Goal: Task Accomplishment & Management: Manage account settings

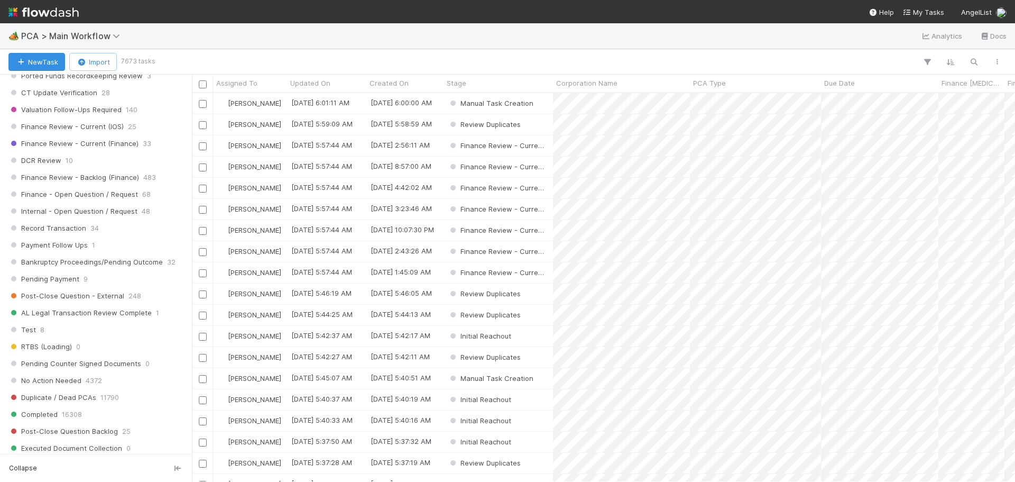
scroll to position [793, 0]
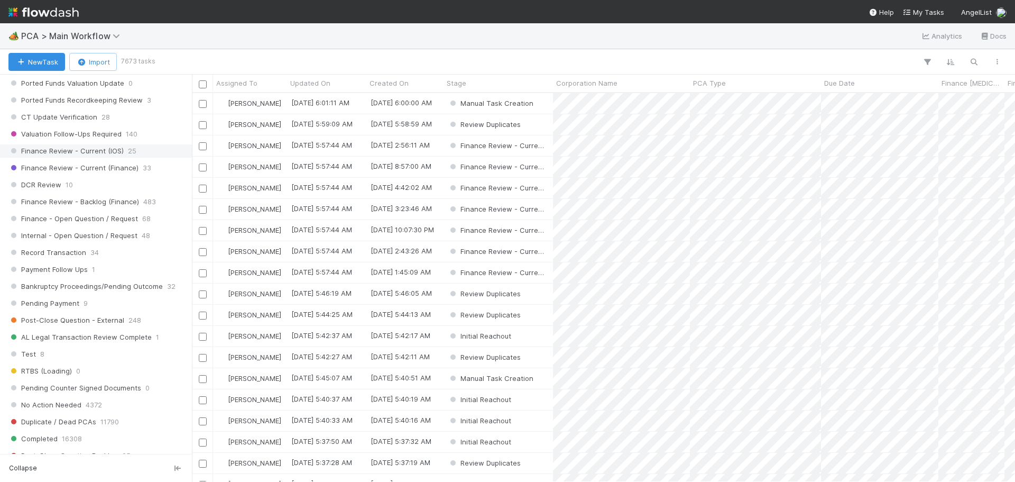
click at [114, 155] on span "Finance Review - Current (IOS)" at bounding box center [65, 150] width 115 height 13
click at [242, 87] on span "Assigned To" at bounding box center [236, 83] width 41 height 11
click at [245, 105] on div "Sort A → Z" at bounding box center [277, 103] width 121 height 16
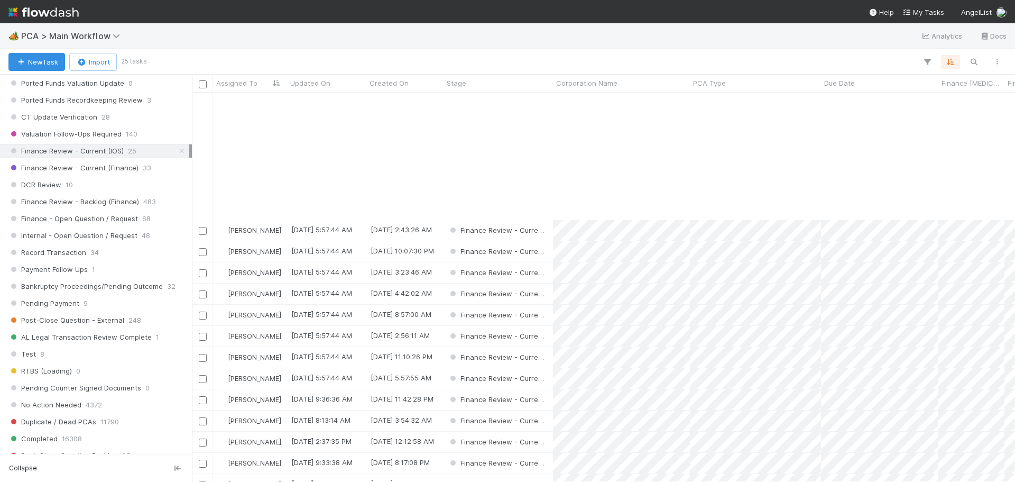
scroll to position [149, 0]
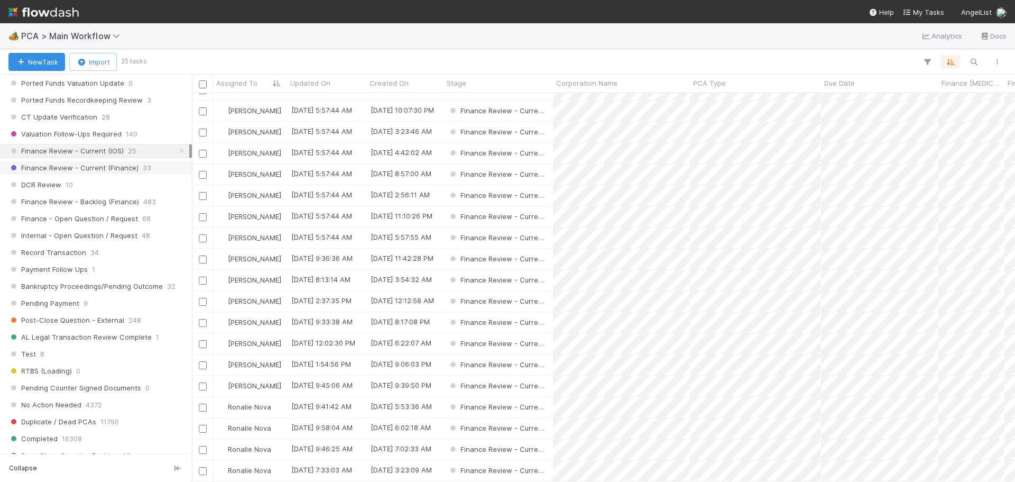
click at [120, 172] on span "Finance Review - Current (Finance)" at bounding box center [73, 167] width 130 height 13
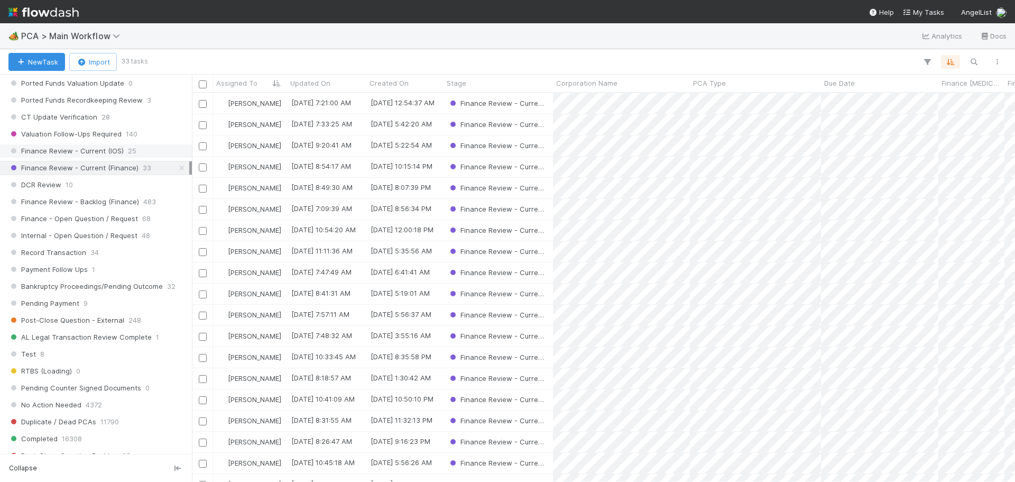
click at [128, 156] on span "25" at bounding box center [132, 150] width 8 height 13
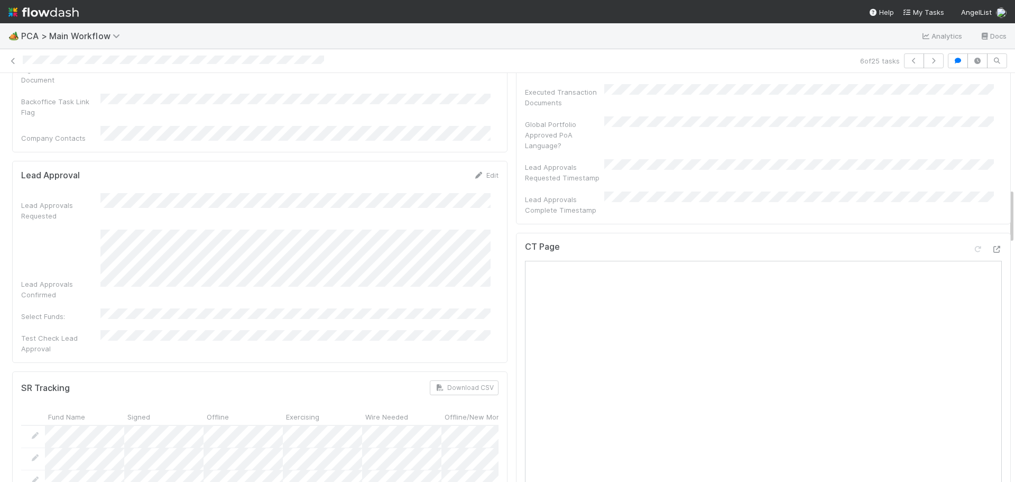
scroll to position [846, 0]
click at [991, 242] on div at bounding box center [996, 247] width 11 height 11
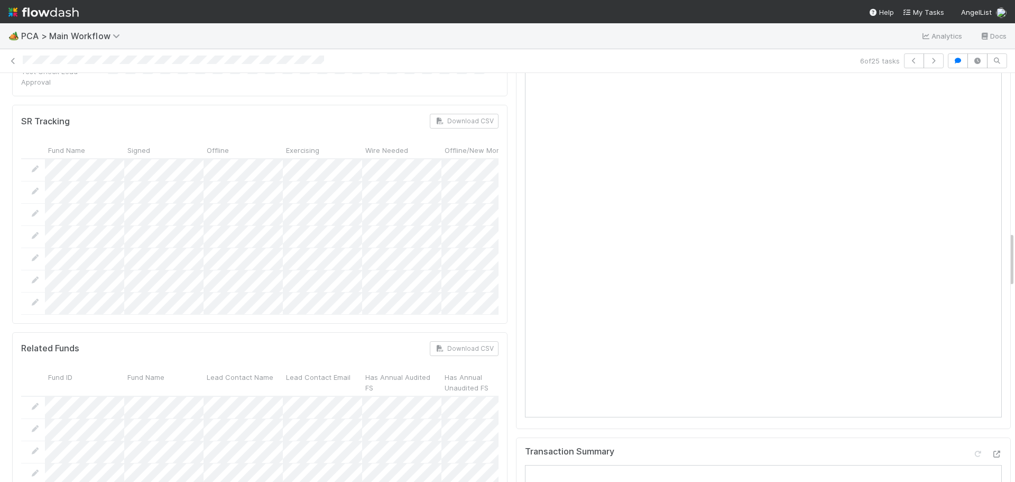
scroll to position [1216, 0]
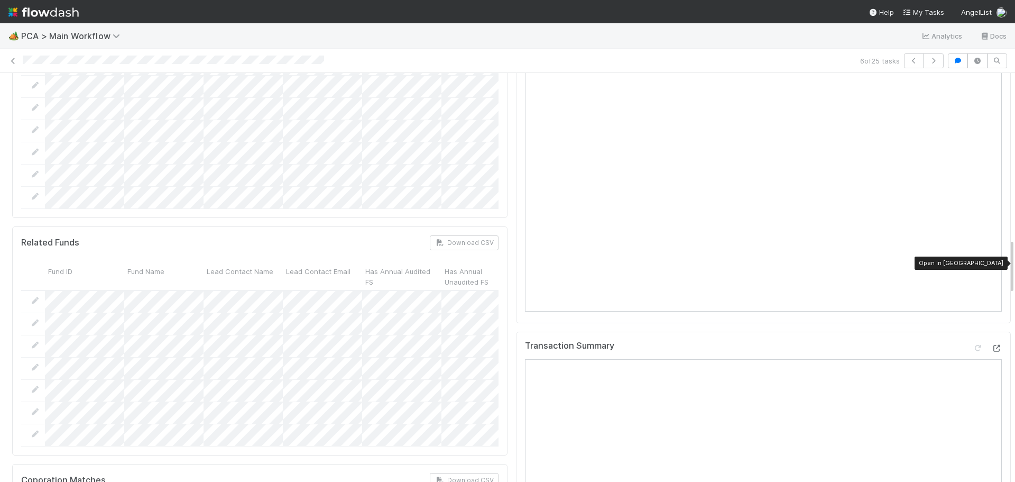
click at [991, 343] on div at bounding box center [996, 348] width 11 height 11
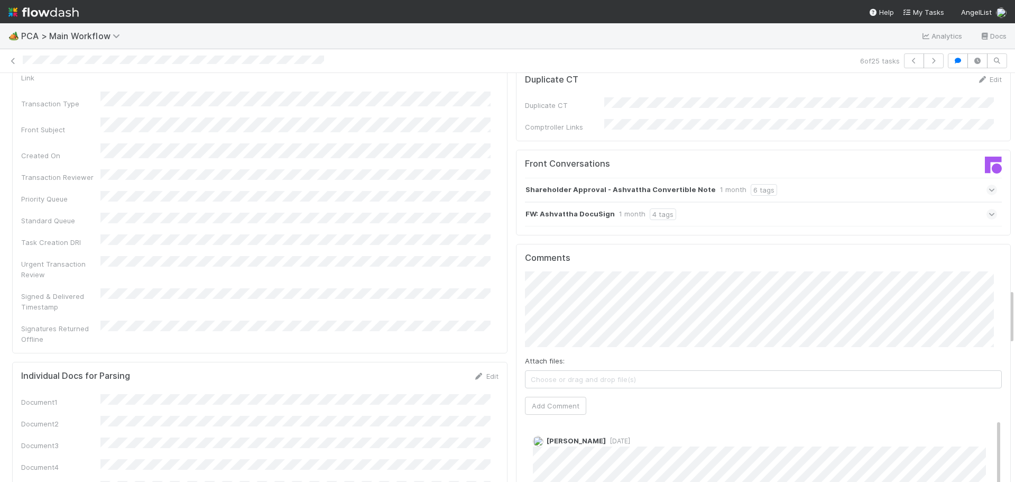
scroll to position [1850, 0]
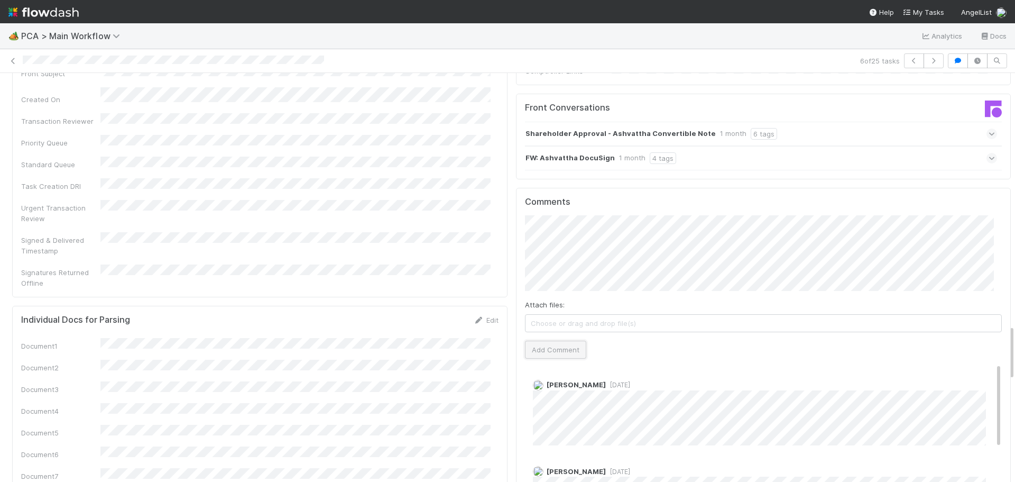
click at [551, 340] on button "Add Comment" at bounding box center [555, 349] width 61 height 18
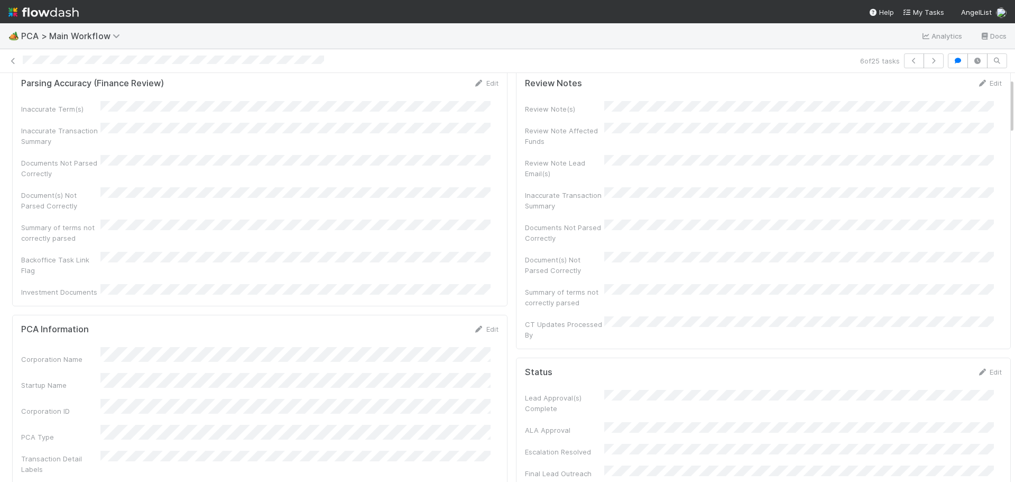
scroll to position [0, 0]
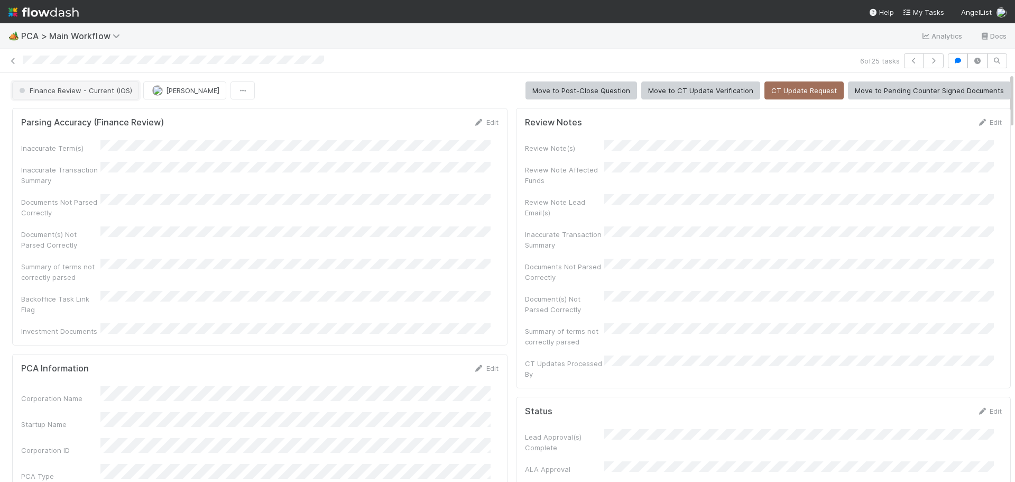
click at [93, 95] on button "Finance Review - Current (IOS)" at bounding box center [75, 90] width 127 height 18
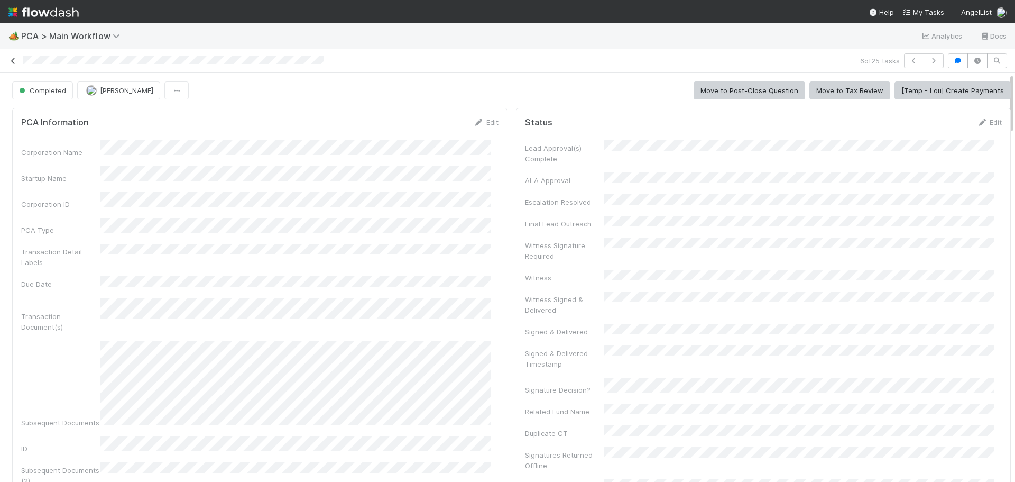
click at [14, 59] on icon at bounding box center [13, 61] width 11 height 7
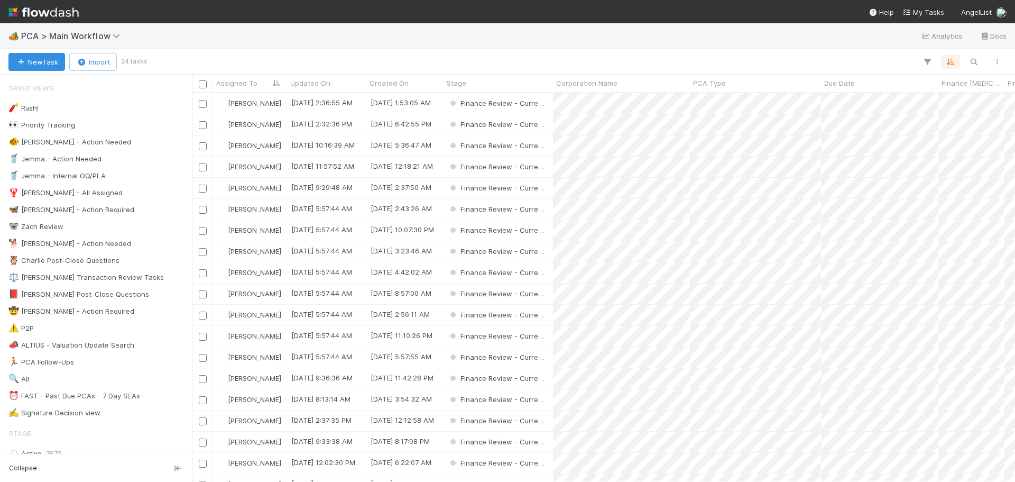
scroll to position [381, 815]
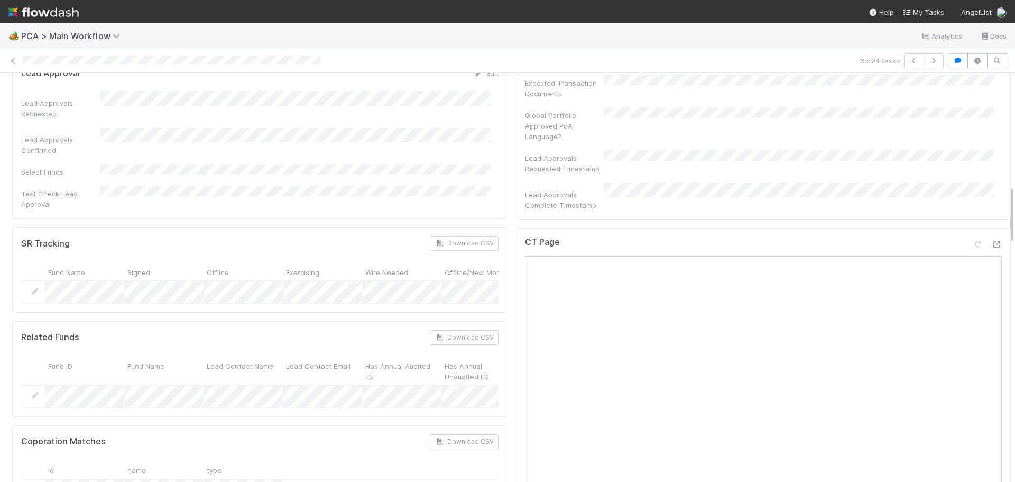
scroll to position [793, 0]
click at [991, 242] on icon at bounding box center [996, 245] width 11 height 7
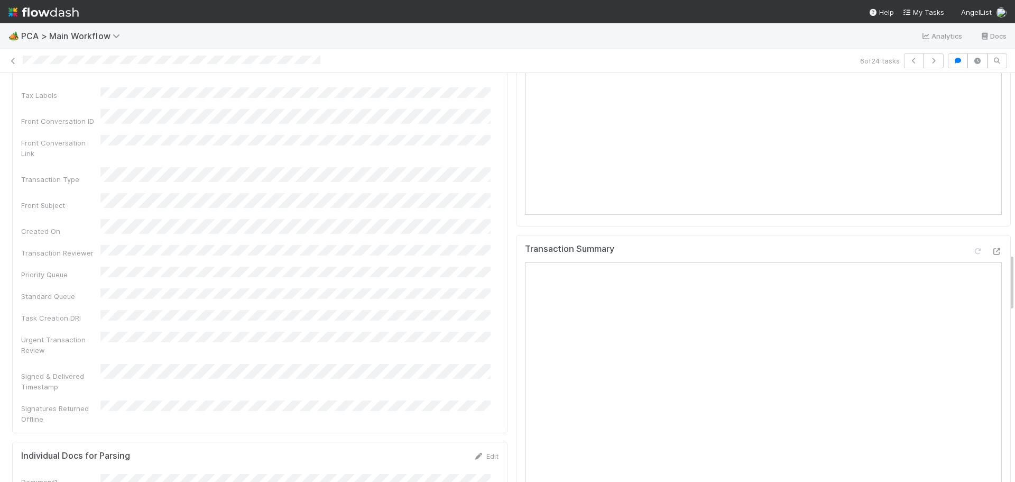
scroll to position [1269, 0]
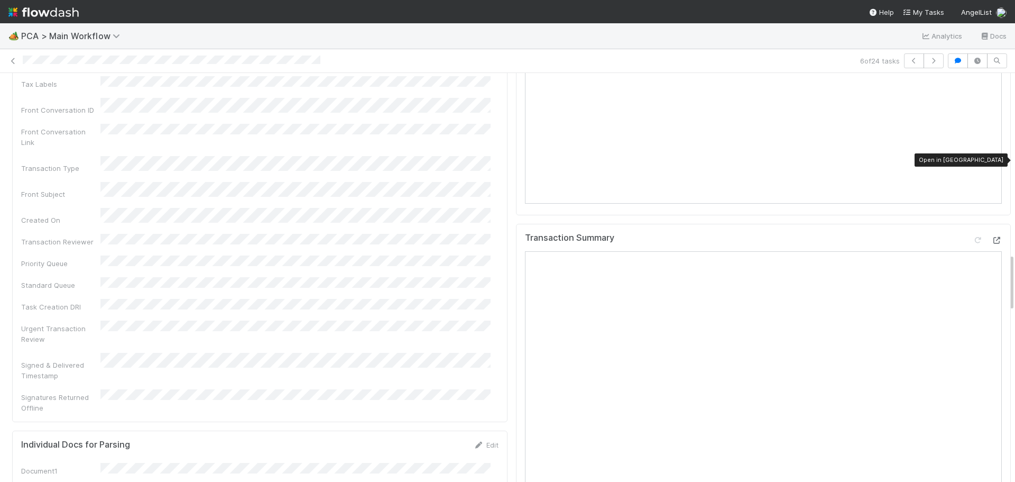
click at [991, 237] on icon at bounding box center [996, 240] width 11 height 7
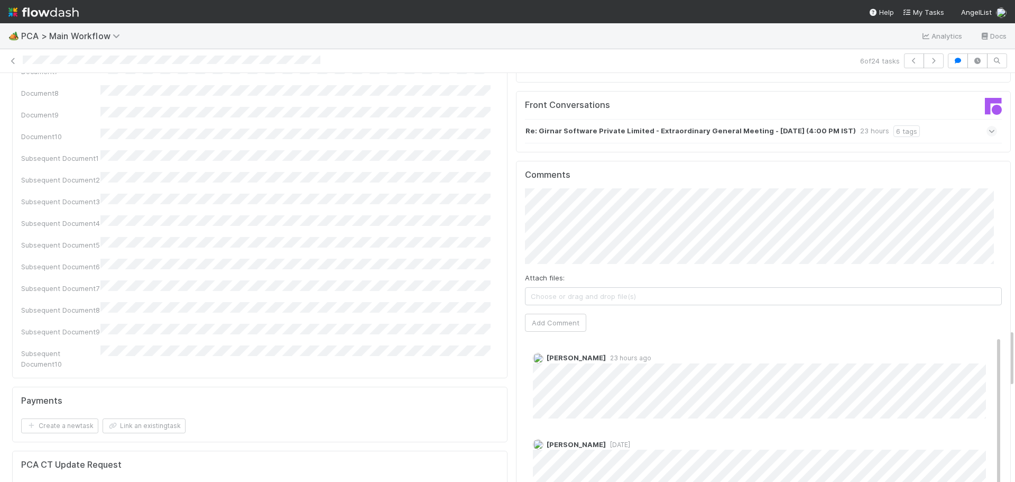
scroll to position [1797, 0]
click at [552, 314] on button "Add Comment" at bounding box center [555, 323] width 61 height 18
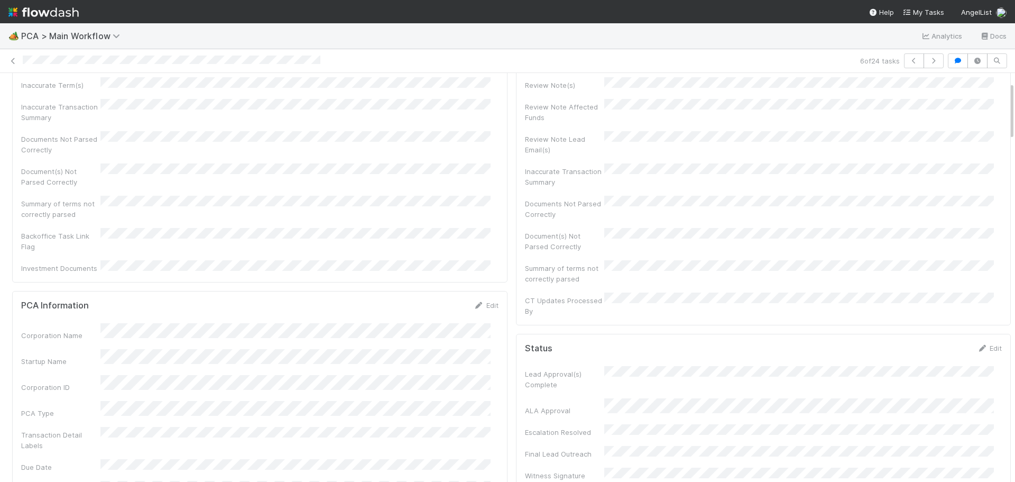
scroll to position [0, 0]
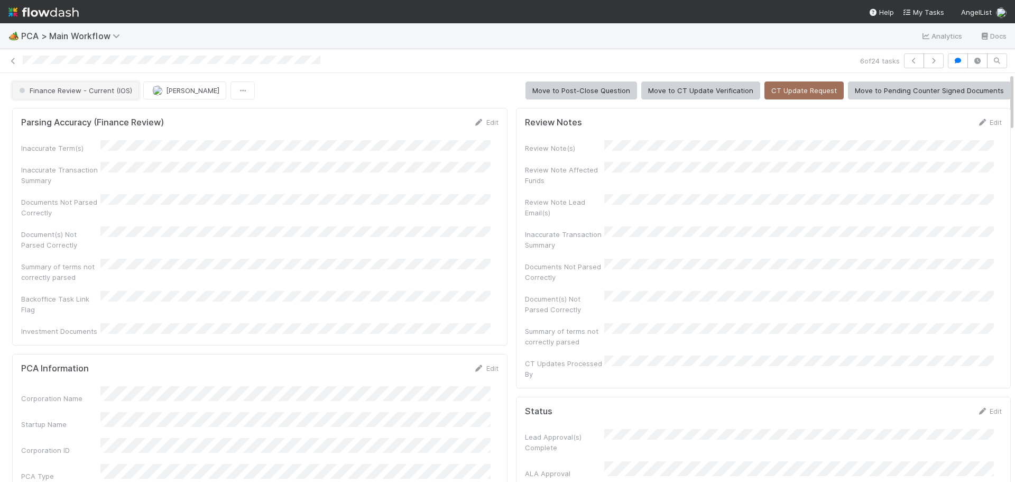
click at [104, 95] on button "Finance Review - Current (IOS)" at bounding box center [75, 90] width 127 height 18
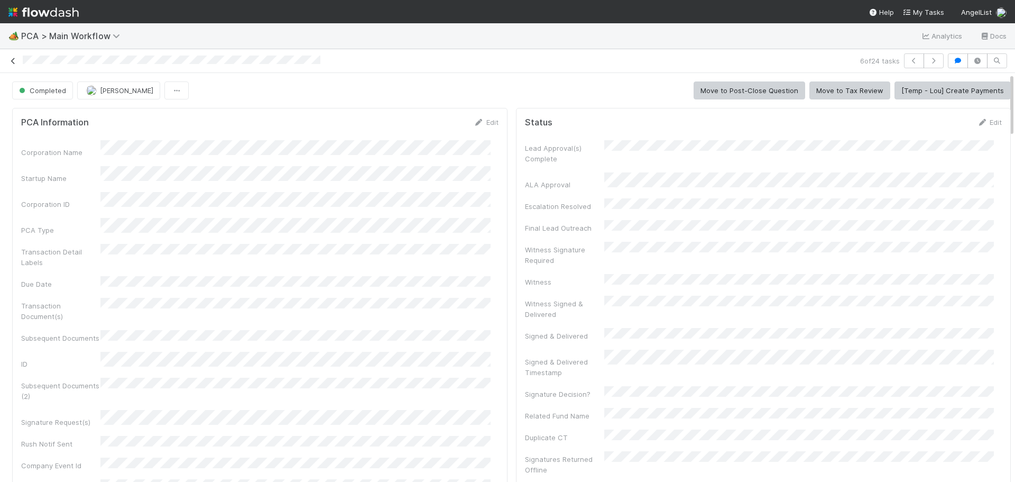
click at [10, 61] on icon at bounding box center [13, 61] width 11 height 7
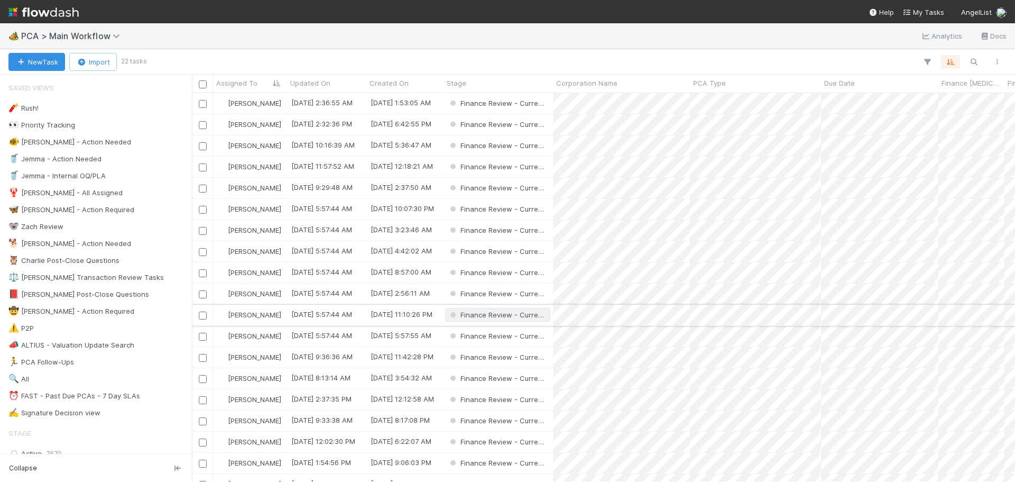
scroll to position [381, 815]
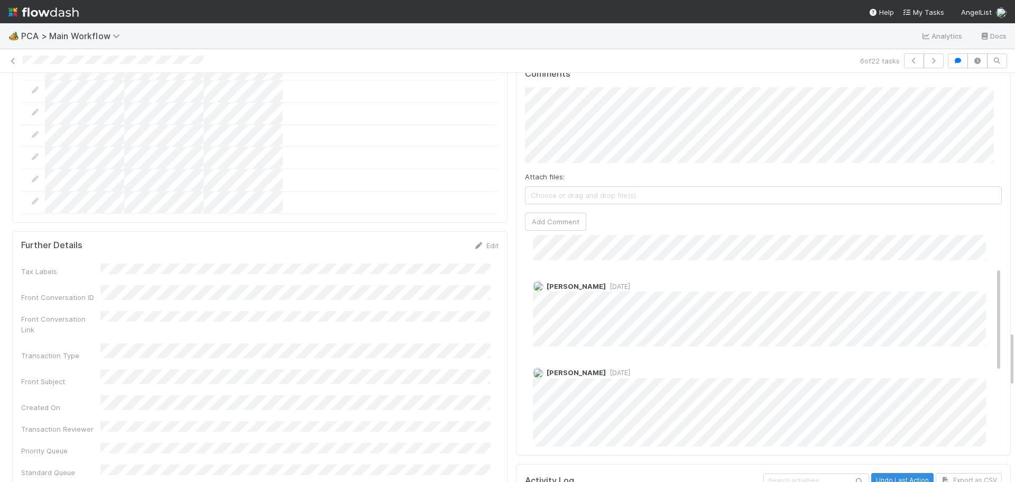
scroll to position [56, 0]
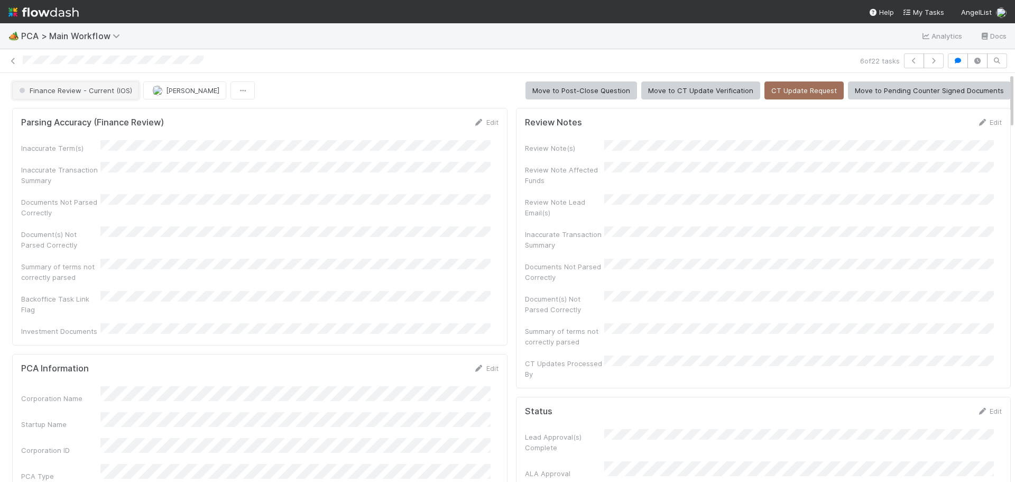
click at [100, 90] on span "Finance Review - Current (IOS)" at bounding box center [74, 90] width 115 height 8
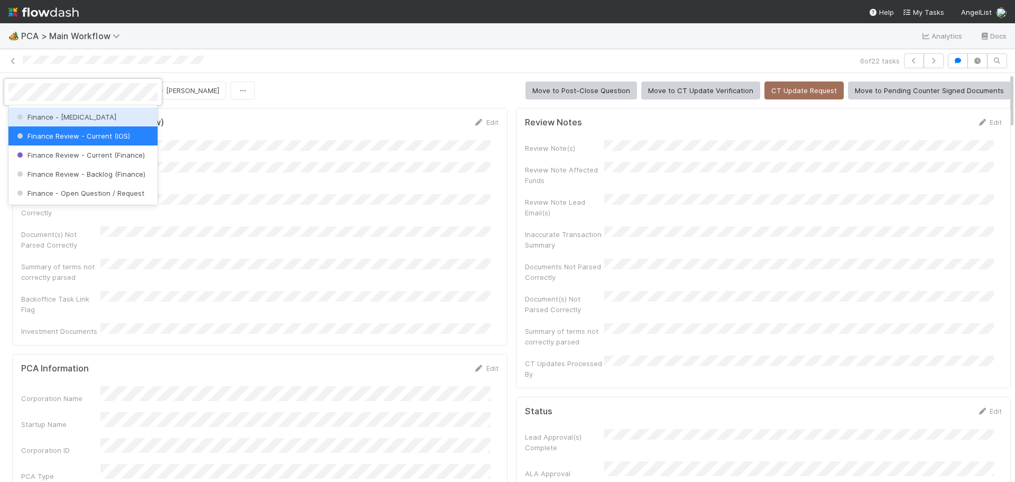
click at [94, 115] on div "Finance - [MEDICAL_DATA]" at bounding box center [82, 116] width 149 height 19
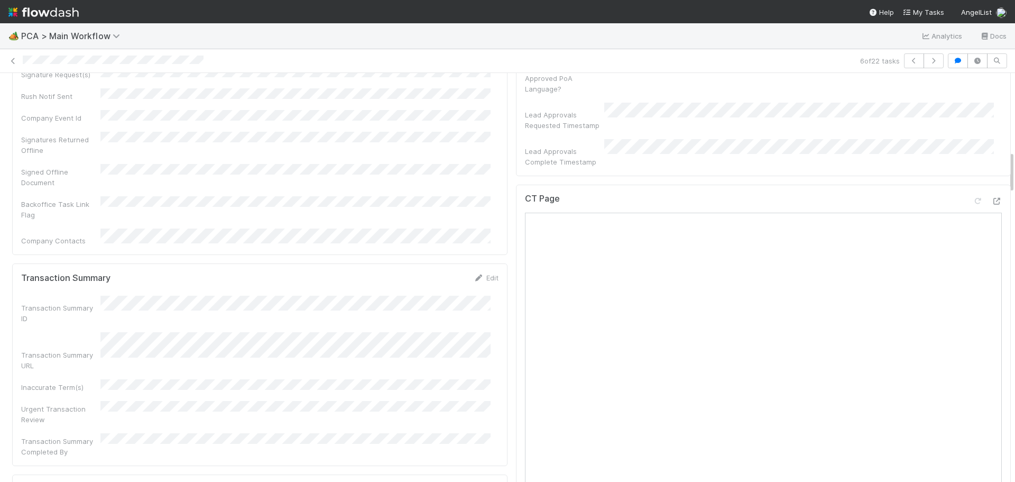
scroll to position [740, 0]
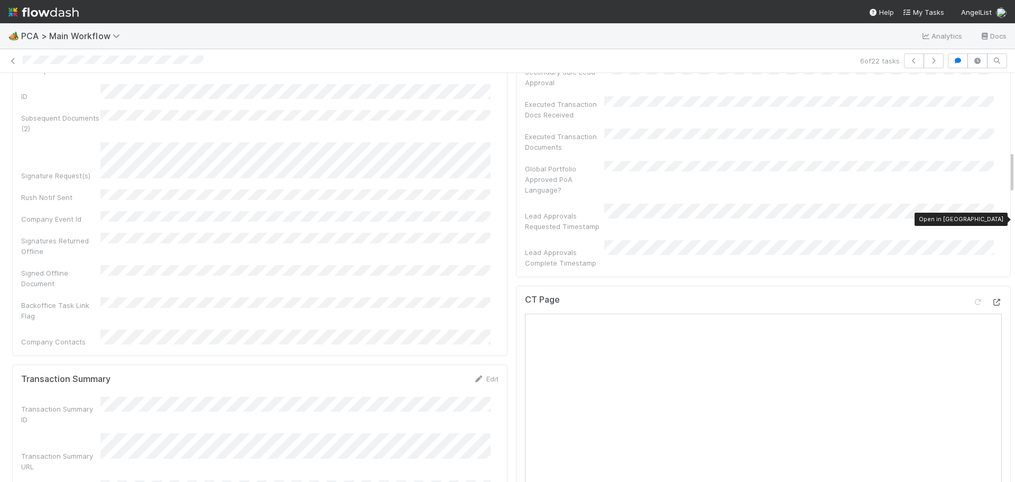
click at [991, 299] on icon at bounding box center [996, 302] width 11 height 7
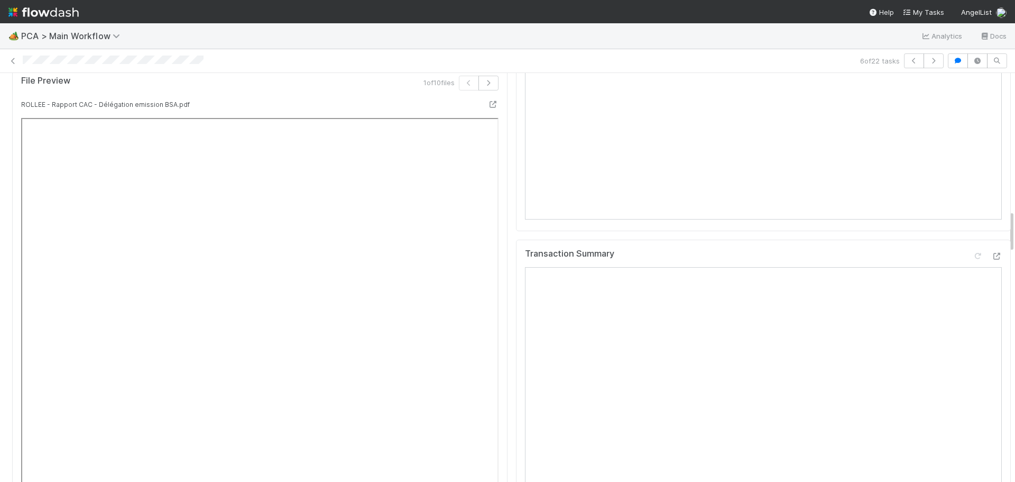
scroll to position [1330, 0]
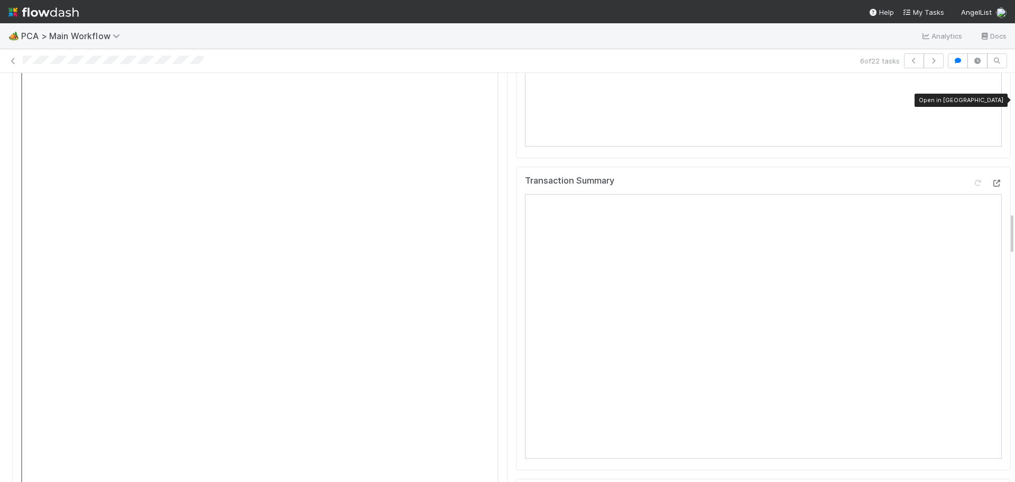
click at [991, 180] on icon at bounding box center [996, 183] width 11 height 7
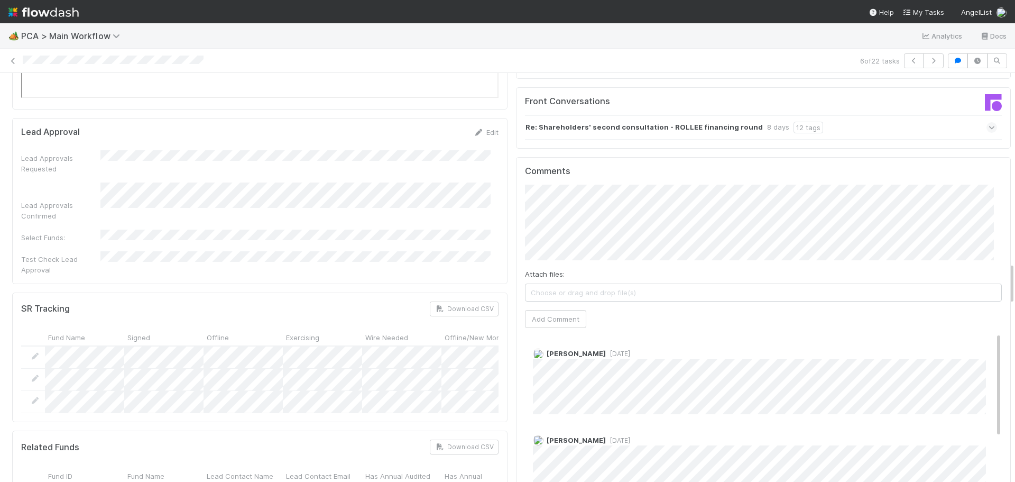
scroll to position [0, 0]
click at [607, 350] on span "5 days ago" at bounding box center [618, 354] width 24 height 8
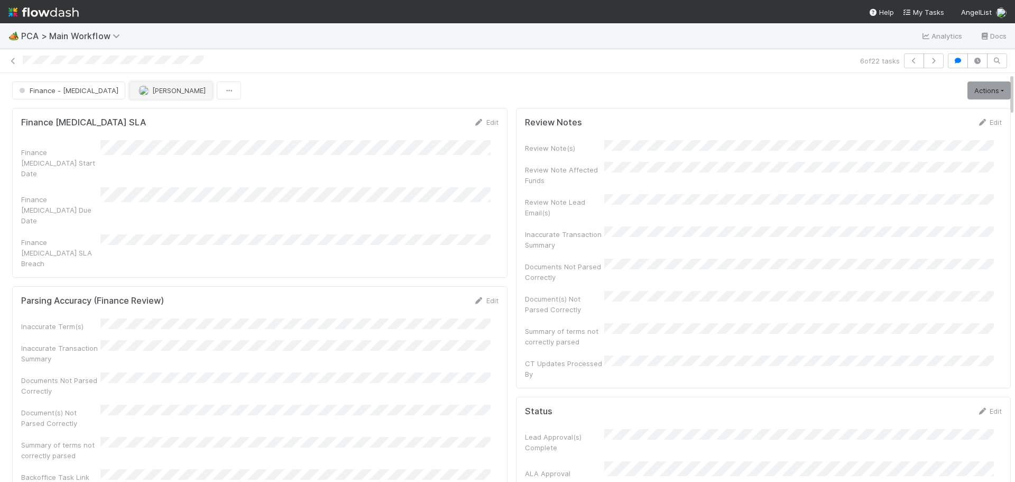
click at [138, 91] on img "button" at bounding box center [143, 90] width 11 height 11
click at [167, 124] on div "Marenz Trajano you" at bounding box center [155, 116] width 149 height 19
click at [463, 53] on div "6 of 22 tasks" at bounding box center [507, 61] width 1015 height 24
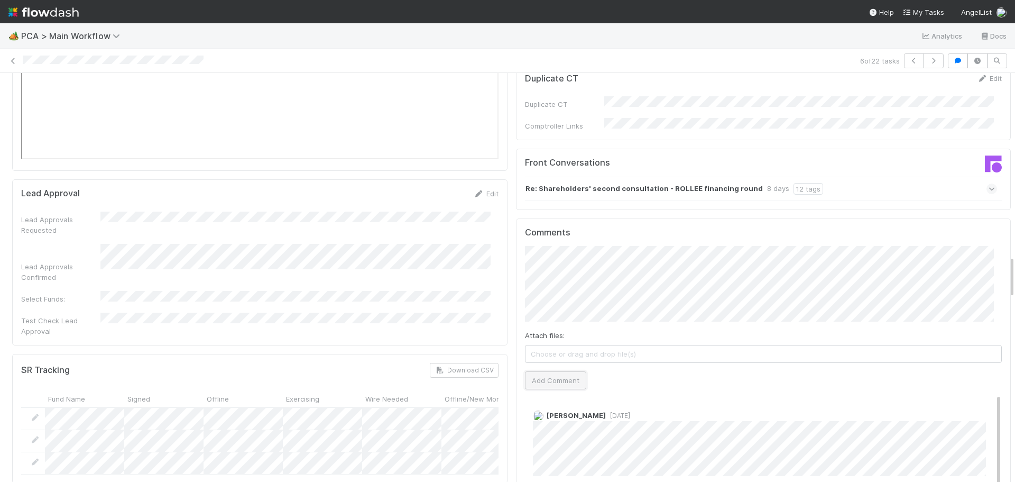
click at [553, 371] on button "Add Comment" at bounding box center [555, 380] width 61 height 18
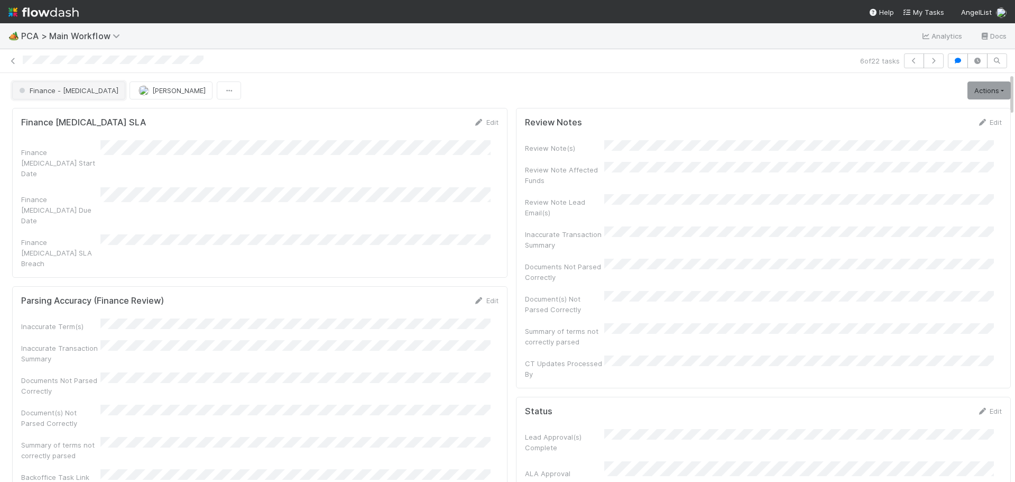
click at [65, 93] on span "Finance - [MEDICAL_DATA]" at bounding box center [67, 90] width 101 height 8
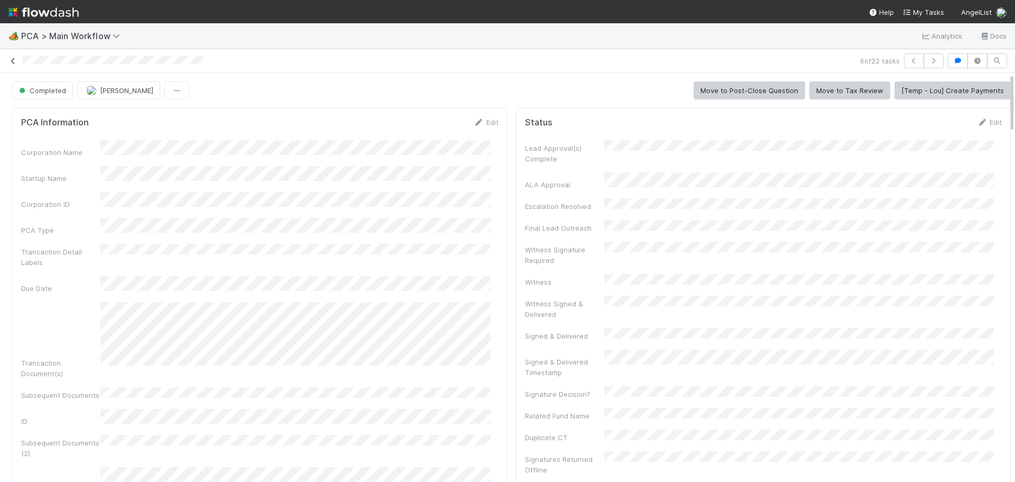
click at [13, 64] on icon at bounding box center [13, 61] width 11 height 7
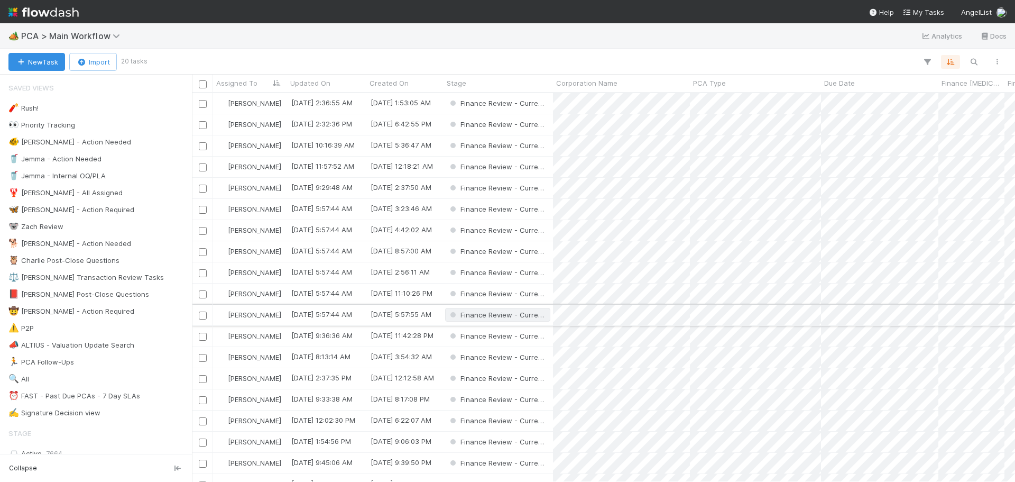
scroll to position [381, 815]
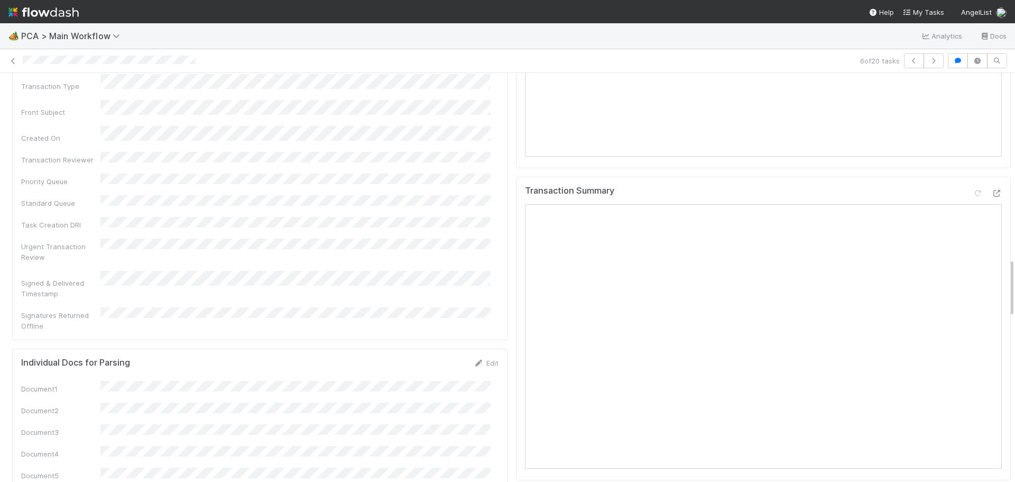
scroll to position [1321, 0]
click at [991, 188] on icon at bounding box center [996, 191] width 11 height 7
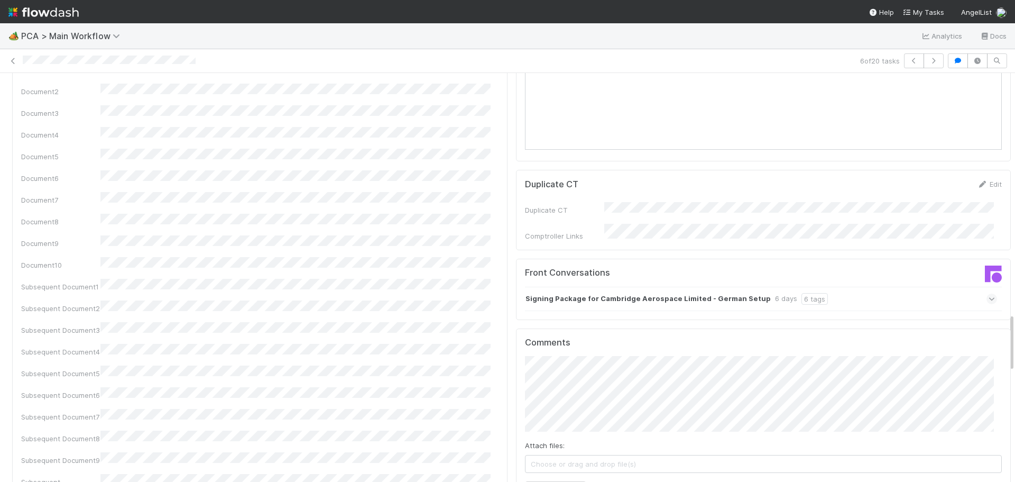
scroll to position [1797, 0]
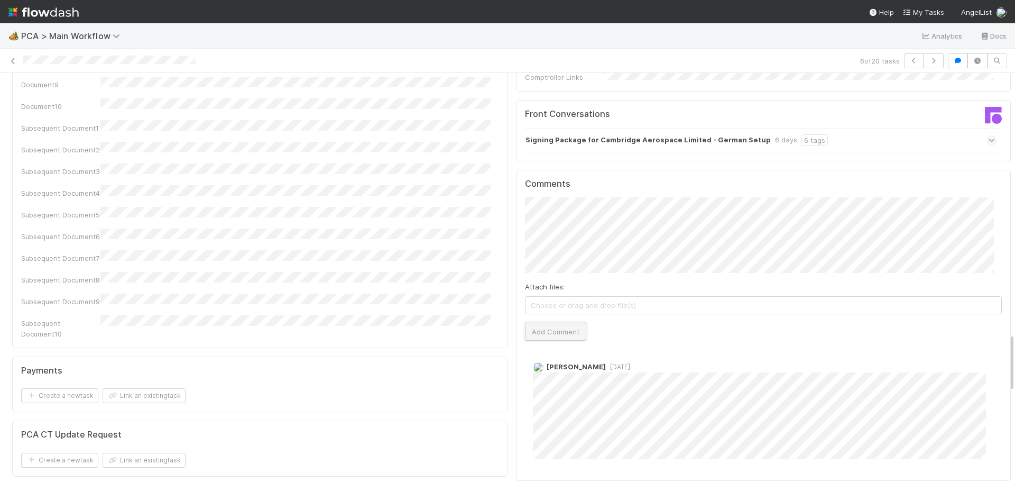
click at [525, 322] on button "Add Comment" at bounding box center [555, 331] width 61 height 18
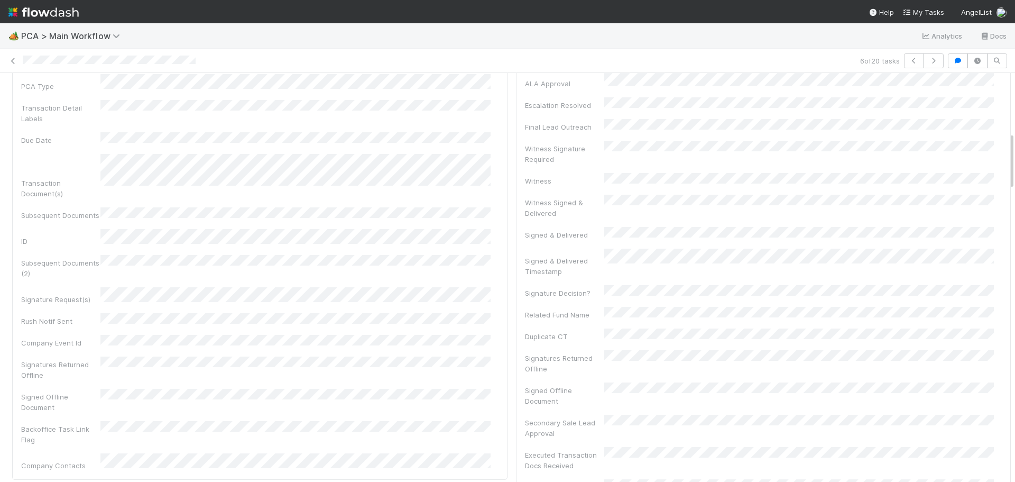
scroll to position [0, 0]
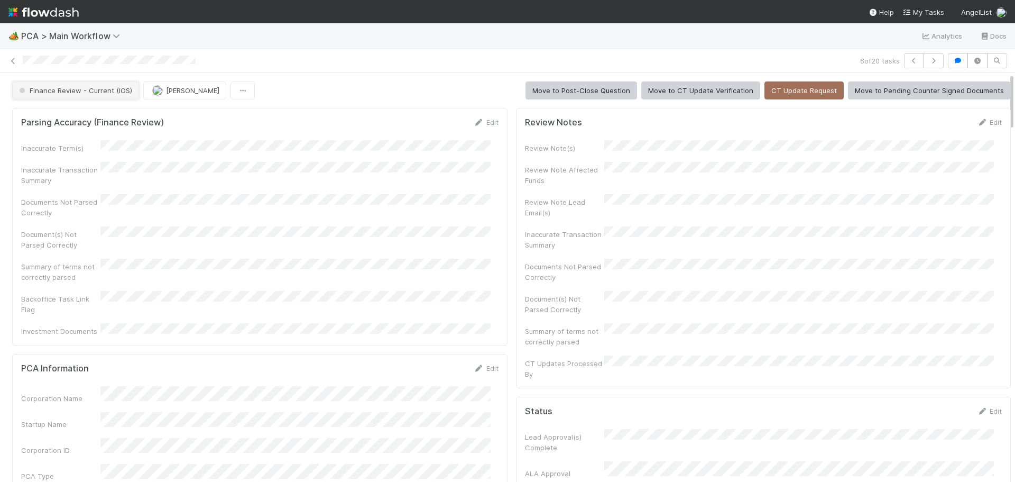
click at [58, 94] on span "Finance Review - Current (IOS)" at bounding box center [74, 90] width 115 height 8
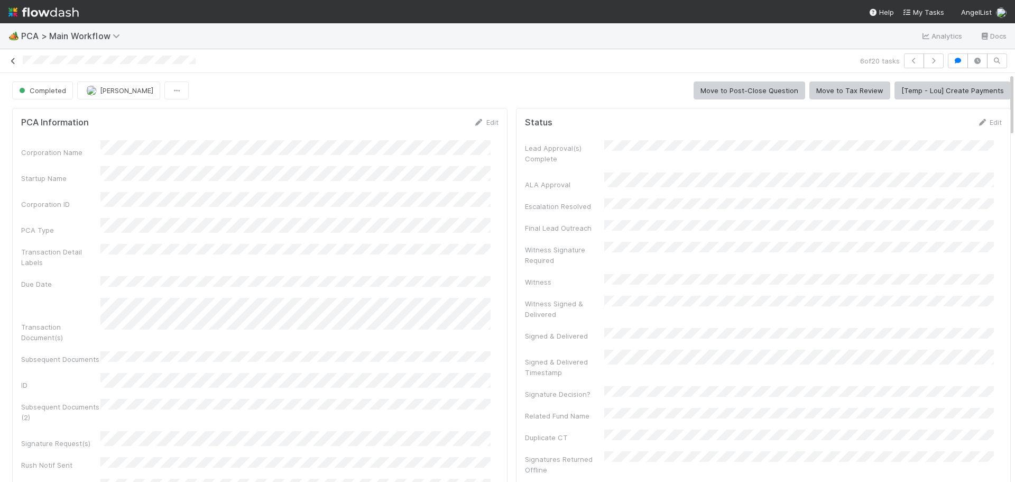
click at [15, 58] on icon at bounding box center [13, 61] width 11 height 7
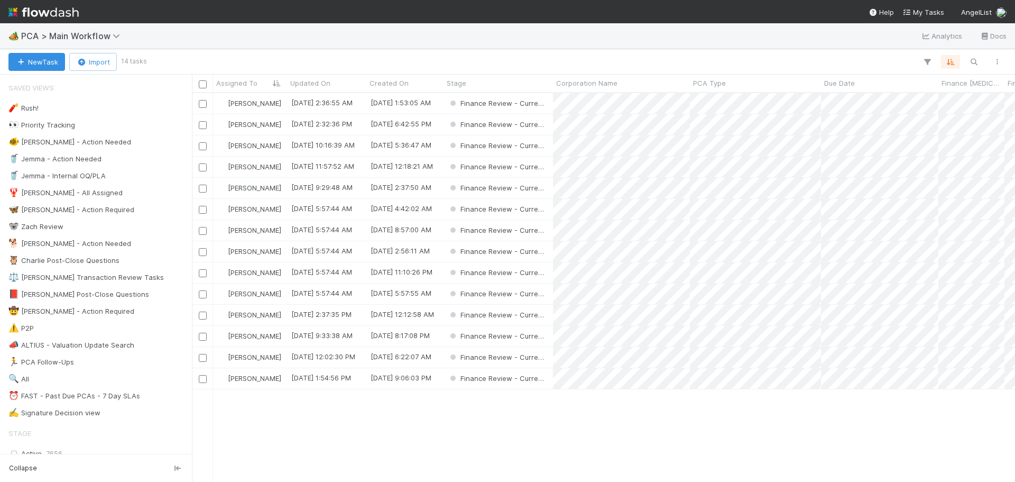
scroll to position [381, 815]
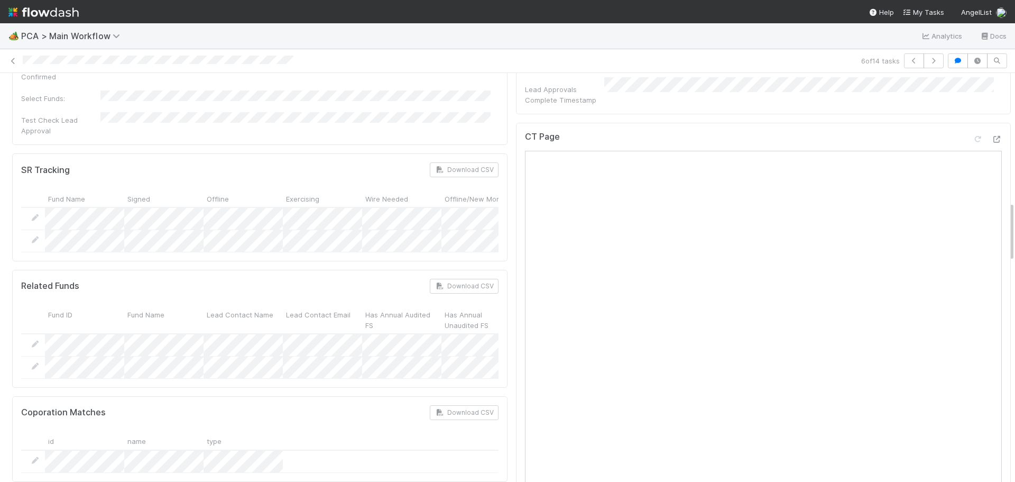
scroll to position [793, 0]
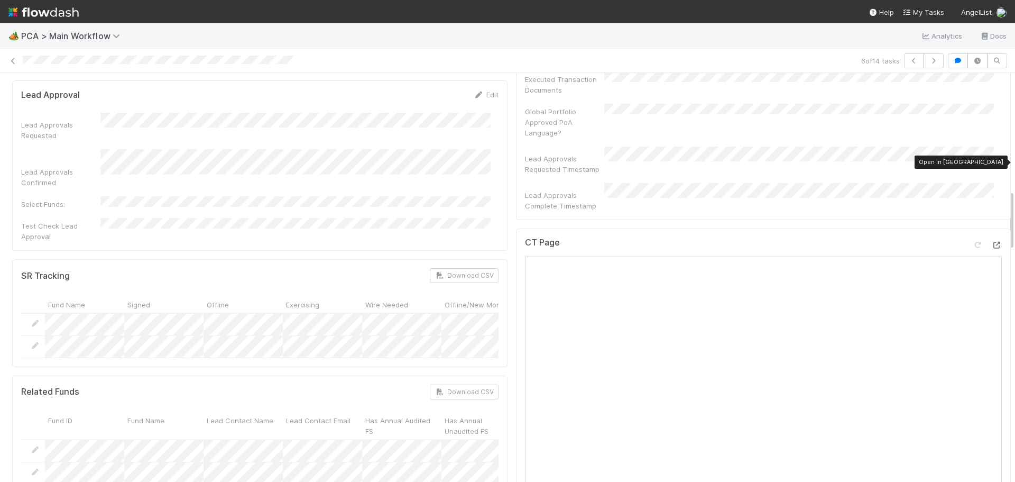
click at [991, 242] on icon at bounding box center [996, 245] width 11 height 7
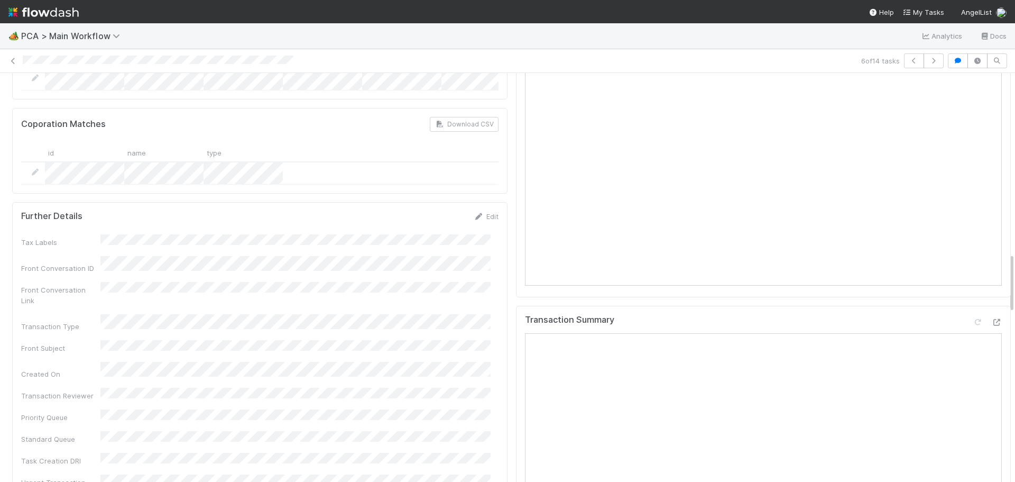
scroll to position [1321, 0]
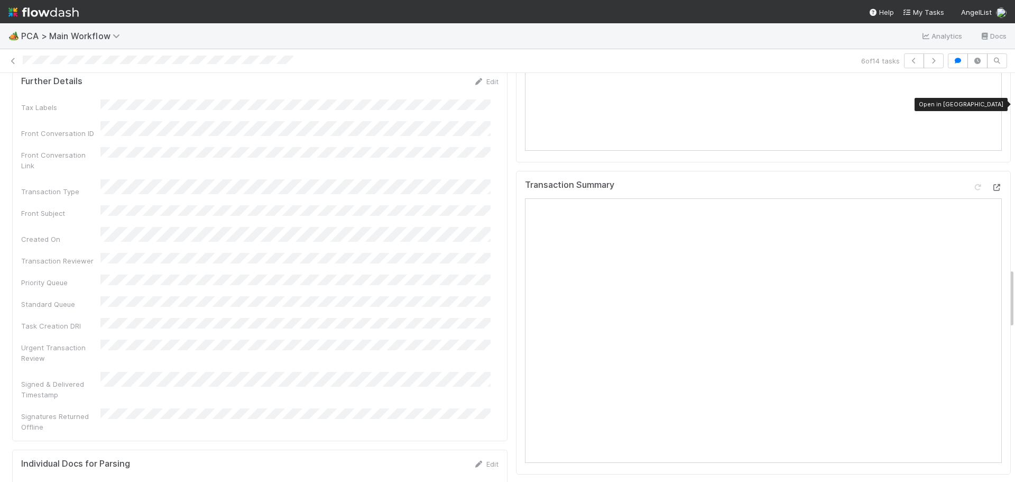
click at [991, 182] on div at bounding box center [996, 187] width 11 height 11
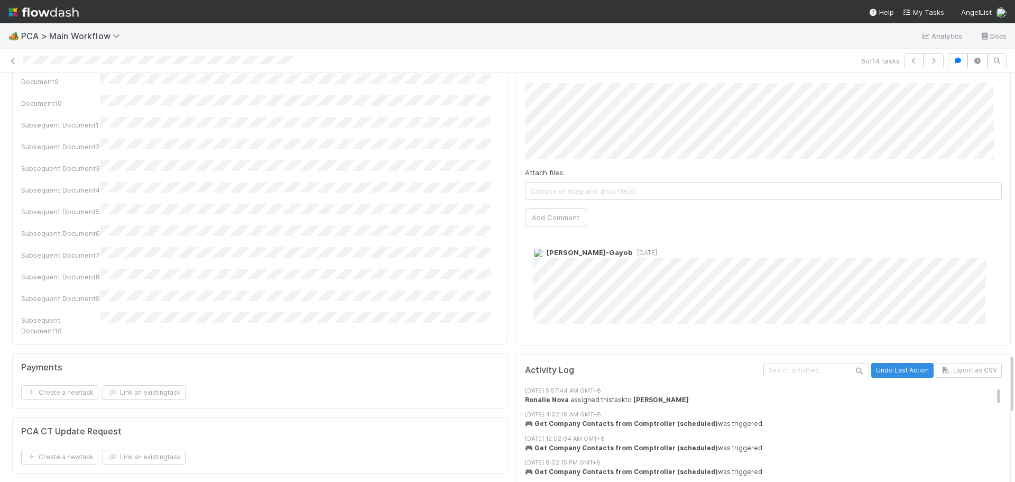
scroll to position [1797, 0]
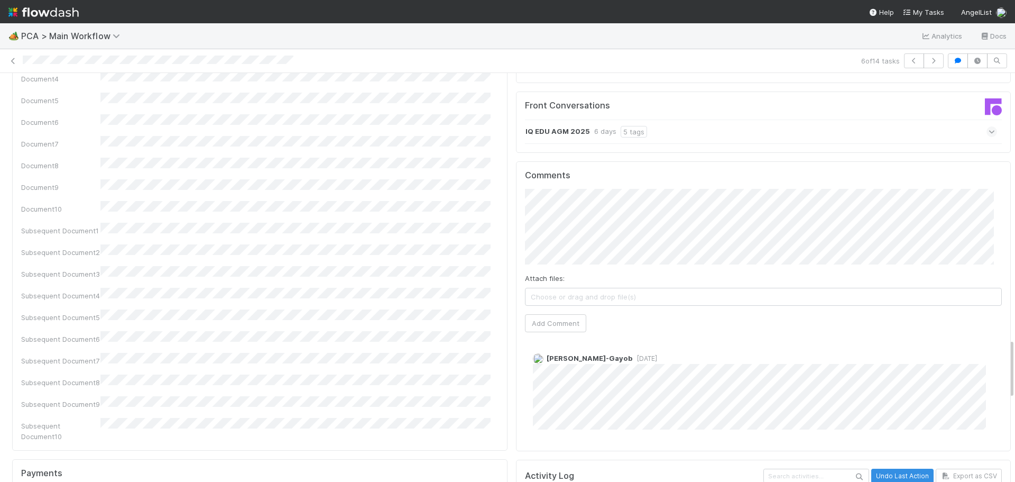
click at [552, 314] on button "Add Comment" at bounding box center [555, 323] width 61 height 18
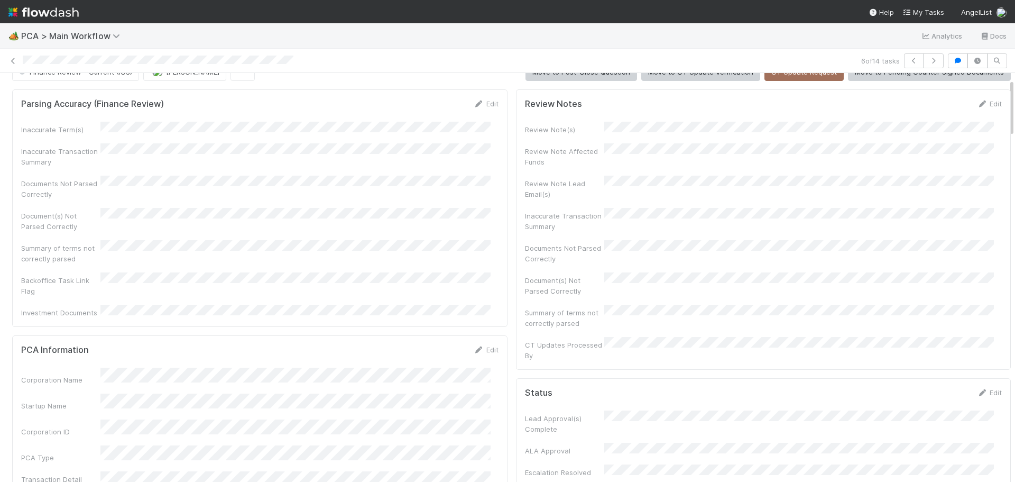
scroll to position [0, 0]
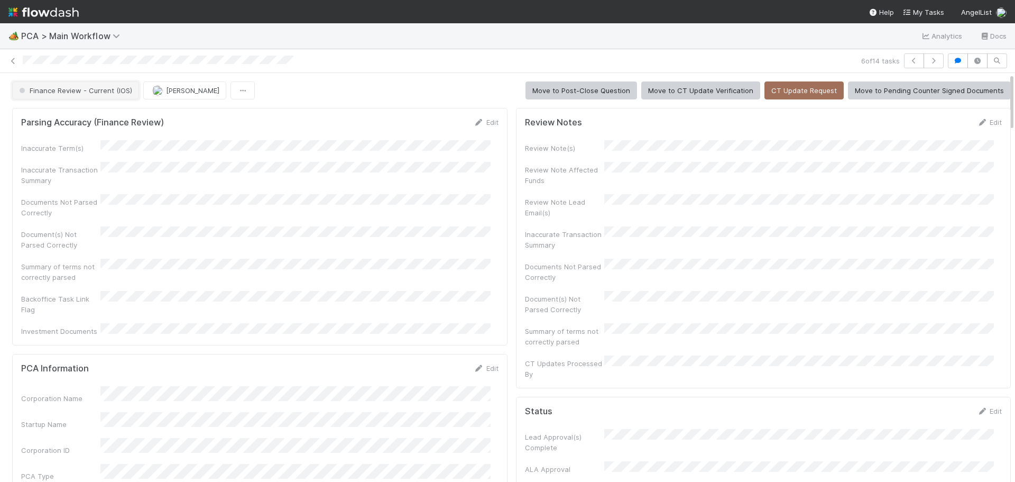
click at [109, 88] on span "Finance Review - Current (IOS)" at bounding box center [74, 90] width 115 height 8
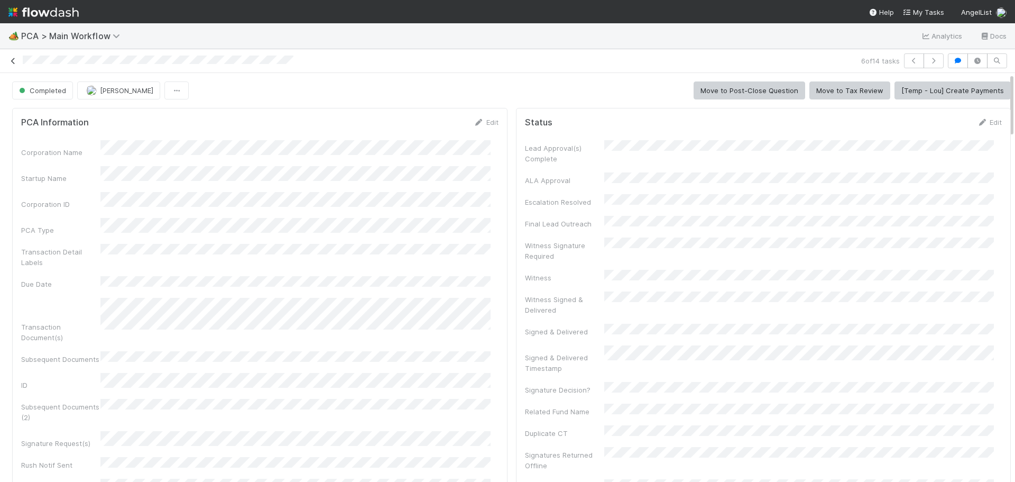
click at [12, 65] on link at bounding box center [13, 61] width 11 height 11
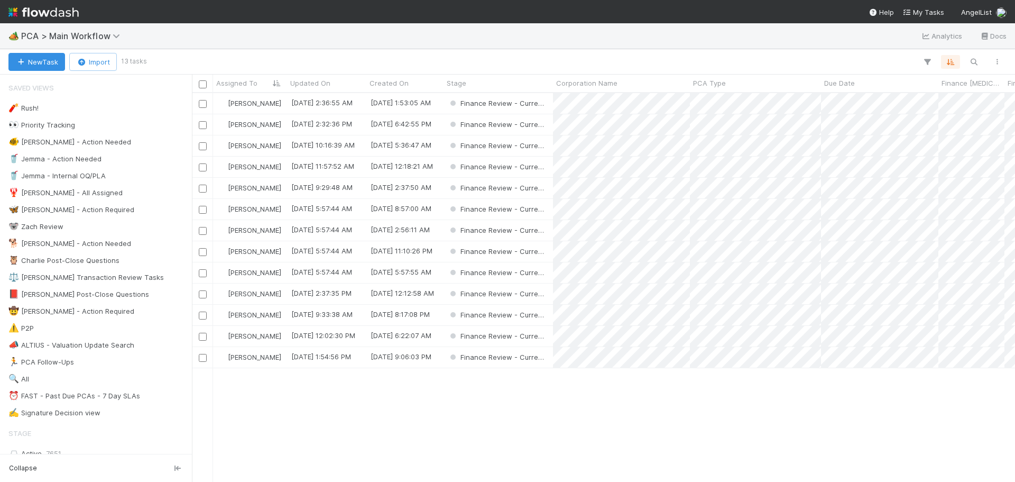
scroll to position [381, 815]
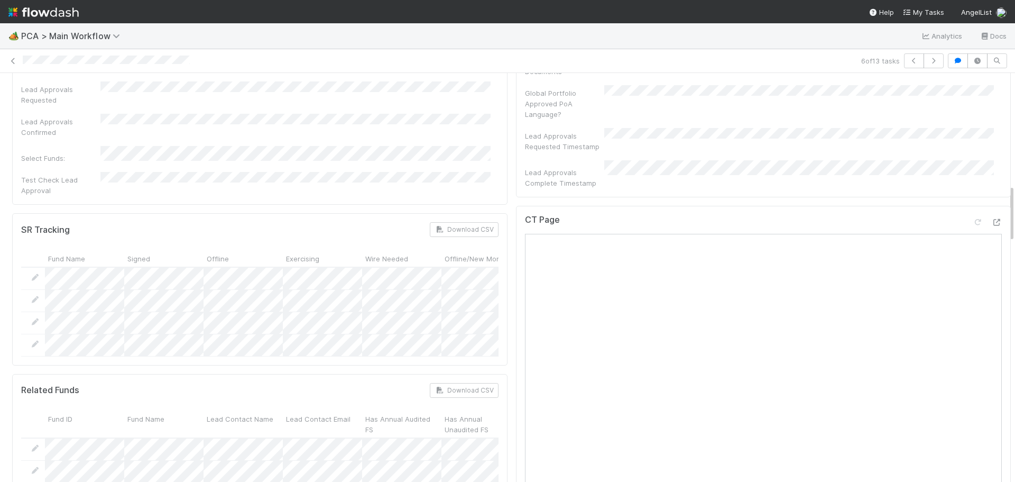
scroll to position [793, 0]
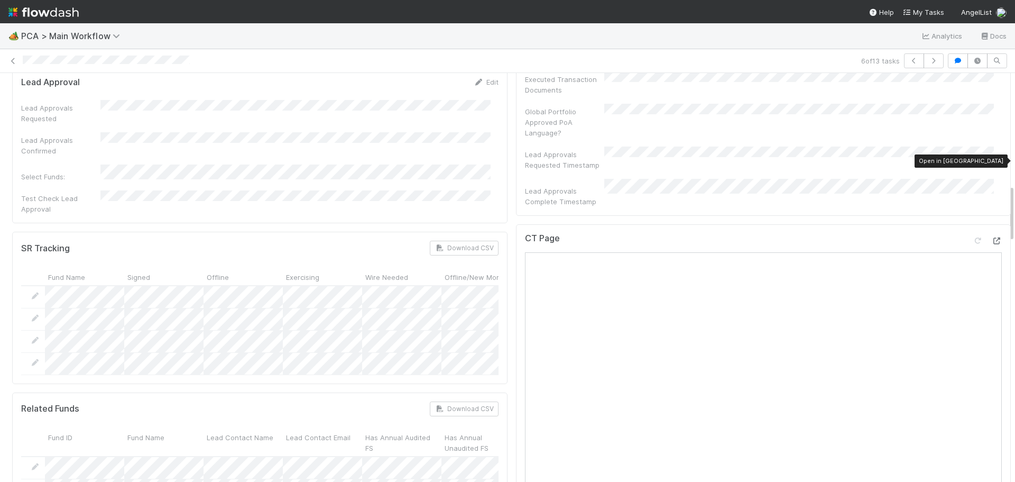
click at [991, 237] on icon at bounding box center [996, 240] width 11 height 7
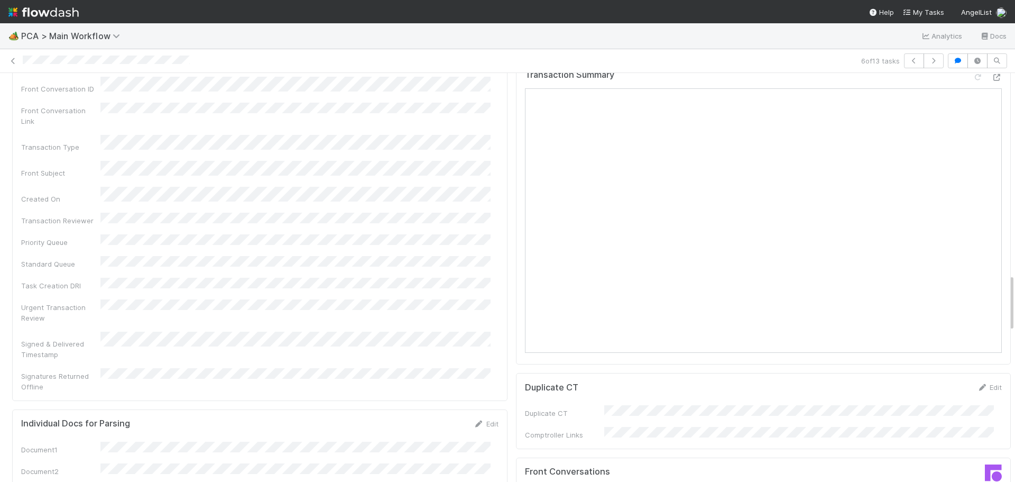
scroll to position [1269, 0]
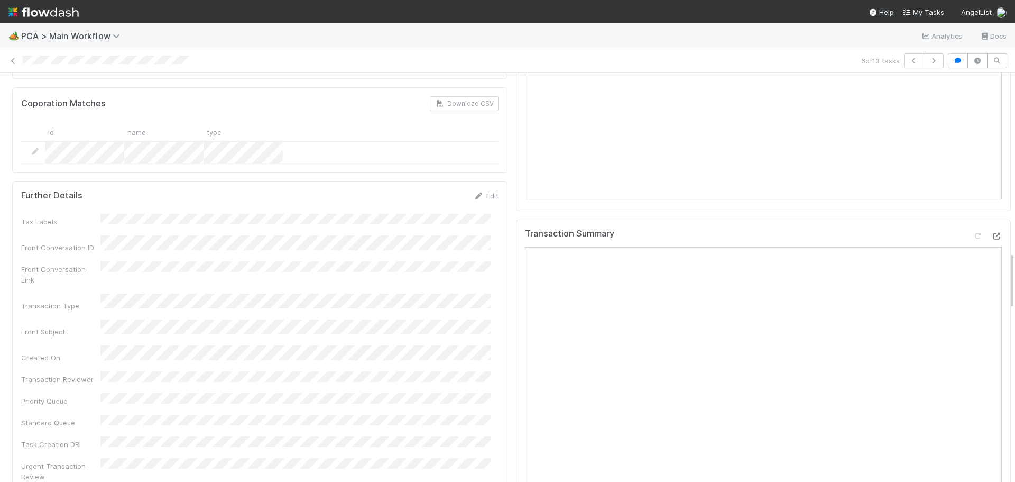
click at [991, 233] on icon at bounding box center [996, 236] width 11 height 7
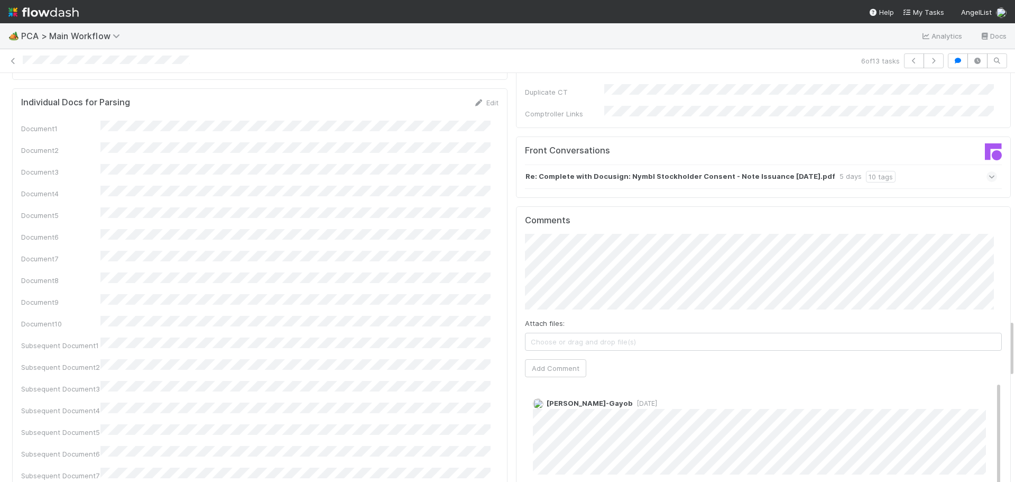
scroll to position [1797, 0]
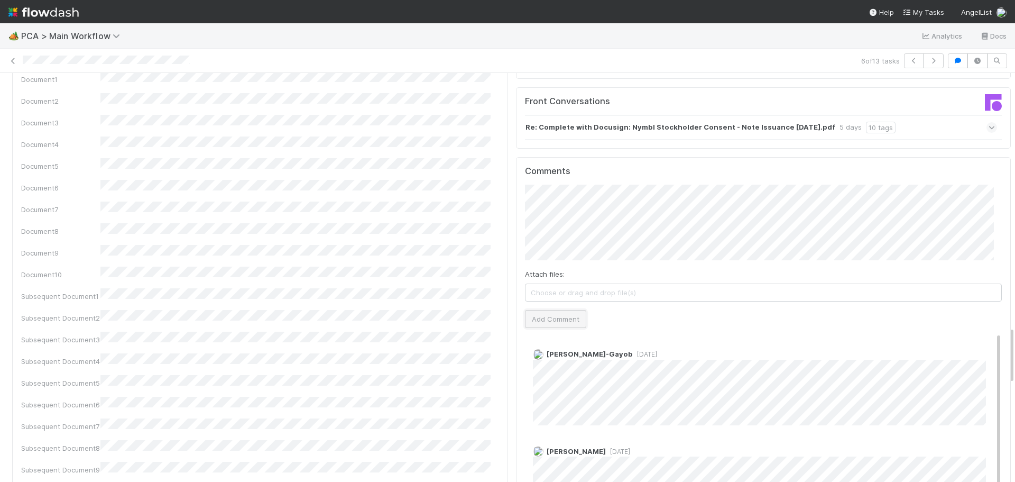
click at [543, 310] on button "Add Comment" at bounding box center [555, 319] width 61 height 18
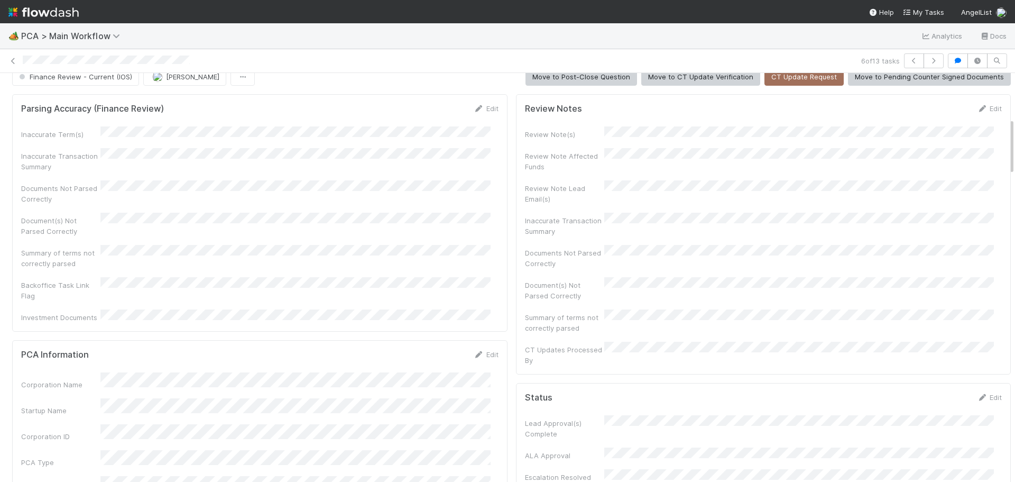
scroll to position [0, 0]
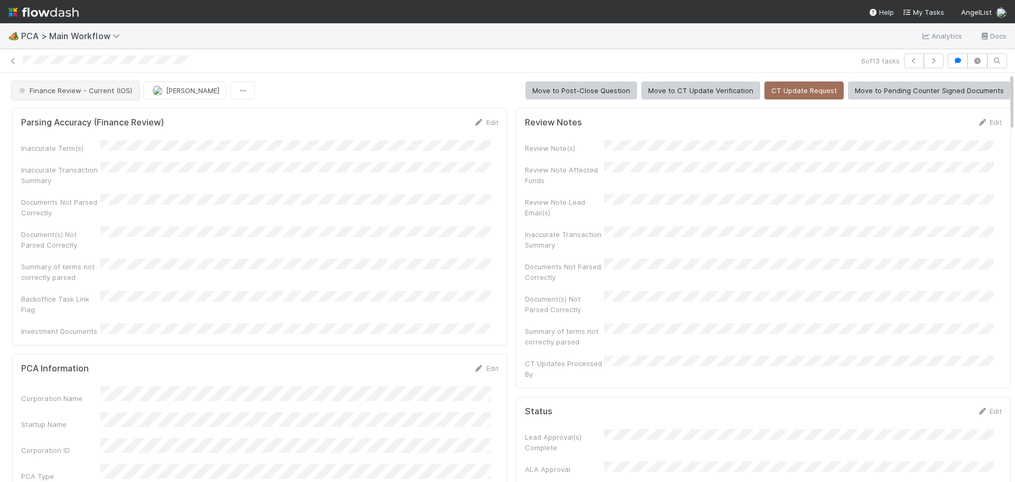
click at [105, 91] on span "Finance Review - Current (IOS)" at bounding box center [74, 90] width 115 height 8
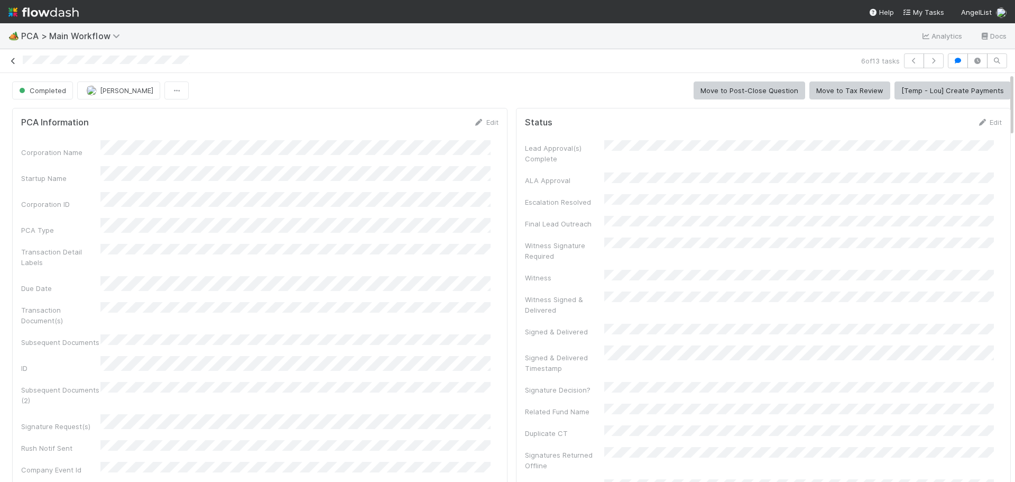
click at [12, 60] on icon at bounding box center [13, 61] width 11 height 7
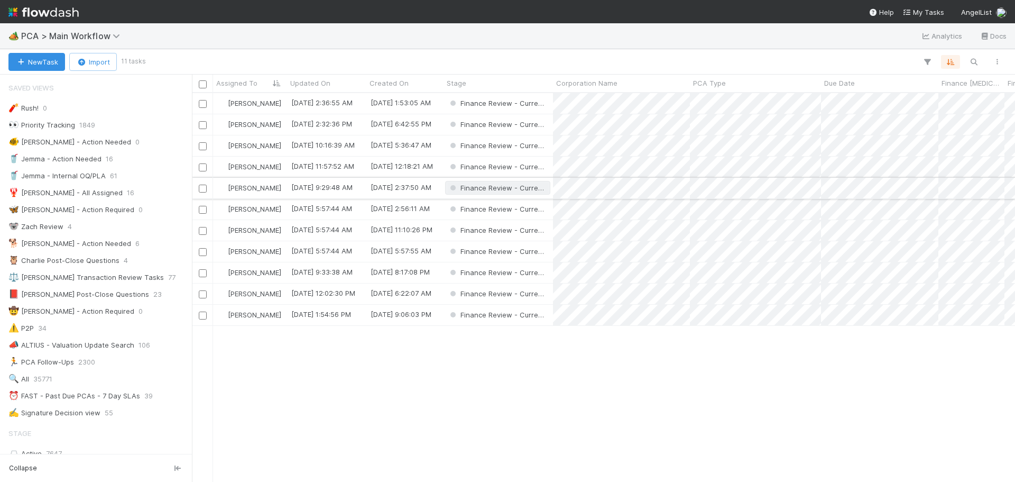
scroll to position [8, 8]
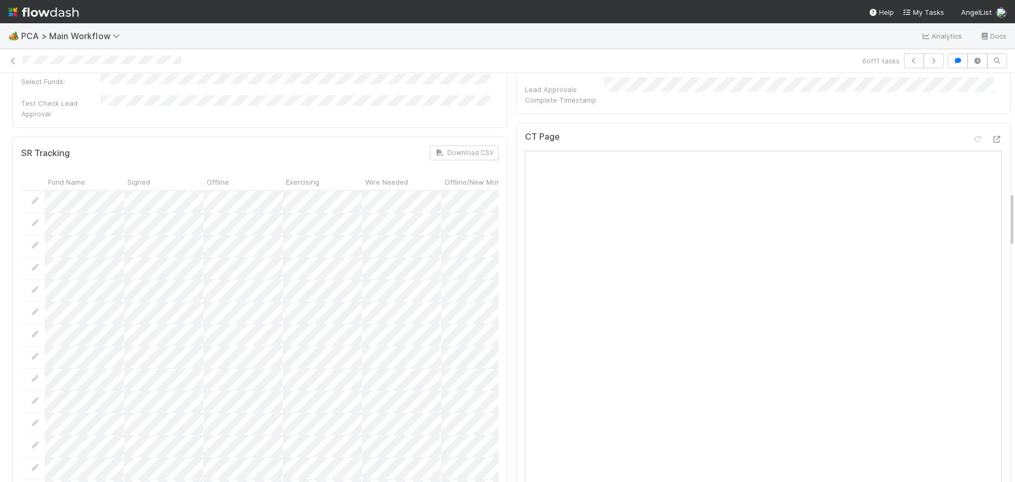
scroll to position [793, 0]
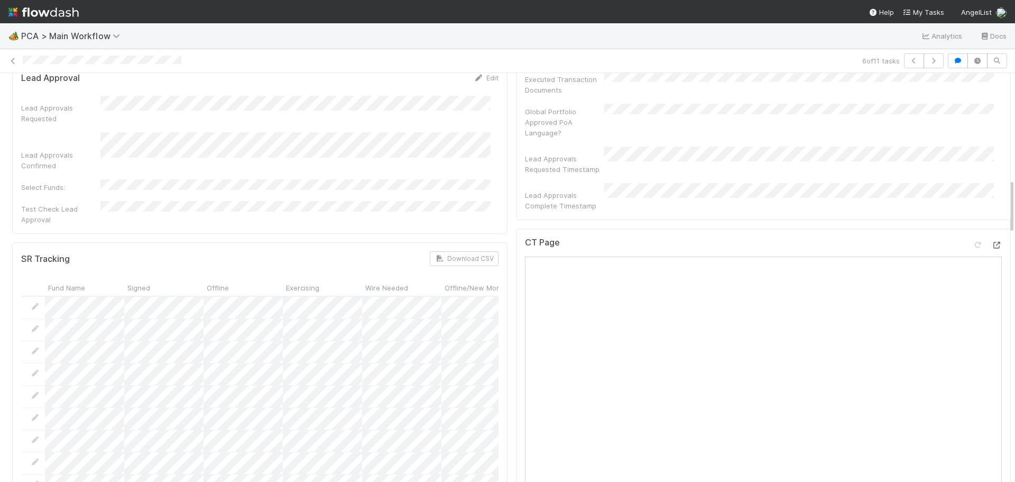
click at [991, 242] on icon at bounding box center [996, 245] width 11 height 7
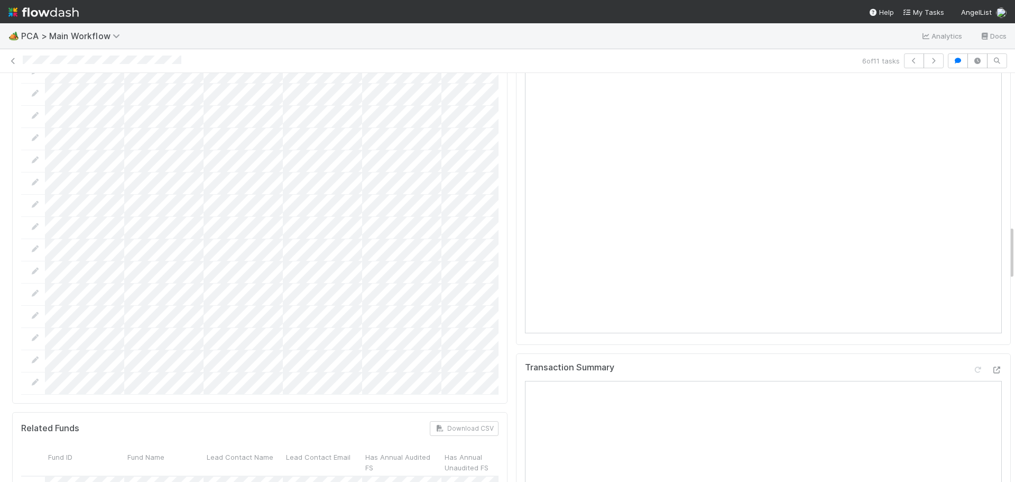
scroll to position [1163, 0]
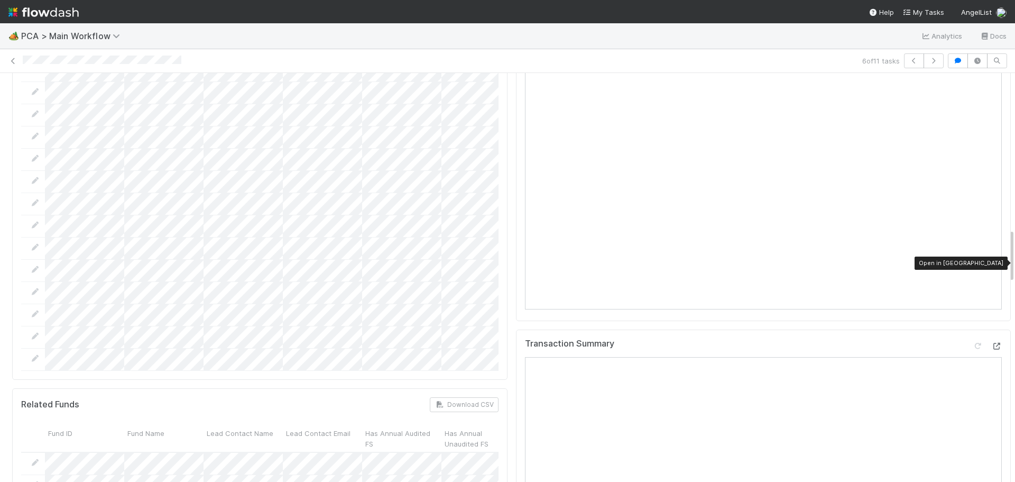
click at [991, 343] on icon at bounding box center [996, 346] width 11 height 7
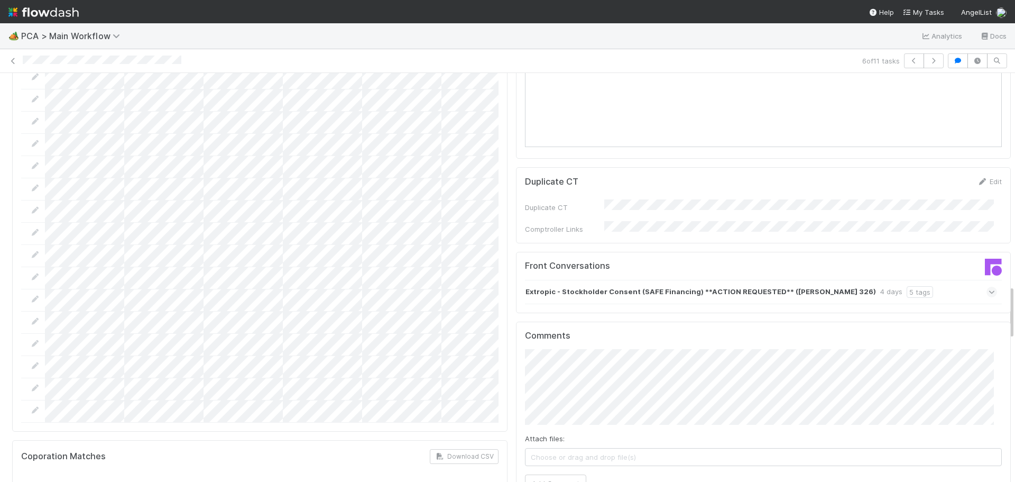
scroll to position [1692, 0]
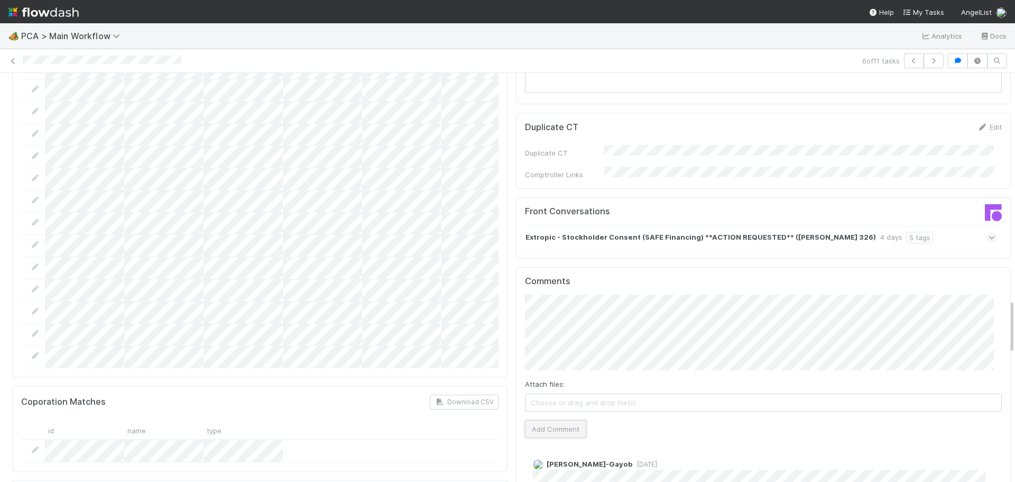
click at [549, 420] on button "Add Comment" at bounding box center [555, 429] width 61 height 18
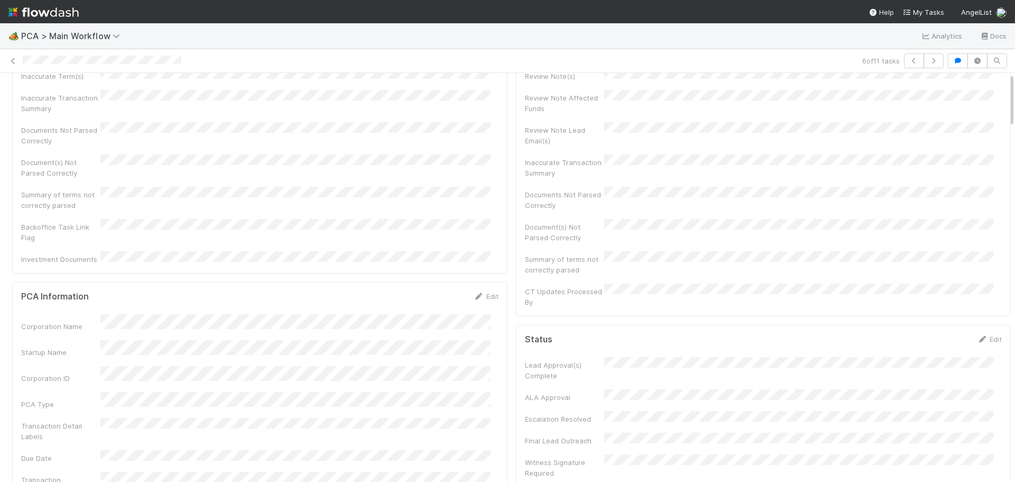
scroll to position [0, 0]
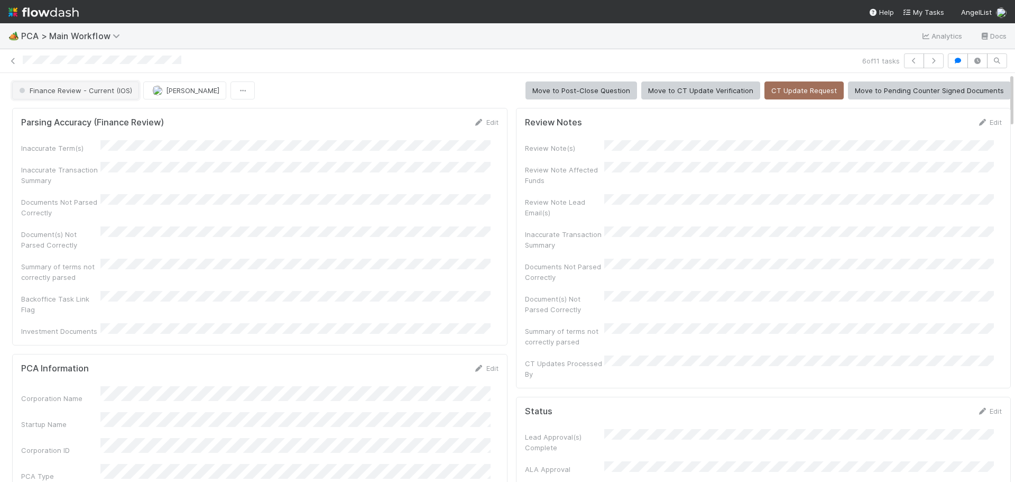
click at [104, 91] on span "Finance Review - Current (IOS)" at bounding box center [74, 90] width 115 height 8
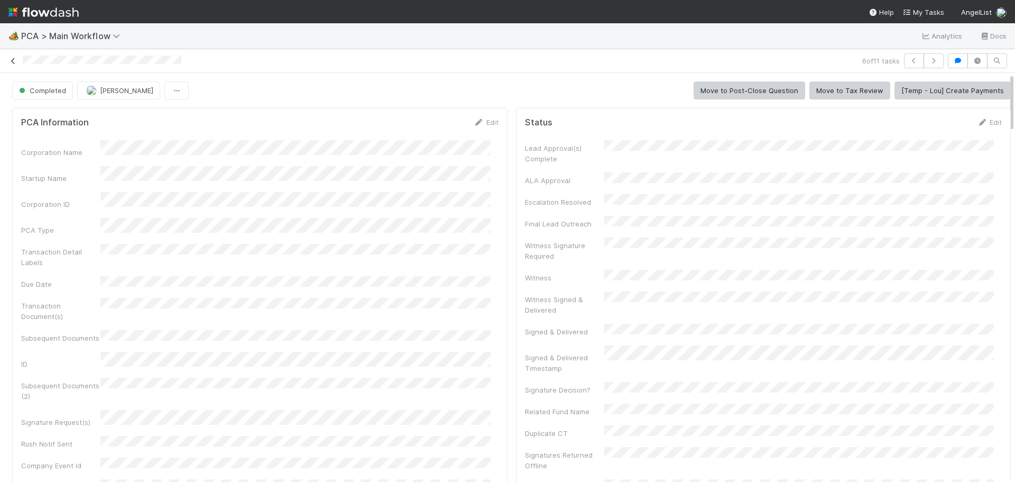
click at [11, 64] on icon at bounding box center [13, 61] width 11 height 7
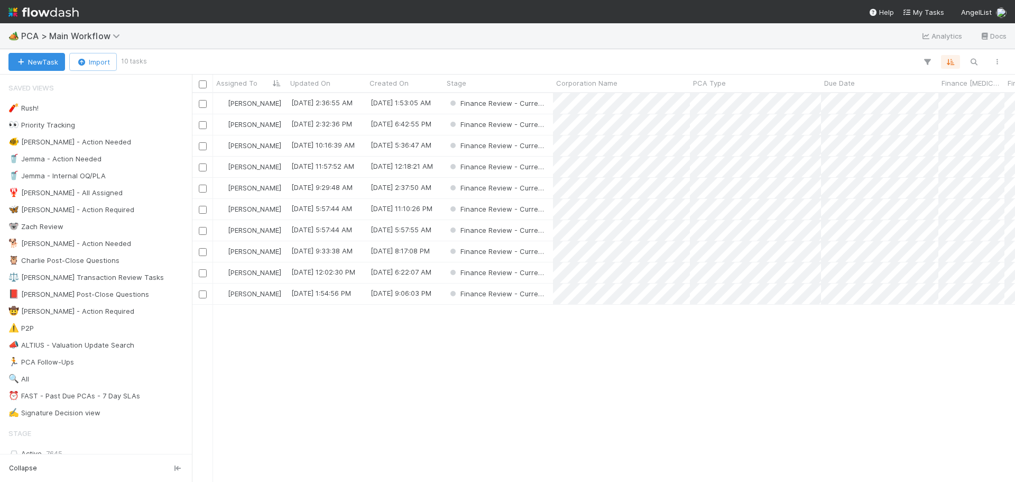
scroll to position [381, 815]
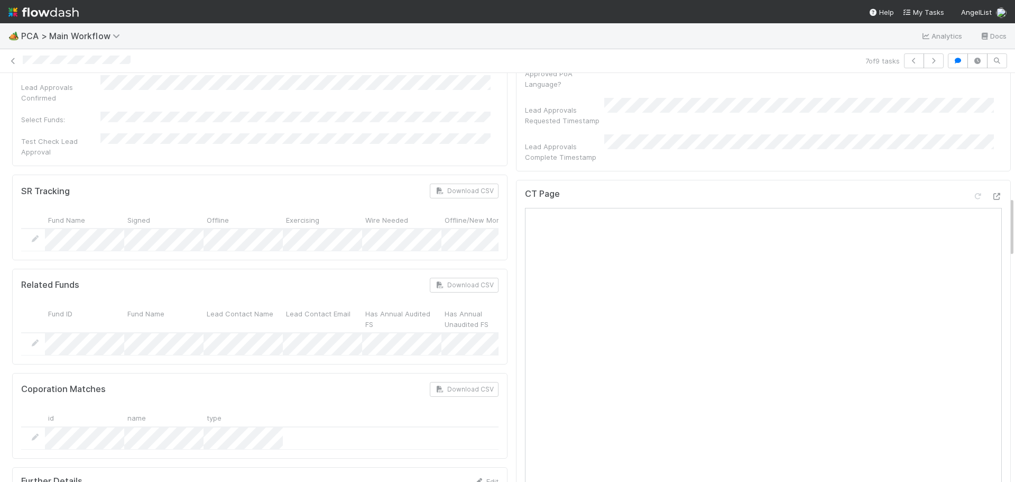
scroll to position [740, 0]
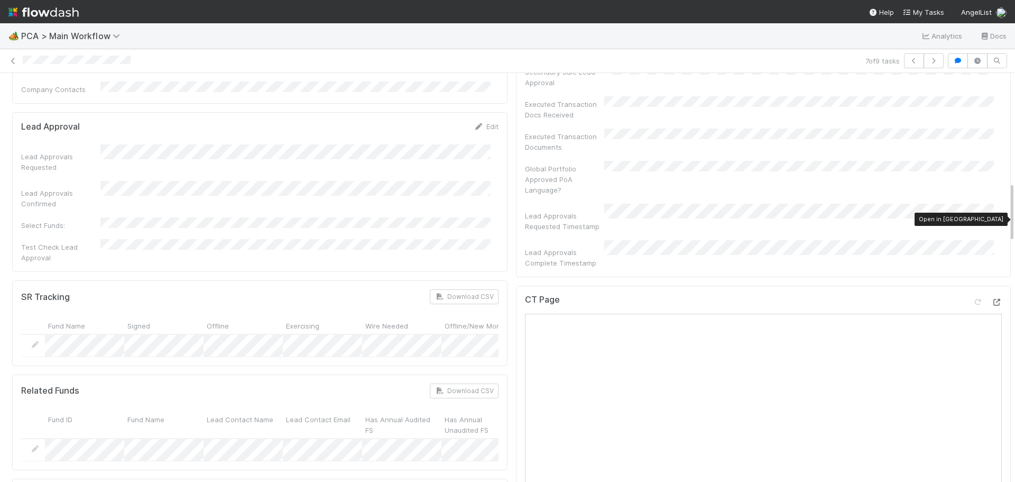
click at [991, 299] on icon at bounding box center [996, 302] width 11 height 7
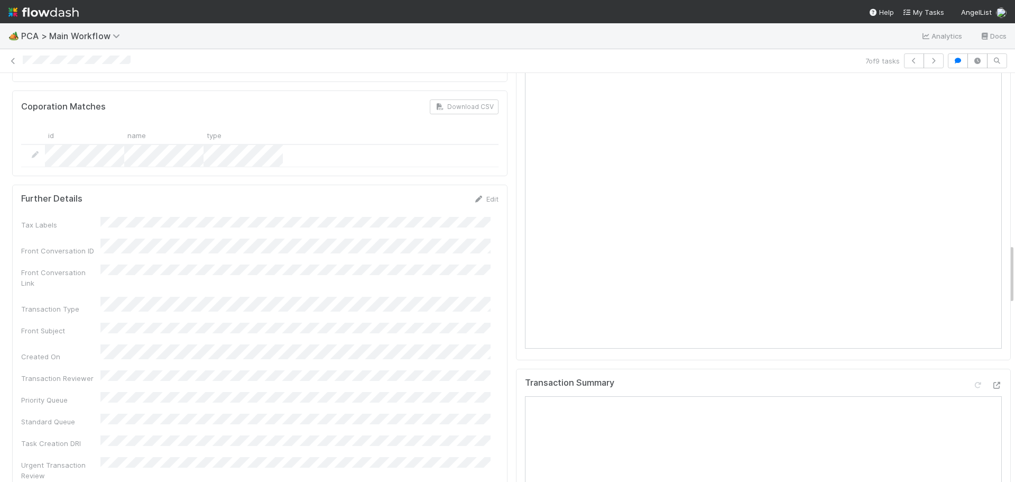
scroll to position [1163, 0]
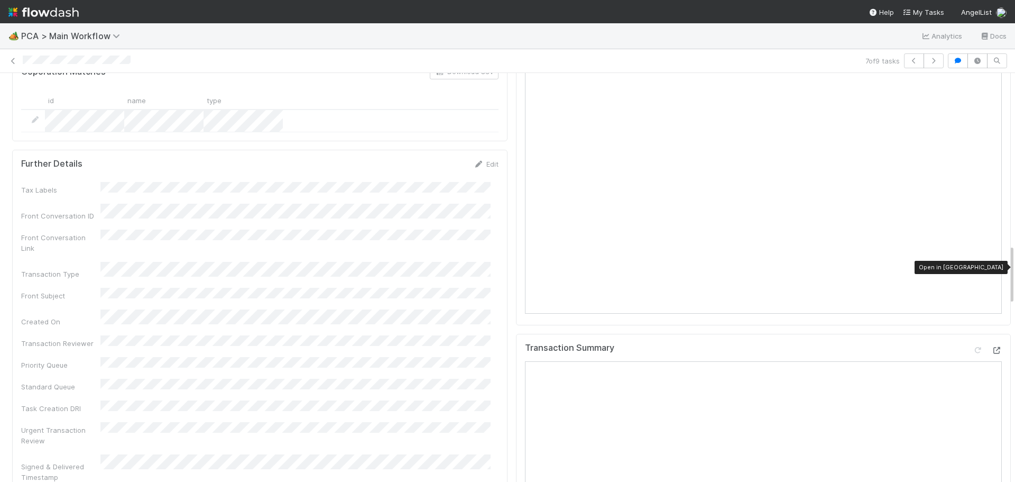
click at [991, 347] on icon at bounding box center [996, 350] width 11 height 7
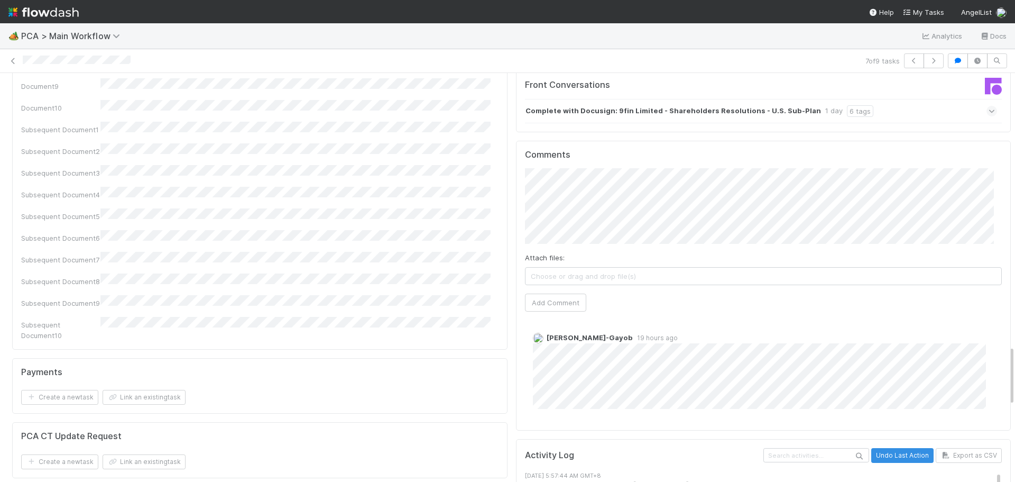
scroll to position [1744, 0]
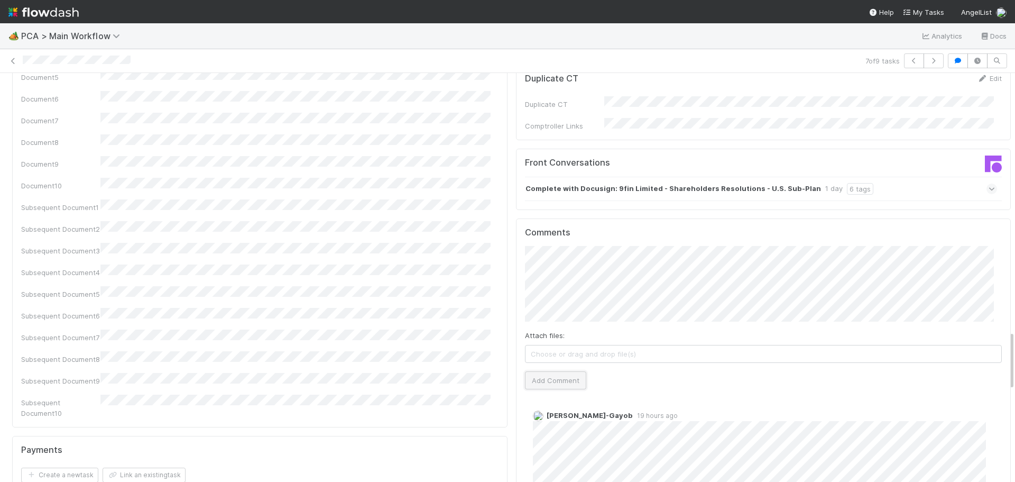
click at [543, 371] on button "Add Comment" at bounding box center [555, 380] width 61 height 18
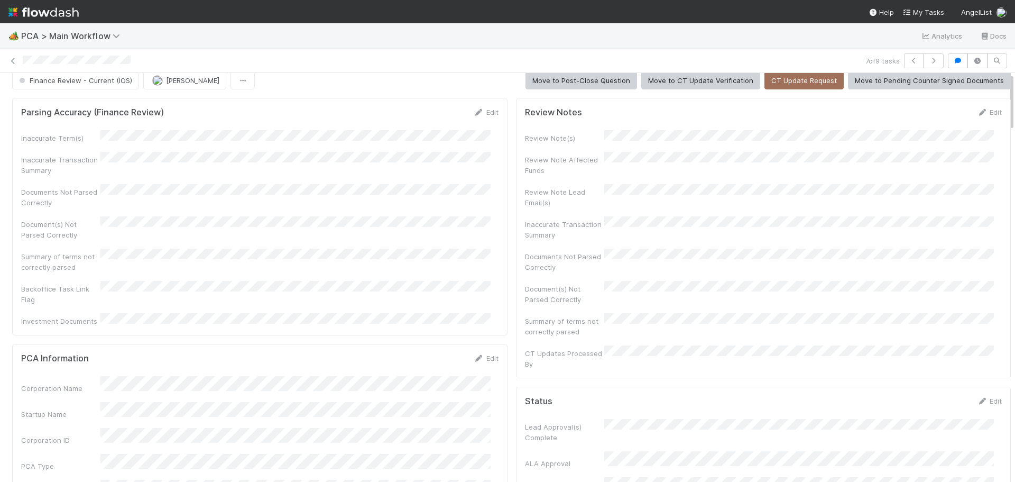
scroll to position [0, 0]
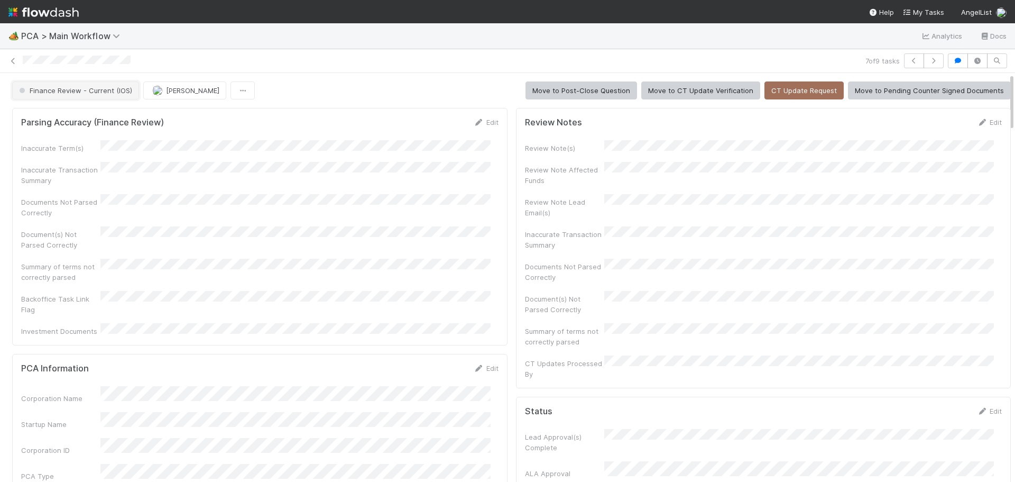
click at [101, 92] on span "Finance Review - Current (IOS)" at bounding box center [74, 90] width 115 height 8
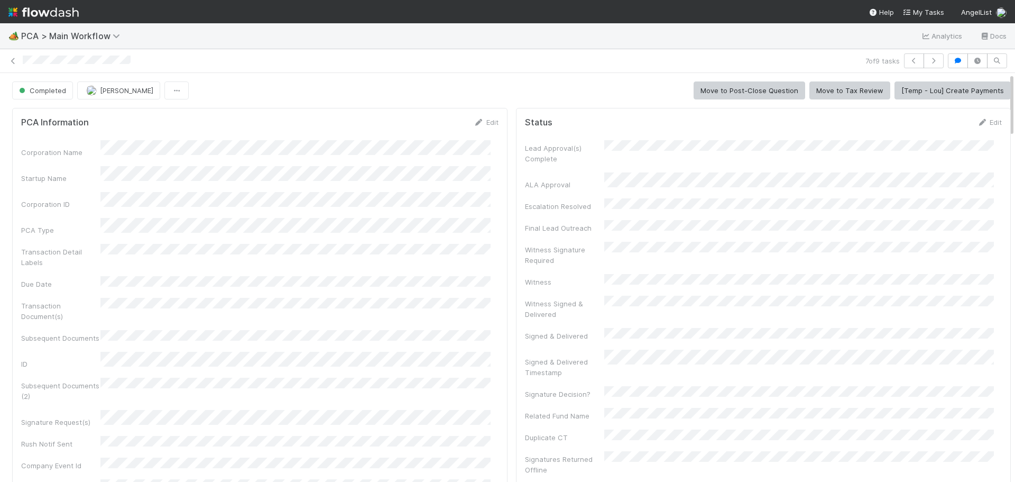
click at [20, 62] on div "7 of 9 tasks" at bounding box center [507, 60] width 1015 height 15
click at [12, 63] on icon at bounding box center [13, 61] width 11 height 7
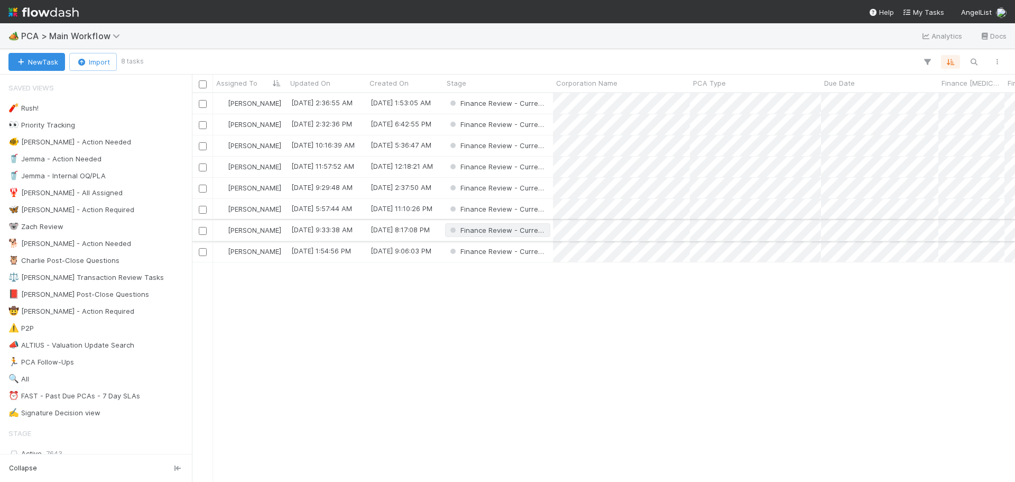
scroll to position [8, 8]
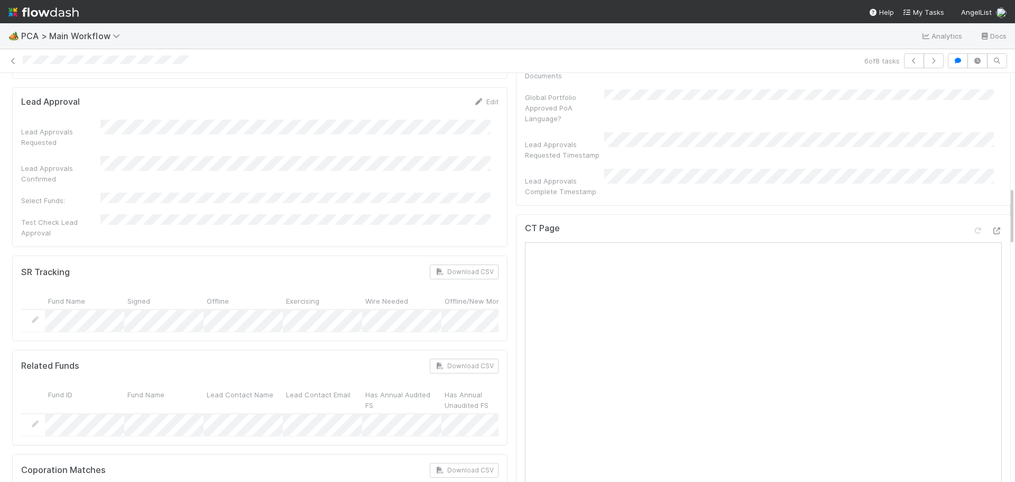
scroll to position [793, 0]
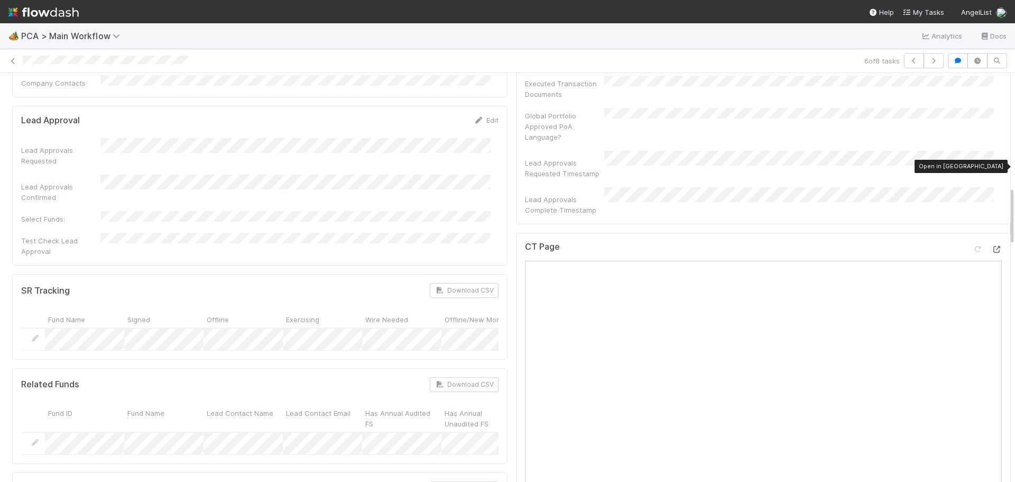
click at [991, 246] on icon at bounding box center [996, 249] width 11 height 7
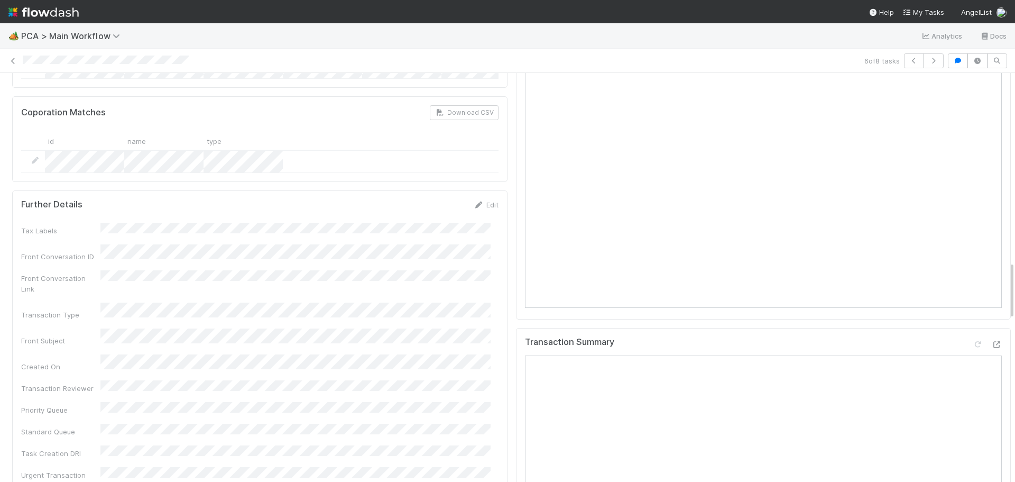
scroll to position [1163, 0]
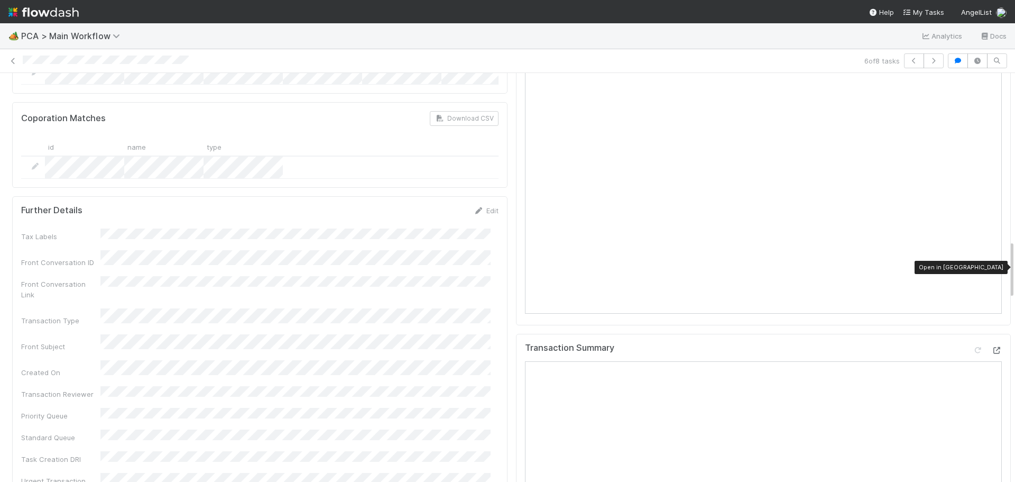
click at [991, 347] on icon at bounding box center [996, 350] width 11 height 7
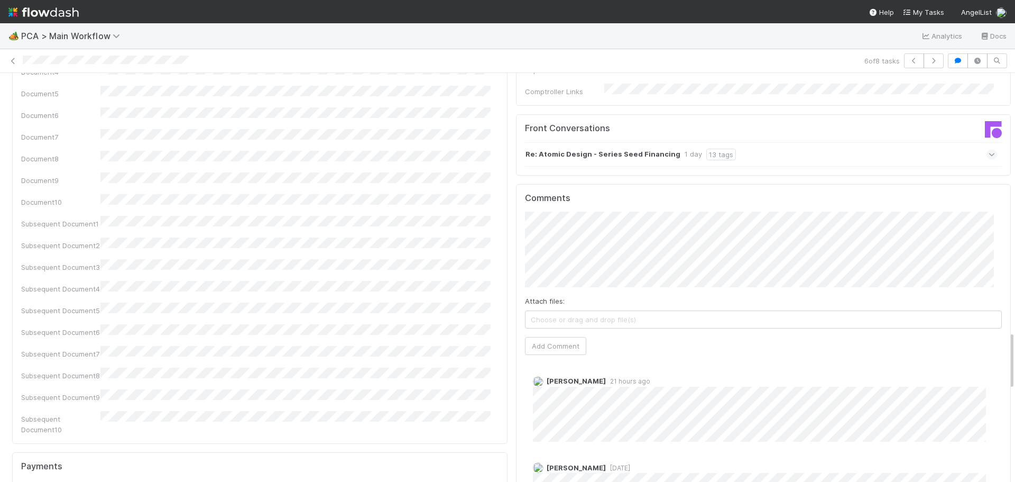
scroll to position [1797, 0]
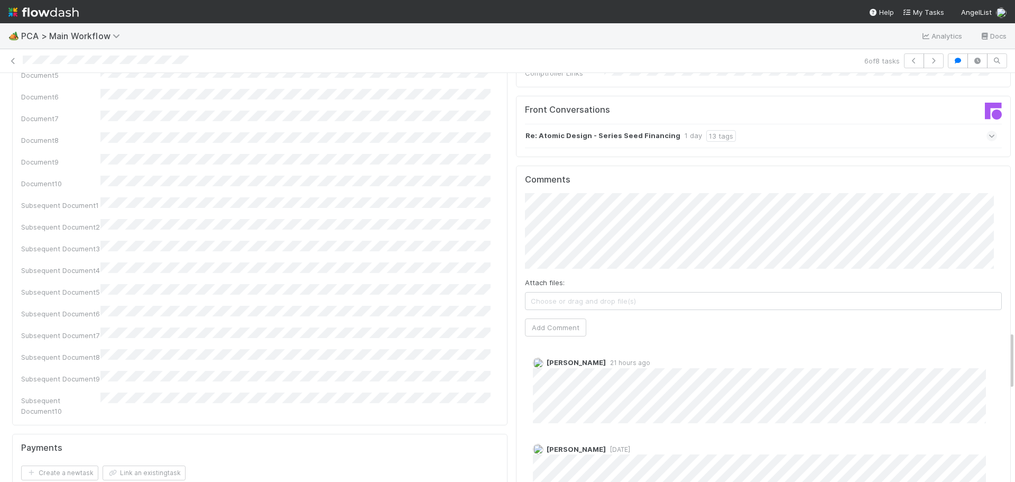
click at [558, 318] on button "Add Comment" at bounding box center [555, 327] width 61 height 18
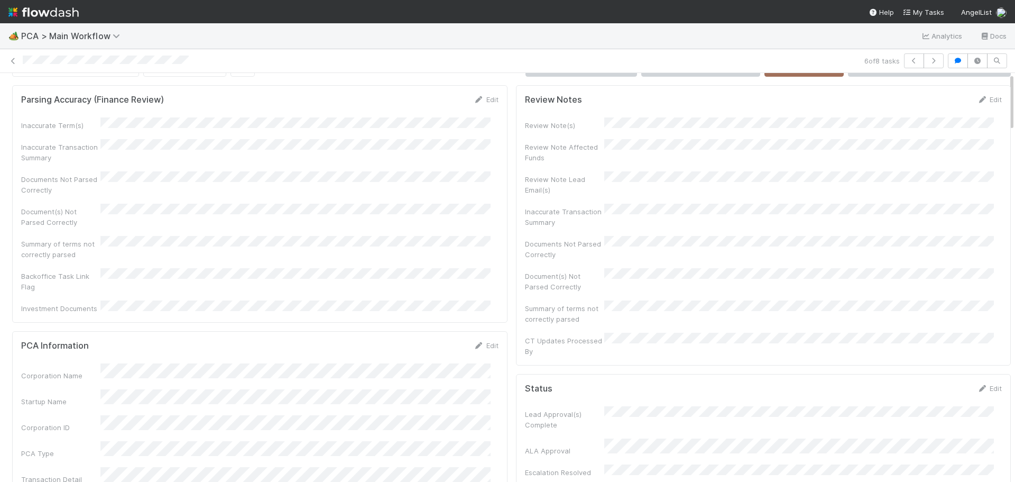
scroll to position [0, 0]
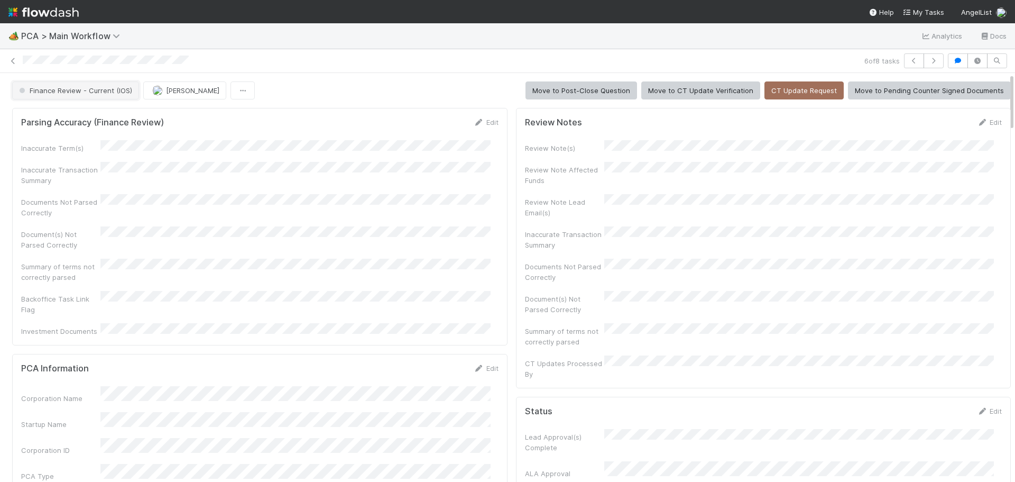
click at [112, 85] on button "Finance Review - Current (IOS)" at bounding box center [75, 90] width 127 height 18
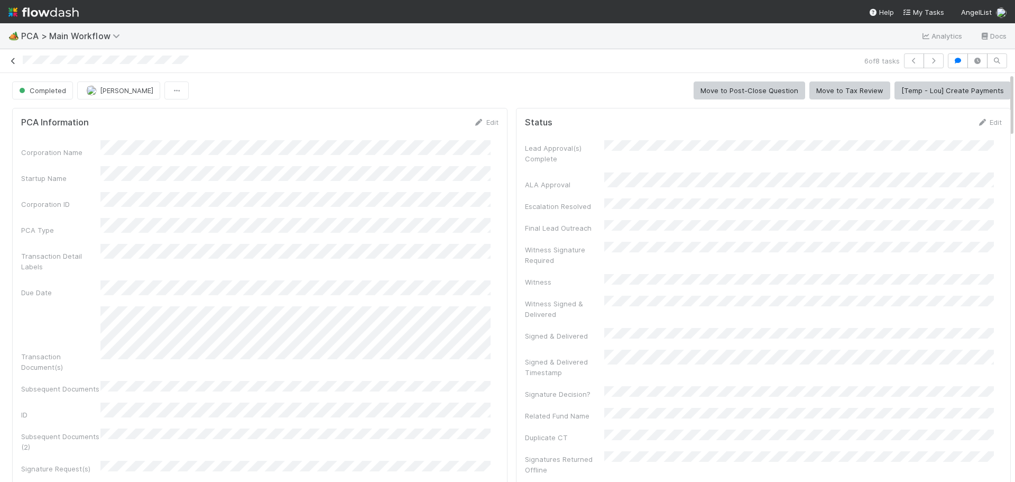
click at [12, 58] on icon at bounding box center [13, 61] width 11 height 7
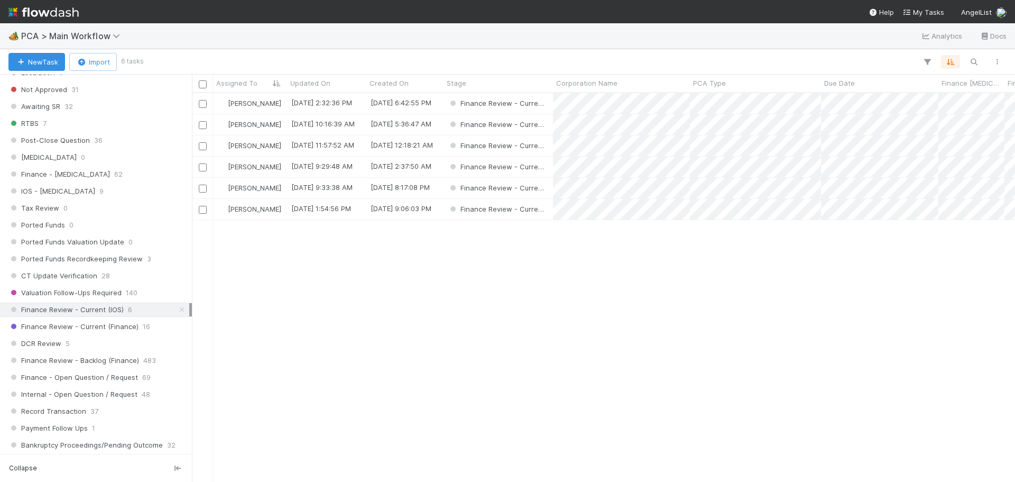
scroll to position [793, 0]
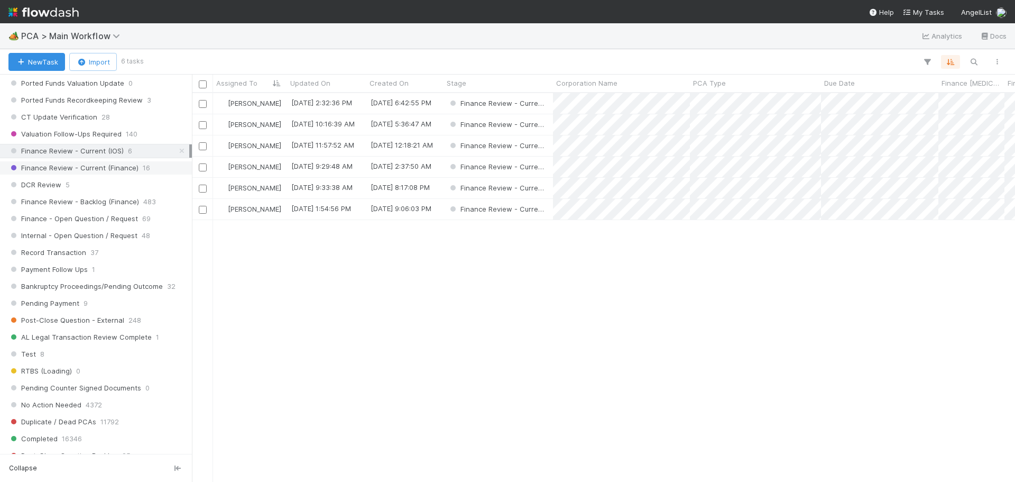
click at [127, 169] on span "Finance Review - Current (Finance)" at bounding box center [73, 167] width 130 height 13
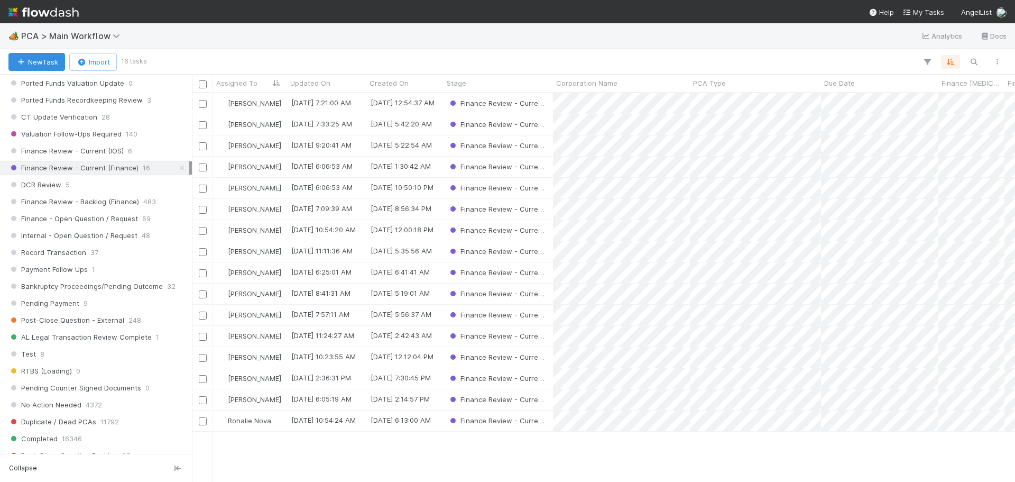
scroll to position [381, 815]
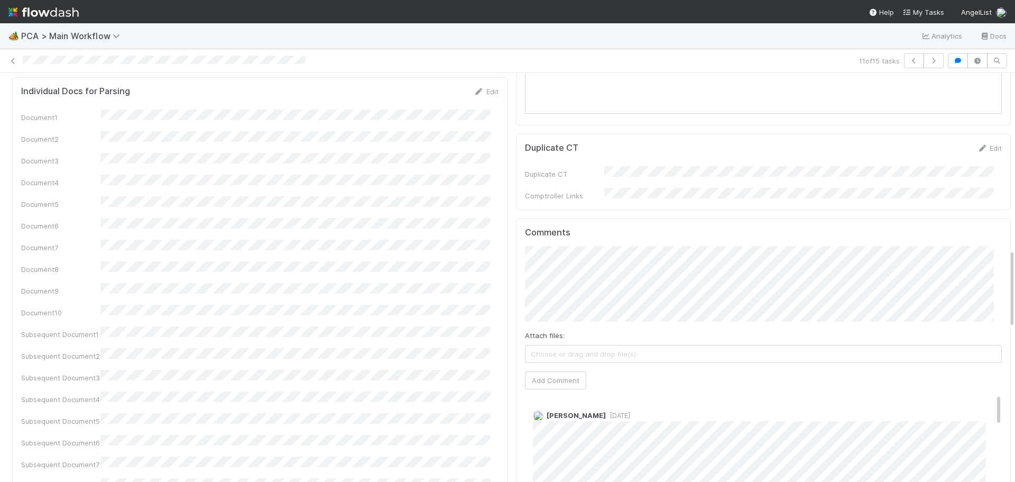
scroll to position [1163, 0]
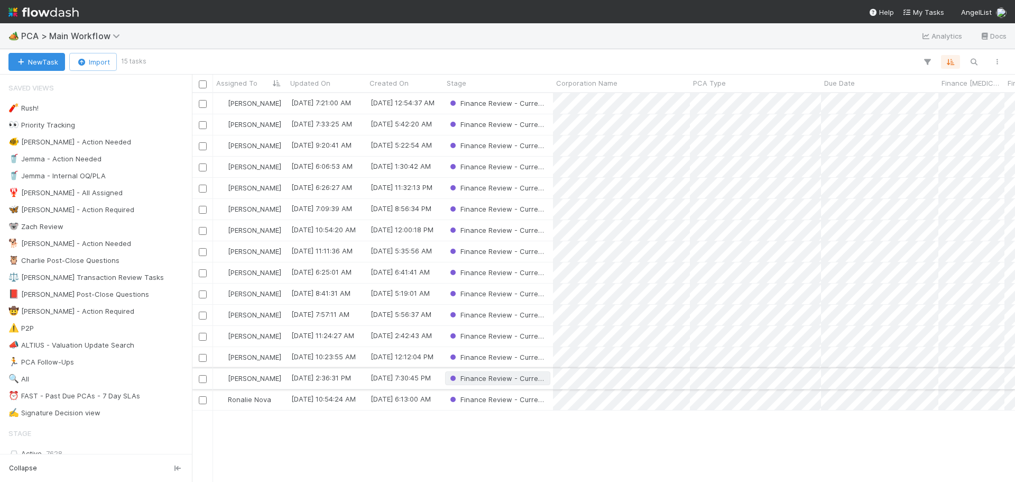
scroll to position [381, 815]
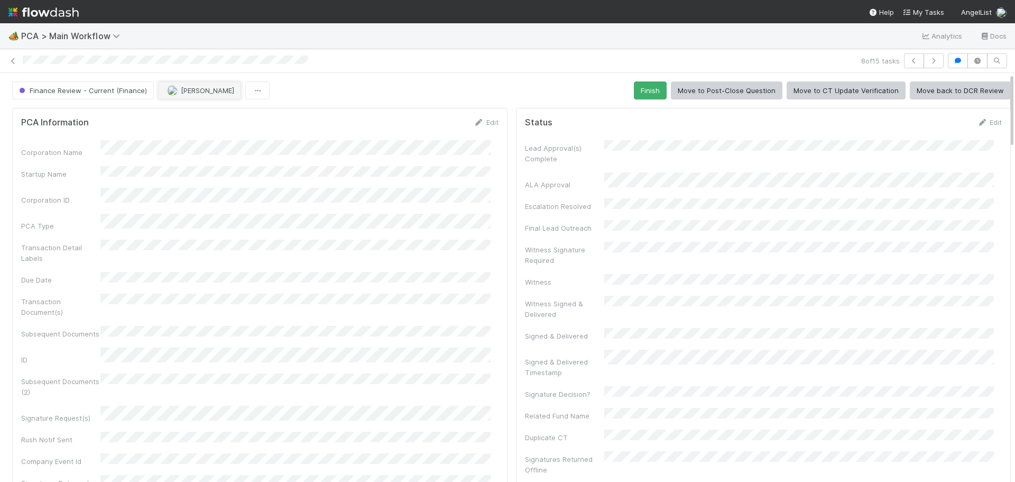
click at [185, 89] on span "Jacob Luna" at bounding box center [207, 90] width 53 height 8
click at [195, 123] on div "Marenz Trajano you" at bounding box center [225, 116] width 149 height 19
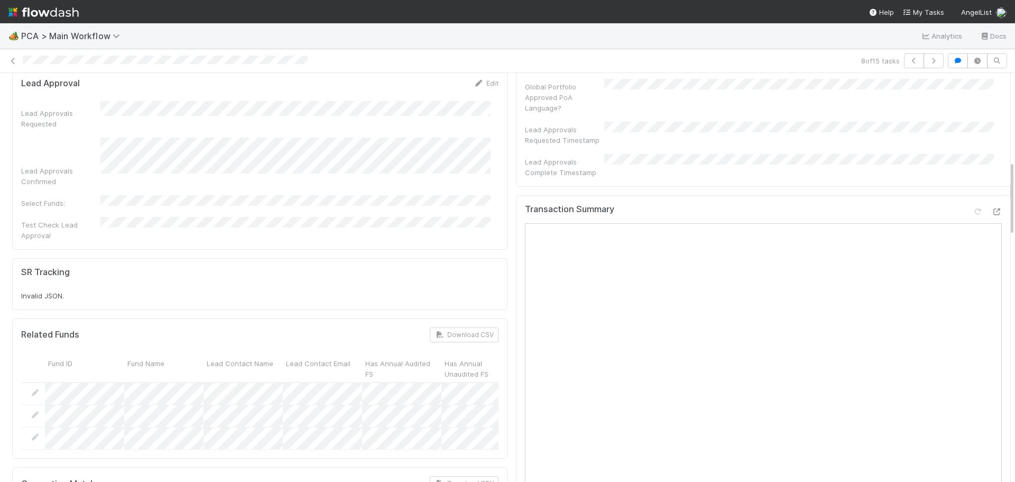
scroll to position [476, 0]
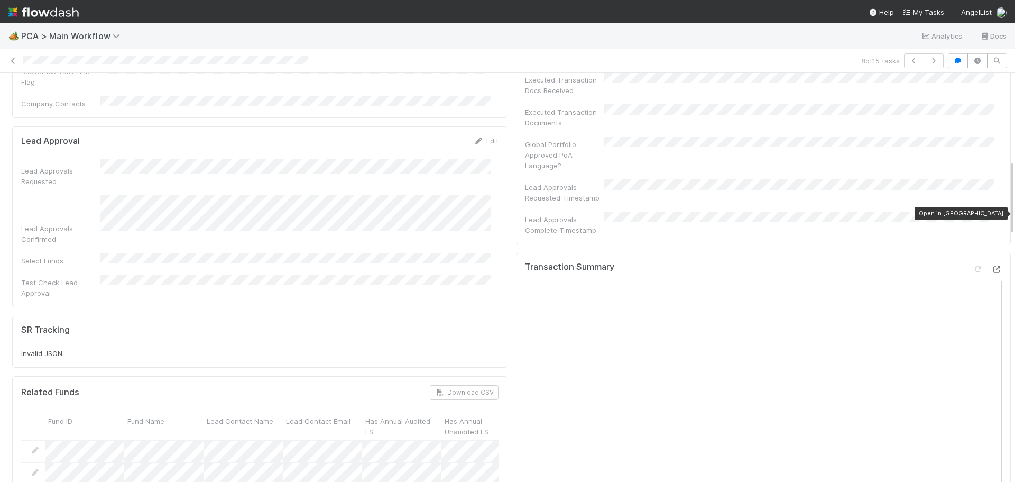
click at [991, 266] on icon at bounding box center [996, 269] width 11 height 7
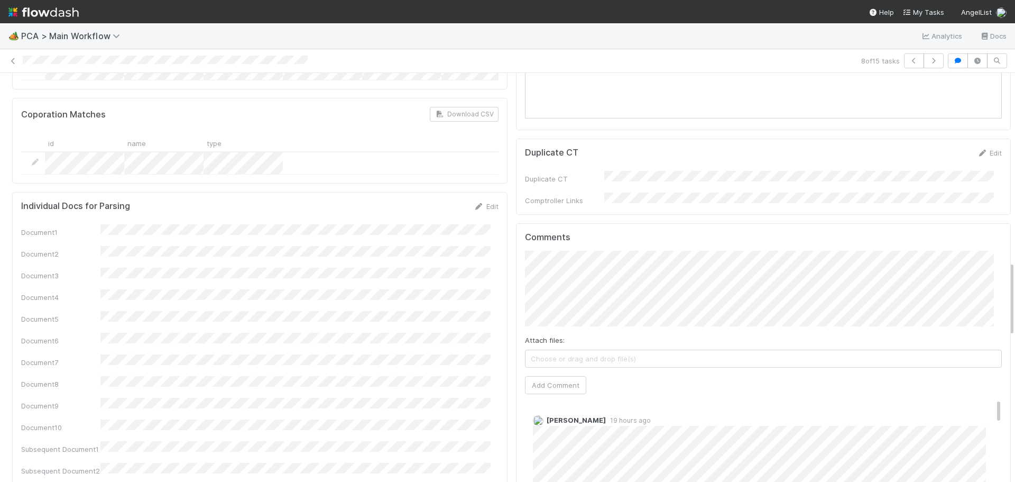
scroll to position [899, 0]
click at [551, 380] on button "Add Comment" at bounding box center [555, 389] width 61 height 18
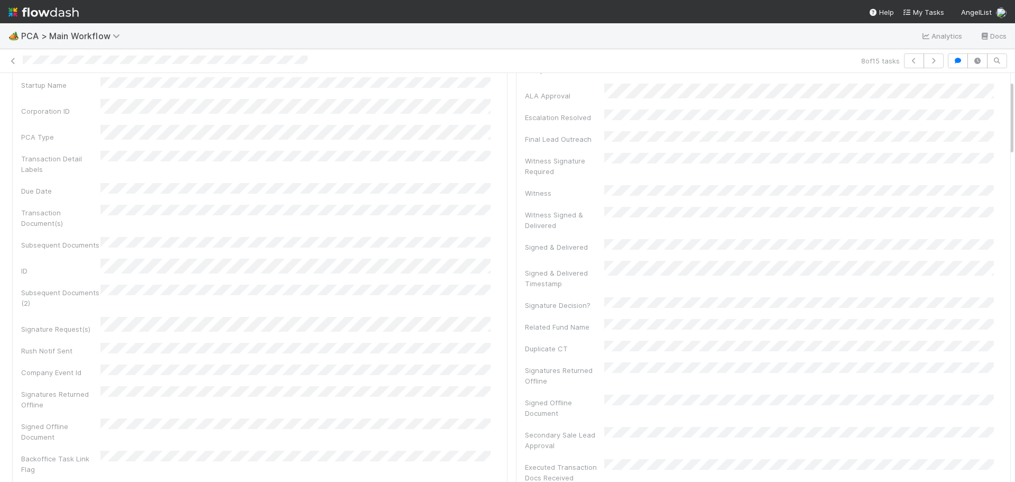
scroll to position [0, 0]
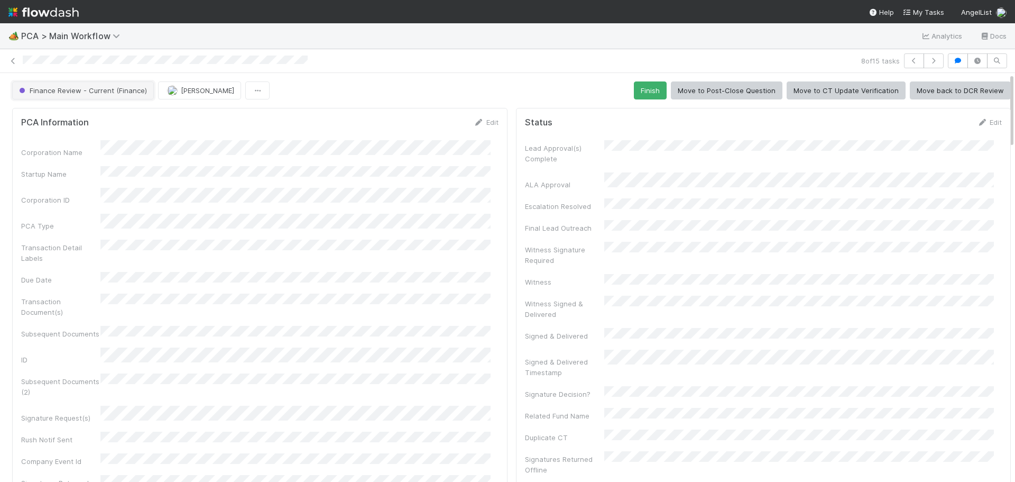
click at [119, 94] on button "Finance Review - Current (Finance)" at bounding box center [83, 90] width 142 height 18
click at [10, 61] on icon at bounding box center [13, 61] width 11 height 7
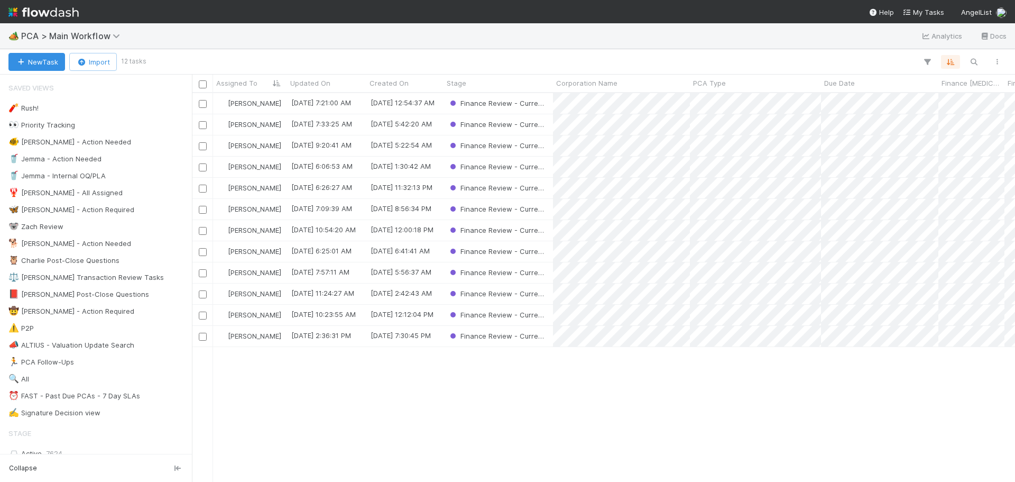
scroll to position [381, 815]
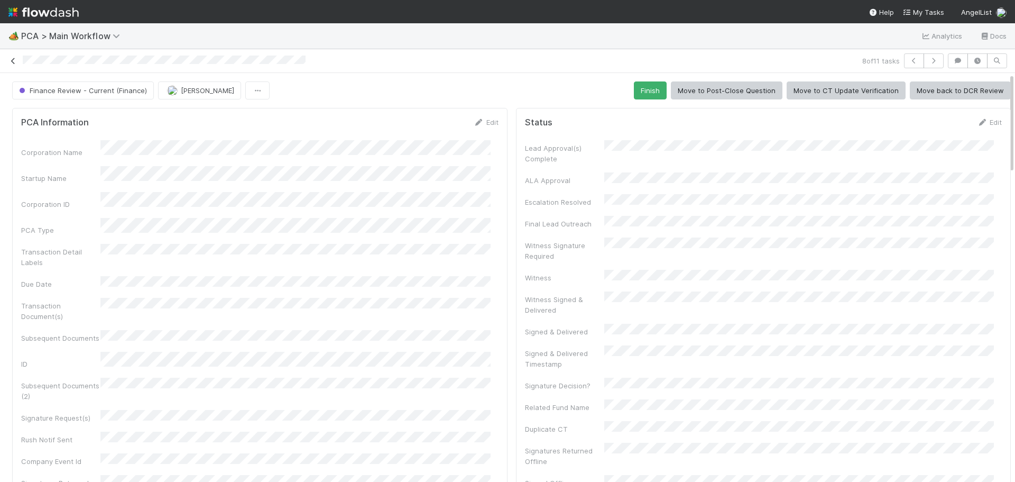
click at [11, 64] on link at bounding box center [13, 61] width 11 height 11
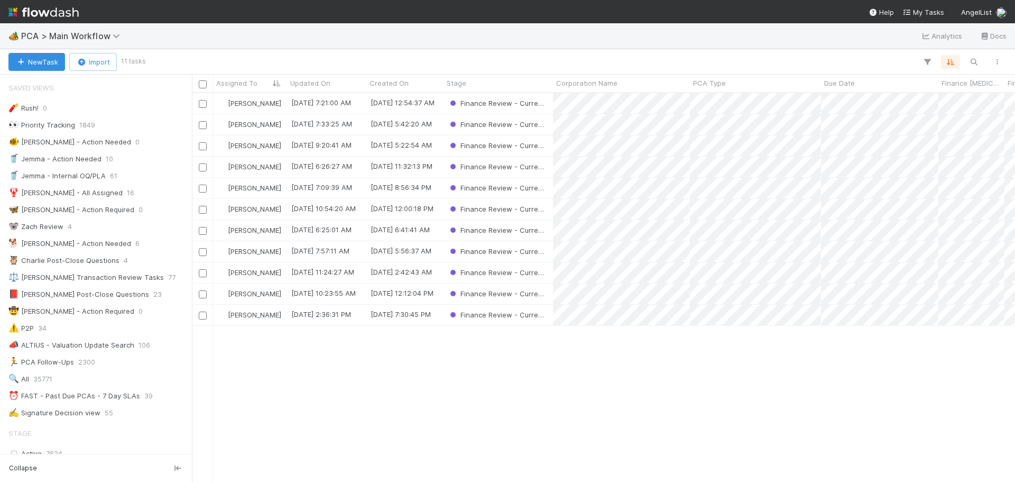
scroll to position [106, 0]
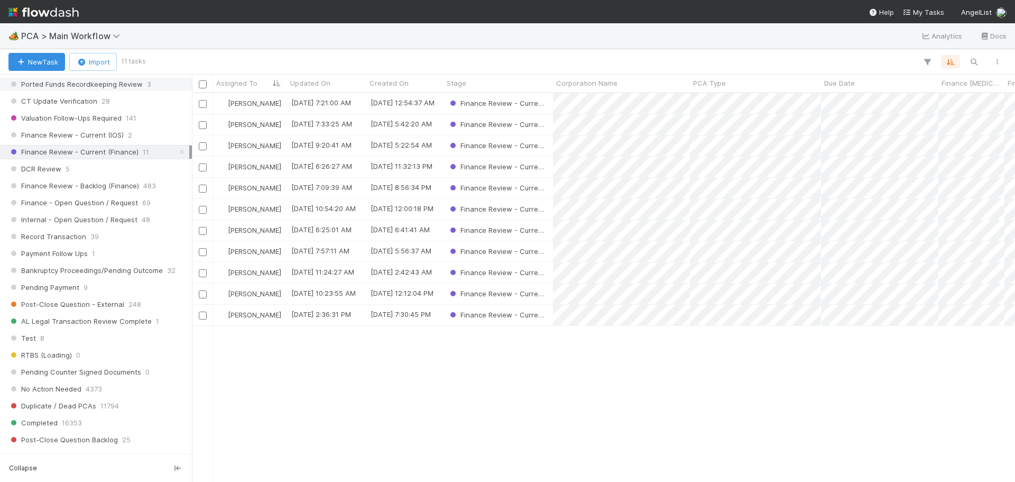
scroll to position [793, 0]
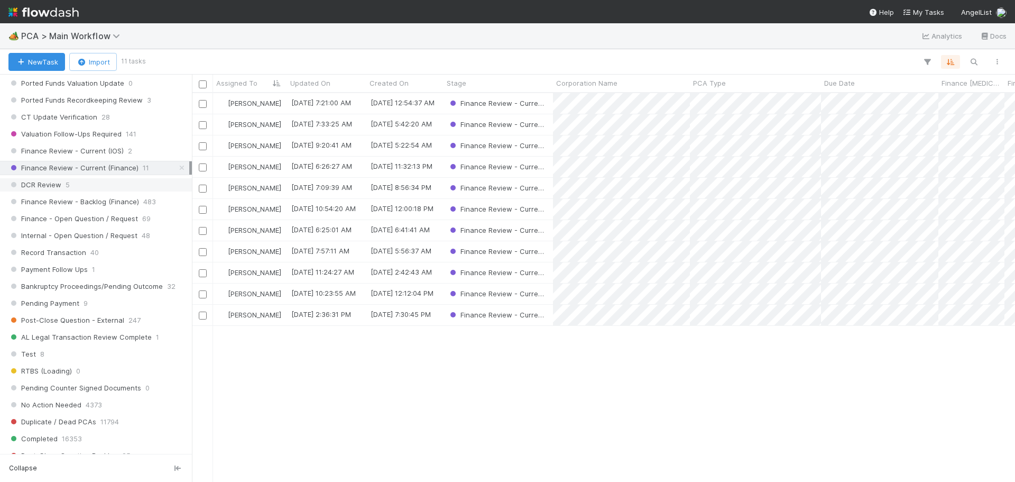
click at [111, 187] on div "DCR Review 5" at bounding box center [98, 184] width 181 height 13
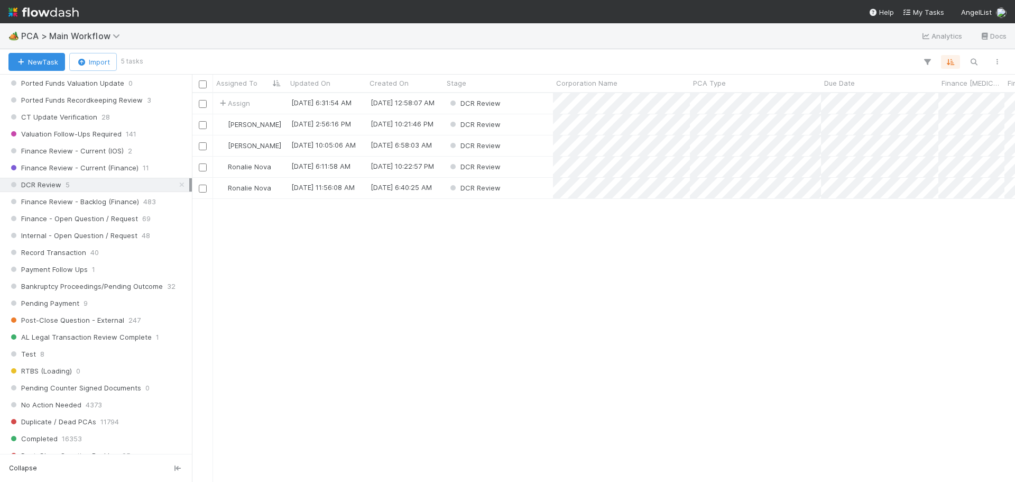
scroll to position [381, 815]
click at [537, 101] on div "DCR Review" at bounding box center [497, 103] width 109 height 21
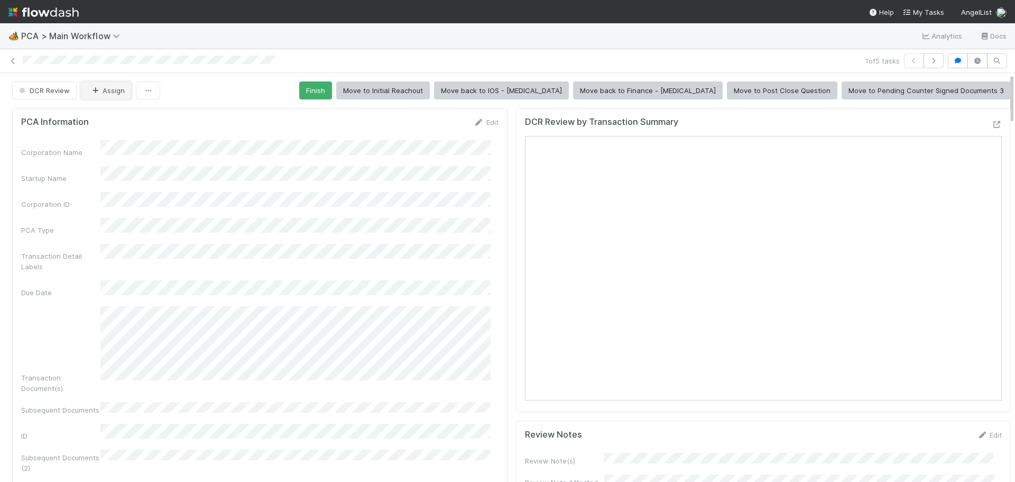
click at [109, 86] on button "Assign" at bounding box center [106, 90] width 51 height 18
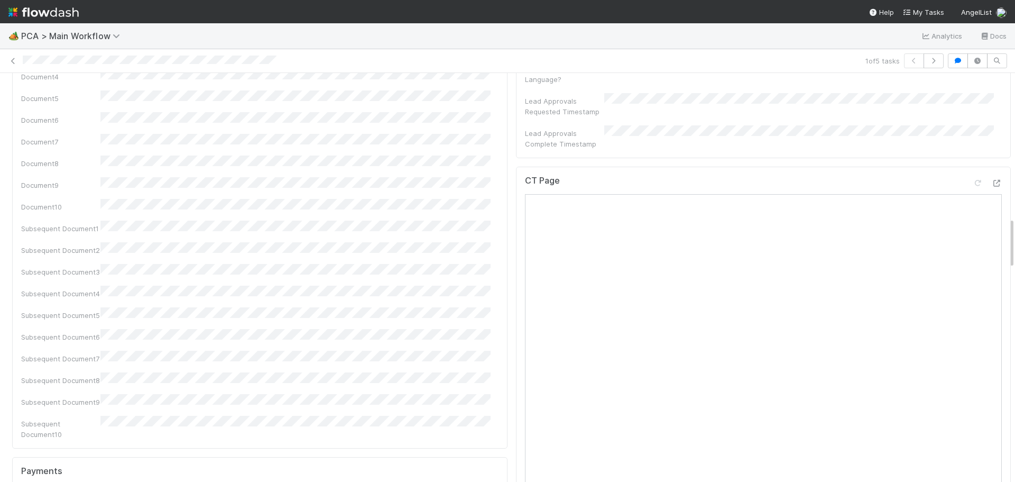
scroll to position [1004, 0]
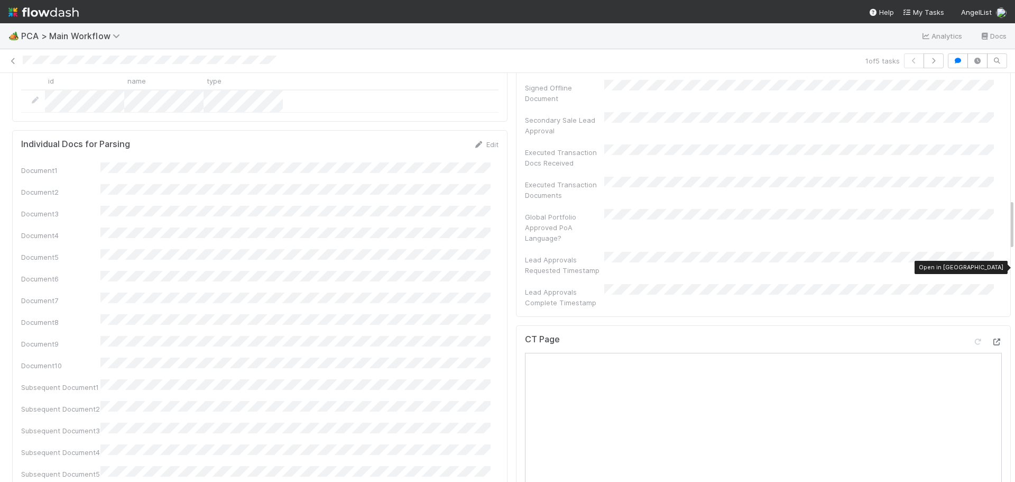
click at [991, 338] on icon at bounding box center [996, 341] width 11 height 7
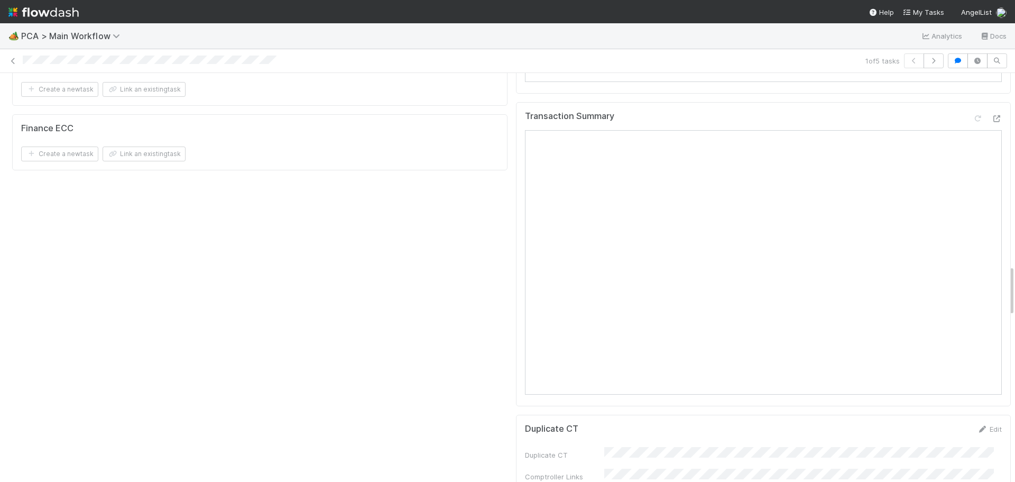
scroll to position [1533, 0]
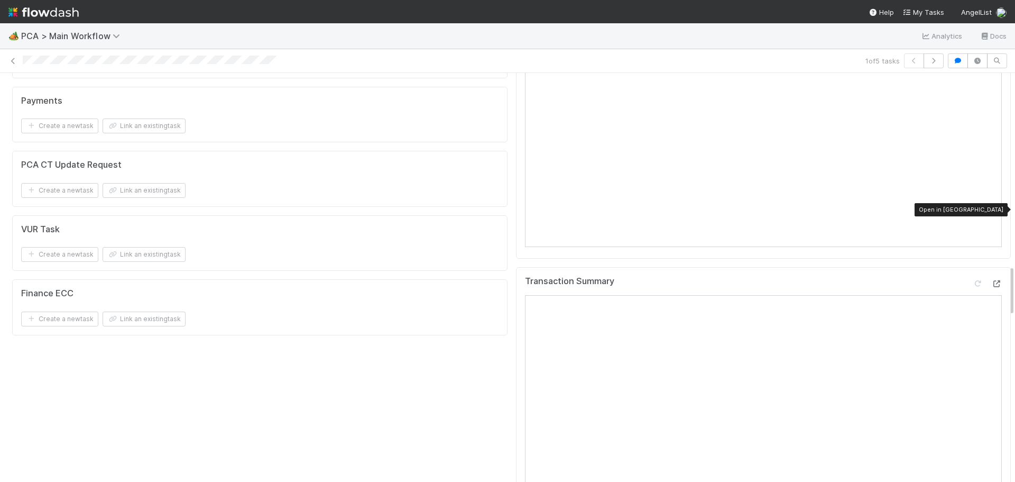
click at [991, 280] on icon at bounding box center [996, 283] width 11 height 7
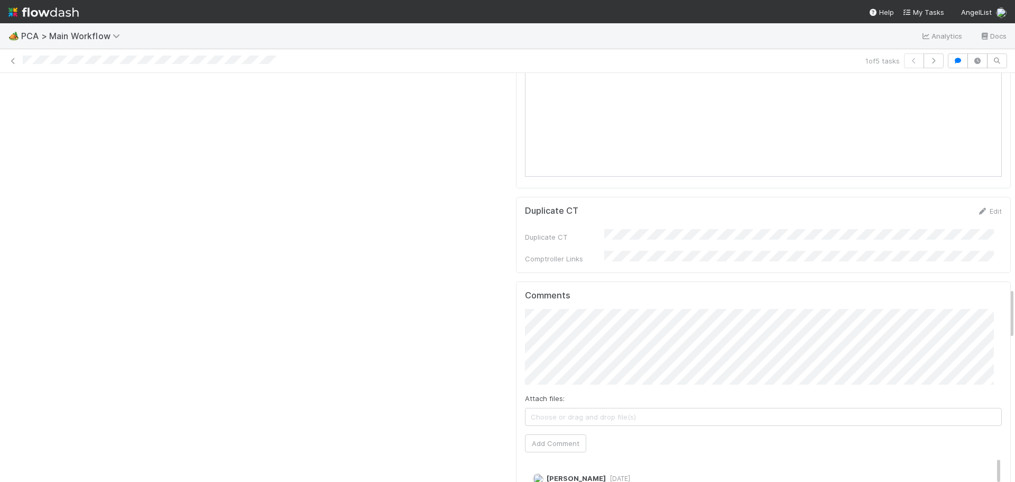
scroll to position [2009, 0]
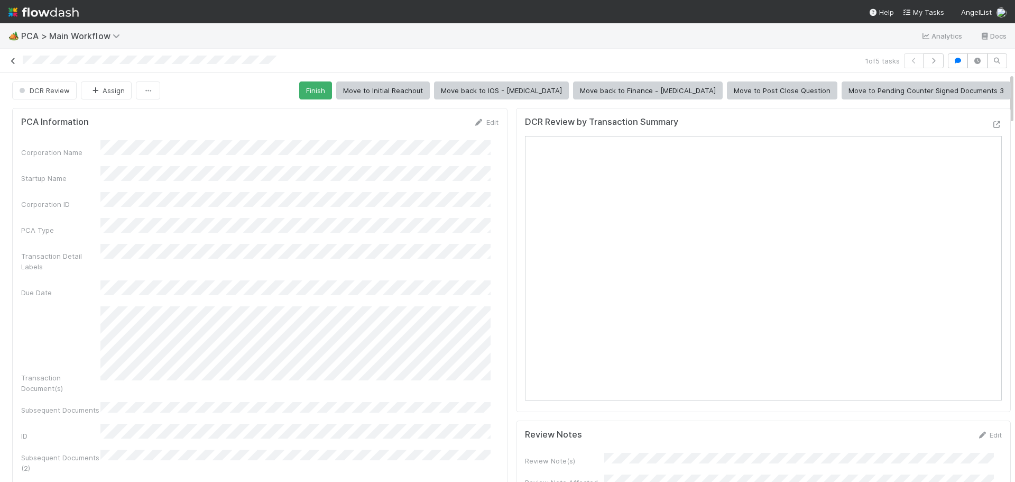
click at [11, 61] on icon at bounding box center [13, 61] width 11 height 7
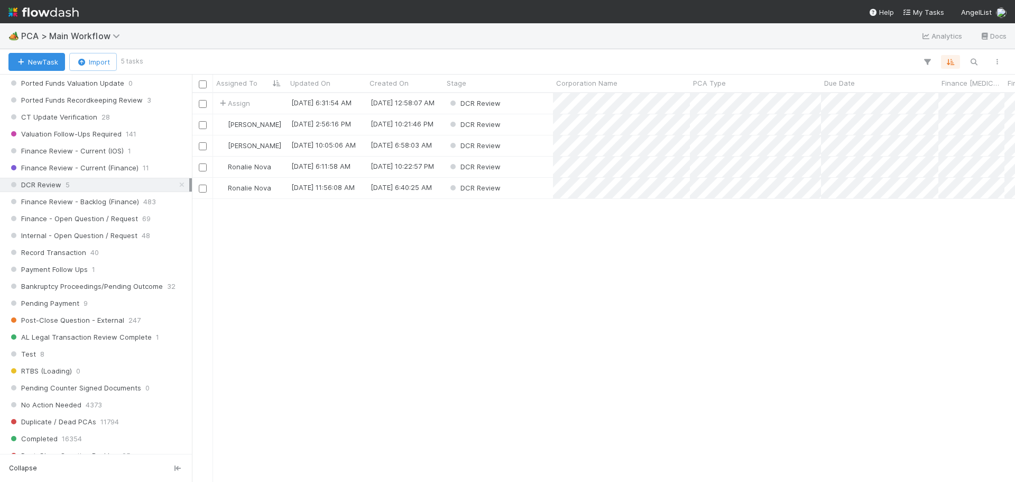
scroll to position [740, 0]
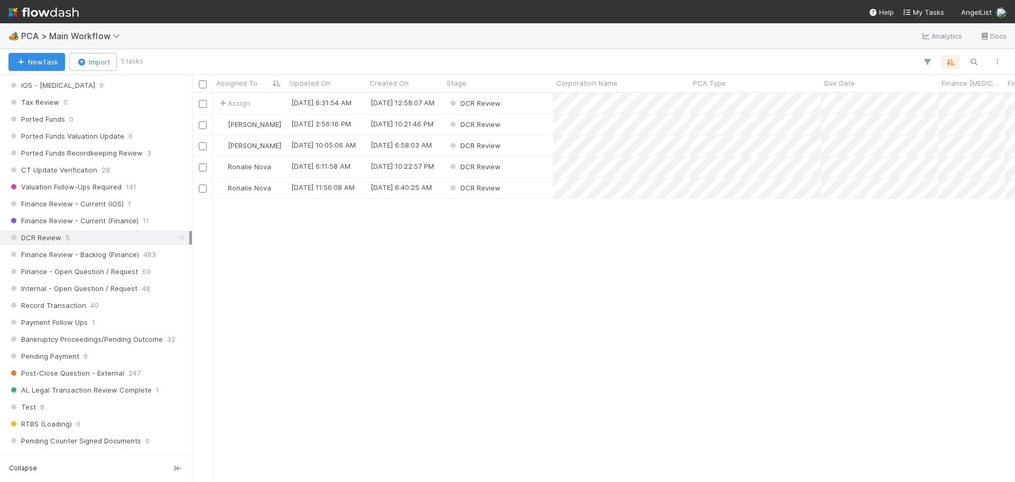
drag, startPoint x: 90, startPoint y: 207, endPoint x: 136, endPoint y: 213, distance: 46.4
click at [90, 207] on span "Finance Review - Current (IOS)" at bounding box center [65, 203] width 115 height 13
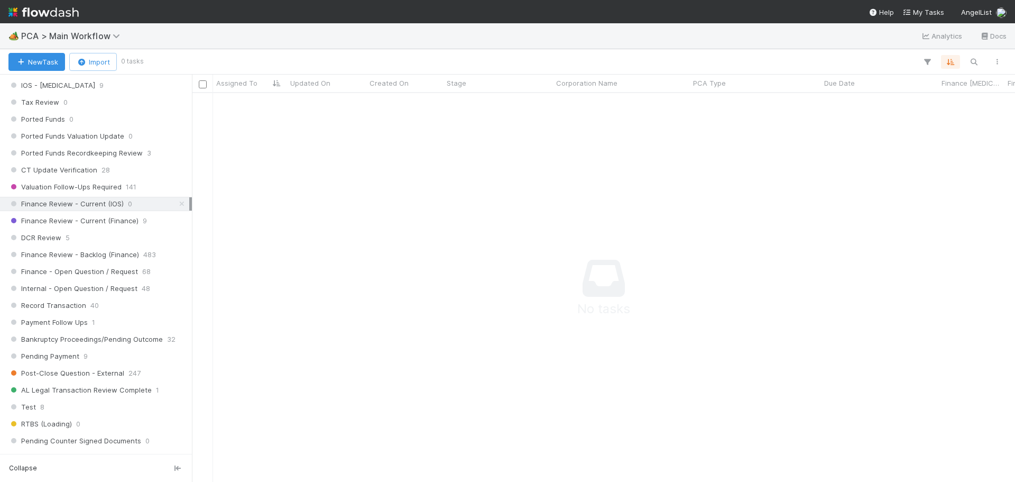
scroll to position [8, 8]
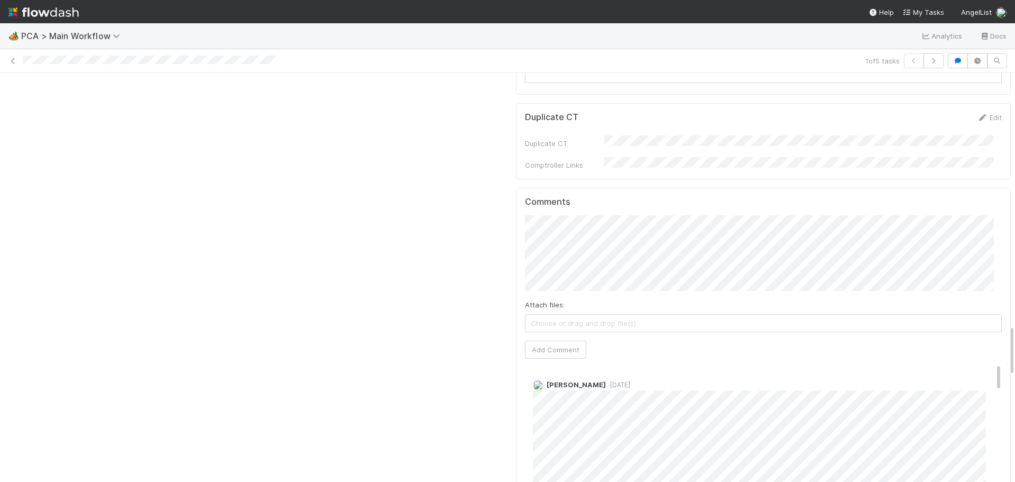
scroll to position [2009, 0]
click at [560, 341] on button "Add Comment" at bounding box center [555, 350] width 61 height 18
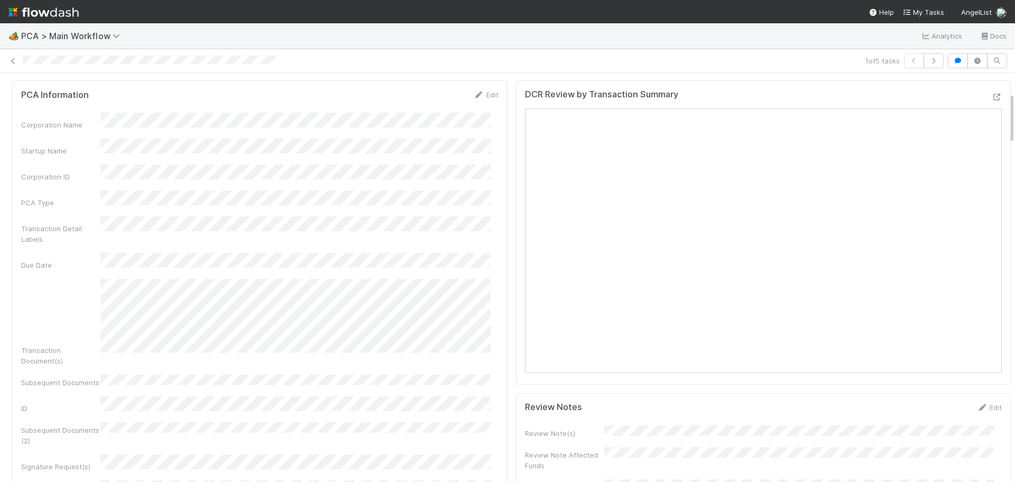
scroll to position [0, 0]
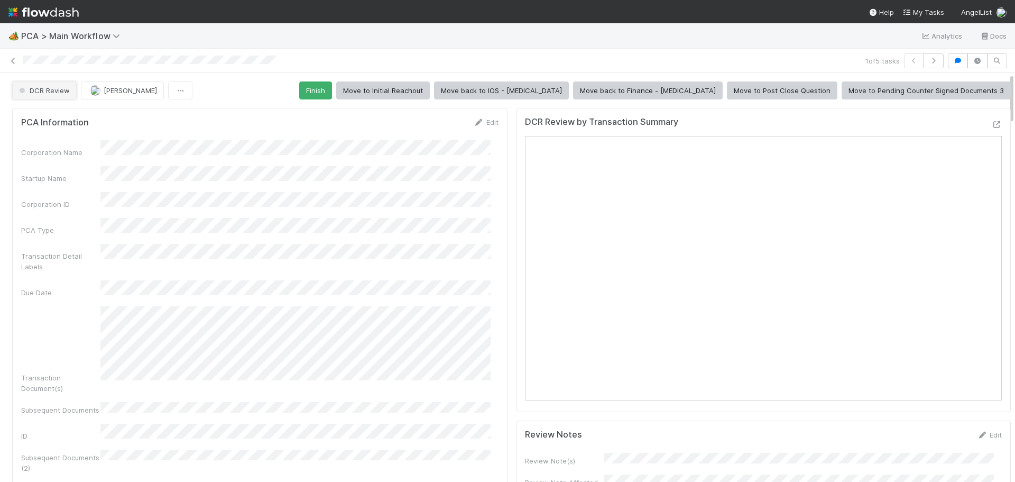
click at [52, 88] on span "DCR Review" at bounding box center [43, 90] width 53 height 8
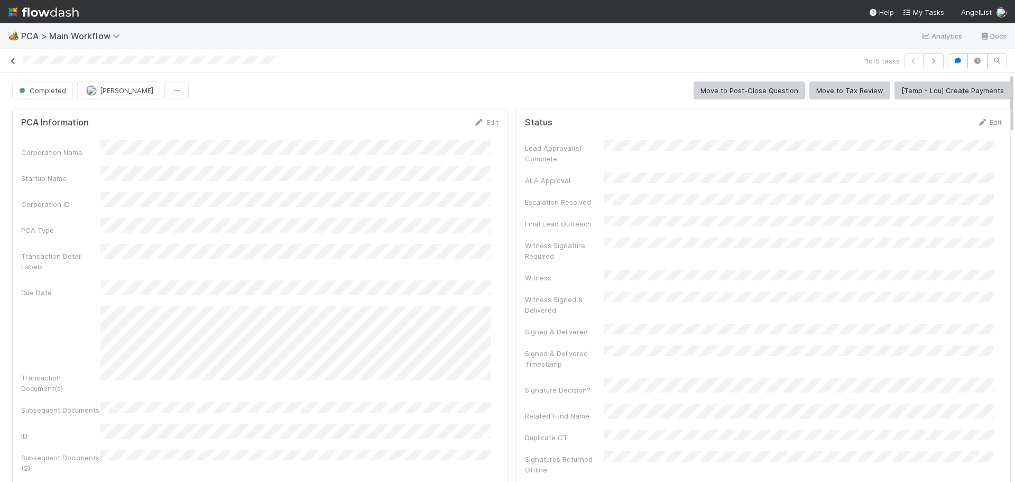
click at [14, 62] on icon at bounding box center [13, 61] width 11 height 7
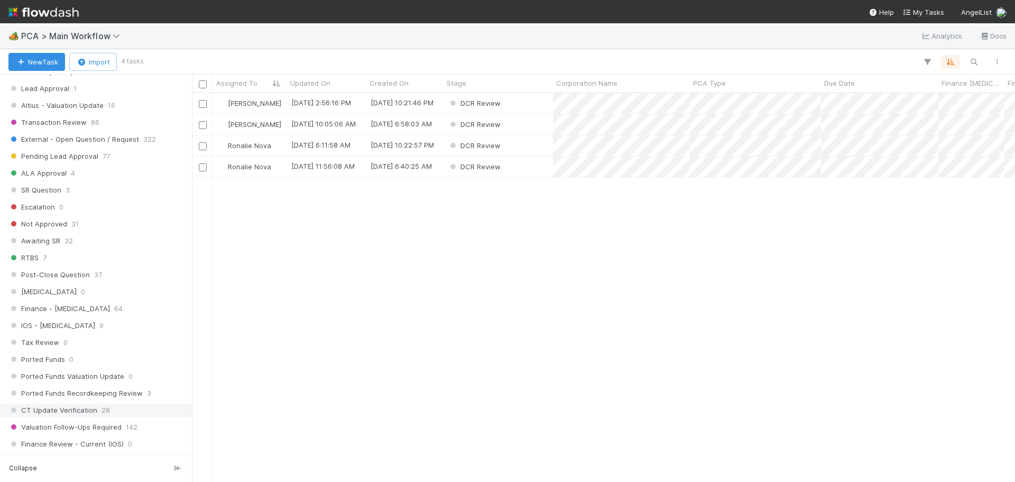
scroll to position [687, 0]
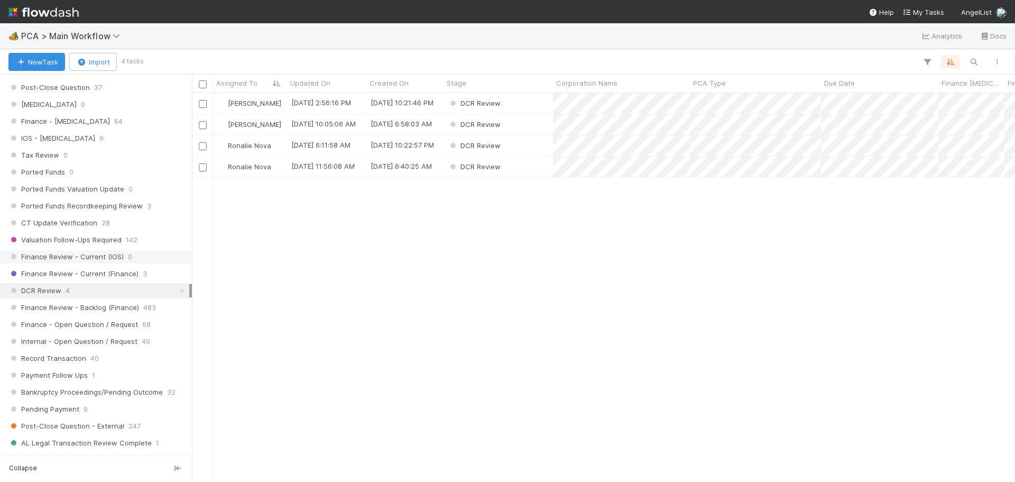
click at [111, 260] on span "Finance Review - Current (IOS)" at bounding box center [65, 256] width 115 height 13
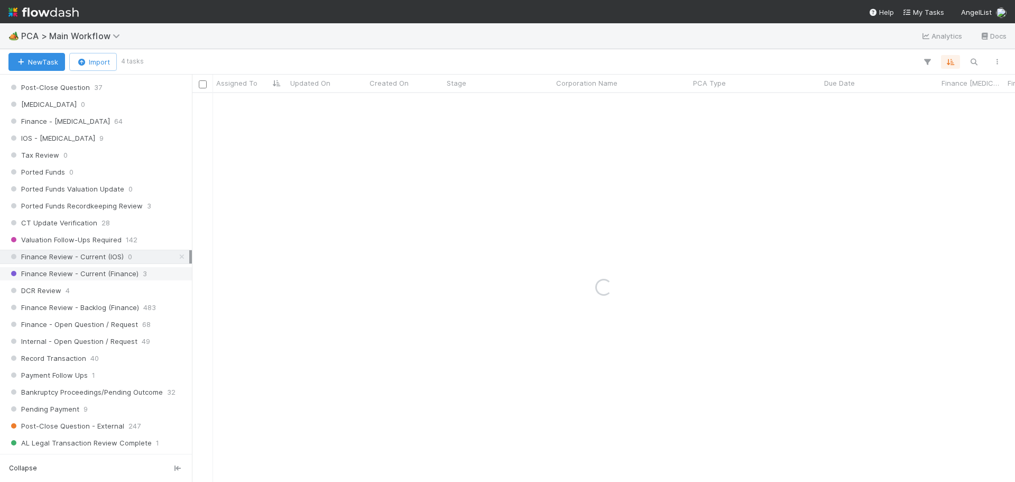
click at [108, 275] on span "Finance Review - Current (Finance)" at bounding box center [73, 273] width 130 height 13
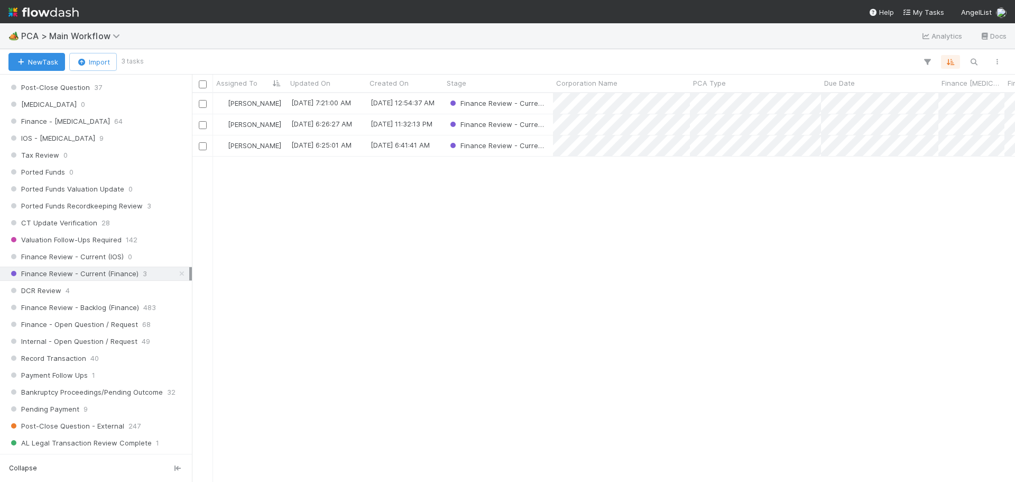
scroll to position [381, 815]
click at [52, 290] on span "DCR Review" at bounding box center [34, 290] width 53 height 13
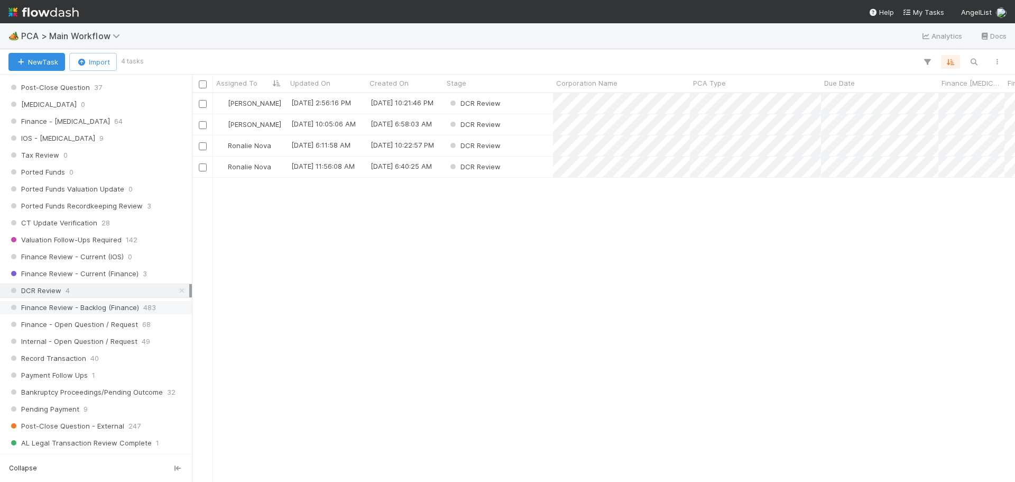
scroll to position [381, 815]
click at [123, 310] on span "Finance Review - Backlog (Finance)" at bounding box center [73, 307] width 131 height 13
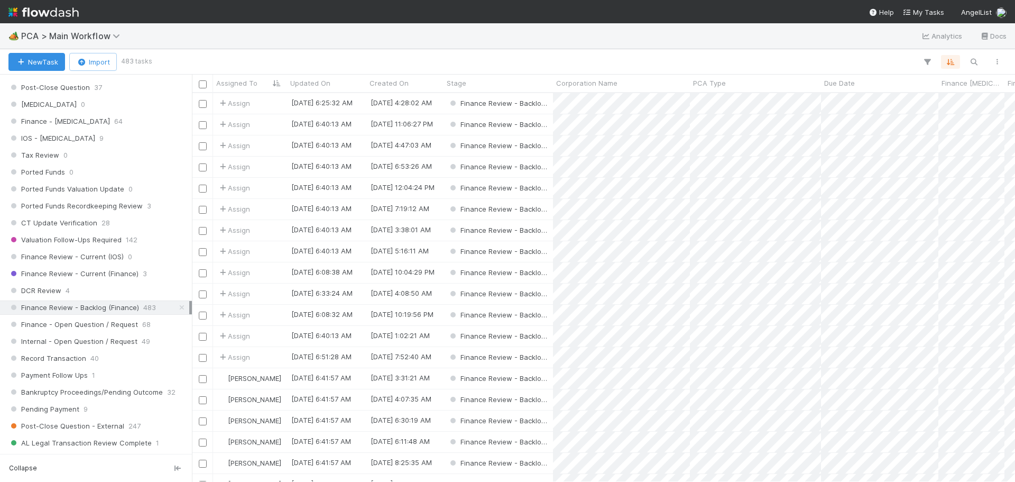
scroll to position [381, 815]
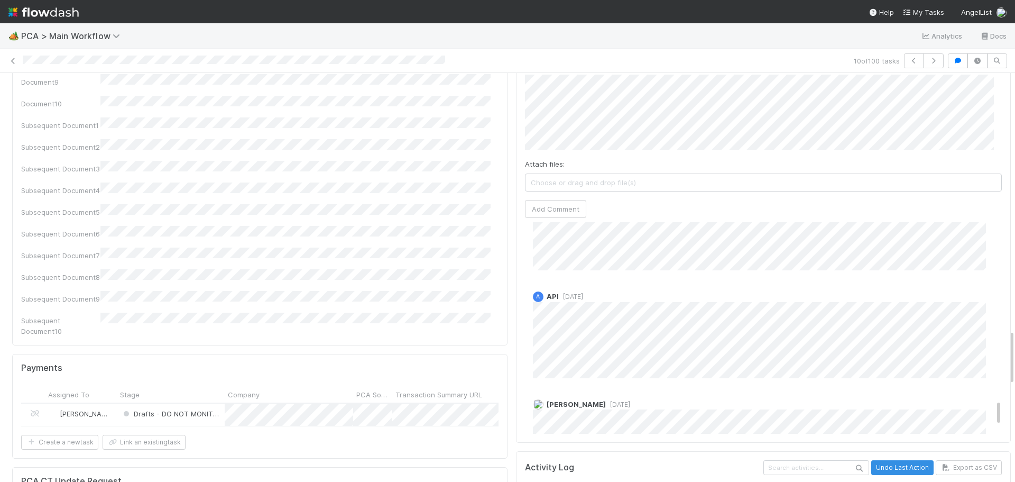
scroll to position [1463, 0]
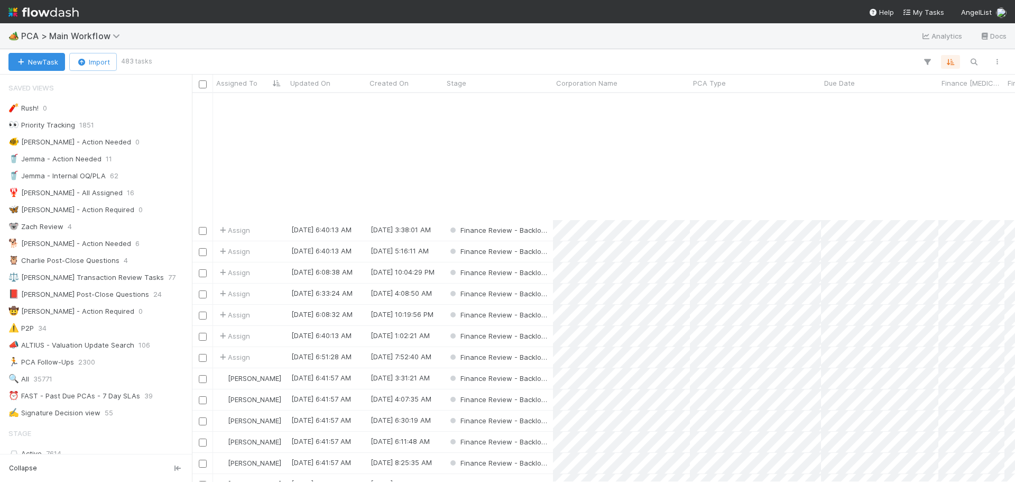
scroll to position [159, 0]
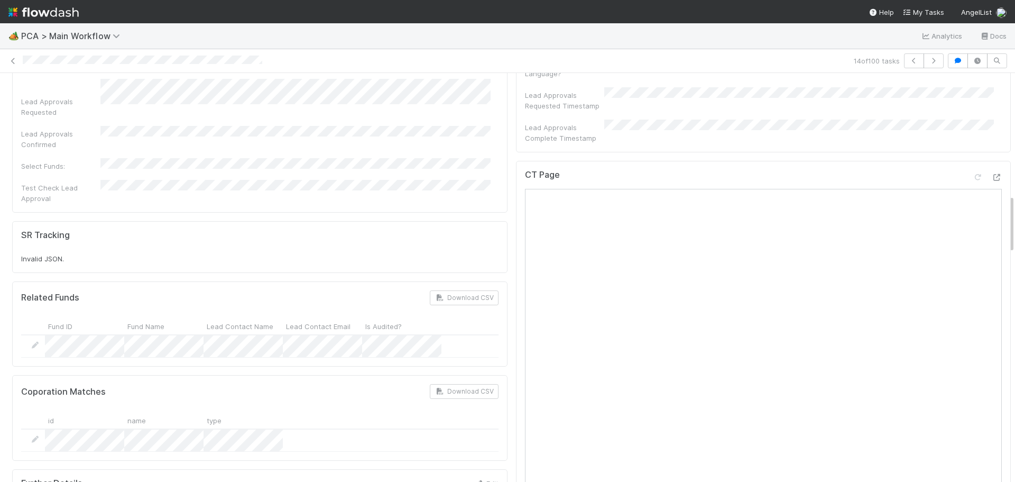
scroll to position [846, 0]
click at [990, 167] on div "CT Page Open in [GEOGRAPHIC_DATA]" at bounding box center [763, 398] width 495 height 463
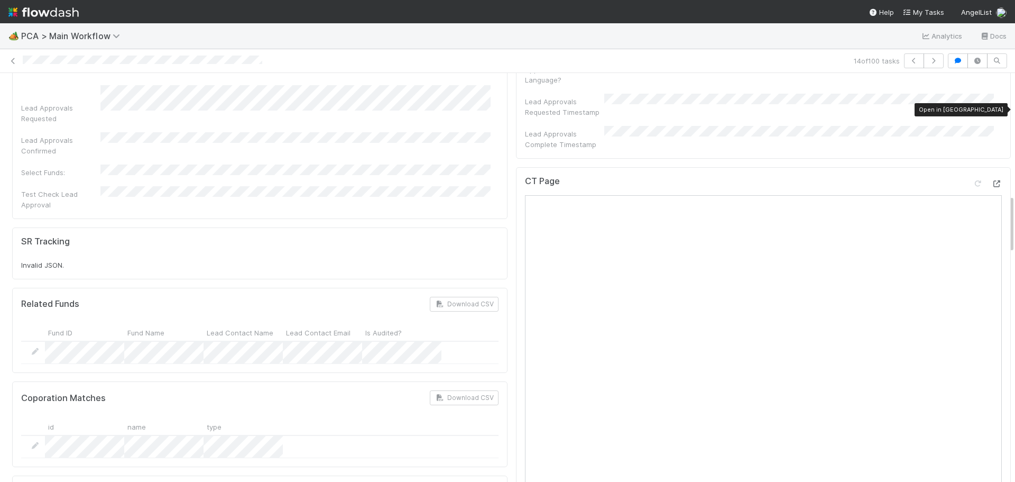
click at [991, 180] on icon at bounding box center [996, 183] width 11 height 7
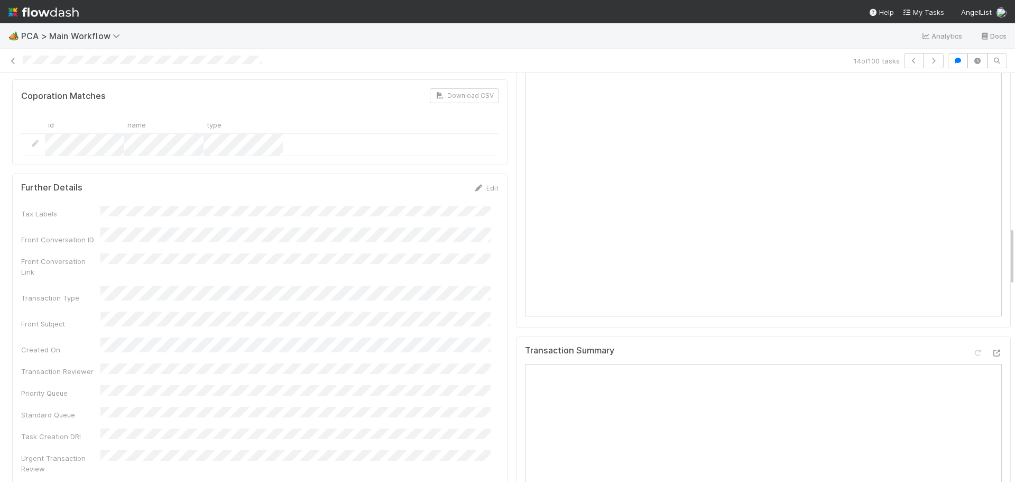
scroll to position [1321, 0]
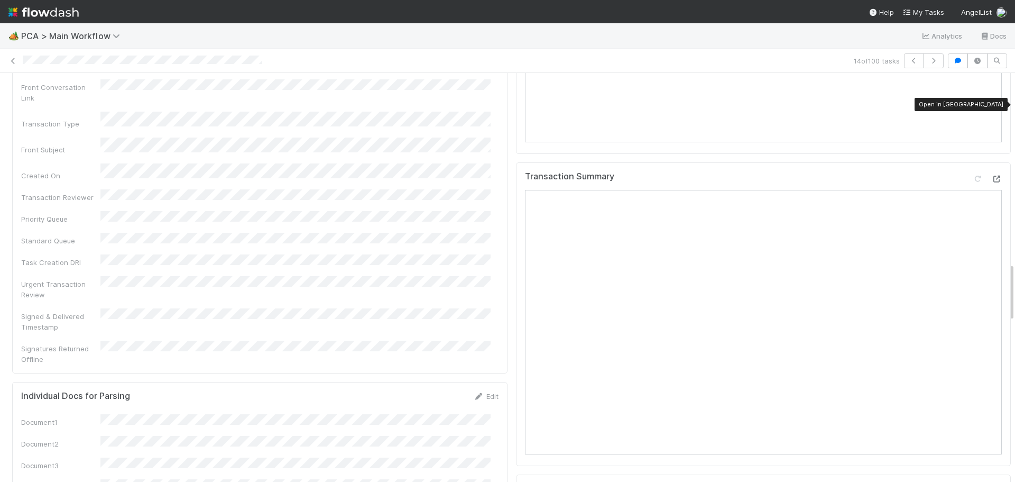
click at [991, 175] on icon at bounding box center [996, 178] width 11 height 7
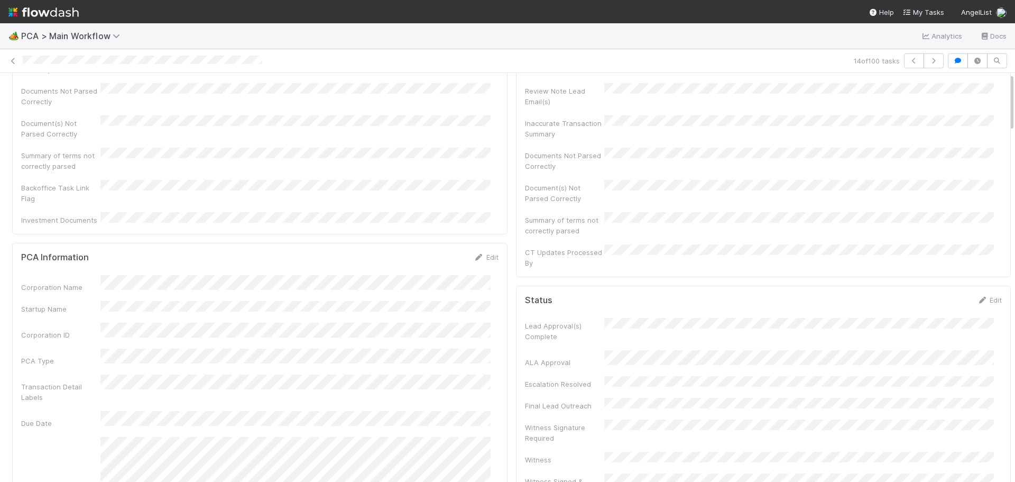
scroll to position [0, 0]
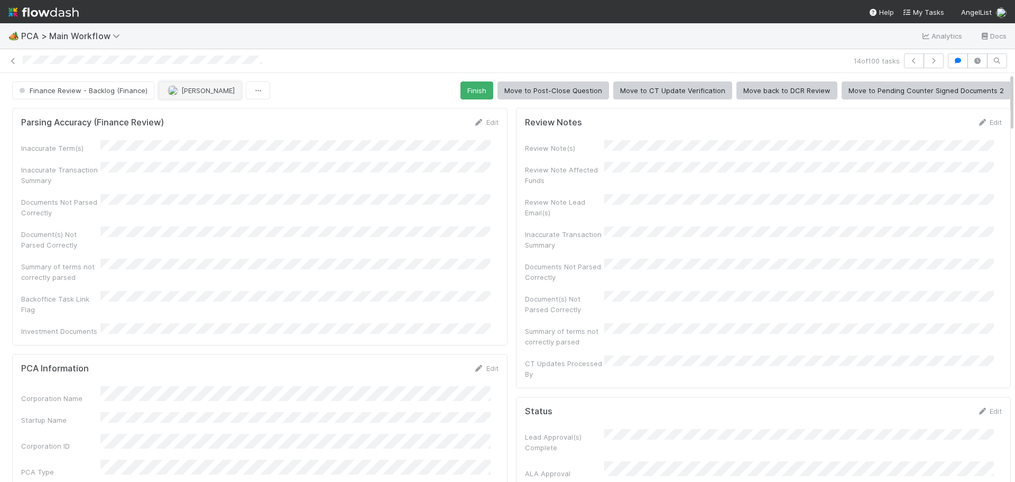
click at [201, 91] on span "[PERSON_NAME]" at bounding box center [207, 90] width 53 height 8
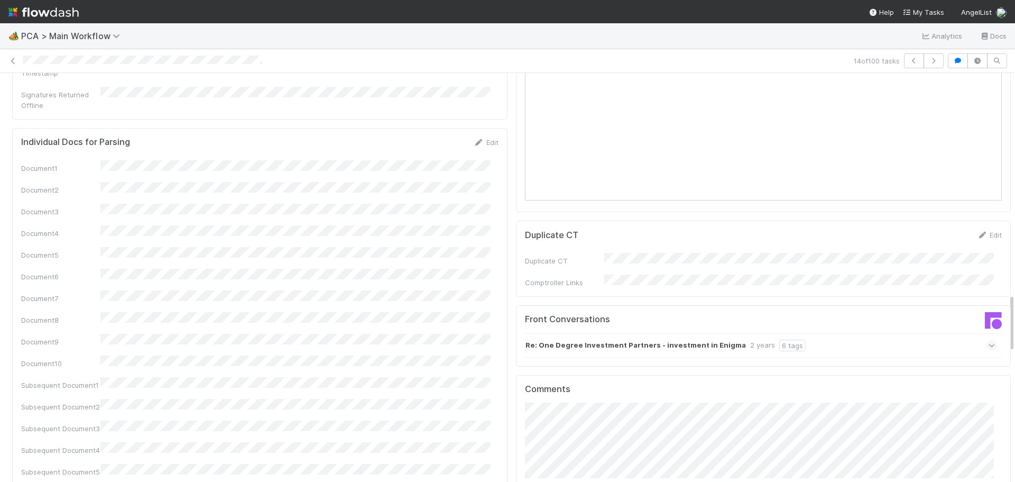
scroll to position [1744, 0]
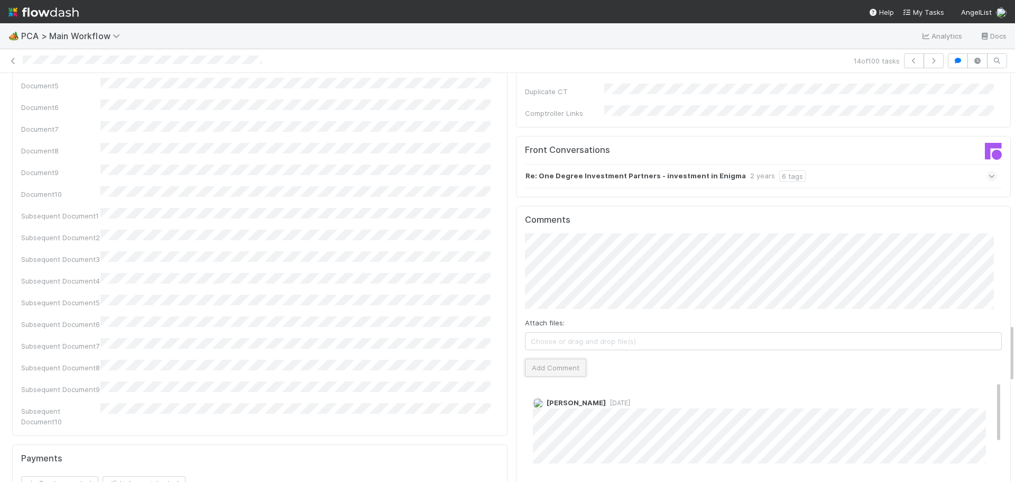
click at [553, 358] on button "Add Comment" at bounding box center [555, 367] width 61 height 18
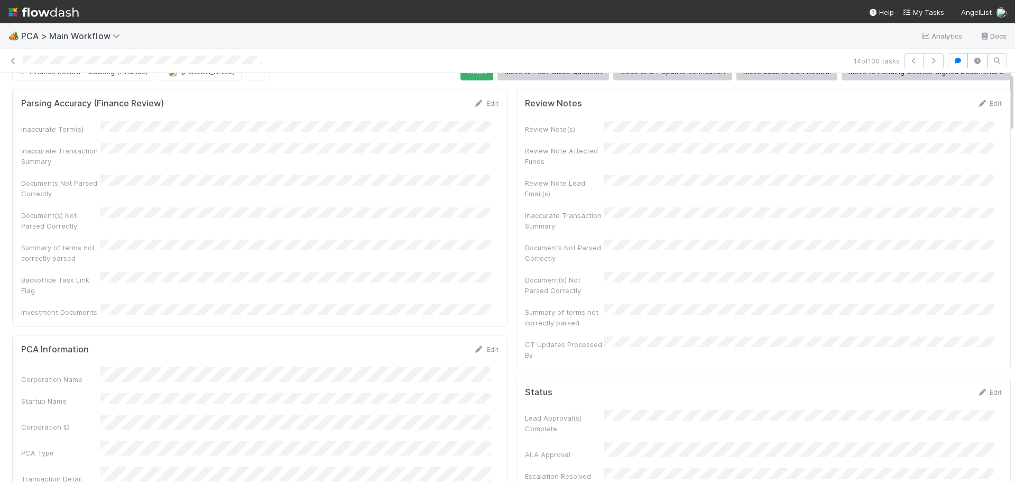
scroll to position [0, 0]
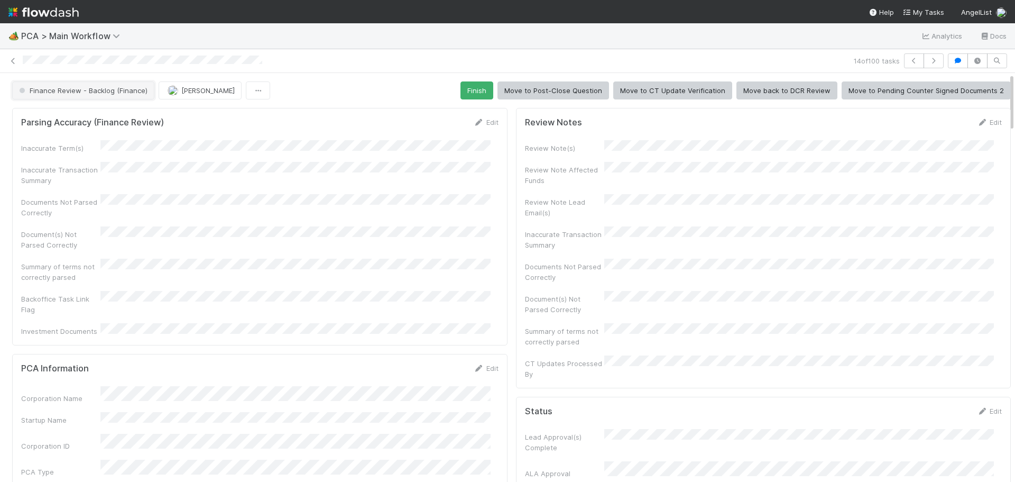
click at [109, 95] on button "Finance Review - Backlog (Finance)" at bounding box center [83, 90] width 142 height 18
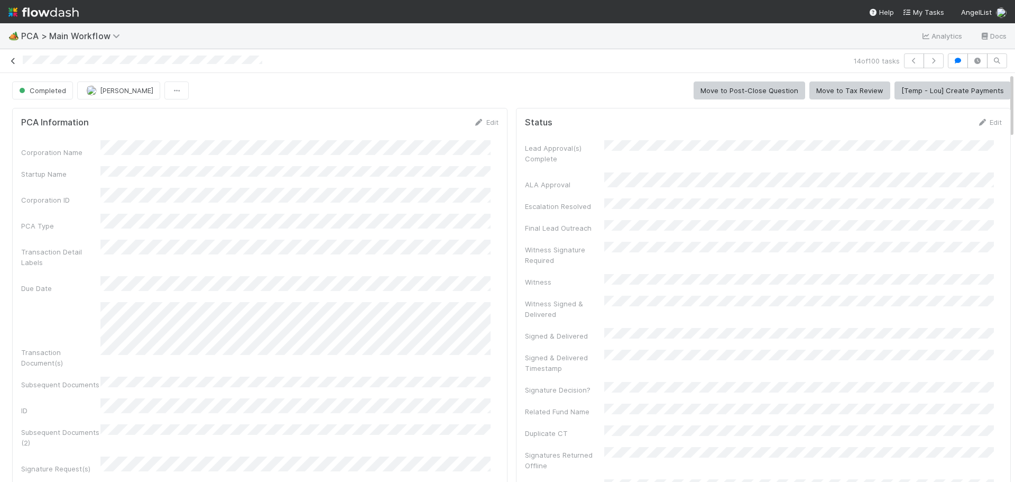
click at [13, 58] on icon at bounding box center [13, 61] width 11 height 7
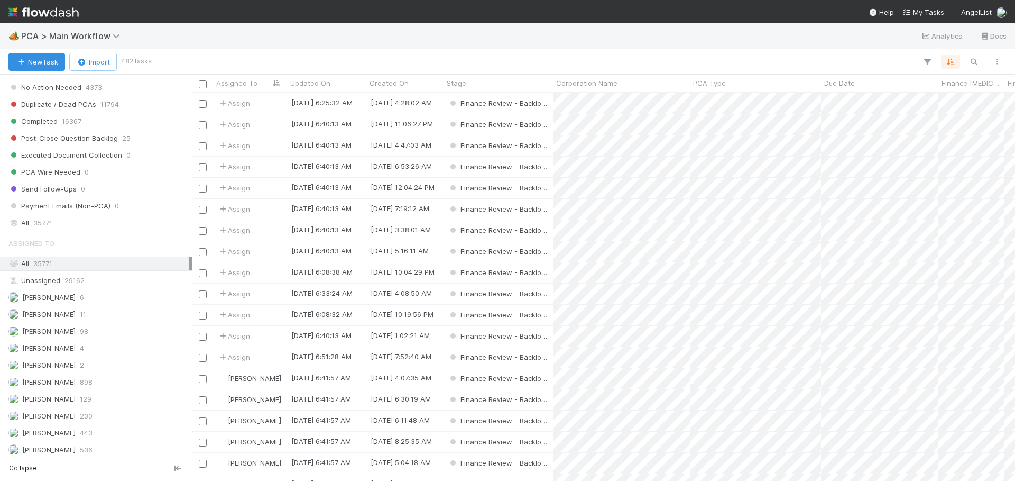
scroll to position [793, 0]
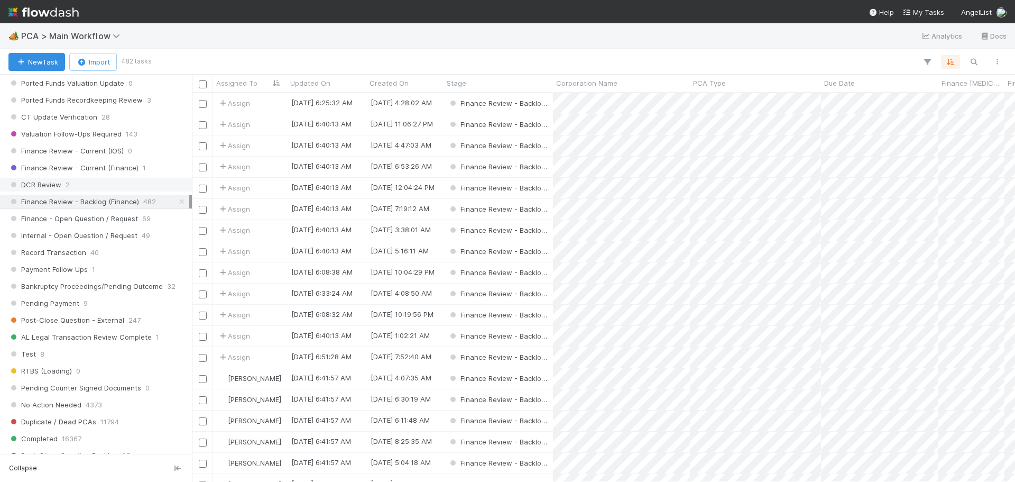
click at [84, 184] on div "DCR Review 2" at bounding box center [98, 184] width 181 height 13
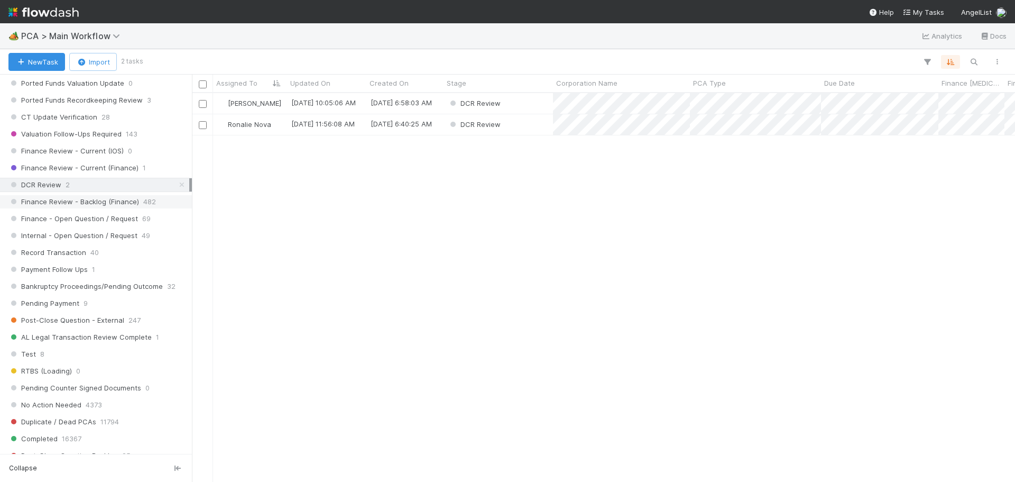
scroll to position [381, 815]
click at [91, 204] on span "Finance Review - Backlog (Finance)" at bounding box center [73, 201] width 131 height 13
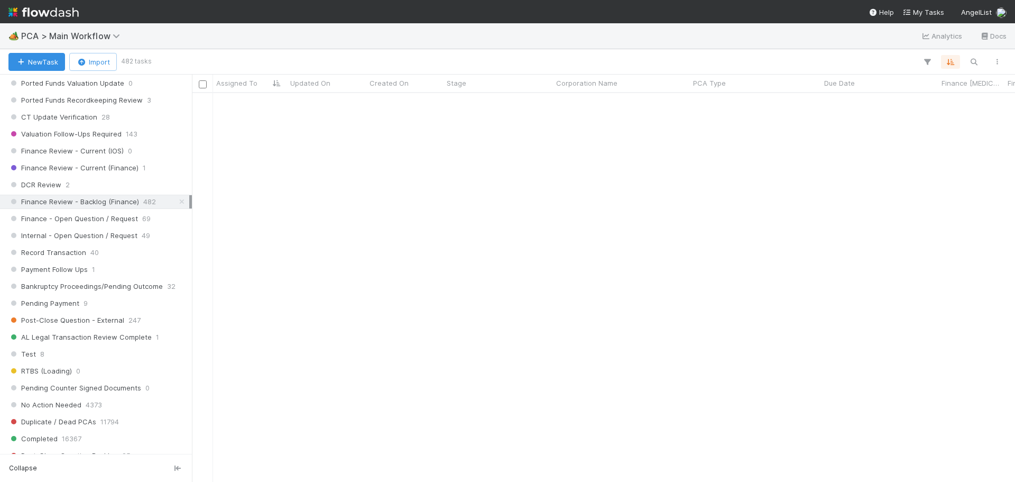
scroll to position [951, 0]
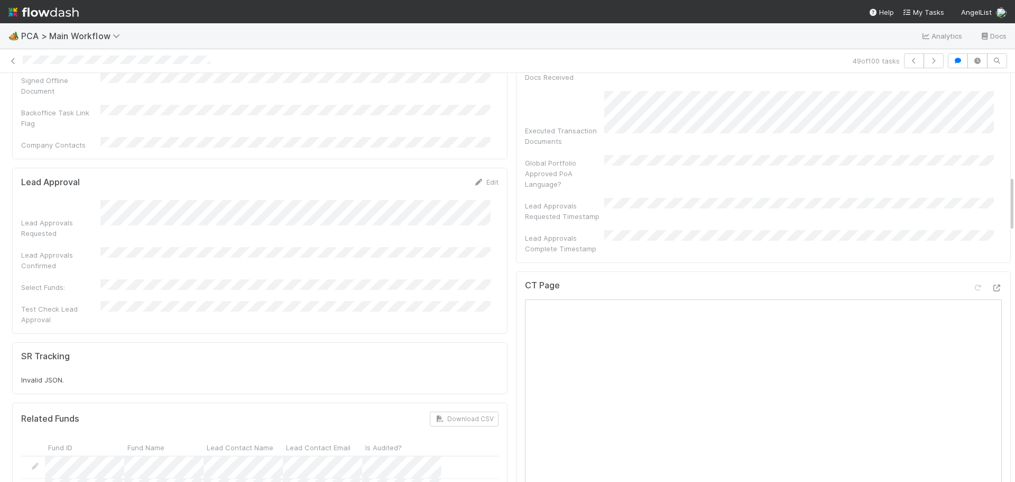
scroll to position [740, 0]
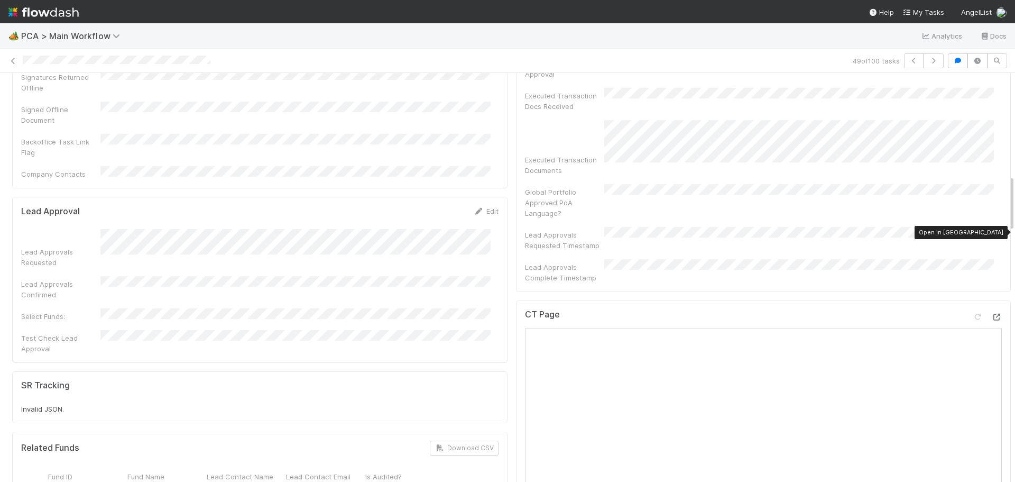
click at [991, 313] on icon at bounding box center [996, 316] width 11 height 7
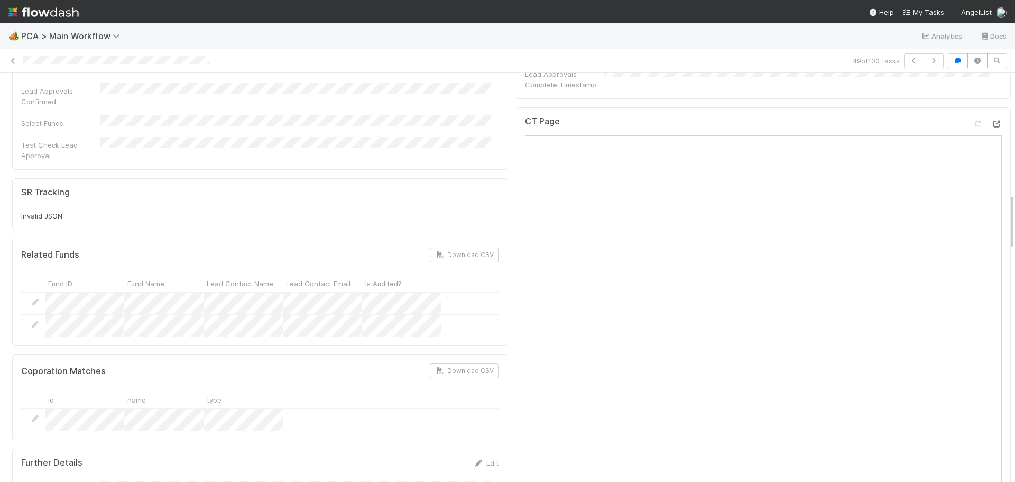
scroll to position [1110, 0]
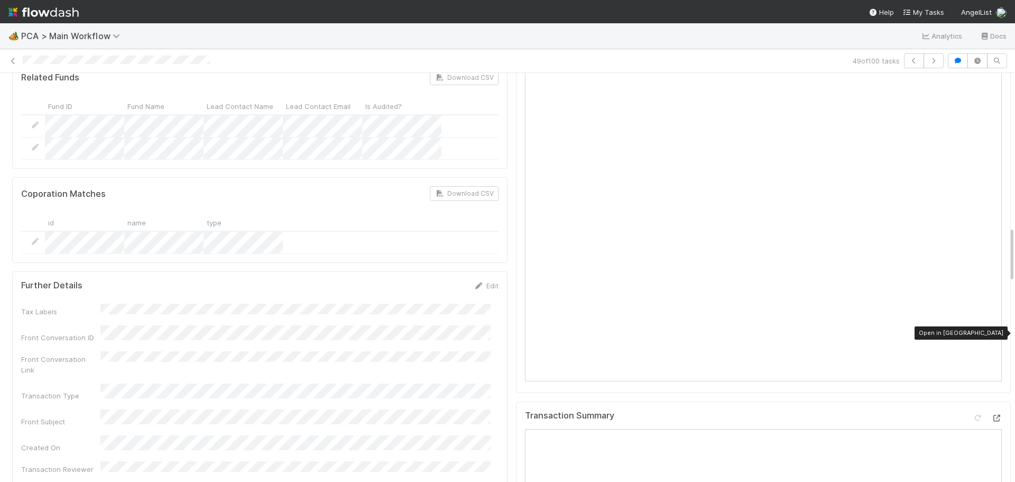
click at [991, 414] on icon at bounding box center [996, 417] width 11 height 7
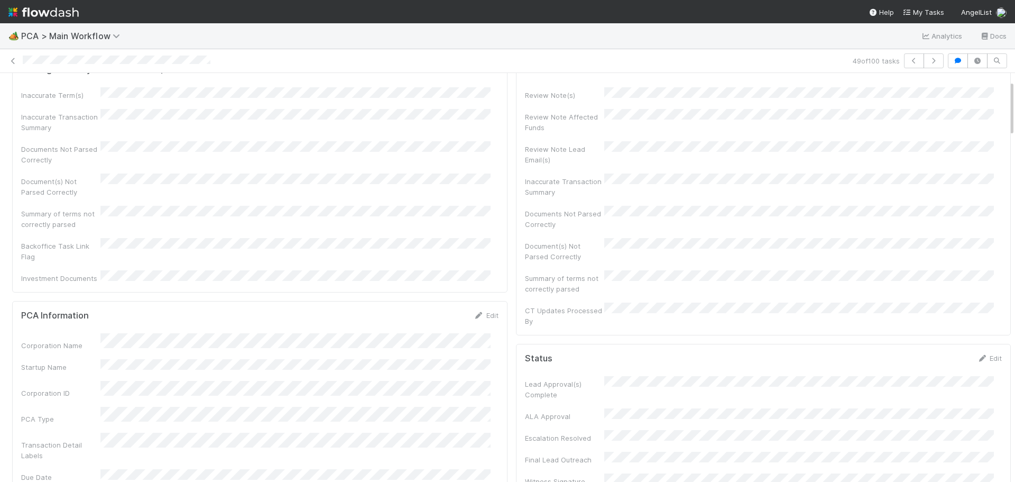
scroll to position [0, 0]
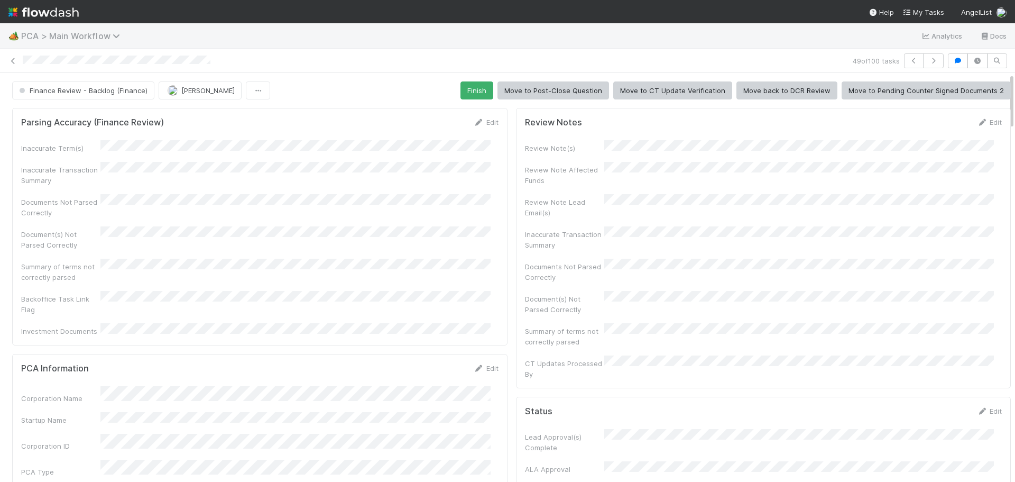
drag, startPoint x: 10, startPoint y: 63, endPoint x: 75, endPoint y: 32, distance: 72.1
click at [10, 63] on icon at bounding box center [13, 61] width 11 height 7
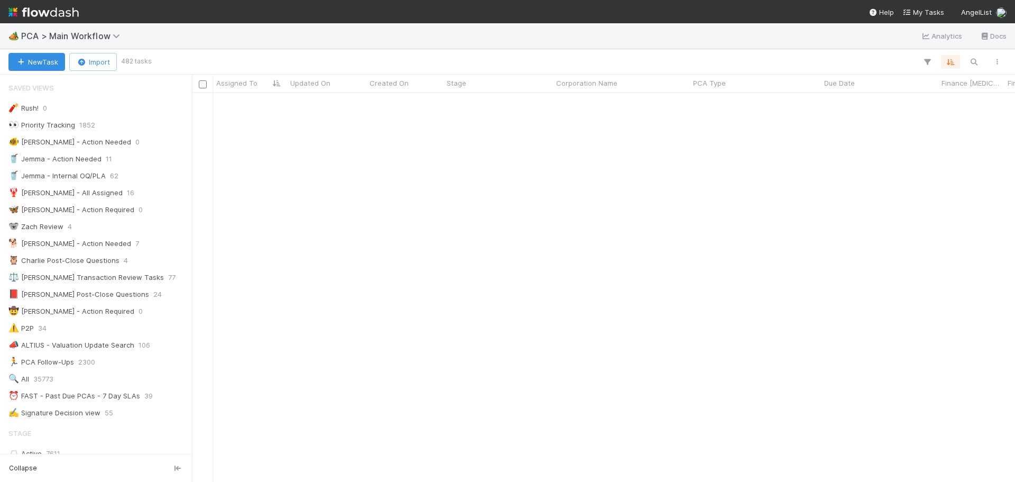
scroll to position [740, 0]
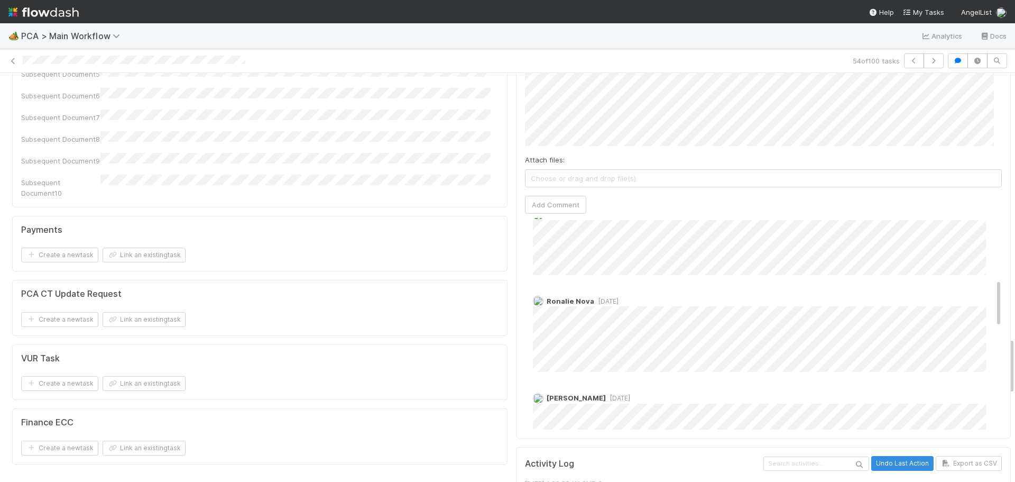
scroll to position [264, 0]
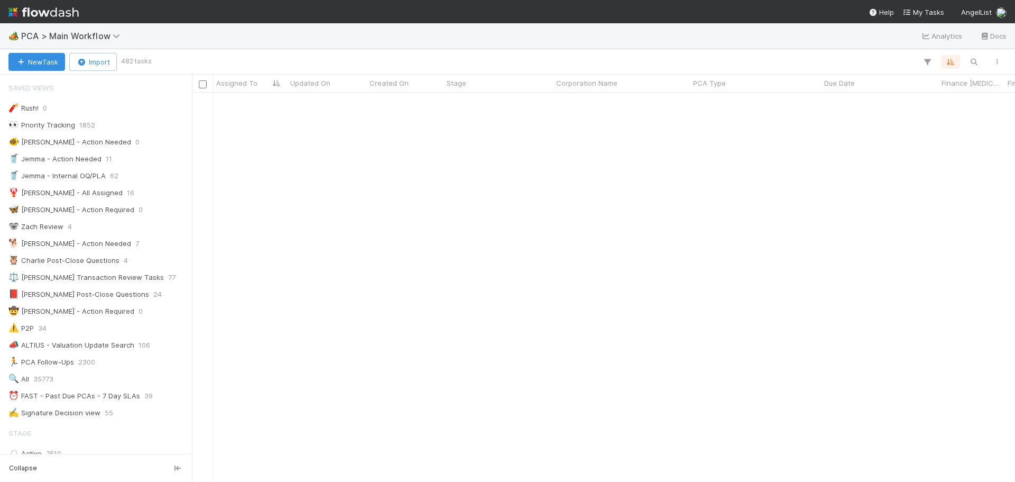
scroll to position [1480, 0]
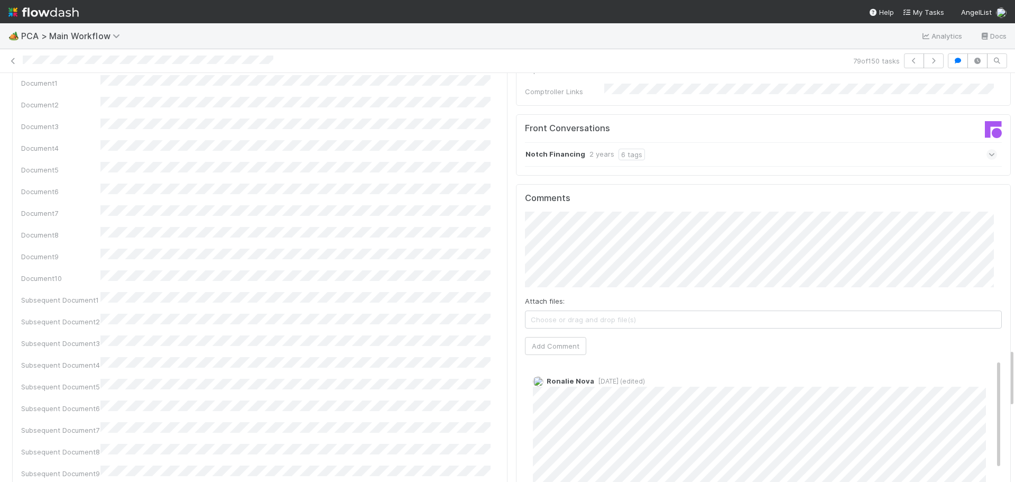
scroll to position [1956, 0]
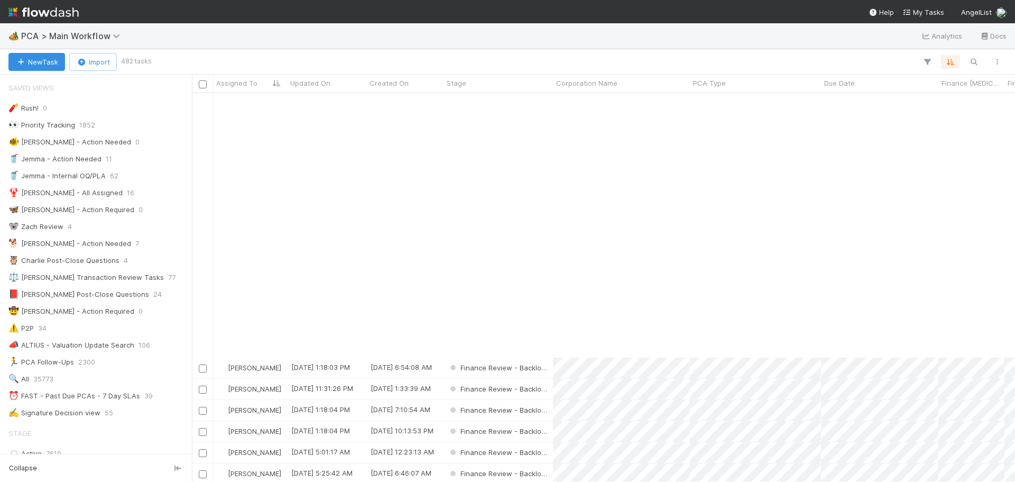
scroll to position [1110, 0]
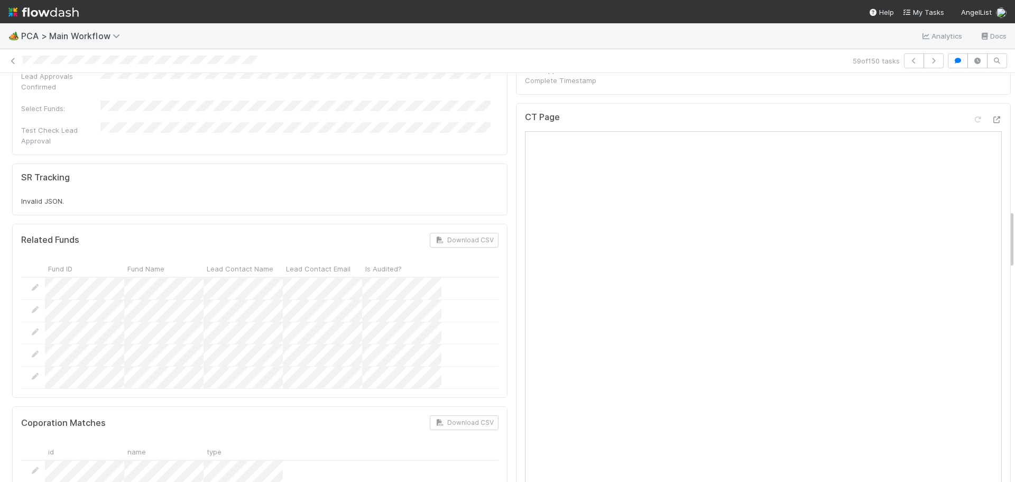
scroll to position [846, 0]
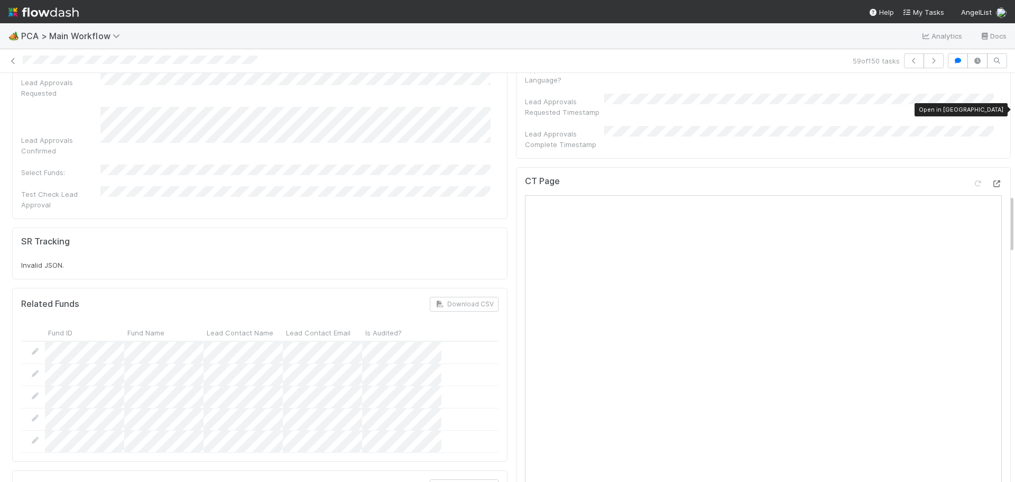
click at [991, 180] on icon at bounding box center [996, 183] width 11 height 7
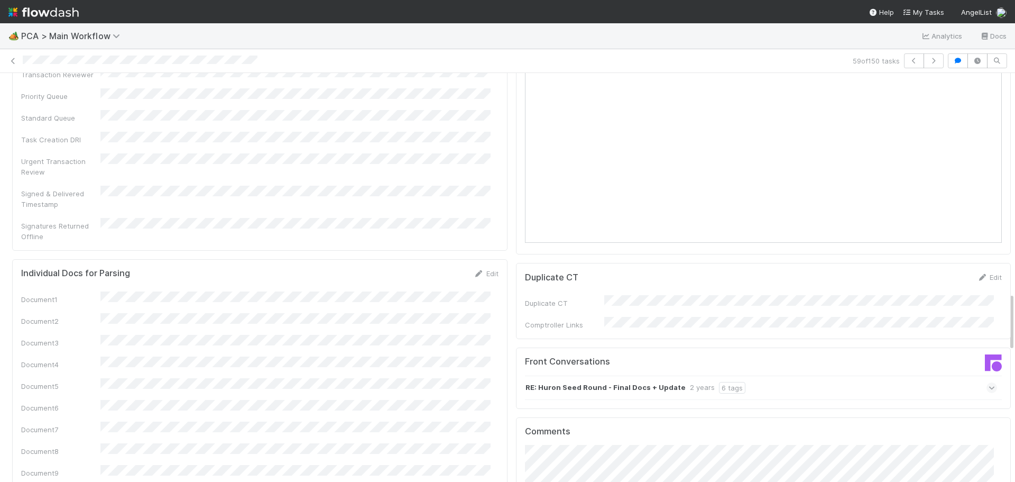
scroll to position [1321, 0]
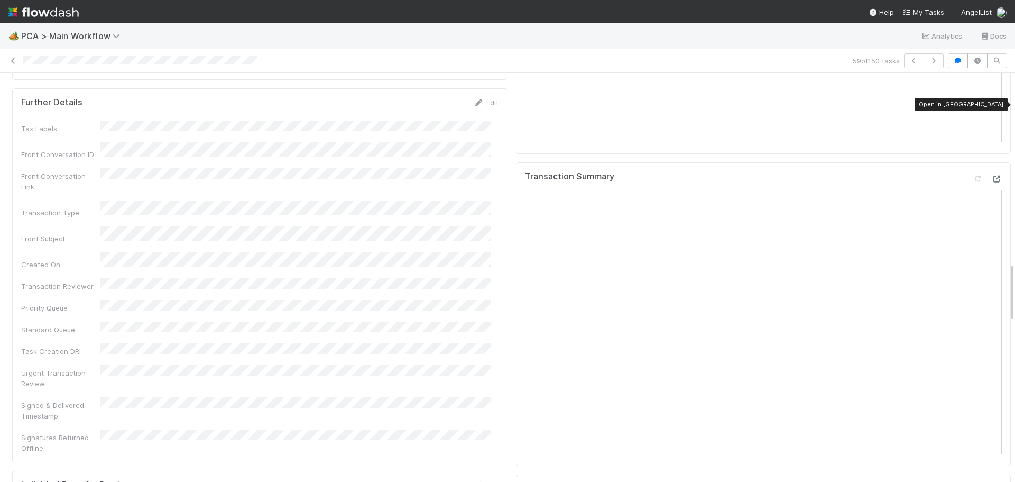
click at [991, 175] on icon at bounding box center [996, 178] width 11 height 7
click at [15, 64] on link at bounding box center [13, 61] width 11 height 11
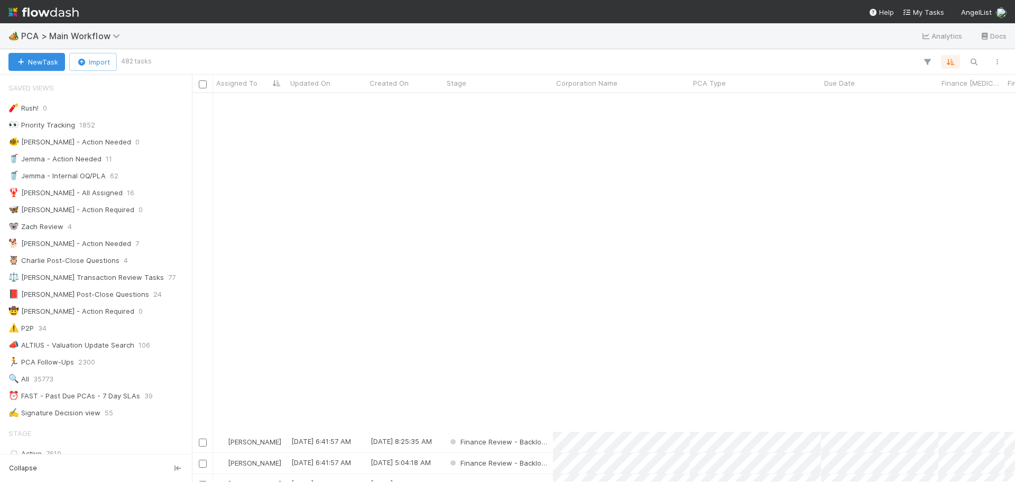
scroll to position [370, 0]
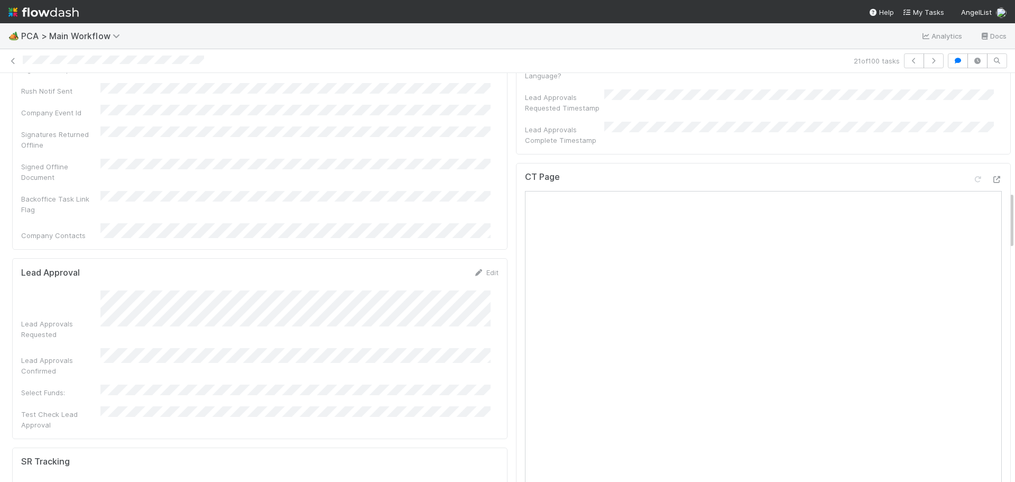
scroll to position [793, 0]
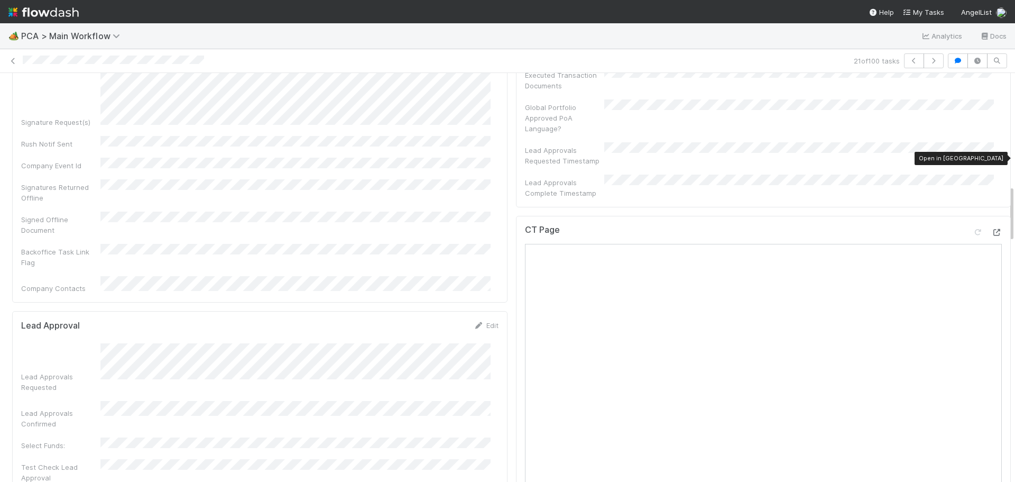
click at [991, 229] on icon at bounding box center [996, 232] width 11 height 7
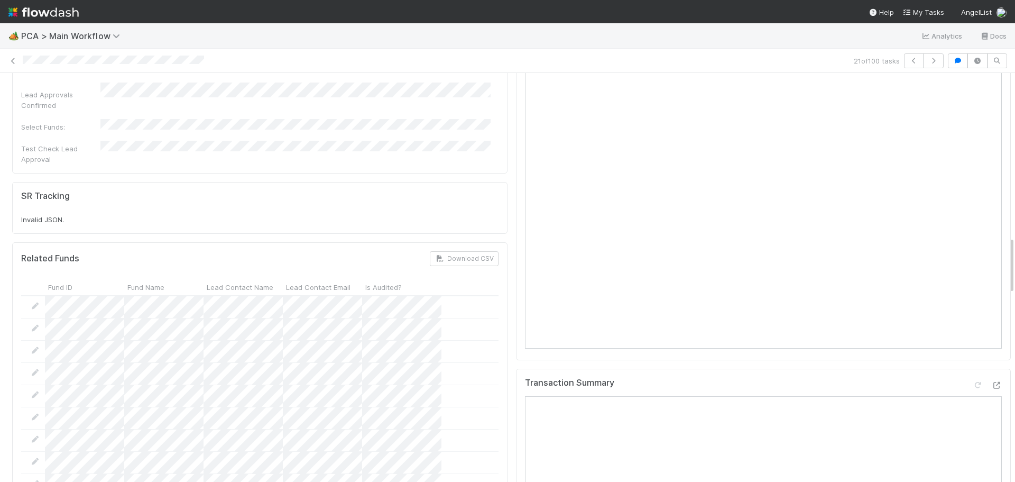
scroll to position [1163, 0]
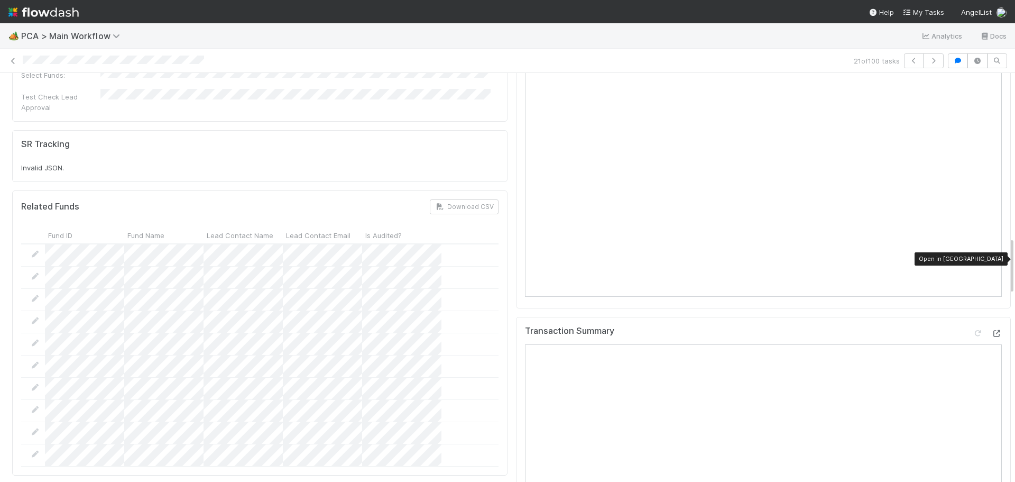
click at [991, 330] on icon at bounding box center [996, 333] width 11 height 7
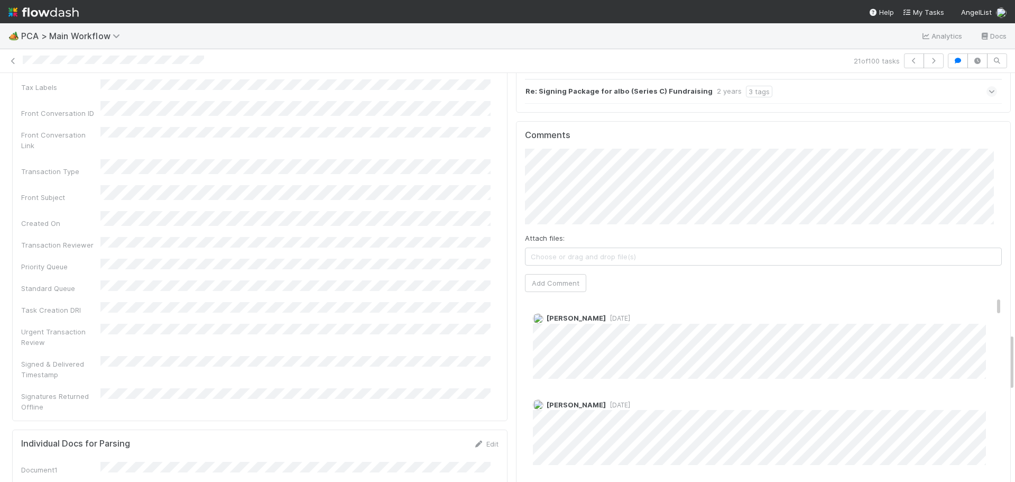
scroll to position [1850, 0]
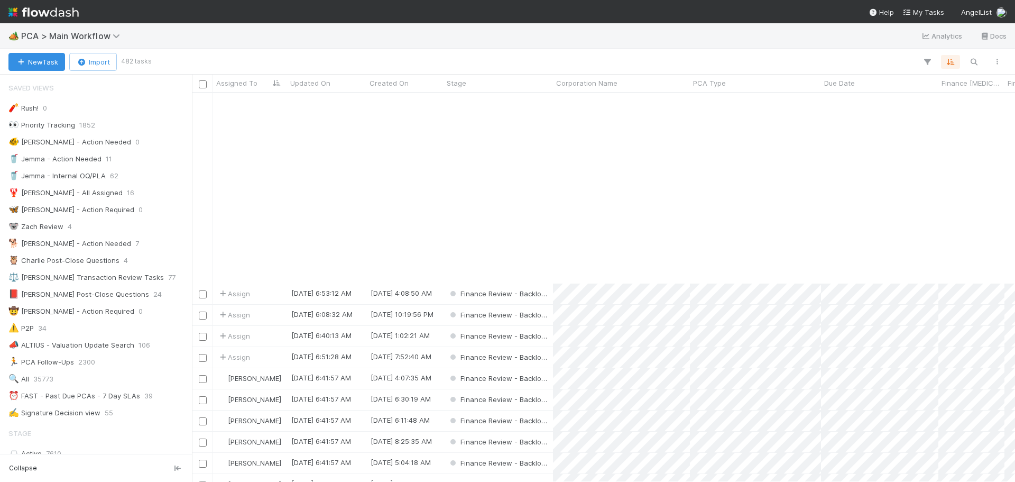
scroll to position [211, 0]
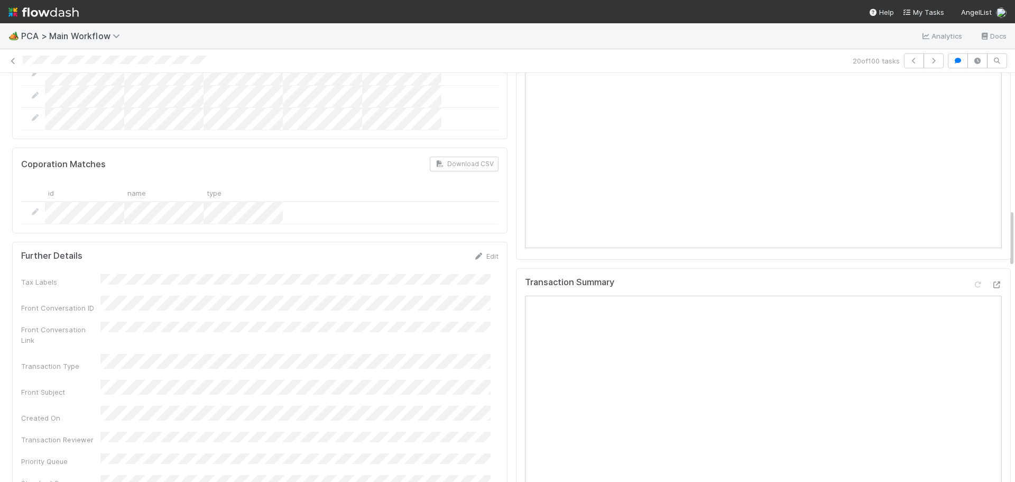
scroll to position [951, 0]
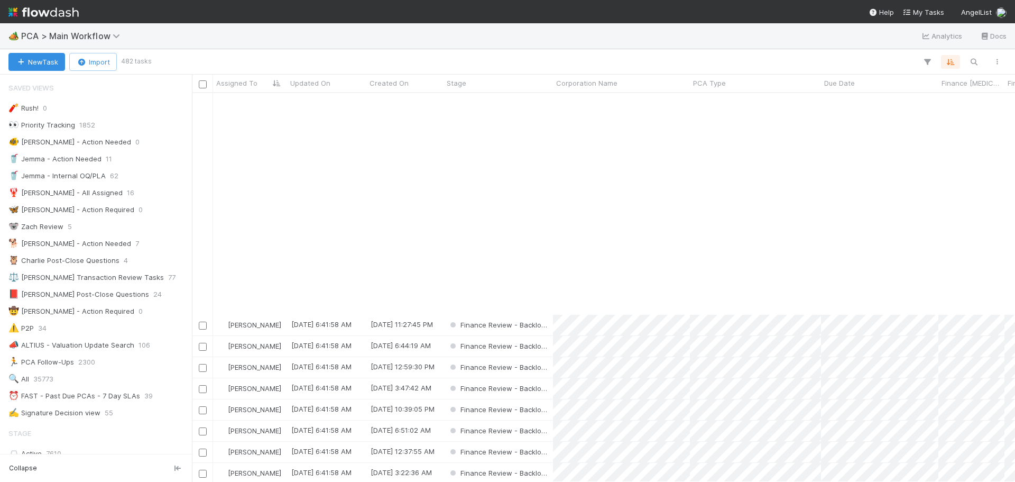
scroll to position [634, 0]
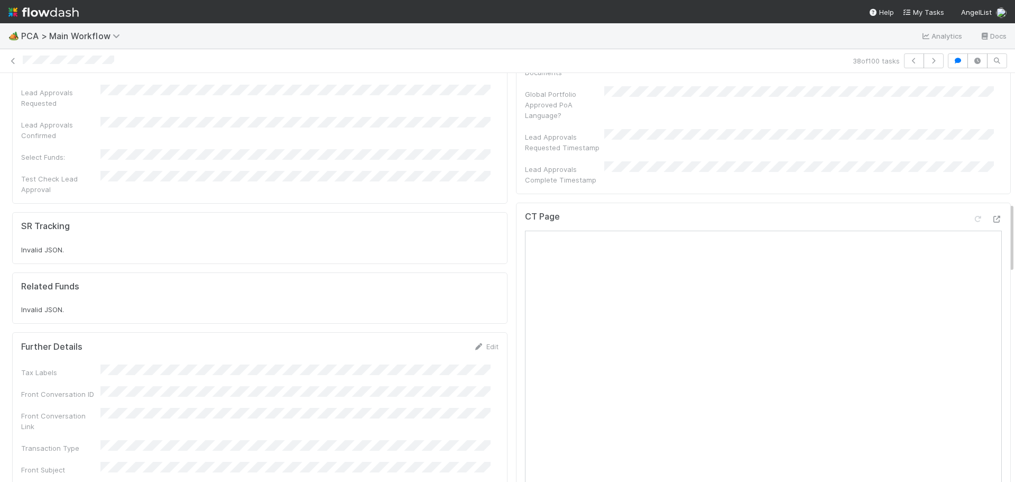
scroll to position [740, 0]
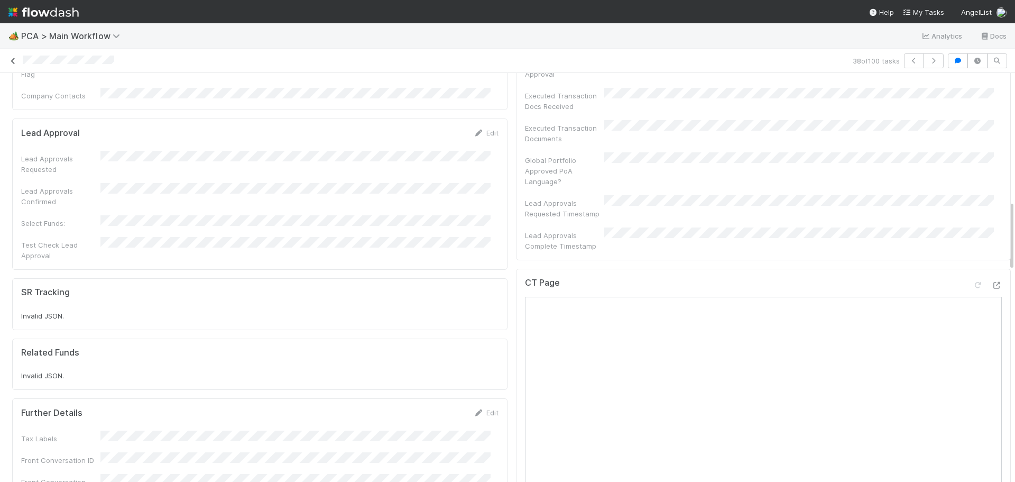
click at [15, 62] on icon at bounding box center [13, 61] width 11 height 7
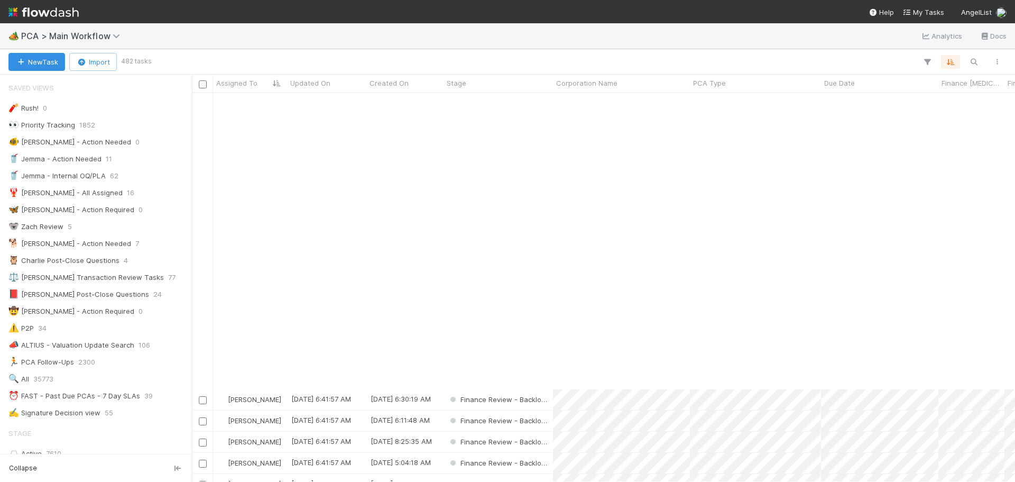
scroll to position [384, 0]
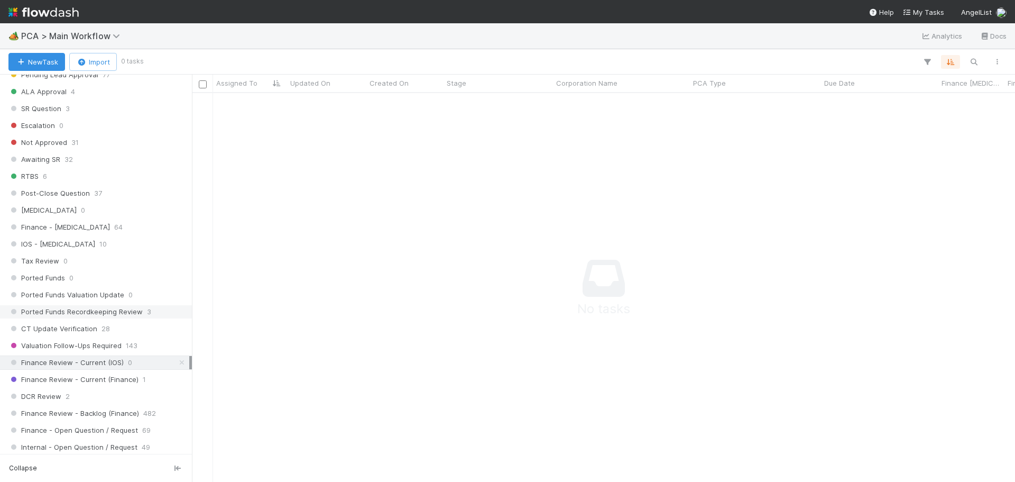
scroll to position [846, 0]
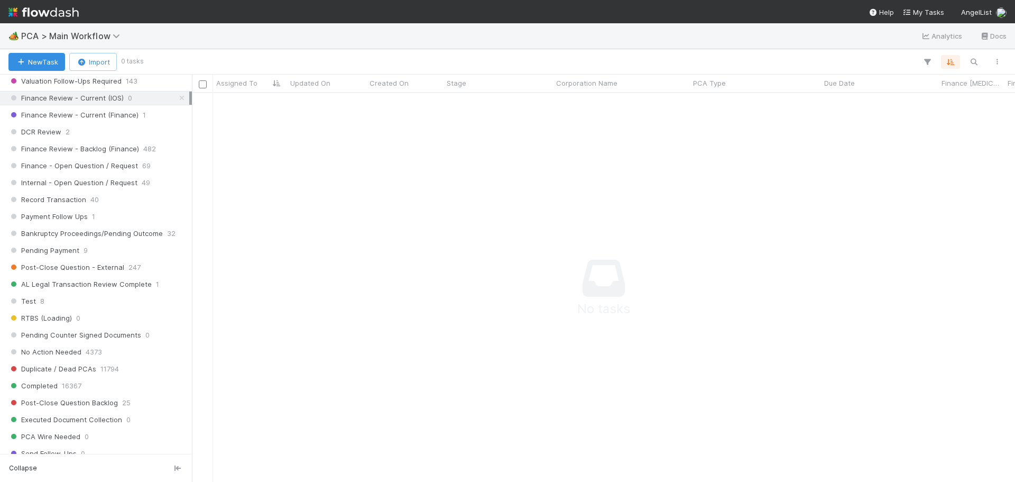
click at [177, 100] on icon at bounding box center [182, 98] width 11 height 7
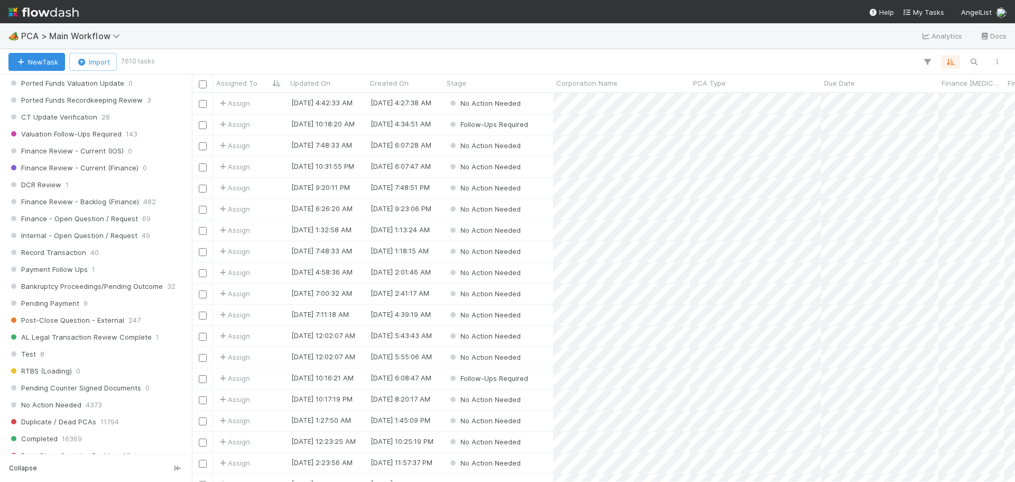
scroll to position [740, 0]
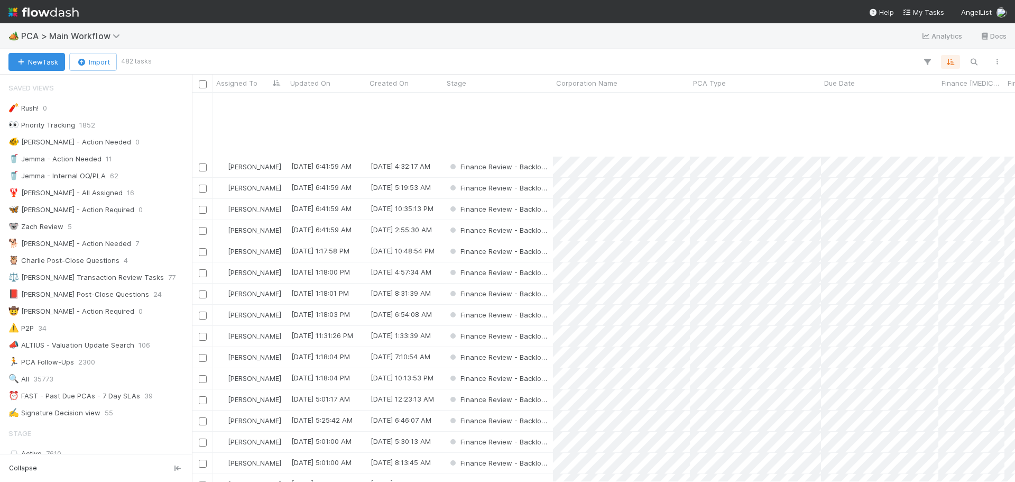
scroll to position [951, 0]
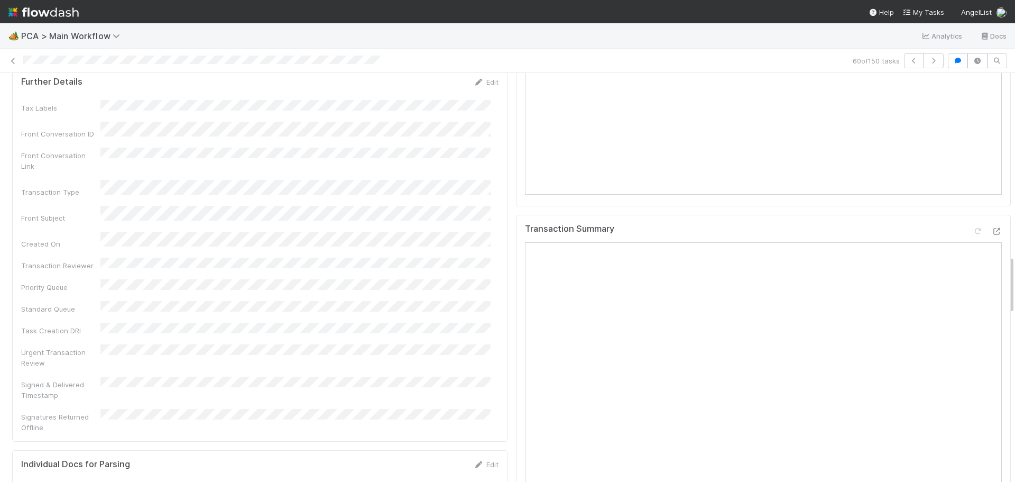
scroll to position [1269, 0]
click at [11, 66] on div "60 of 150 tasks" at bounding box center [507, 60] width 1015 height 15
click at [15, 63] on icon at bounding box center [13, 61] width 11 height 7
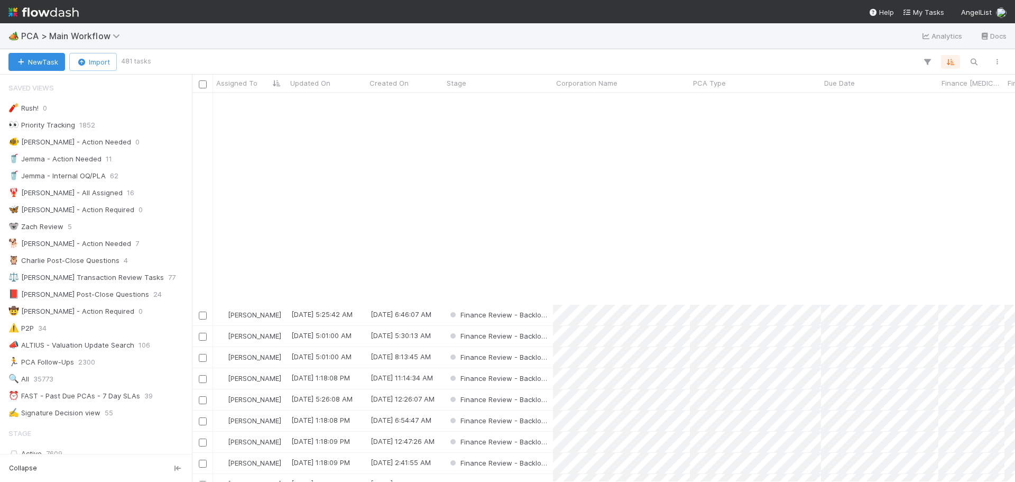
scroll to position [1216, 0]
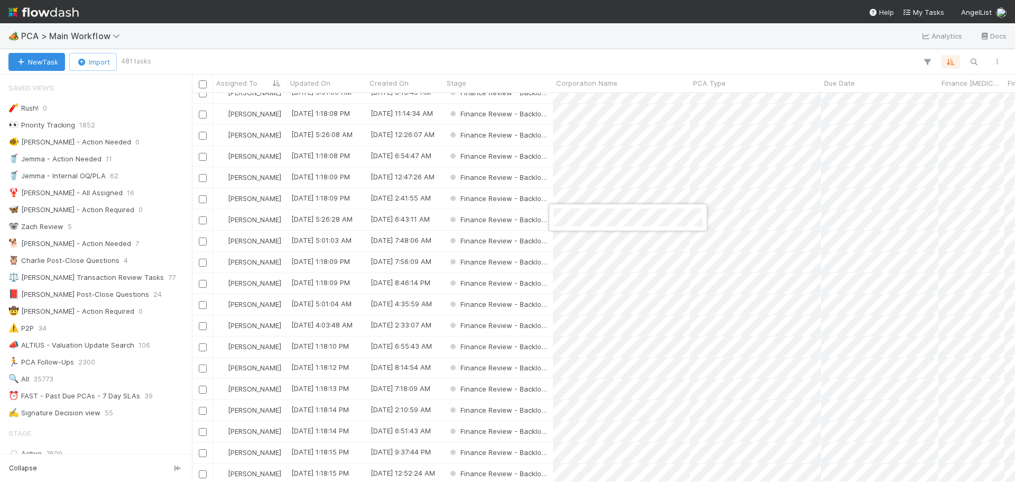
click at [778, 217] on div at bounding box center [507, 241] width 1015 height 482
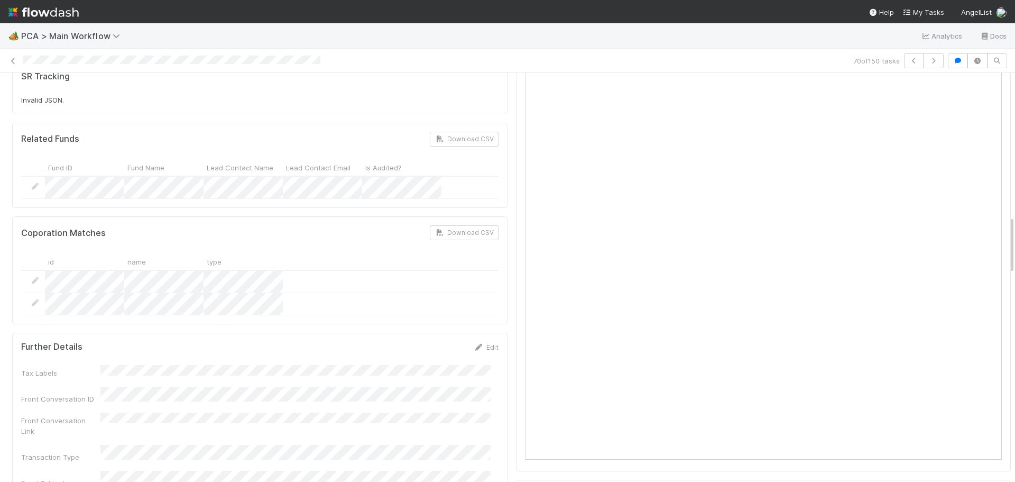
scroll to position [846, 0]
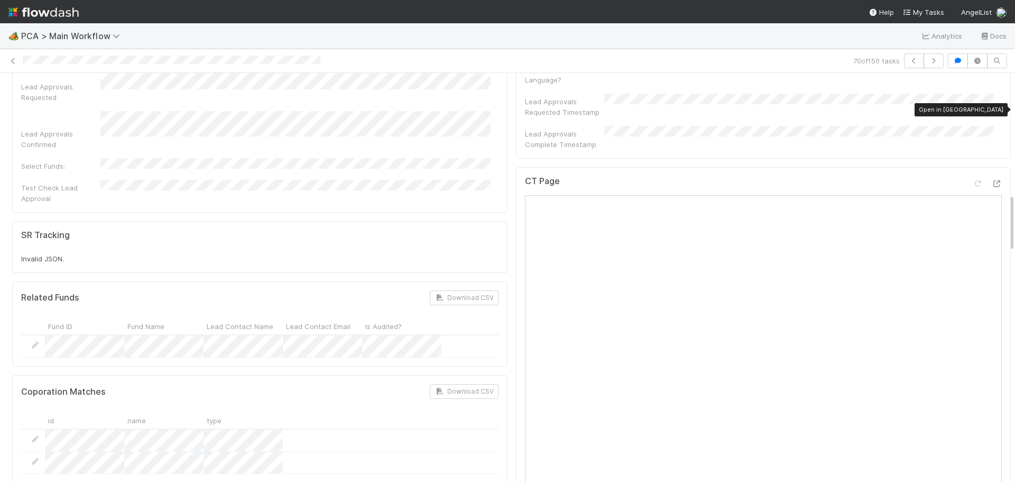
click at [986, 167] on div "CT Page Open in [GEOGRAPHIC_DATA]" at bounding box center [763, 398] width 495 height 463
click at [991, 180] on icon at bounding box center [996, 183] width 11 height 7
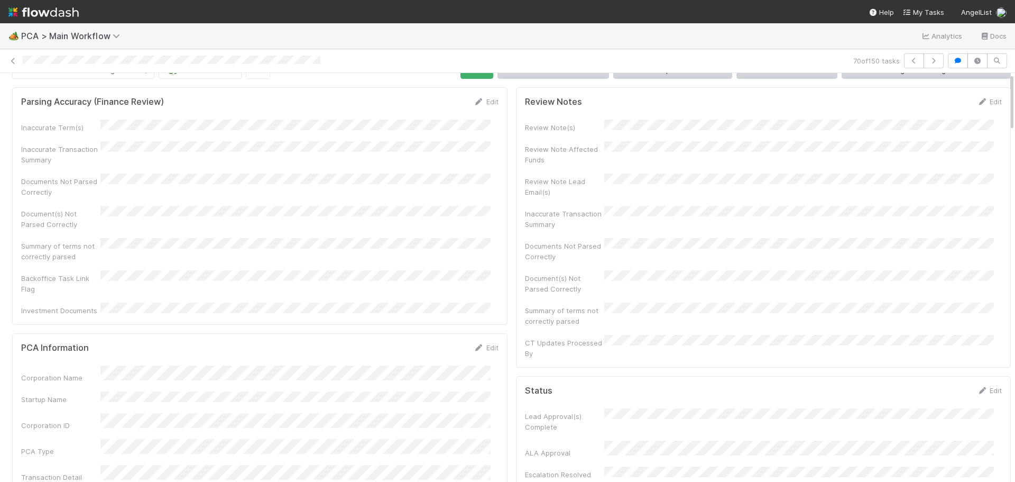
scroll to position [0, 0]
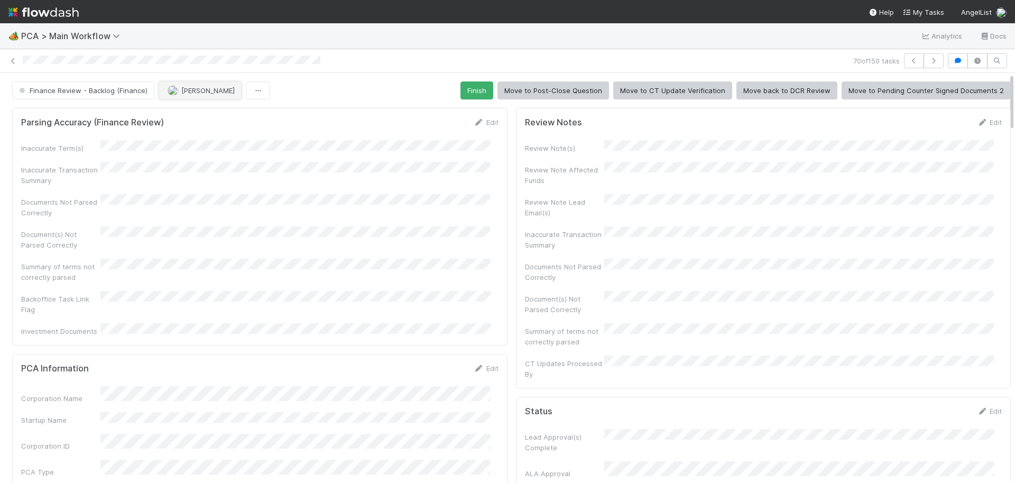
click at [187, 93] on span "[PERSON_NAME]" at bounding box center [207, 90] width 53 height 8
drag, startPoint x: 201, startPoint y: 113, endPoint x: 204, endPoint y: 107, distance: 5.9
click at [202, 113] on span "[PERSON_NAME] you" at bounding box center [207, 117] width 69 height 8
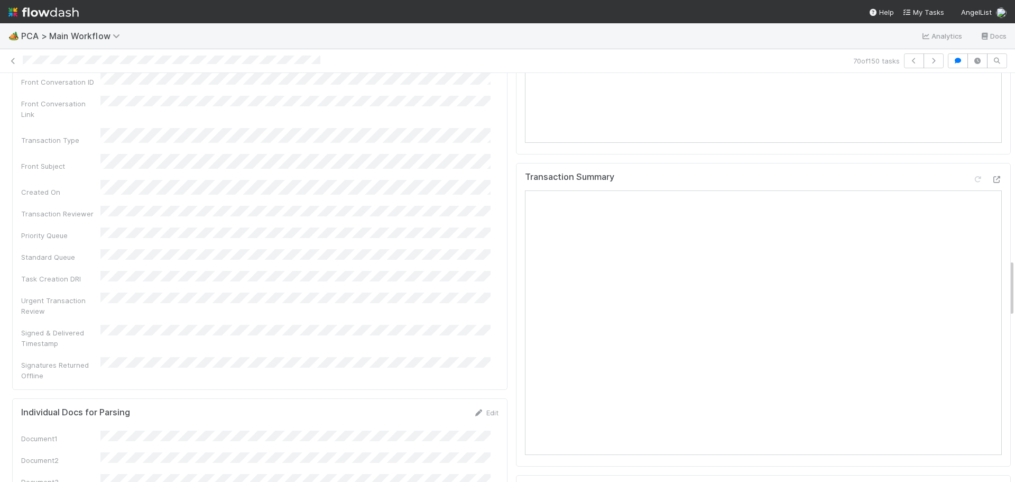
scroll to position [1321, 0]
click at [991, 175] on icon at bounding box center [996, 178] width 11 height 7
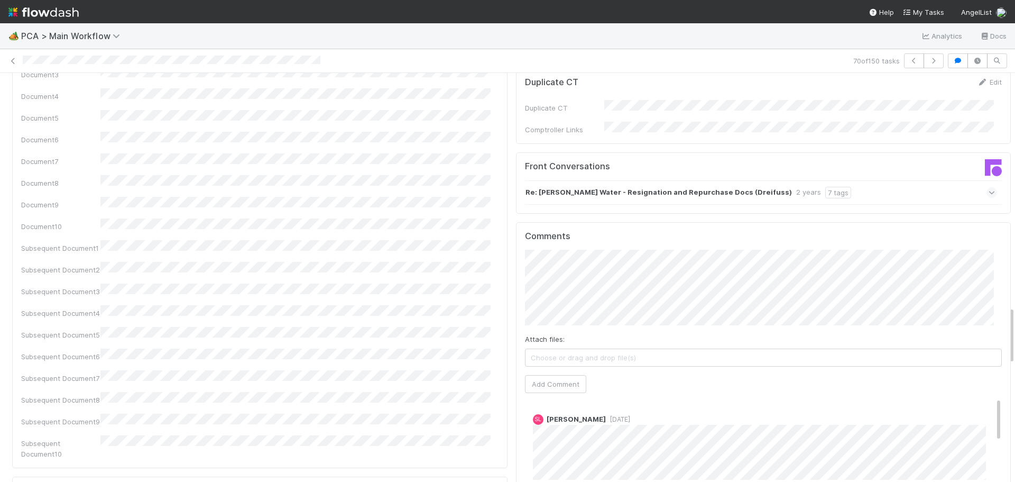
scroll to position [1639, 0]
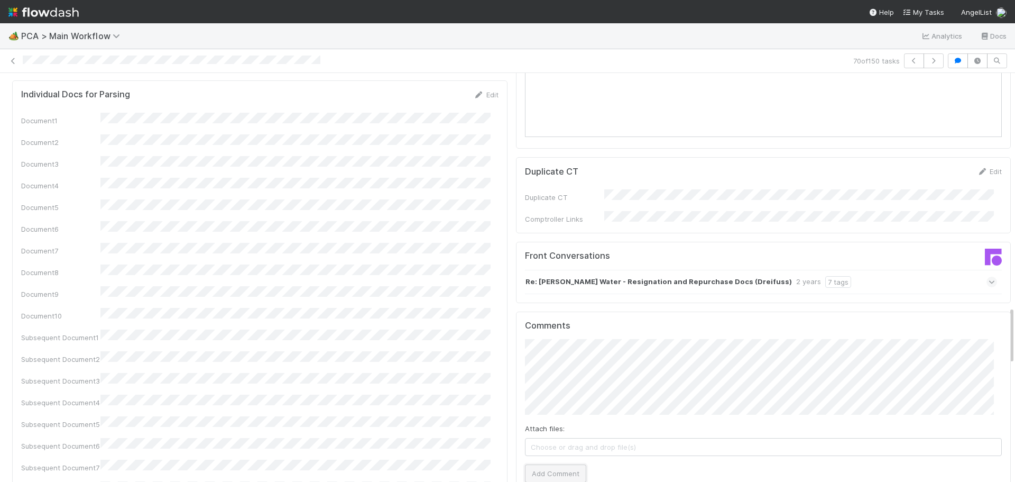
click at [555, 464] on button "Add Comment" at bounding box center [555, 473] width 61 height 18
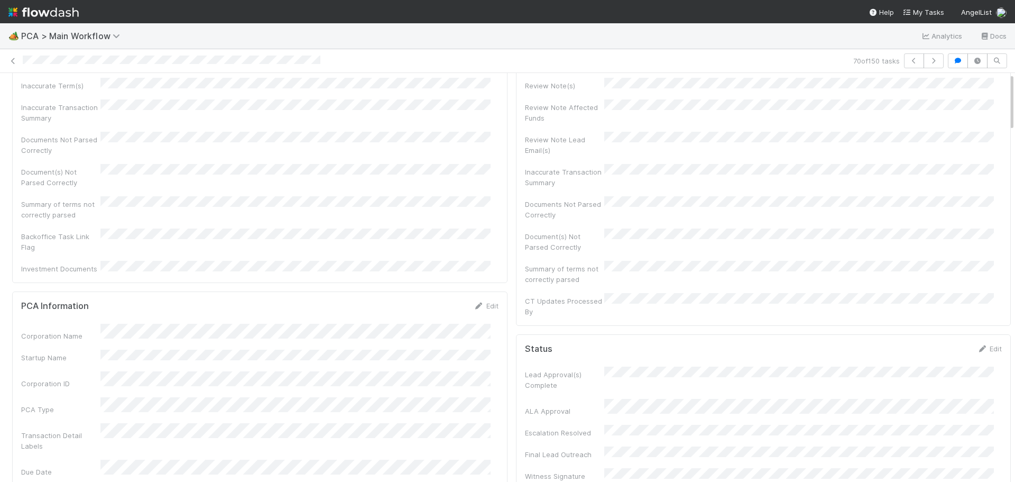
scroll to position [0, 0]
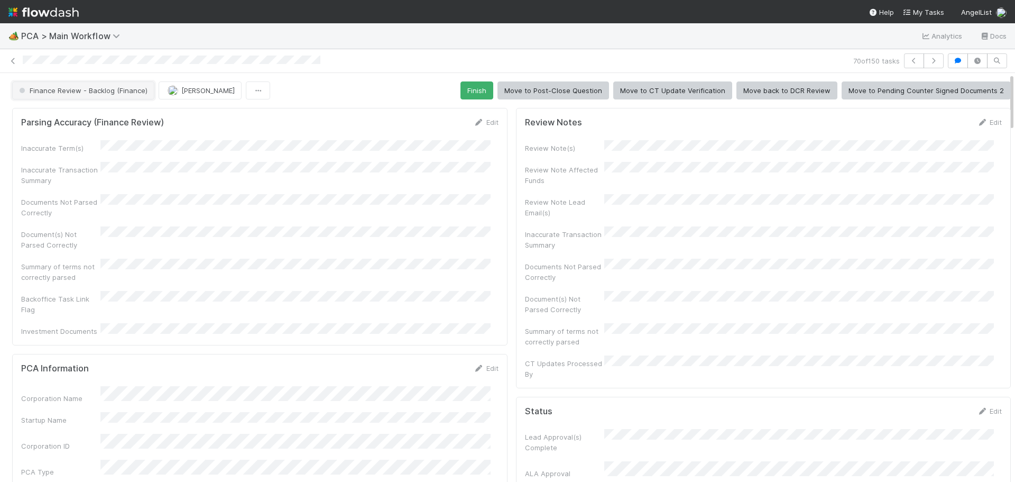
click at [123, 96] on button "Finance Review - Backlog (Finance)" at bounding box center [83, 90] width 142 height 18
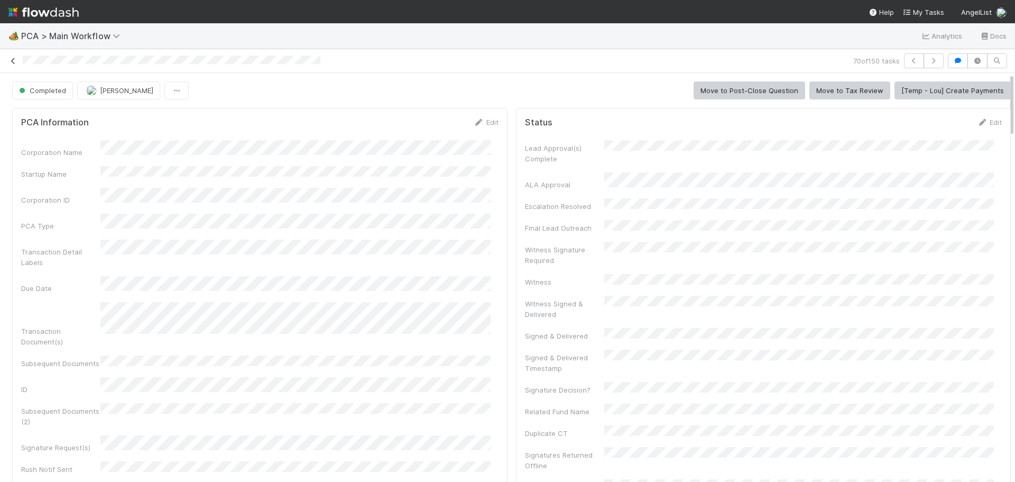
click at [12, 62] on icon at bounding box center [13, 61] width 11 height 7
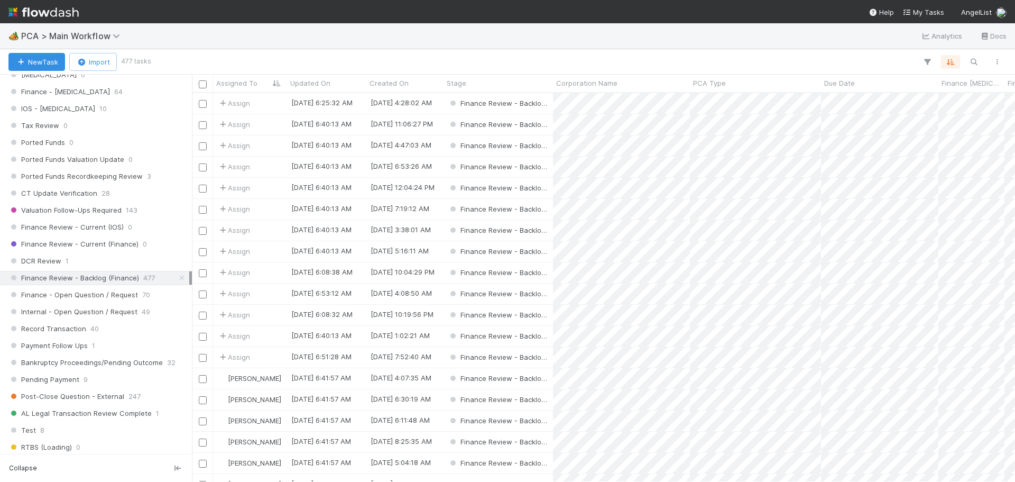
scroll to position [793, 0]
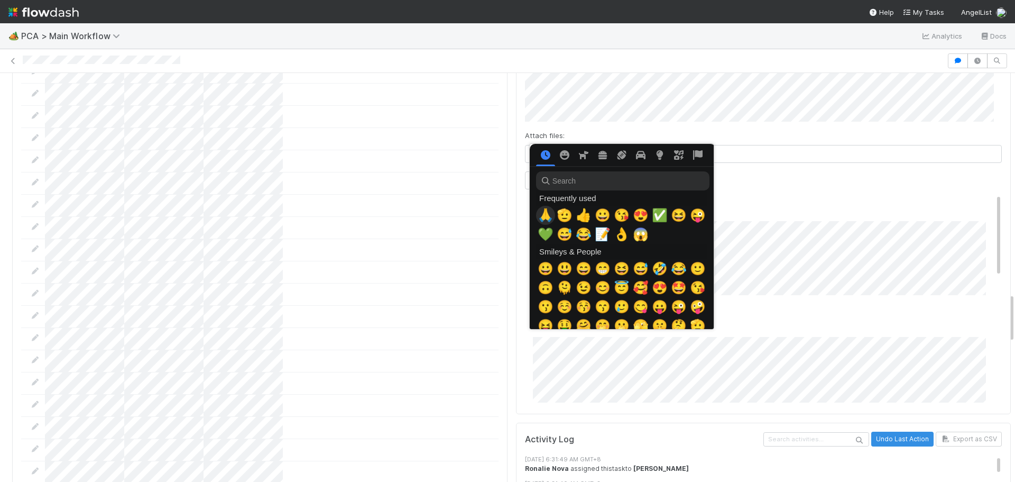
scroll to position [0, 4]
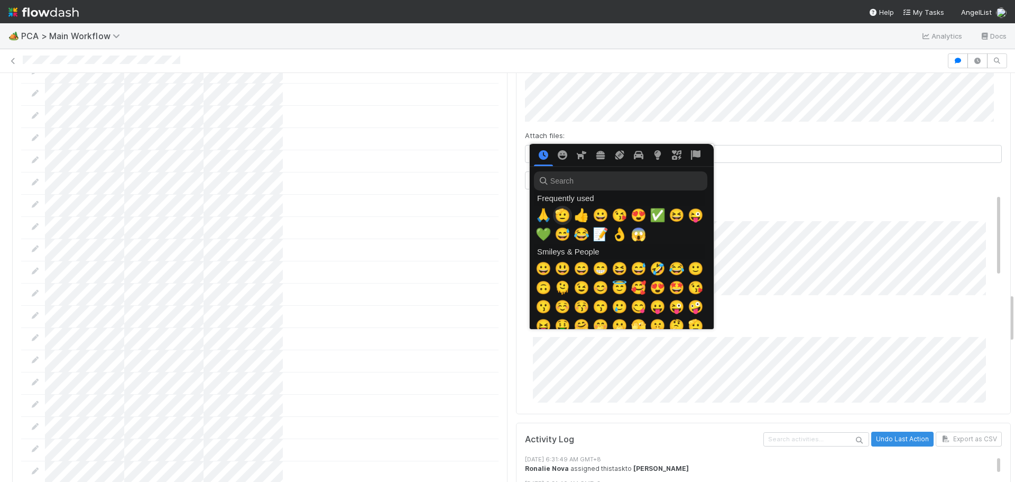
click at [561, 213] on span "🫡" at bounding box center [562, 215] width 16 height 15
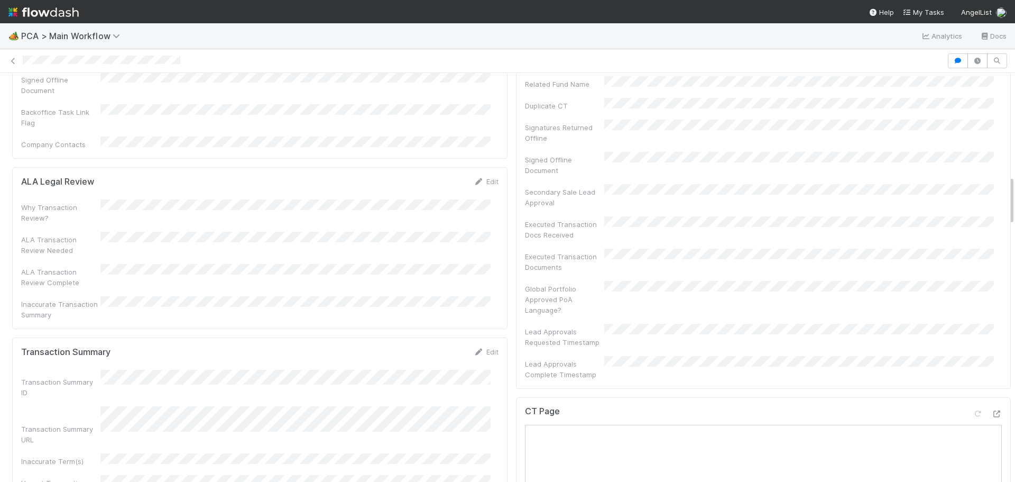
scroll to position [793, 0]
click at [991, 411] on icon at bounding box center [996, 414] width 11 height 7
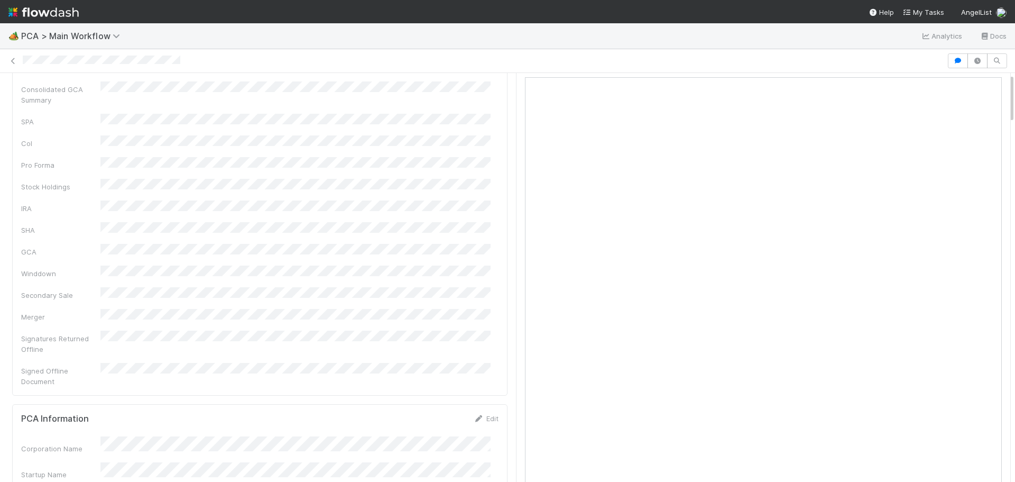
scroll to position [0, 0]
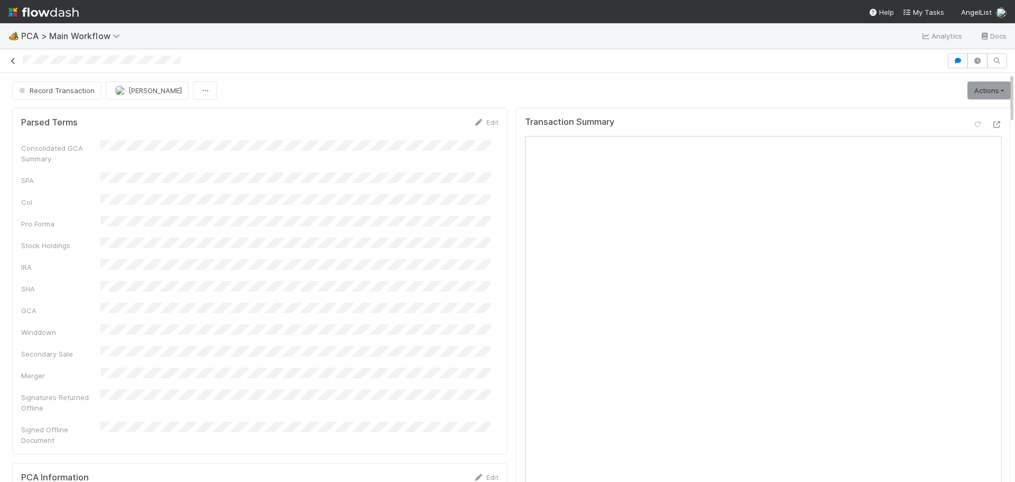
click at [11, 63] on icon at bounding box center [13, 61] width 11 height 7
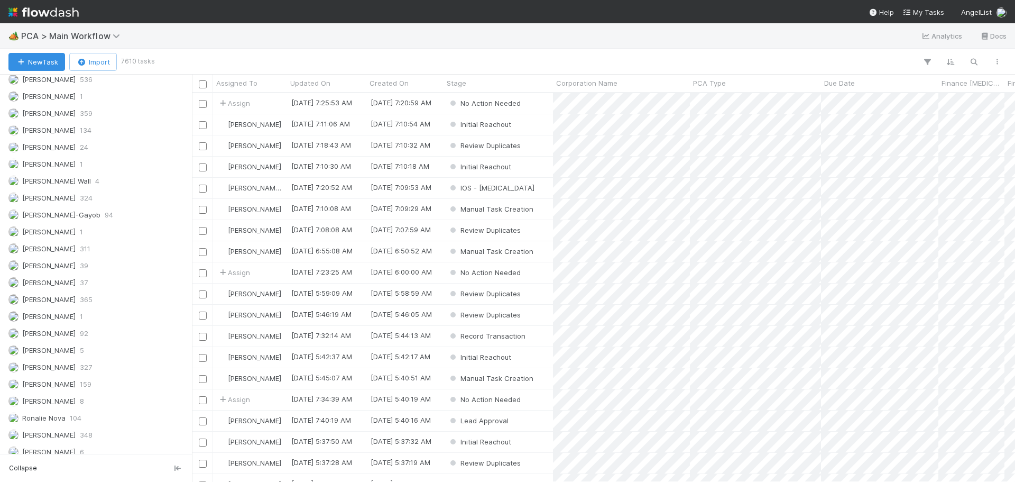
scroll to position [1522, 0]
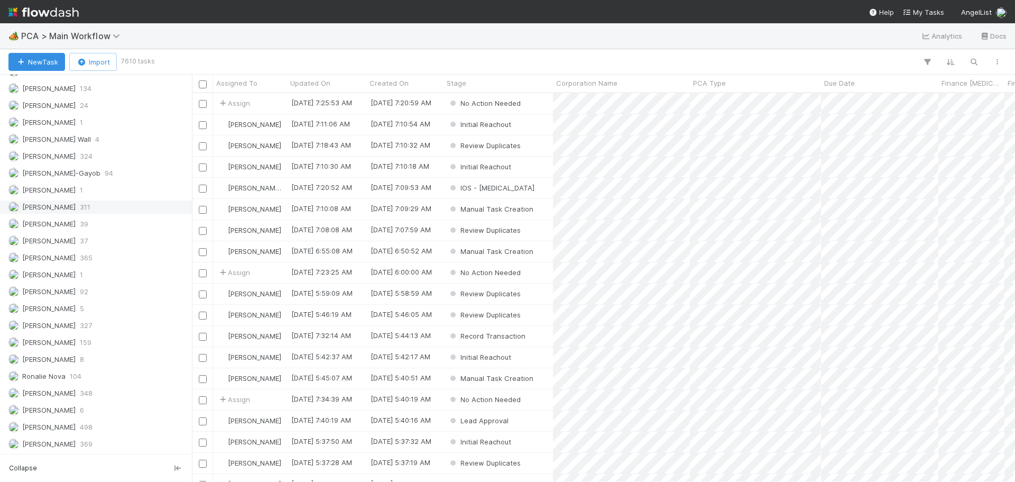
click at [93, 207] on div "Marenz Trajano 311" at bounding box center [98, 206] width 181 height 13
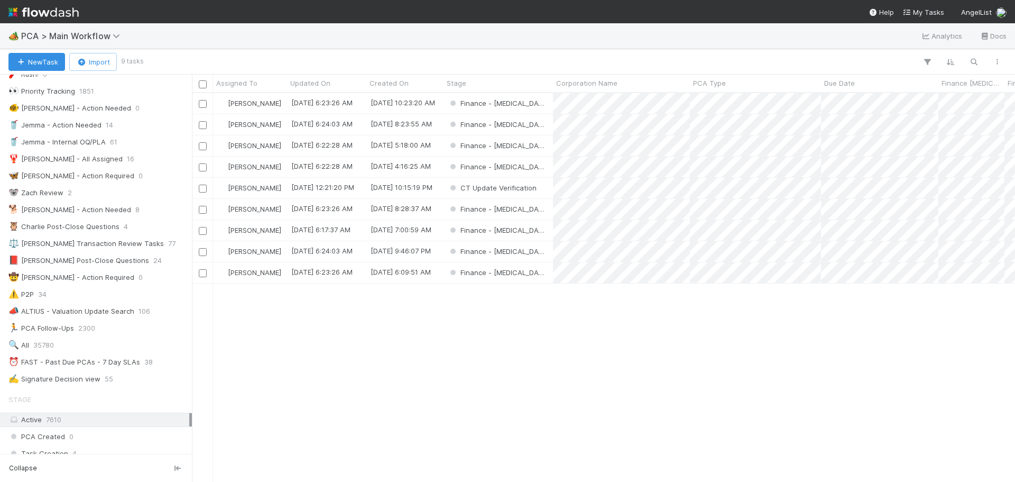
scroll to position [53, 0]
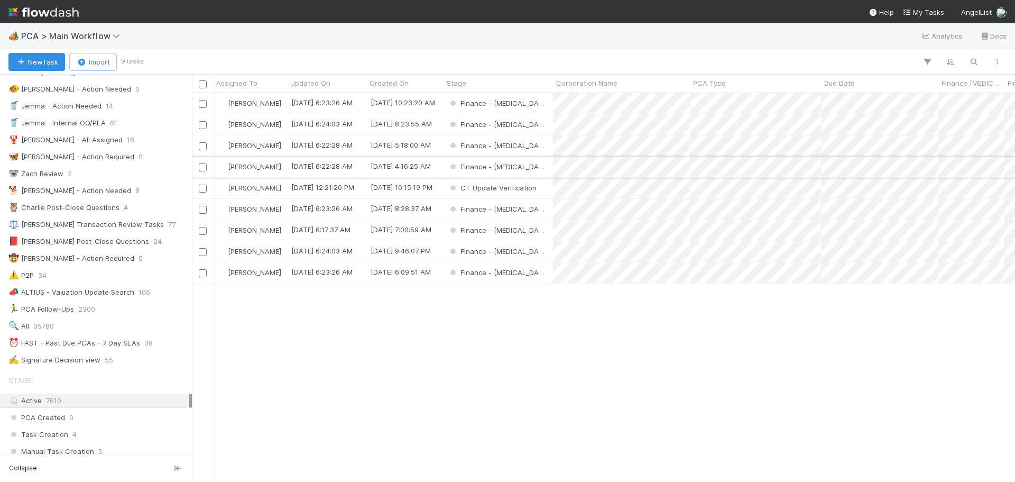
click at [537, 168] on div "Finance - [MEDICAL_DATA]" at bounding box center [497, 166] width 109 height 21
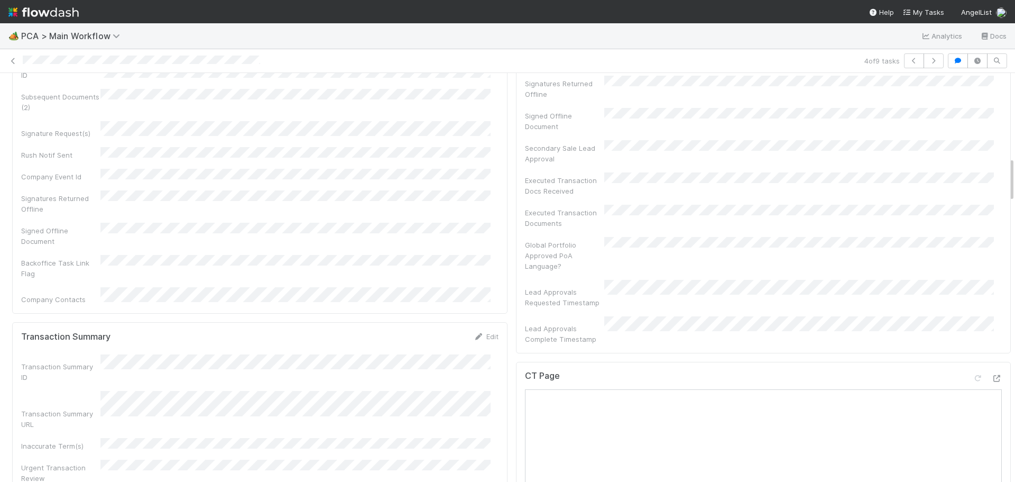
scroll to position [846, 0]
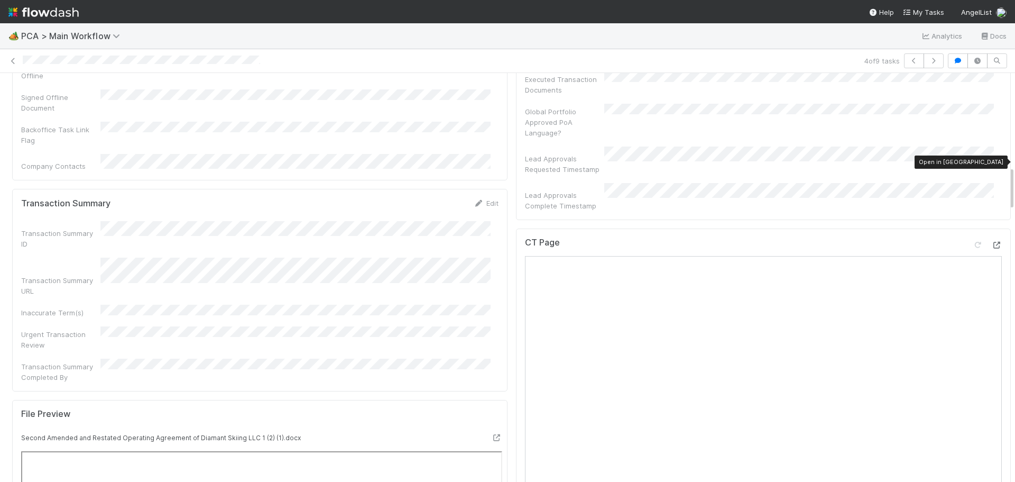
click at [991, 242] on icon at bounding box center [996, 245] width 11 height 7
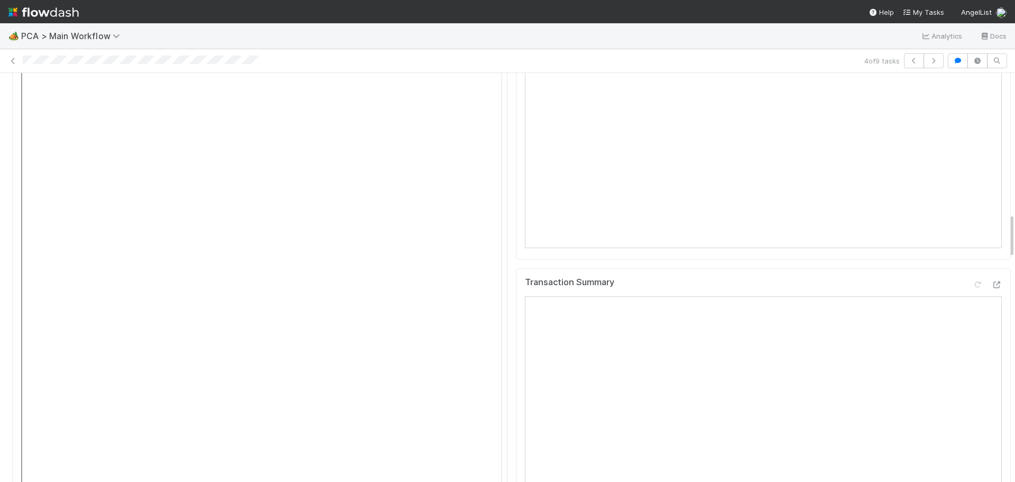
scroll to position [1269, 0]
click at [991, 289] on icon at bounding box center [996, 292] width 11 height 7
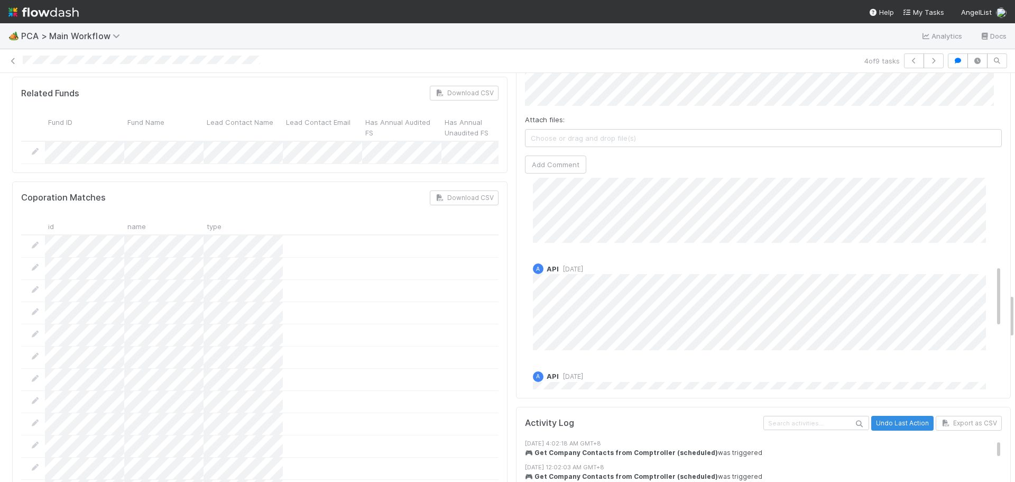
scroll to position [264, 0]
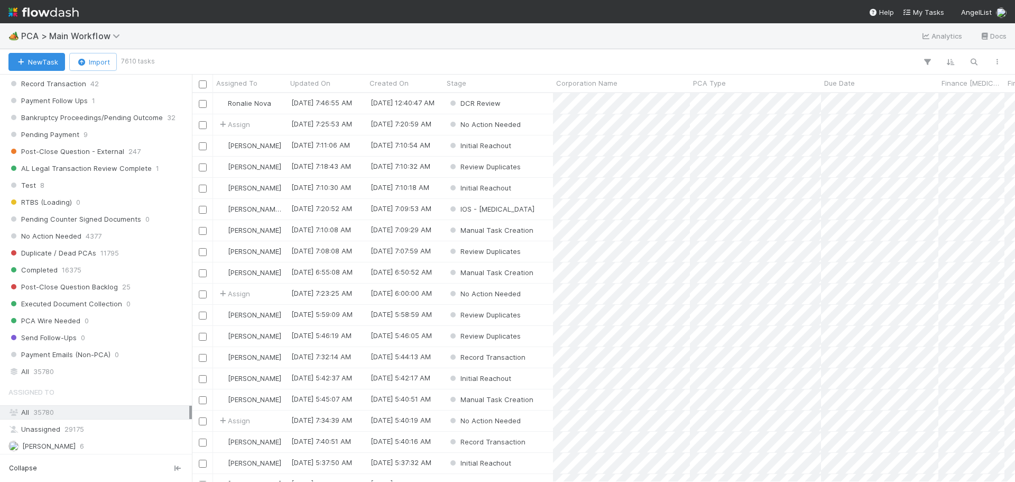
scroll to position [1057, 0]
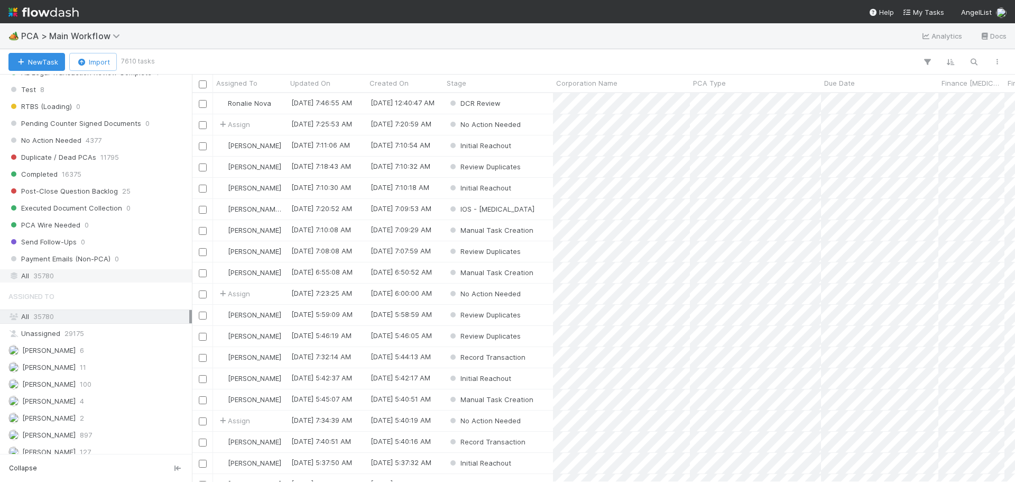
click at [71, 275] on div "All 35780" at bounding box center [98, 275] width 181 height 13
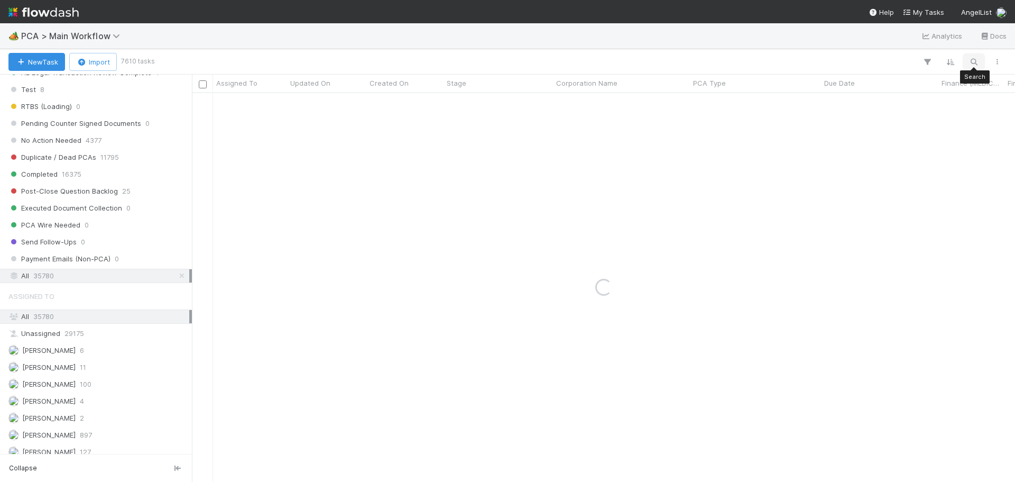
click at [972, 60] on icon "button" at bounding box center [973, 62] width 11 height 10
type input "Diamant Skiing LLC"
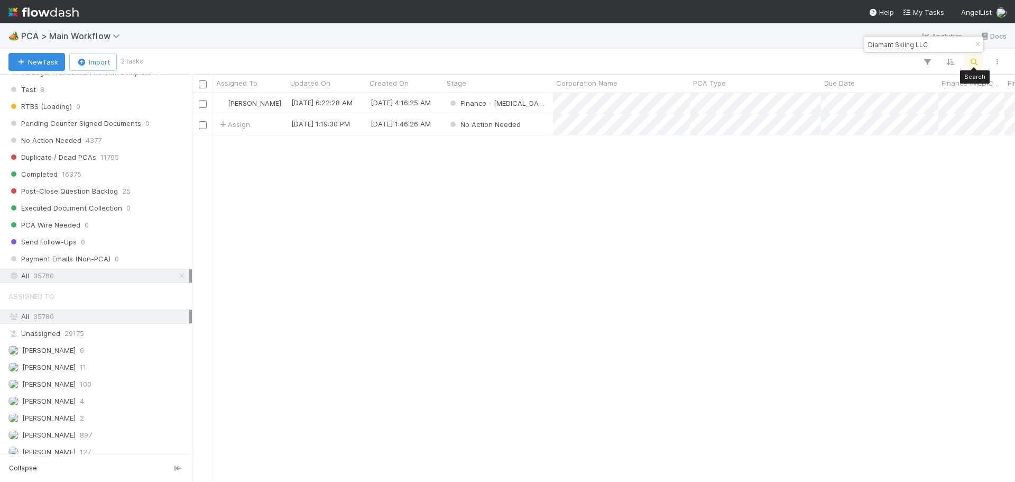
scroll to position [381, 815]
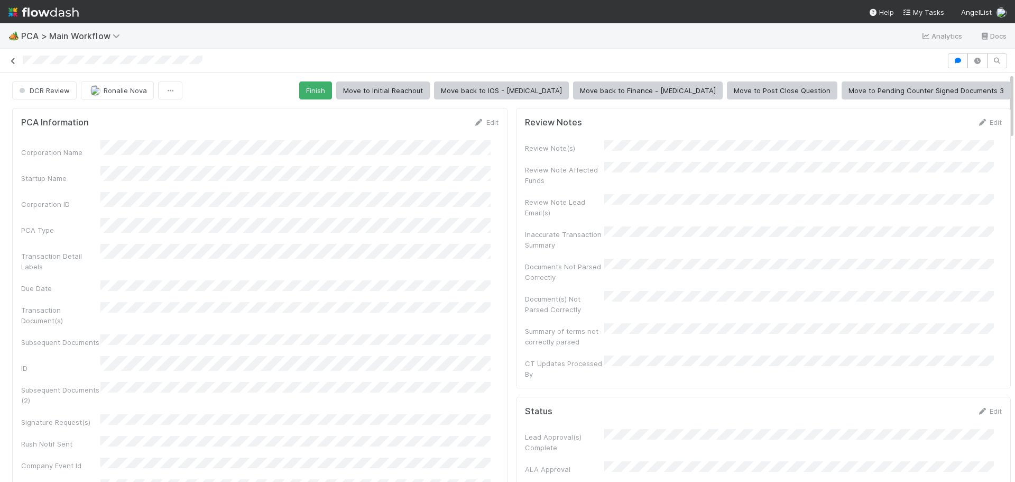
click at [18, 59] on icon at bounding box center [13, 61] width 11 height 7
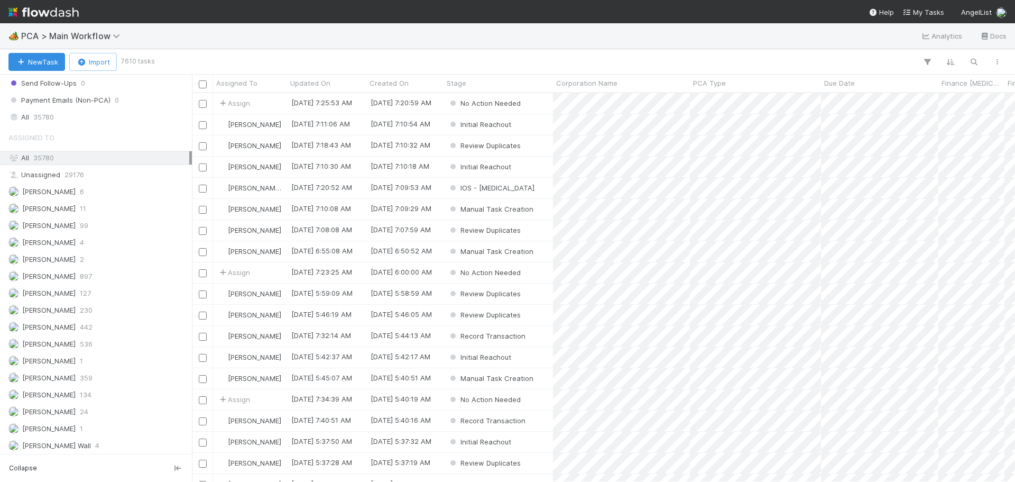
scroll to position [1522, 0]
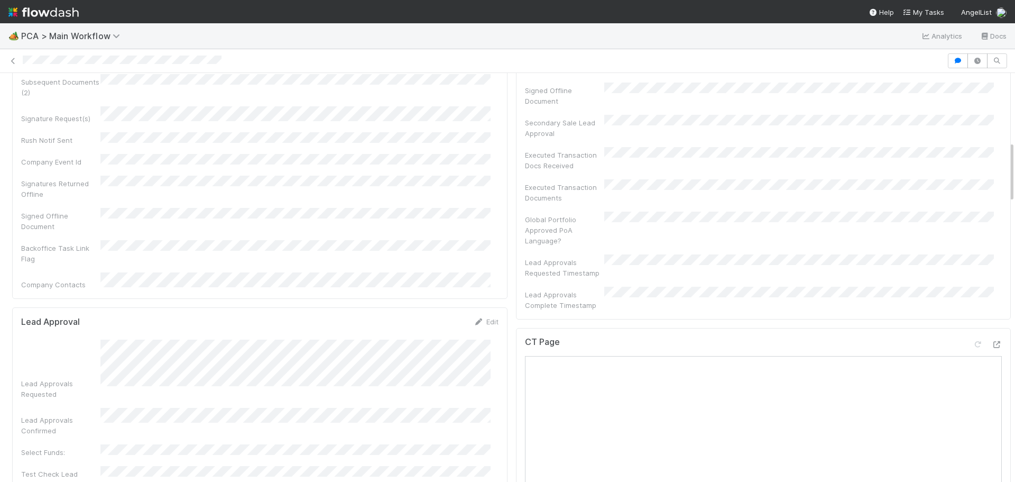
scroll to position [476, 0]
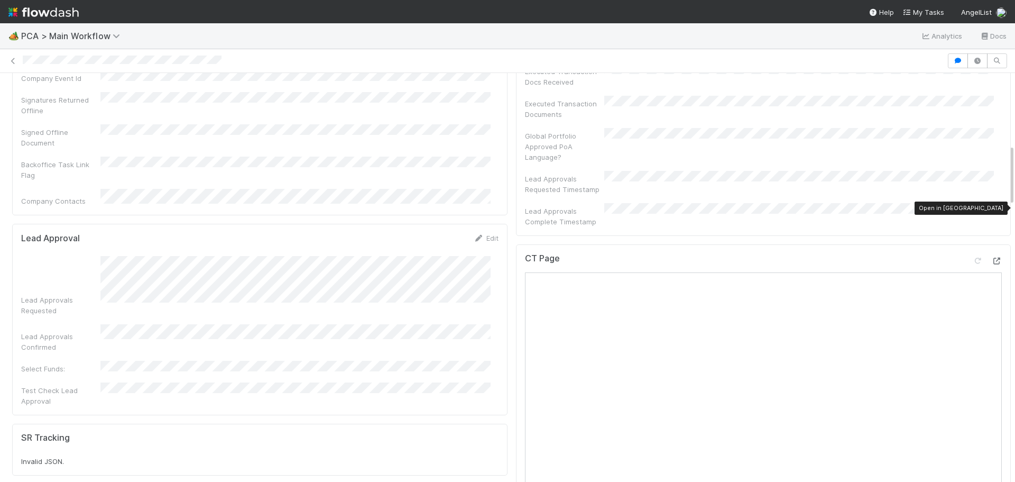
click at [991, 257] on icon at bounding box center [996, 260] width 11 height 7
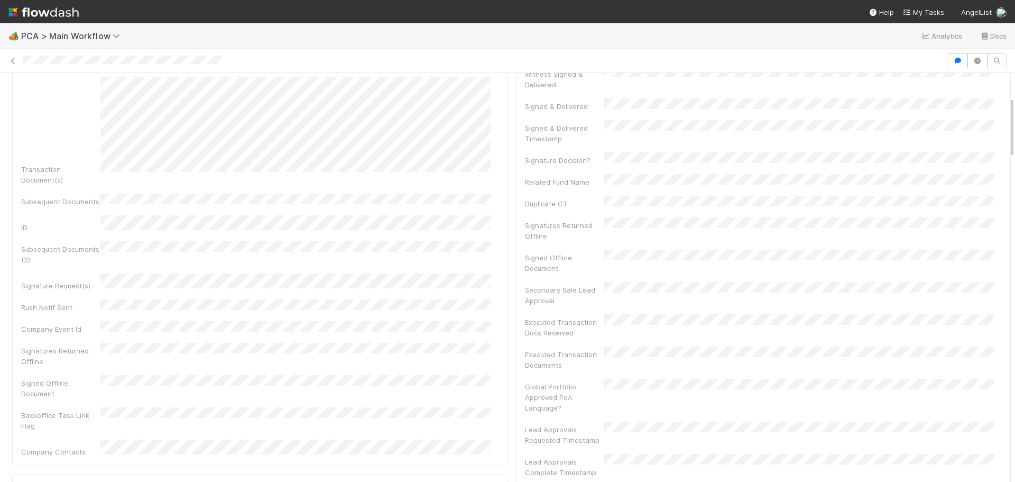
scroll to position [159, 0]
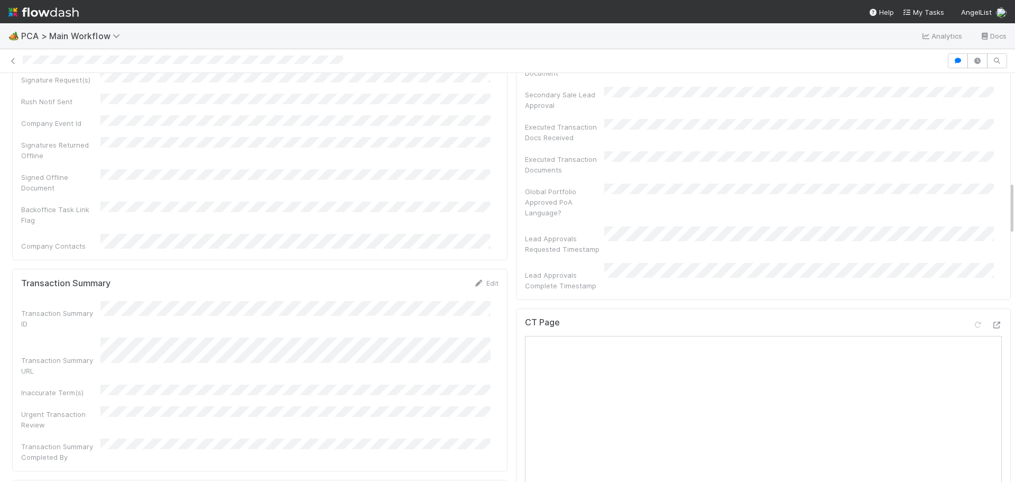
scroll to position [846, 0]
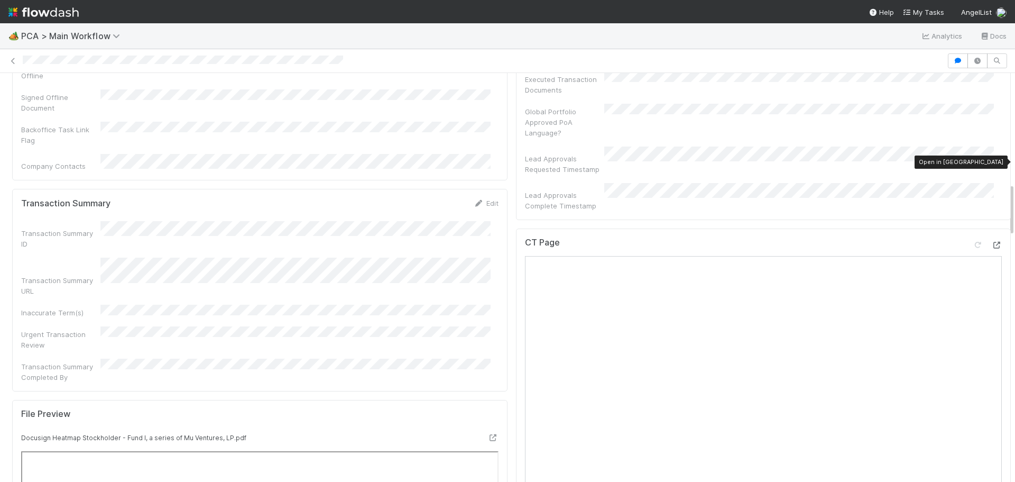
click at [991, 242] on icon at bounding box center [996, 245] width 11 height 7
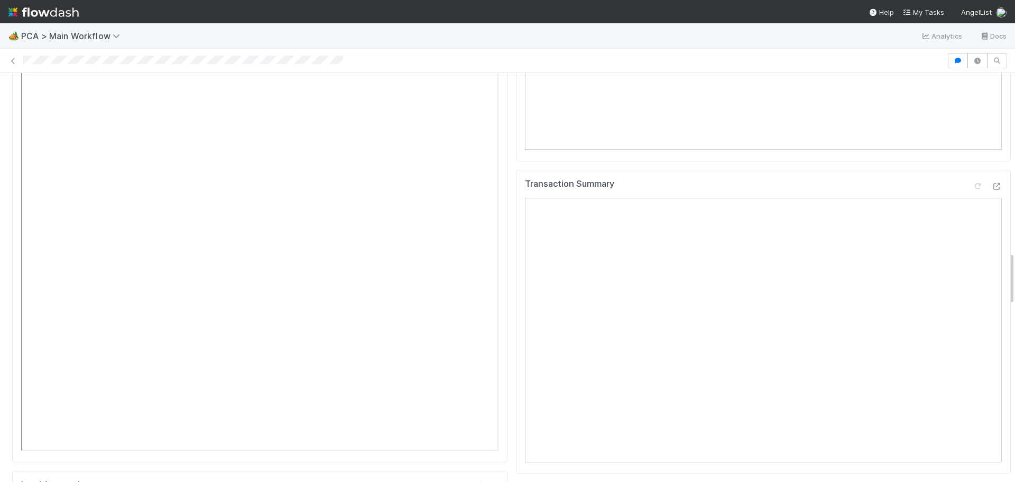
scroll to position [1374, 0]
click at [991, 183] on icon at bounding box center [996, 186] width 11 height 7
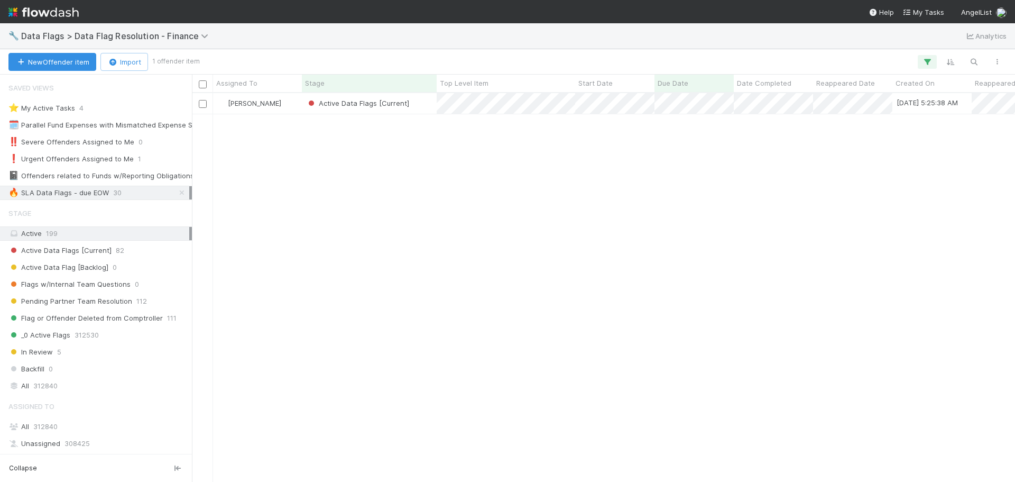
scroll to position [381, 815]
click at [428, 106] on div "Active Data Flags [Current]" at bounding box center [369, 103] width 135 height 21
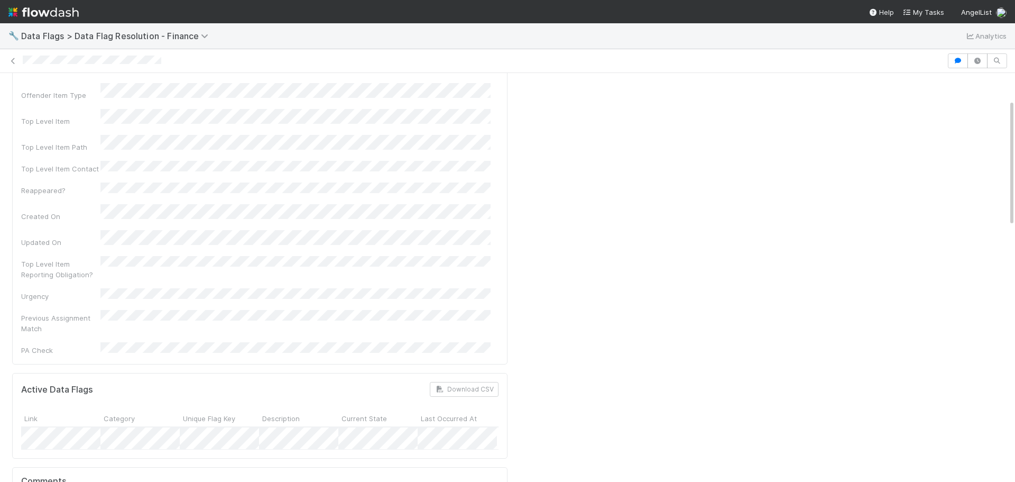
scroll to position [53, 0]
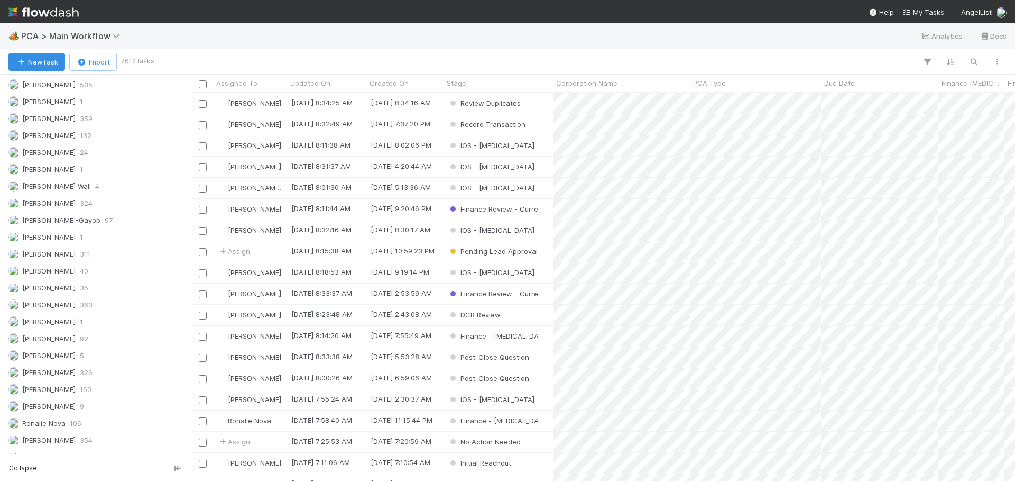
scroll to position [1522, 0]
click at [80, 205] on span "311" at bounding box center [85, 206] width 11 height 13
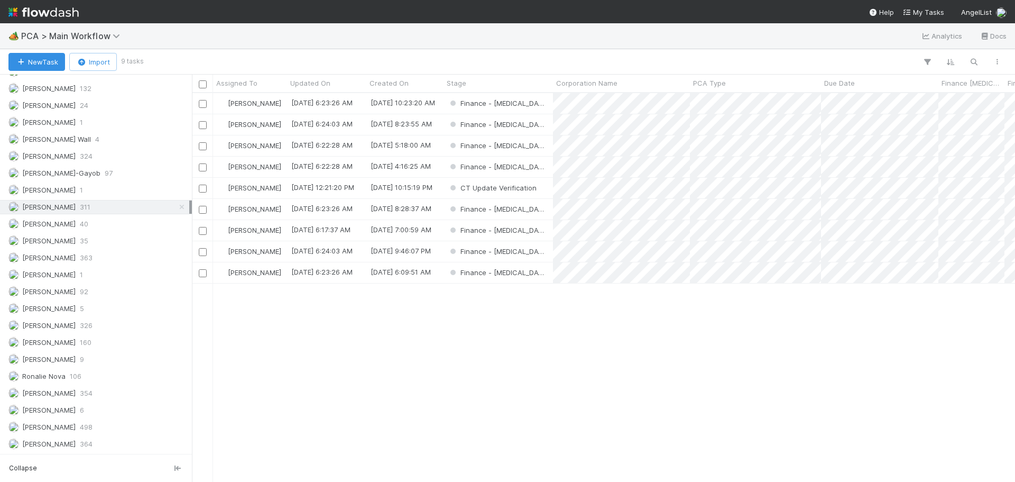
scroll to position [381, 815]
click at [530, 253] on div "Finance - ICU" at bounding box center [497, 251] width 109 height 21
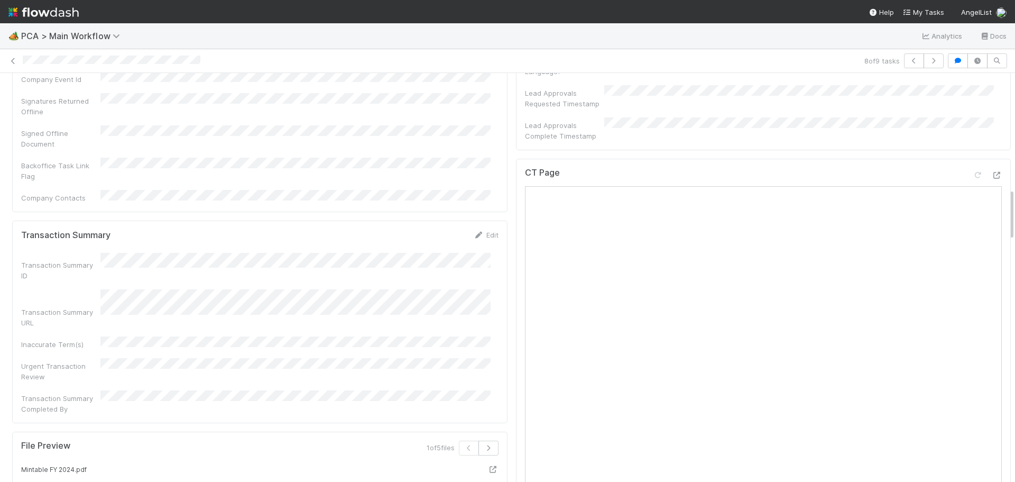
scroll to position [793, 0]
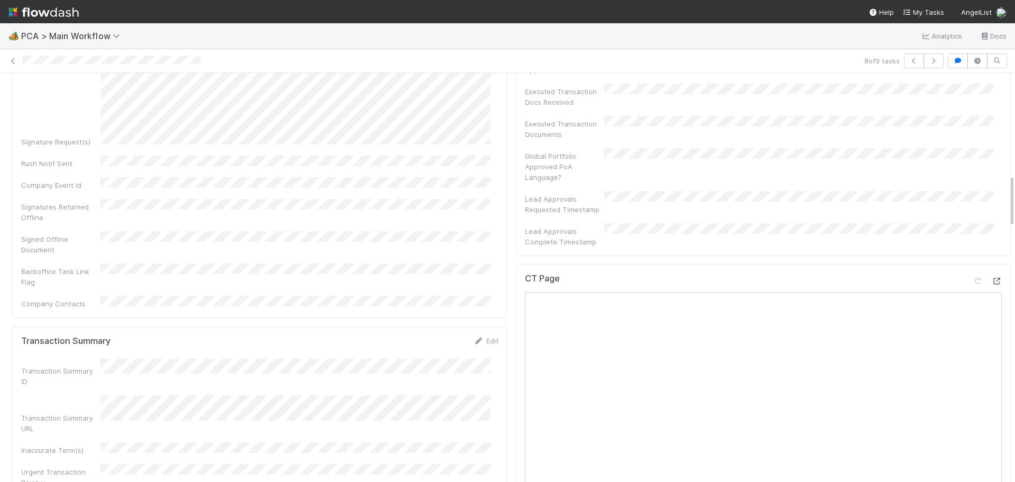
click at [991, 278] on icon at bounding box center [996, 281] width 11 height 7
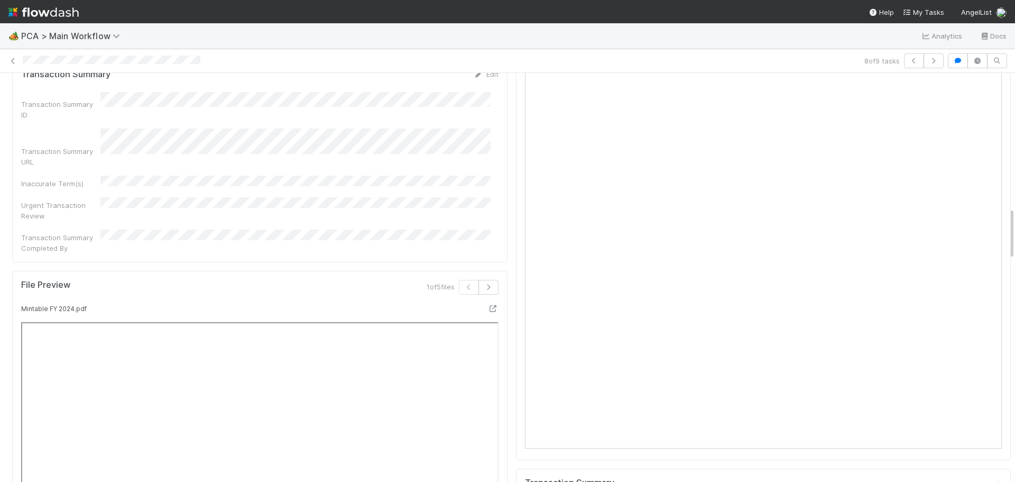
scroll to position [1110, 0]
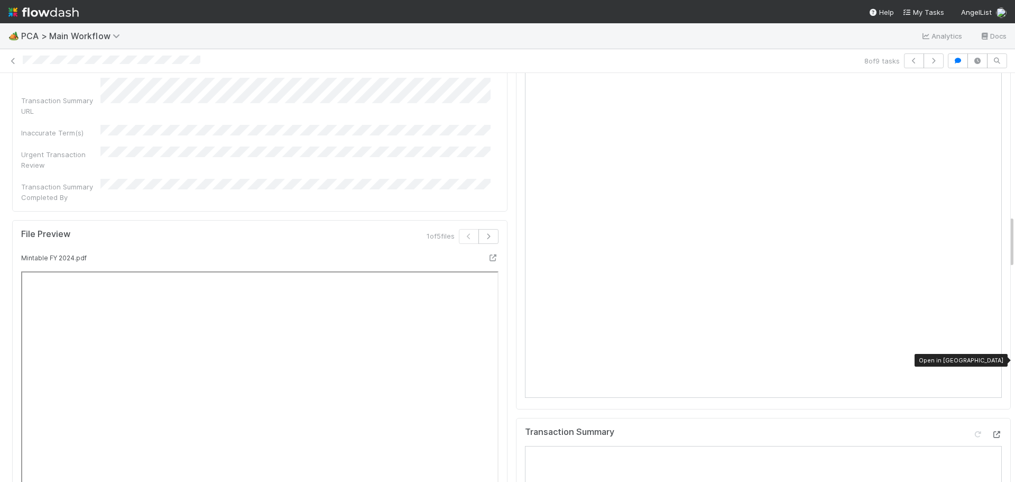
click at [991, 431] on icon at bounding box center [996, 434] width 11 height 7
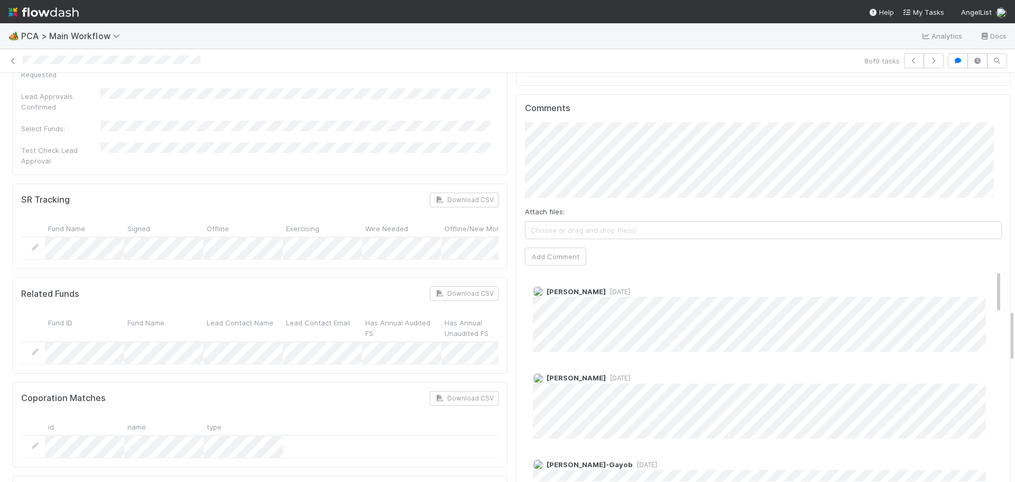
scroll to position [1797, 0]
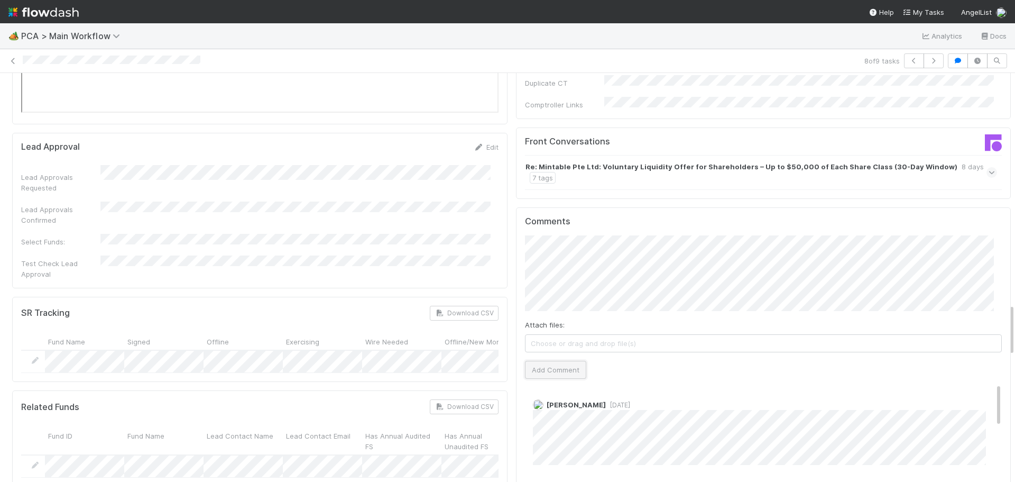
click at [541, 361] on button "Add Comment" at bounding box center [555, 370] width 61 height 18
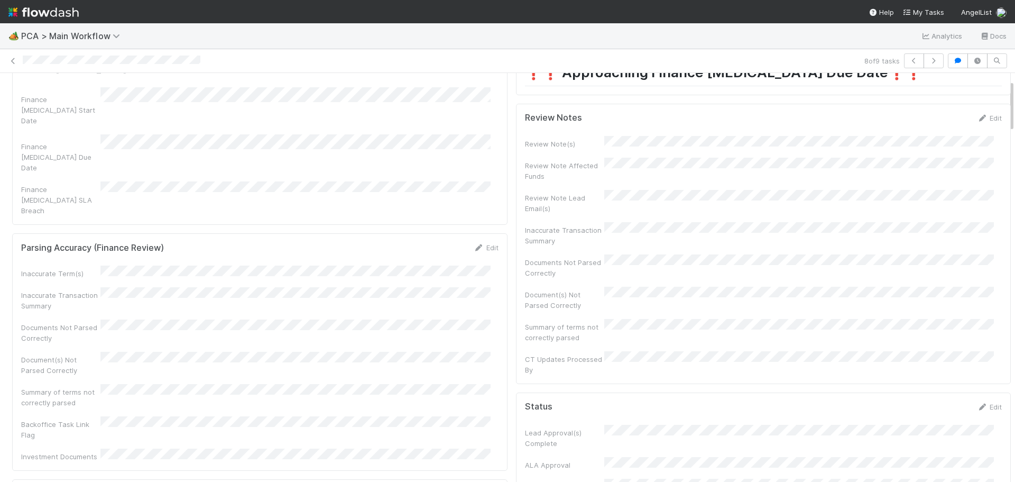
scroll to position [0, 0]
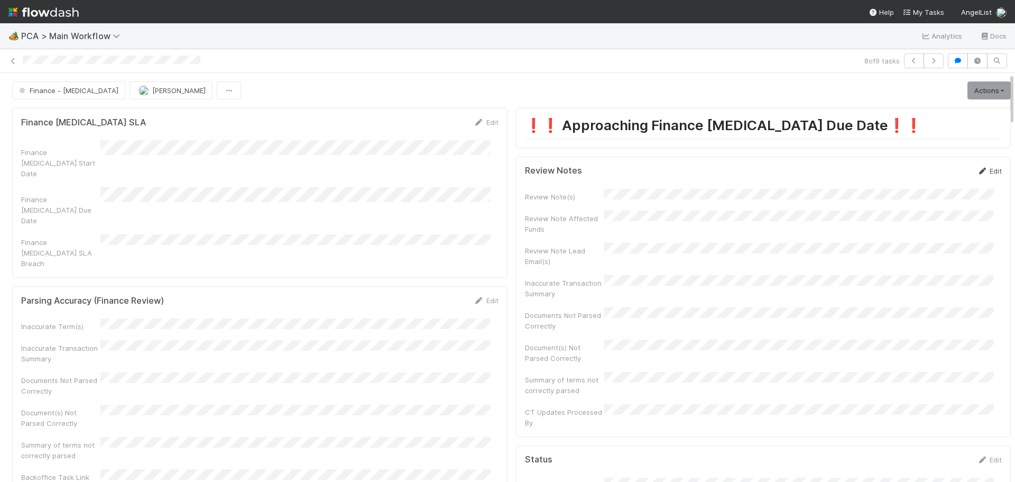
click at [978, 169] on link "Edit" at bounding box center [989, 171] width 25 height 8
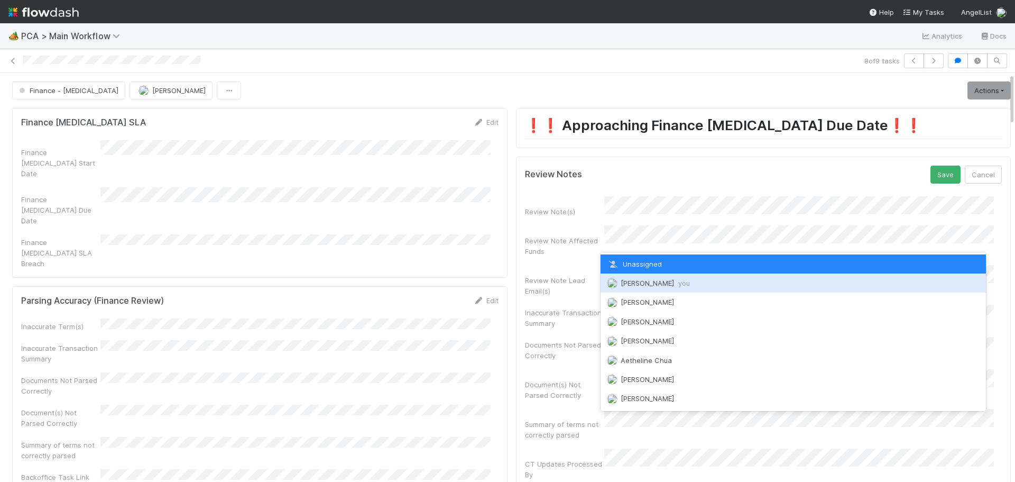
click at [649, 285] on span "Marenz Trajano you" at bounding box center [655, 283] width 69 height 8
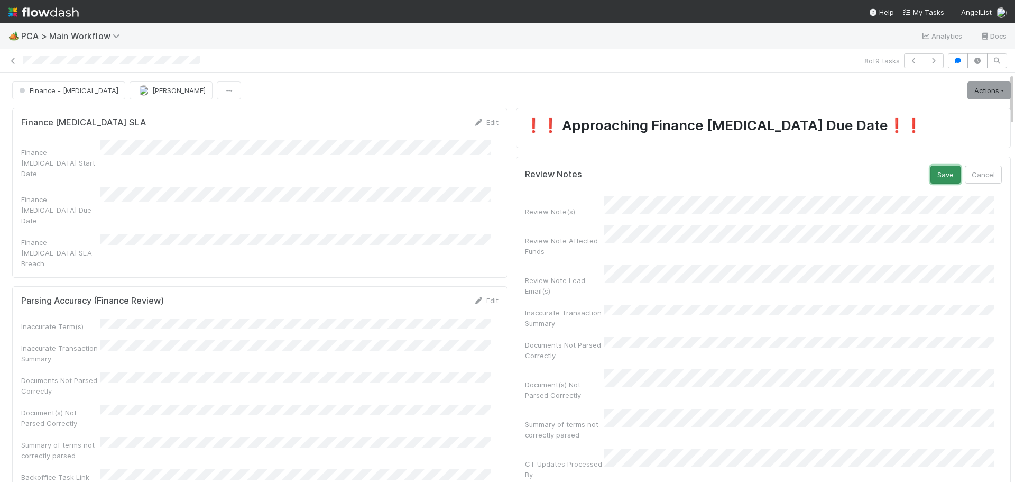
click at [930, 172] on button "Save" at bounding box center [945, 174] width 30 height 18
click at [969, 90] on link "Actions" at bounding box center [988, 90] width 43 height 18
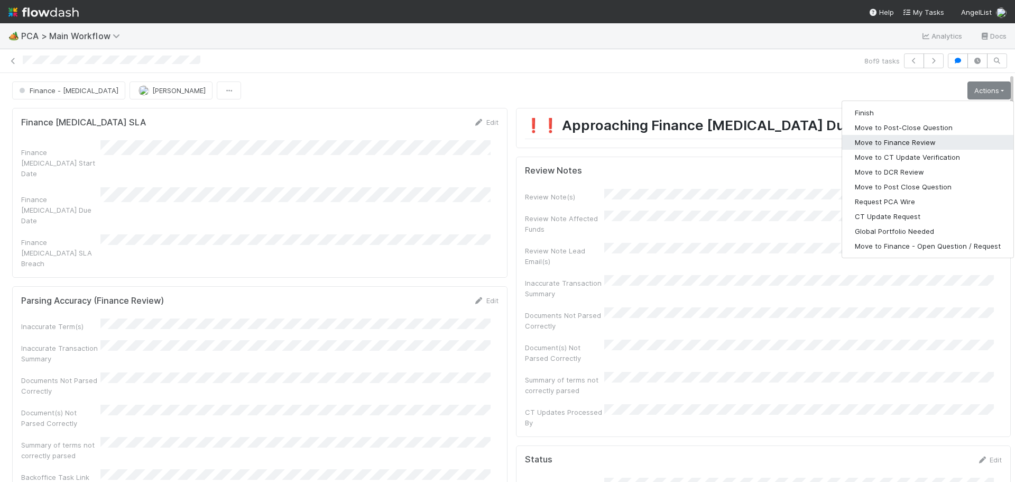
click at [888, 143] on button "Move to Finance Review" at bounding box center [927, 142] width 171 height 15
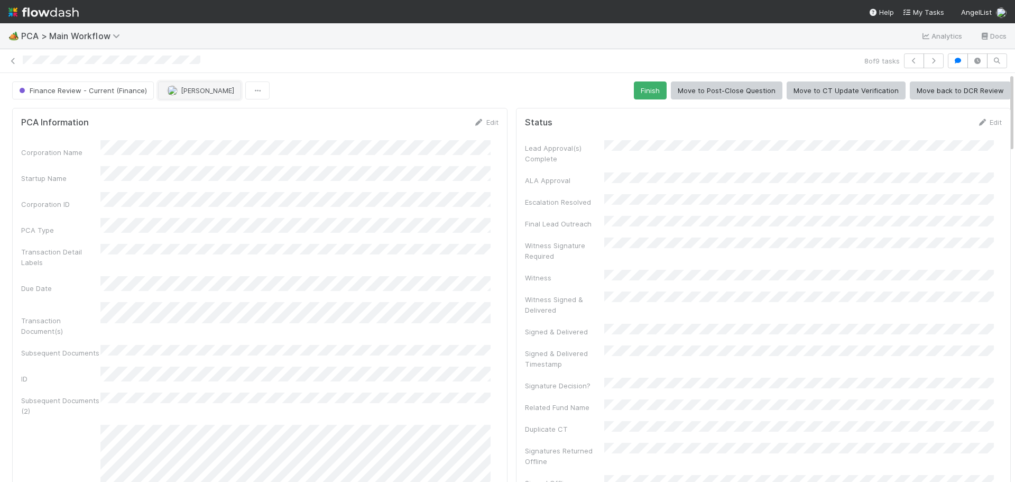
click at [207, 97] on button "Marenz Trajano" at bounding box center [199, 90] width 83 height 18
click at [207, 123] on div "Ronalie Nova" at bounding box center [225, 116] width 149 height 19
click at [13, 61] on icon at bounding box center [13, 61] width 11 height 7
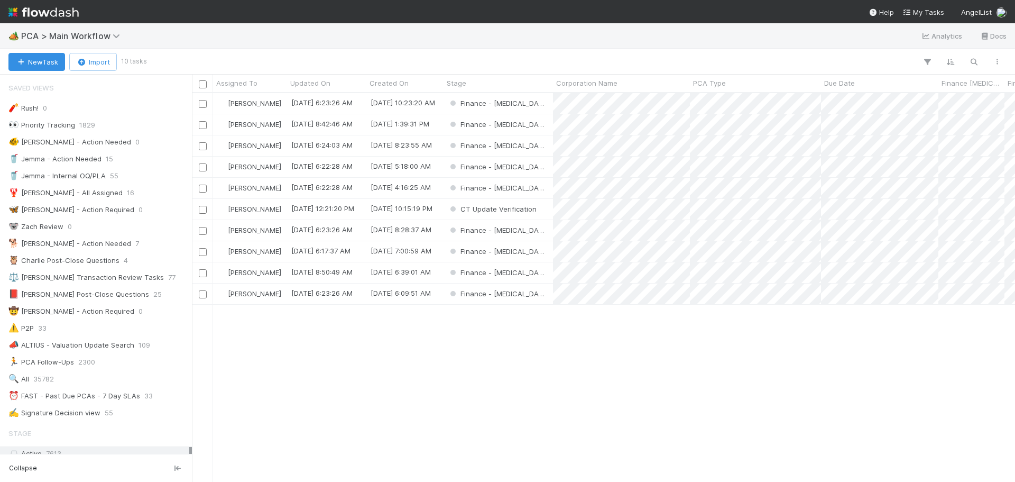
scroll to position [211, 0]
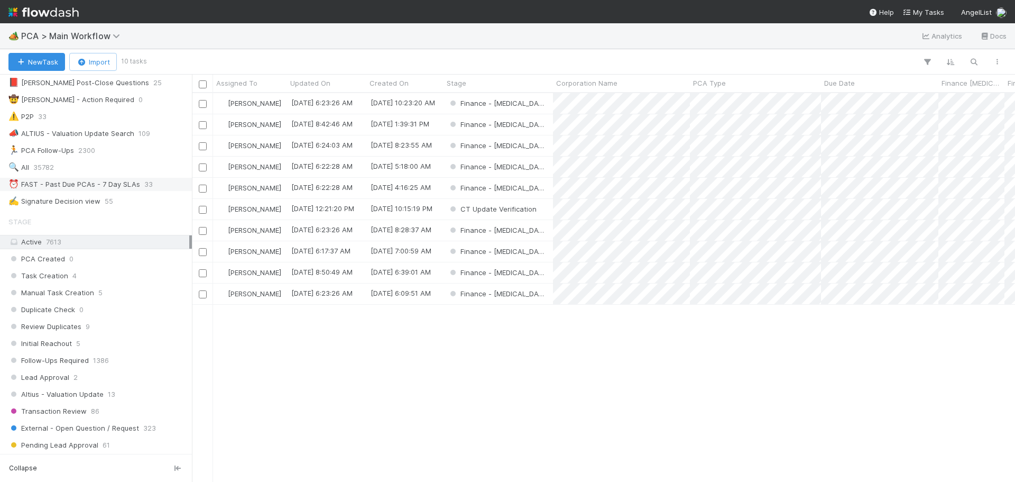
click at [69, 179] on div "⏰ FAST - Past Due PCAs - 7 Day SLAs" at bounding box center [74, 184] width 132 height 13
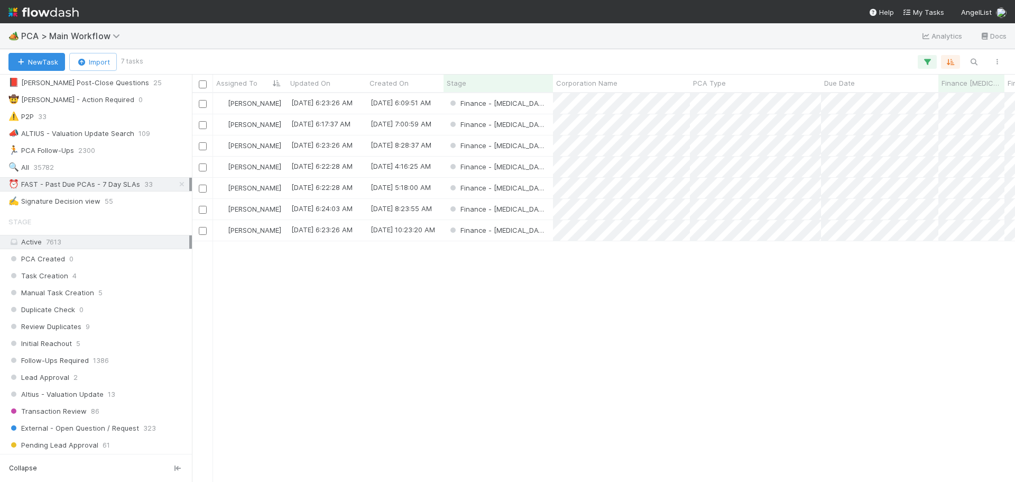
scroll to position [381, 815]
click at [534, 107] on div "Finance - [MEDICAL_DATA]" at bounding box center [497, 103] width 109 height 21
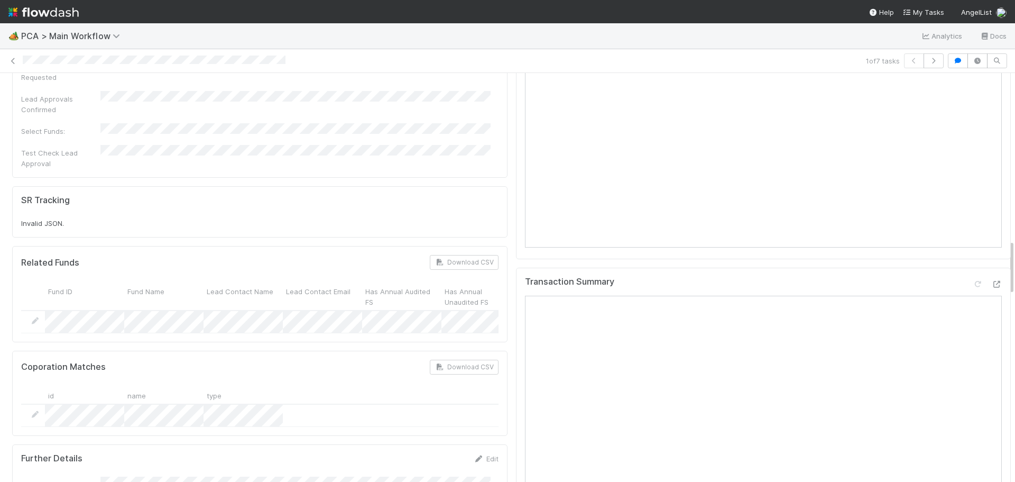
scroll to position [1216, 0]
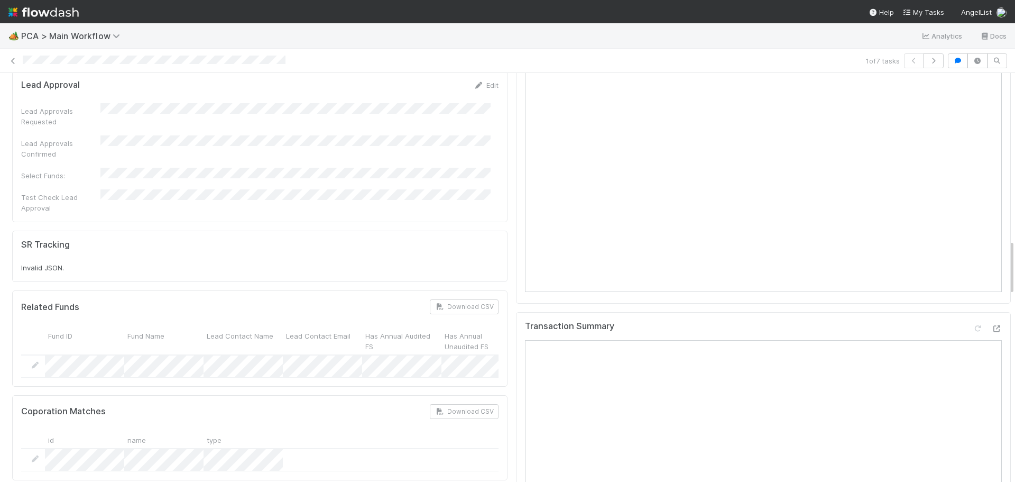
click at [986, 312] on div "Transaction Summary Open in New Tab" at bounding box center [763, 464] width 495 height 304
click at [991, 325] on icon at bounding box center [996, 328] width 11 height 7
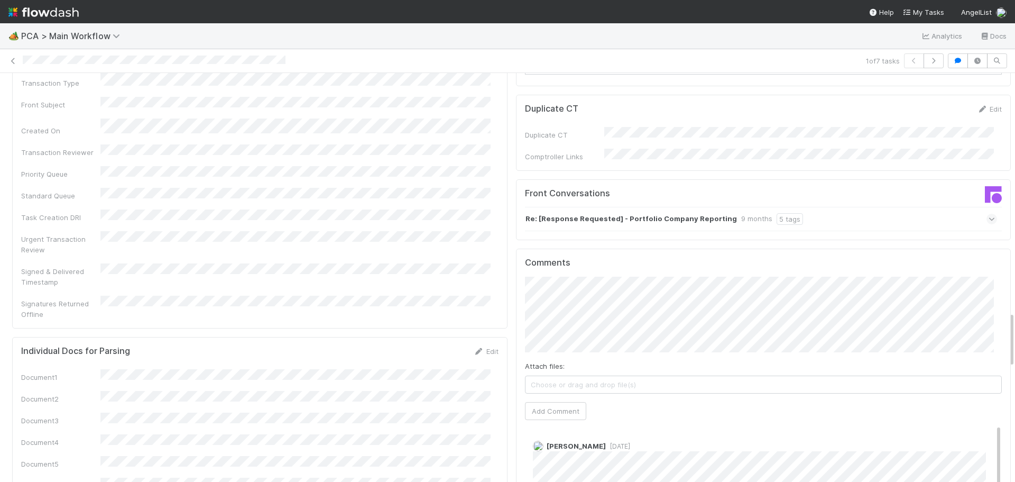
scroll to position [1744, 0]
click at [988, 215] on icon at bounding box center [991, 220] width 7 height 11
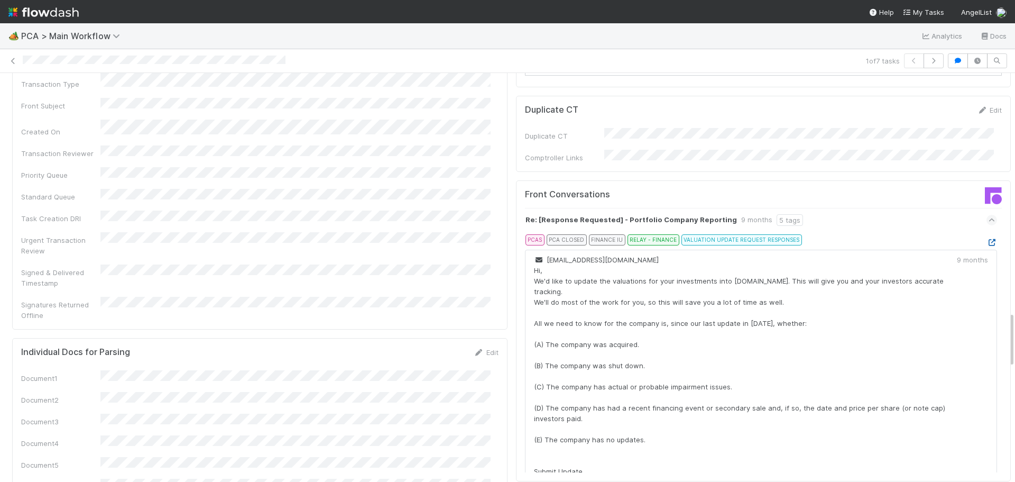
click at [986, 239] on icon at bounding box center [991, 242] width 11 height 7
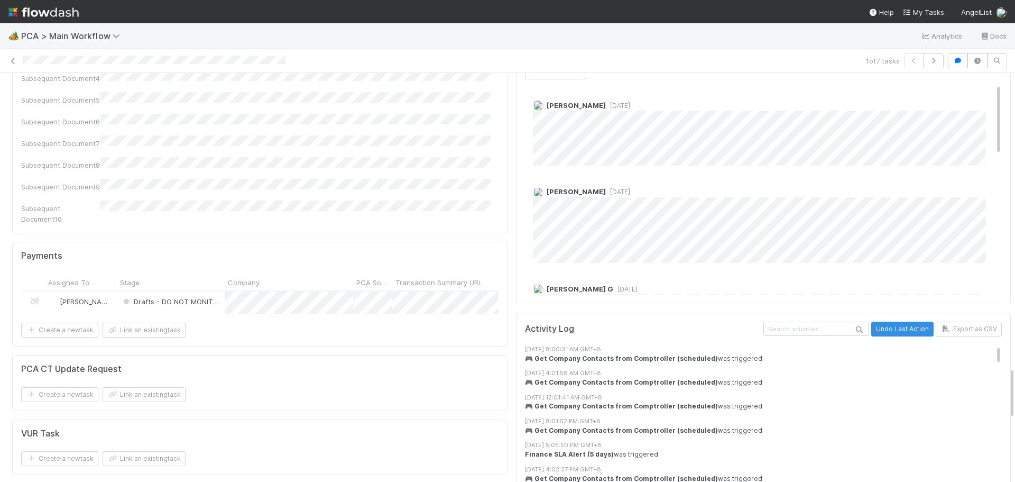
scroll to position [2114, 0]
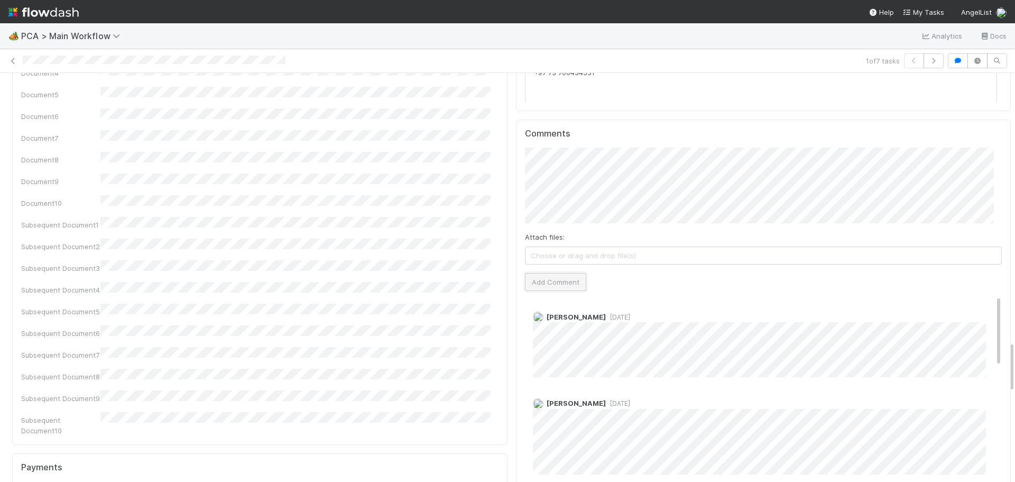
click at [556, 273] on button "Add Comment" at bounding box center [555, 282] width 61 height 18
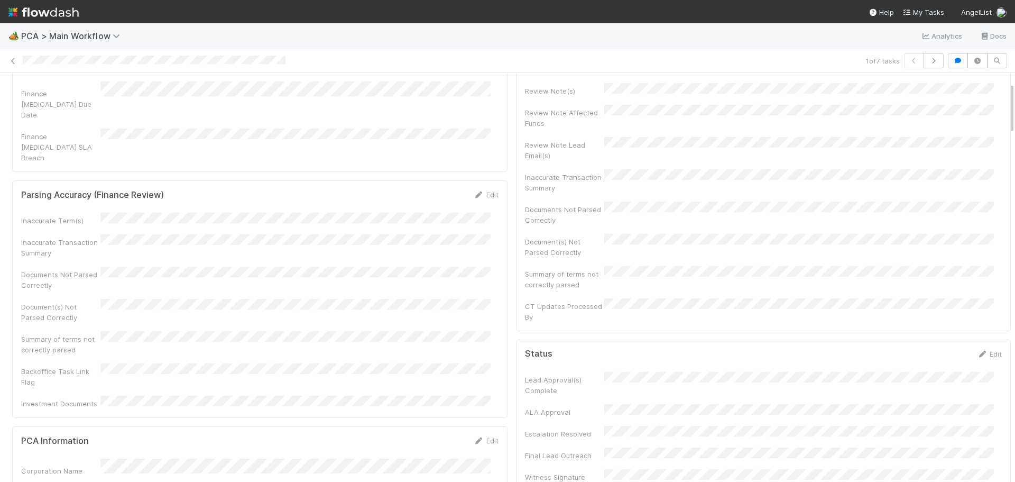
scroll to position [0, 0]
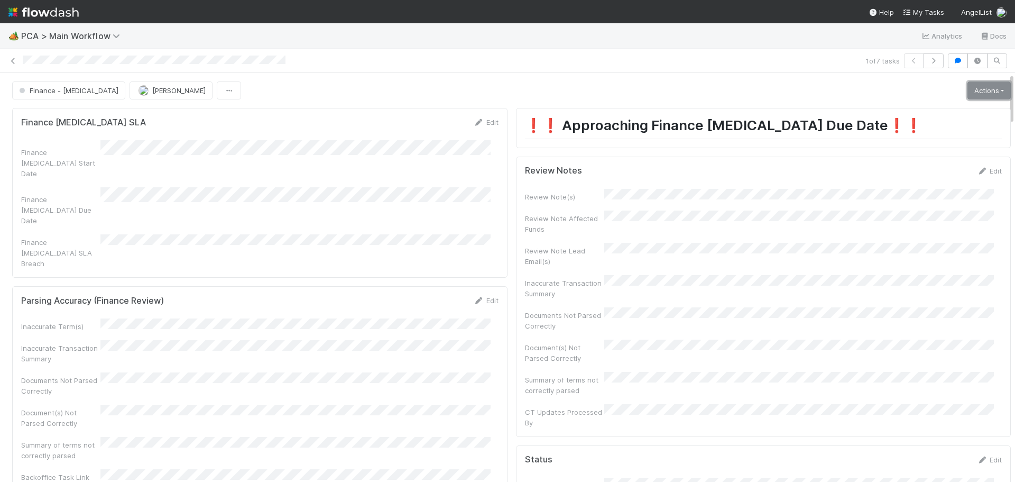
click at [982, 87] on link "Actions" at bounding box center [988, 90] width 43 height 18
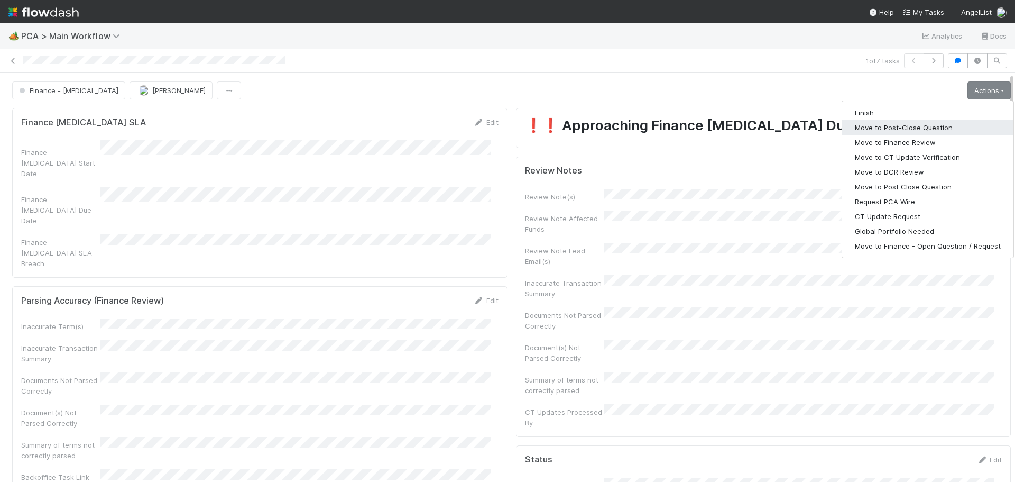
click at [931, 127] on button "Move to Post-Close Question" at bounding box center [927, 127] width 171 height 15
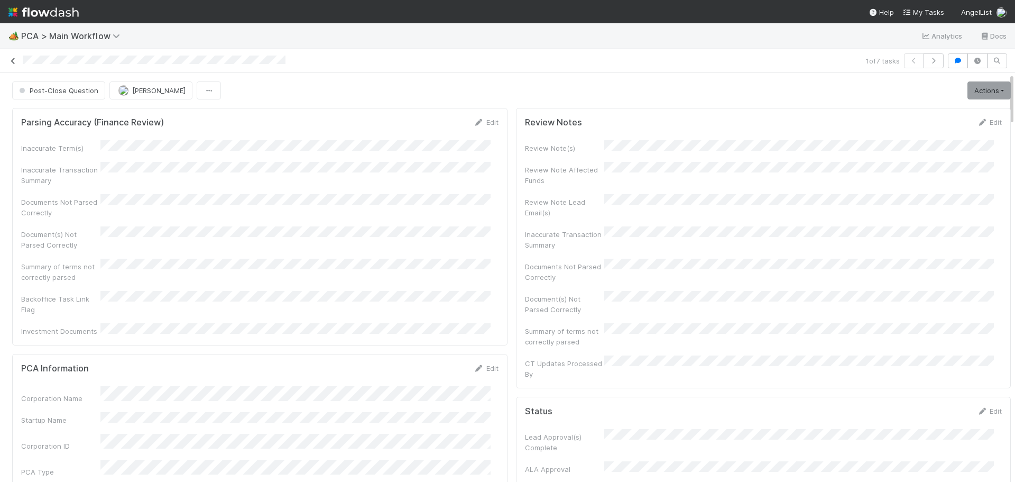
click at [12, 64] on link at bounding box center [13, 61] width 11 height 11
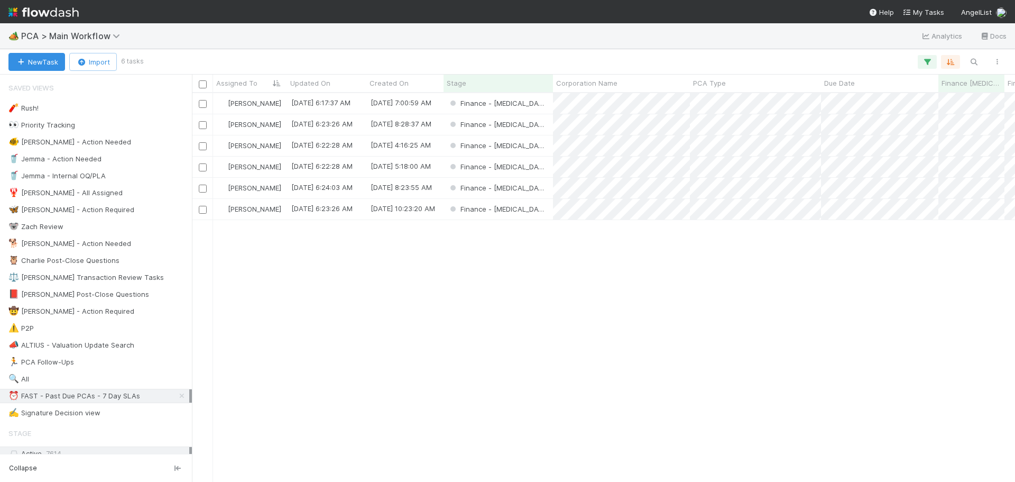
scroll to position [381, 815]
click at [539, 230] on div "Marenz Trajano 9/1/25, 6:17:37 AM 8/6/25, 7:00:59 AM Finance - ICU 0 0 0 0 Mare…" at bounding box center [603, 287] width 823 height 388
click at [537, 122] on div "Finance - ICU" at bounding box center [497, 124] width 109 height 21
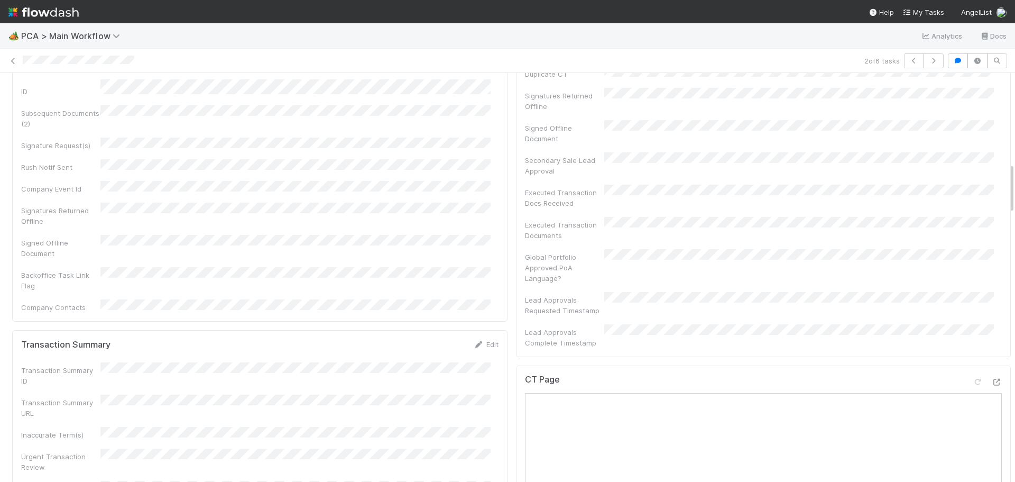
scroll to position [740, 0]
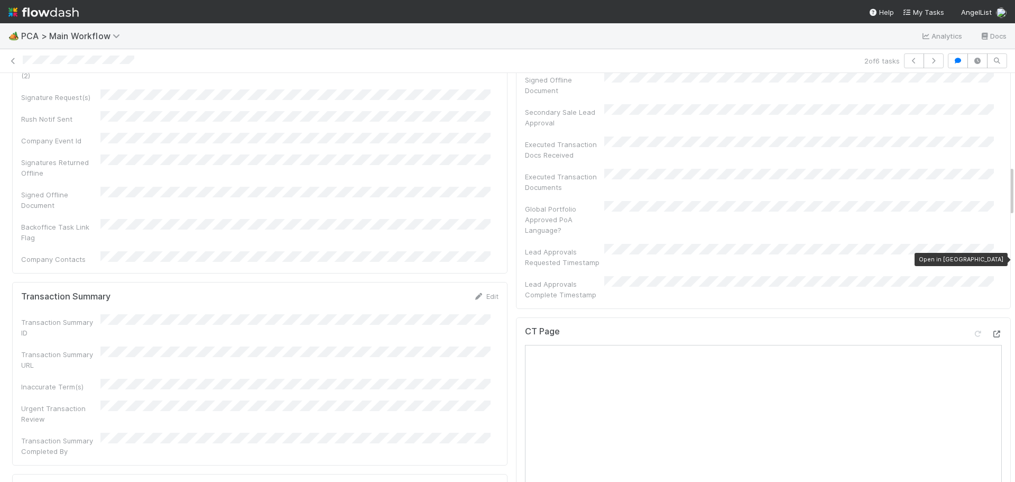
click at [991, 330] on icon at bounding box center [996, 333] width 11 height 7
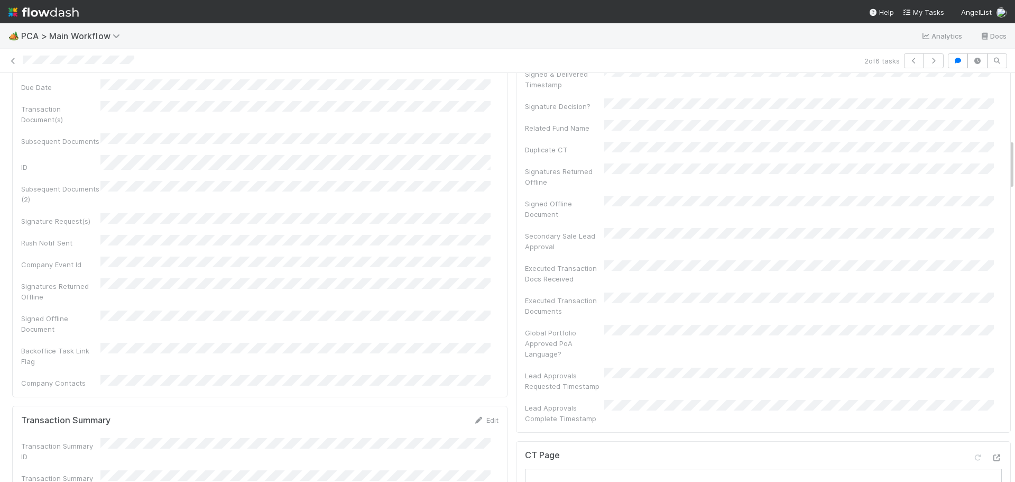
scroll to position [529, 0]
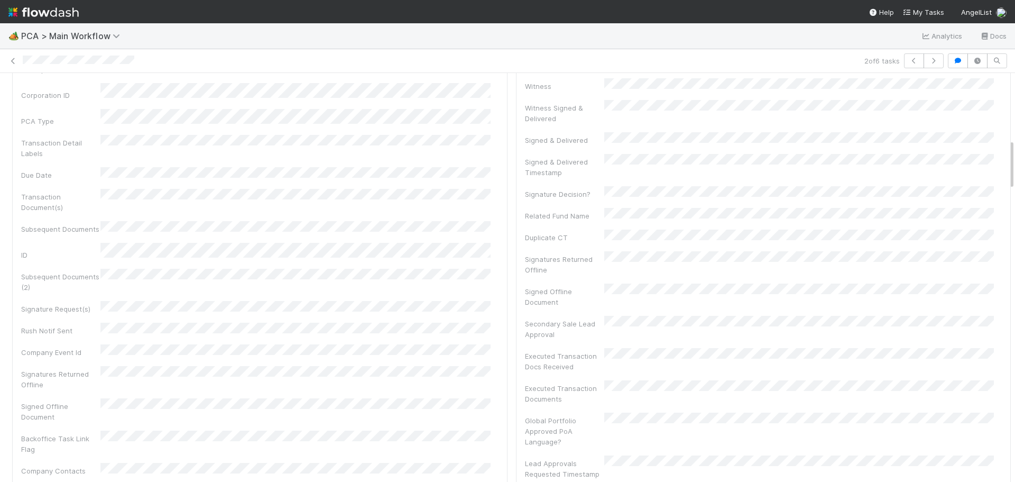
click at [101, 63] on div "2 of 6 tasks" at bounding box center [507, 60] width 1015 height 15
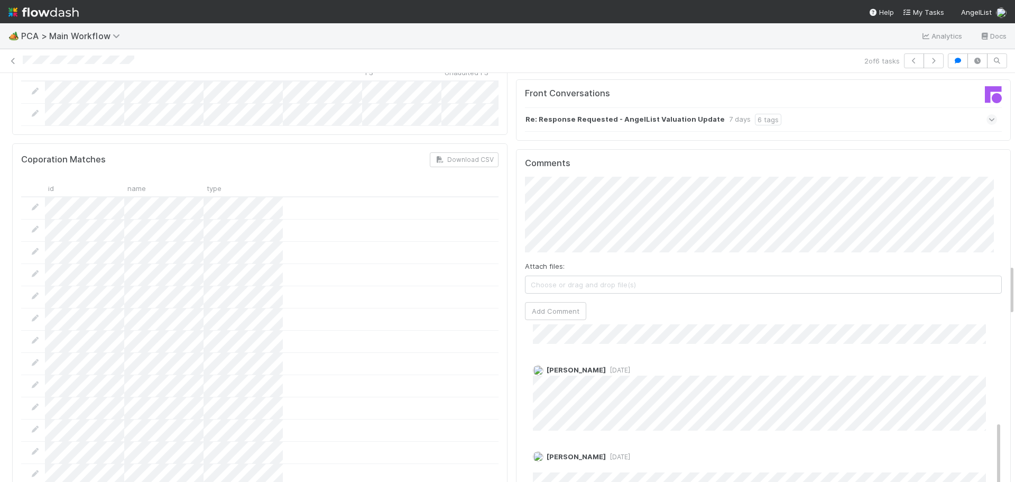
scroll to position [211, 0]
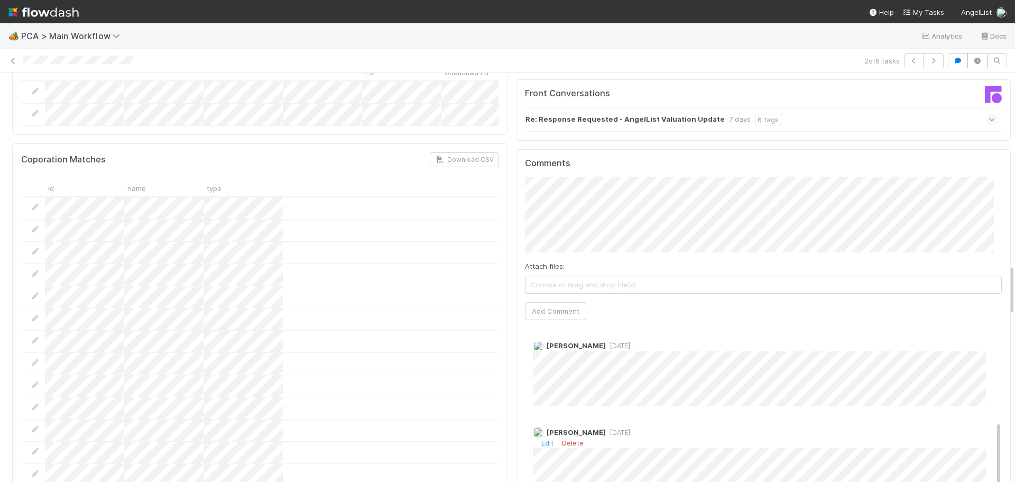
click at [606, 428] on span "1 week ago" at bounding box center [618, 432] width 24 height 8
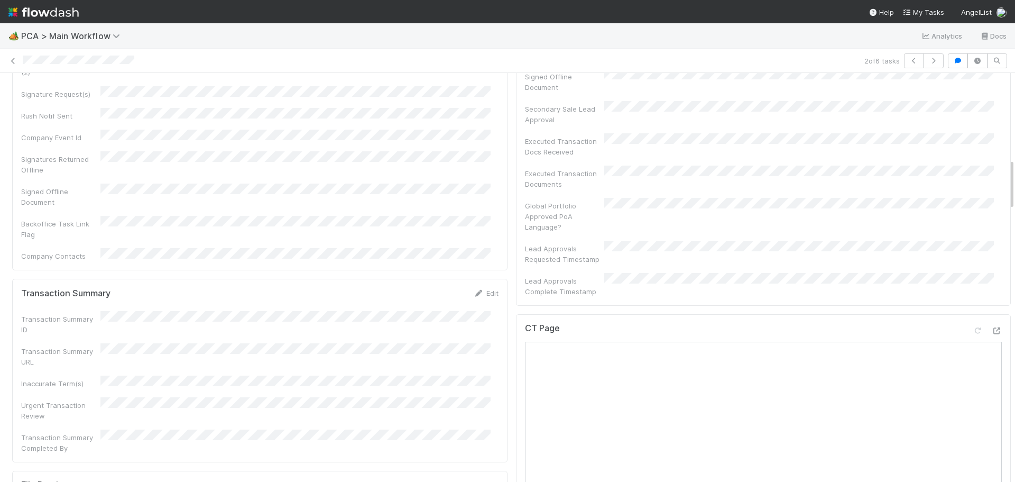
scroll to position [793, 0]
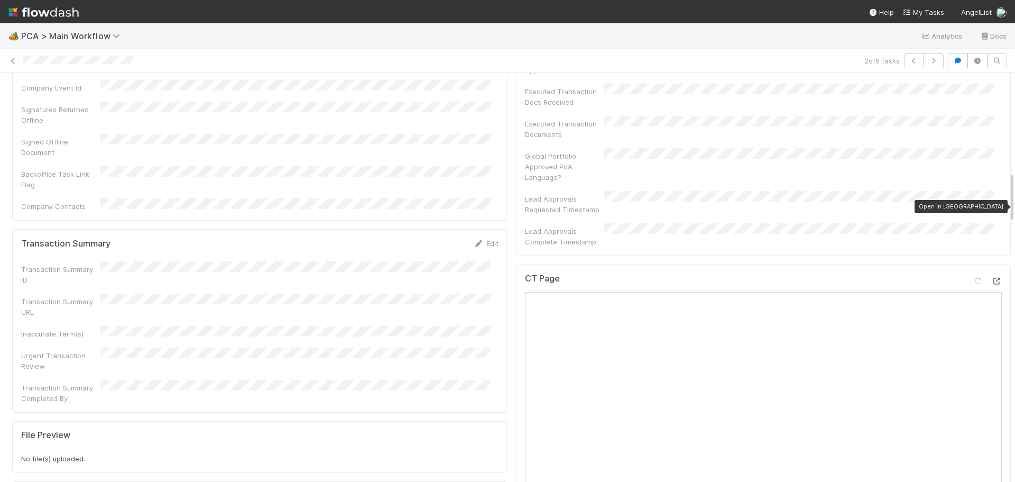
click at [991, 278] on icon at bounding box center [996, 281] width 11 height 7
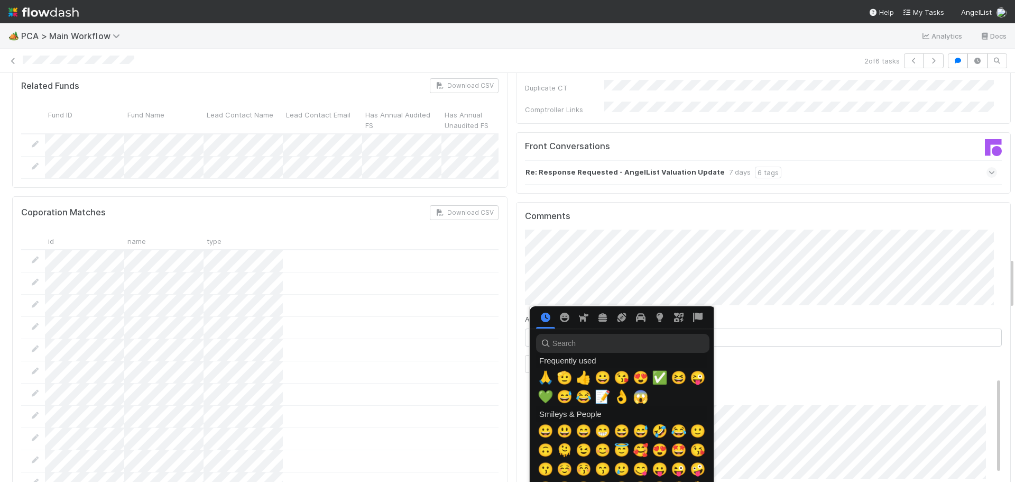
scroll to position [0, 4]
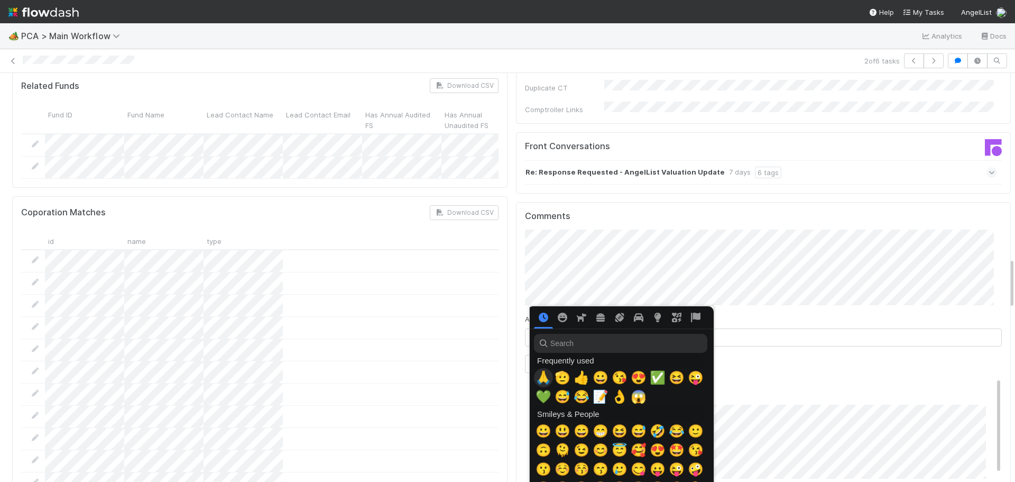
click at [543, 379] on span "🙏" at bounding box center [543, 377] width 16 height 15
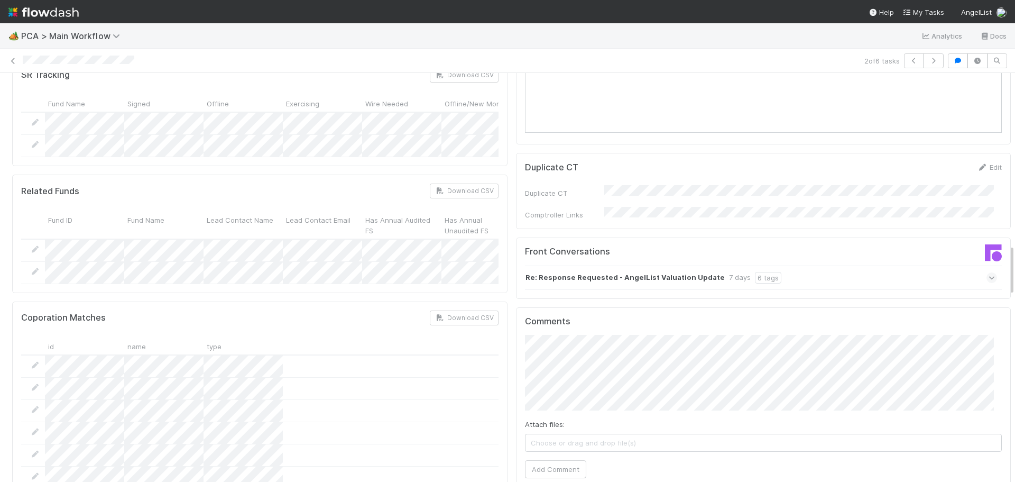
scroll to position [1374, 0]
click at [551, 460] on button "Add Comment" at bounding box center [555, 469] width 61 height 18
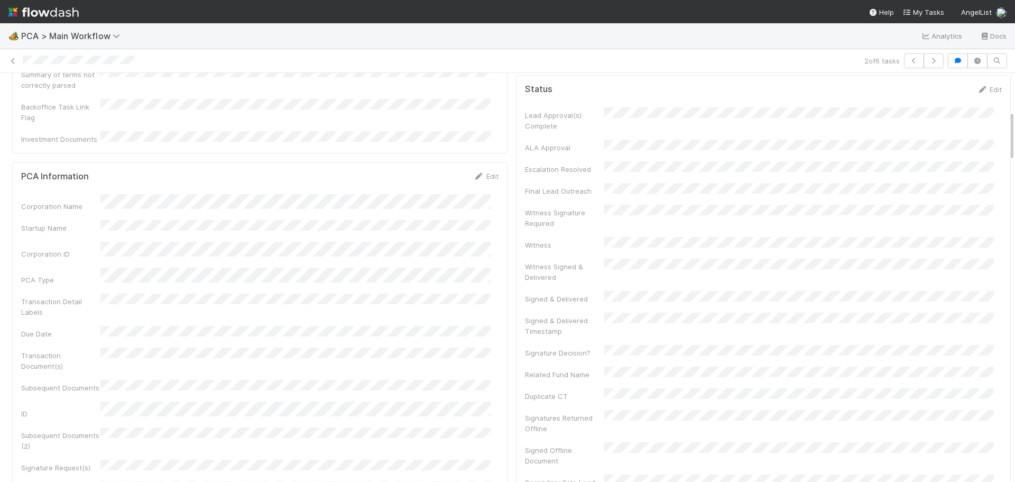
scroll to position [0, 0]
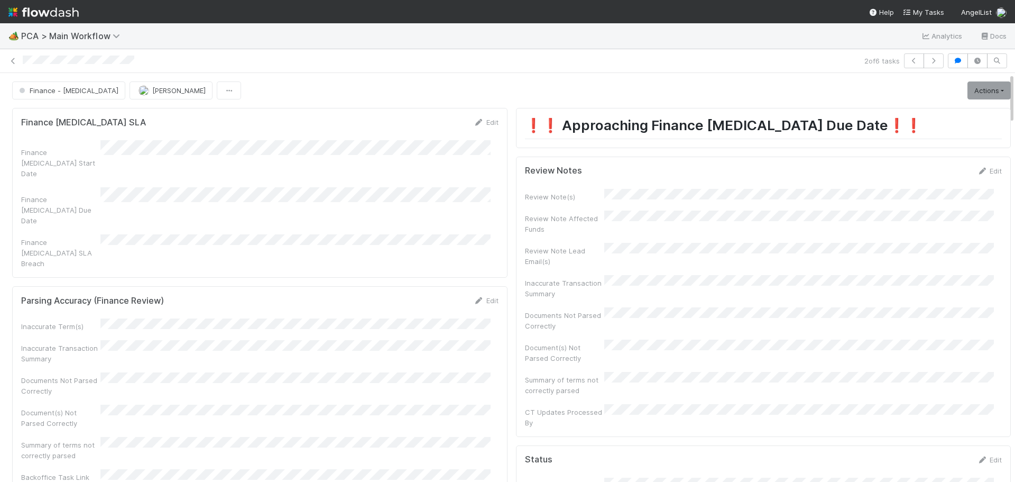
click at [977, 175] on div "Edit" at bounding box center [989, 170] width 25 height 11
click at [977, 171] on link "Edit" at bounding box center [989, 171] width 25 height 8
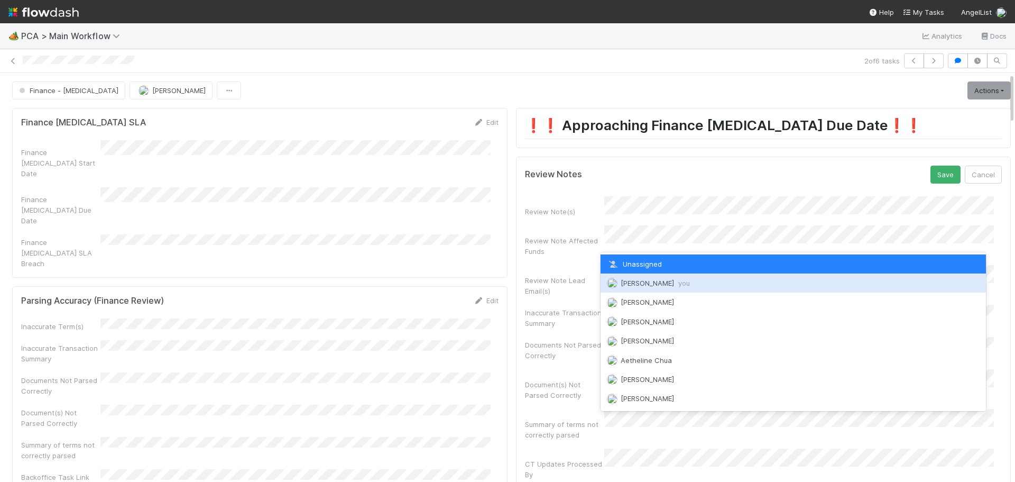
drag, startPoint x: 635, startPoint y: 287, endPoint x: 743, endPoint y: 248, distance: 114.5
click at [635, 286] on div "Marenz Trajano you" at bounding box center [793, 282] width 386 height 19
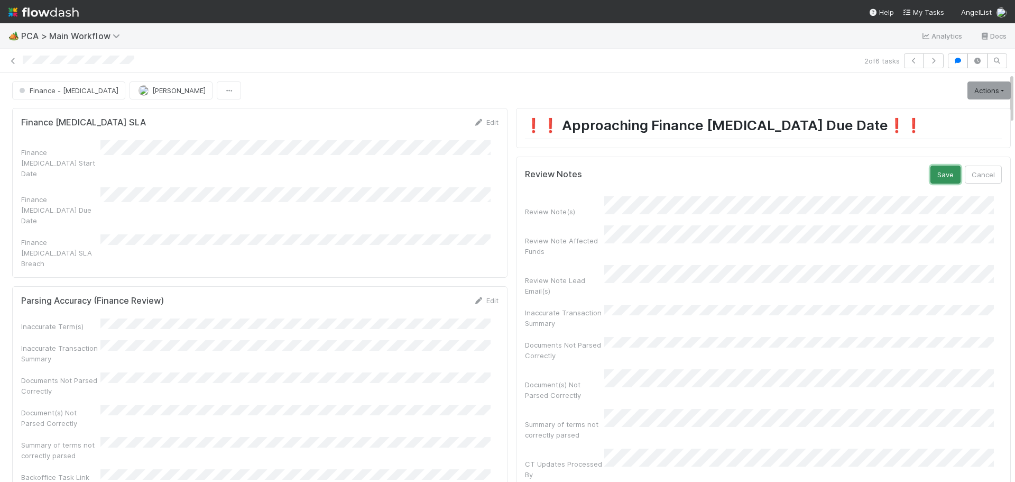
click at [930, 177] on button "Save" at bounding box center [945, 174] width 30 height 18
click at [976, 93] on link "Actions" at bounding box center [988, 90] width 43 height 18
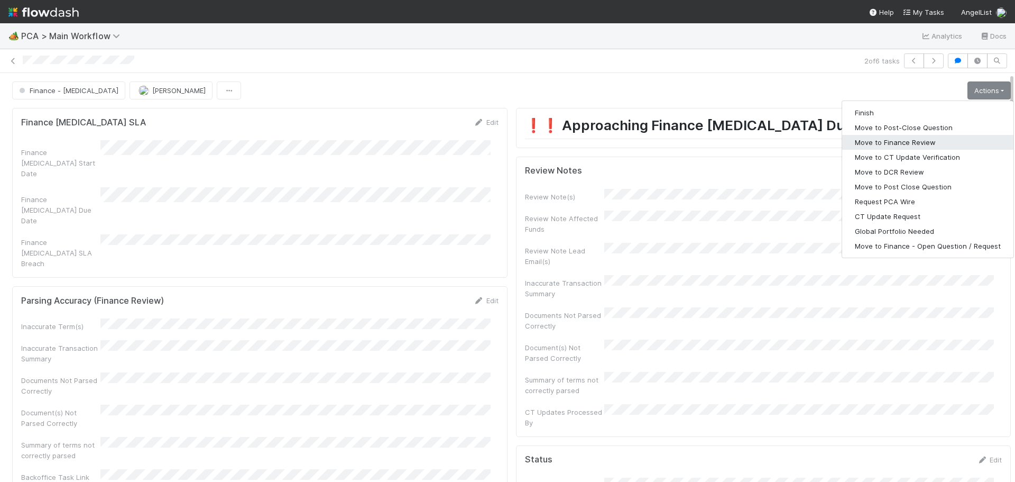
click at [874, 140] on button "Move to Finance Review" at bounding box center [927, 142] width 171 height 15
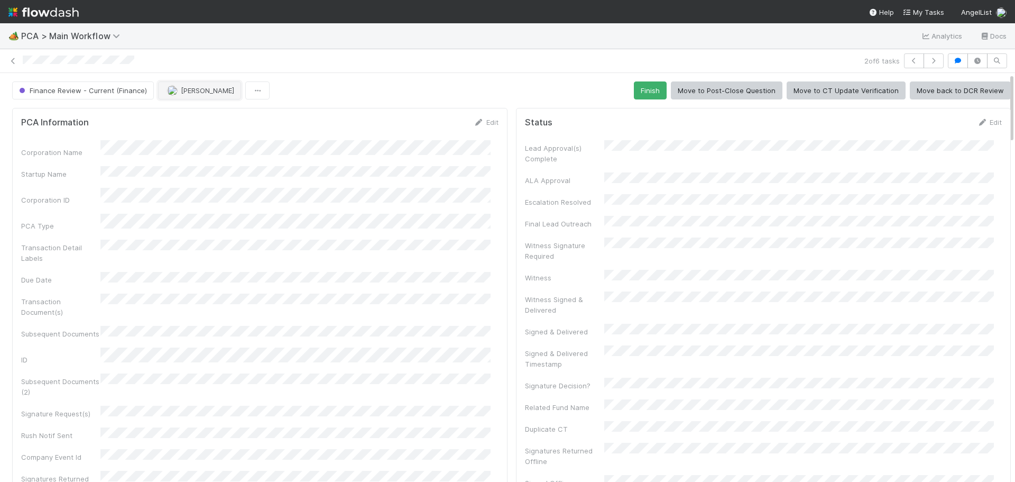
click at [190, 93] on span "[PERSON_NAME]" at bounding box center [207, 90] width 53 height 8
click at [219, 122] on div "Ronalie Nova" at bounding box center [225, 116] width 149 height 19
click at [15, 62] on icon at bounding box center [13, 61] width 11 height 7
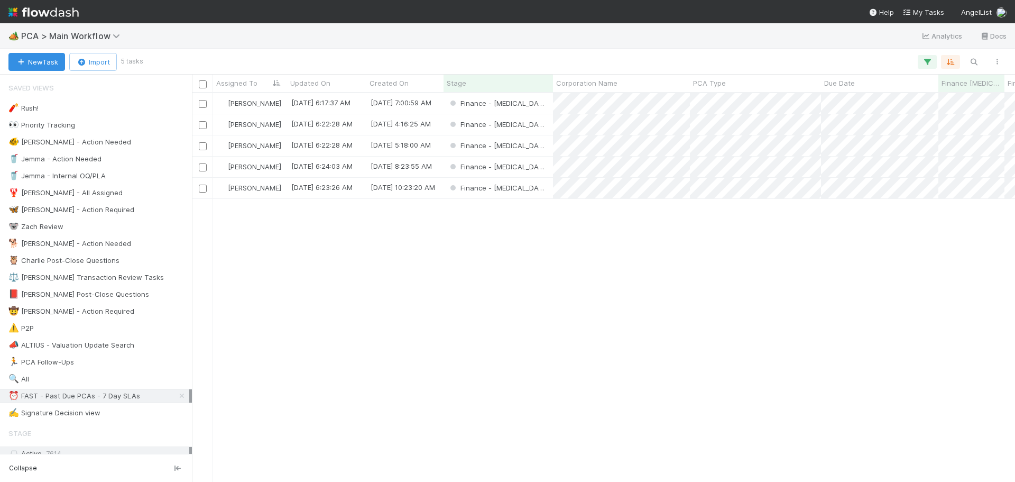
scroll to position [381, 815]
click at [531, 106] on div "Finance - ICU" at bounding box center [497, 103] width 109 height 21
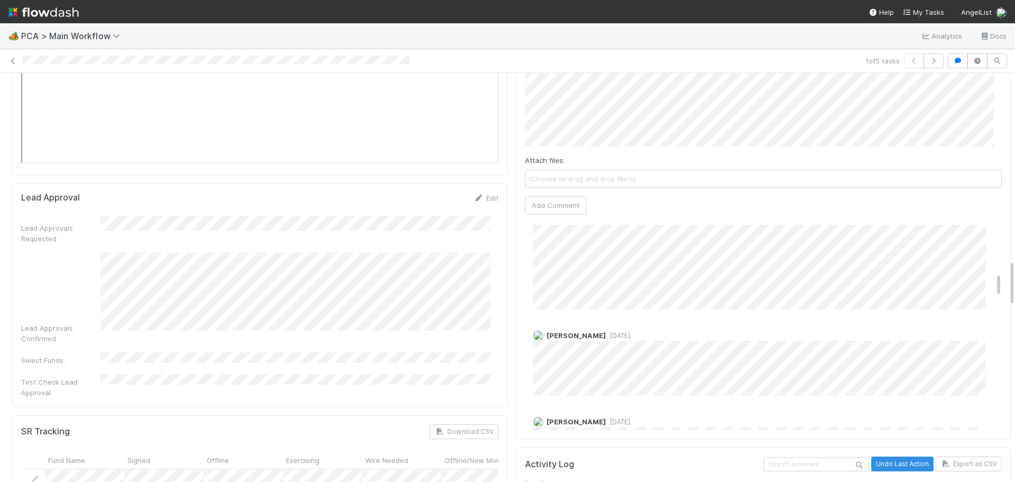
scroll to position [415, 0]
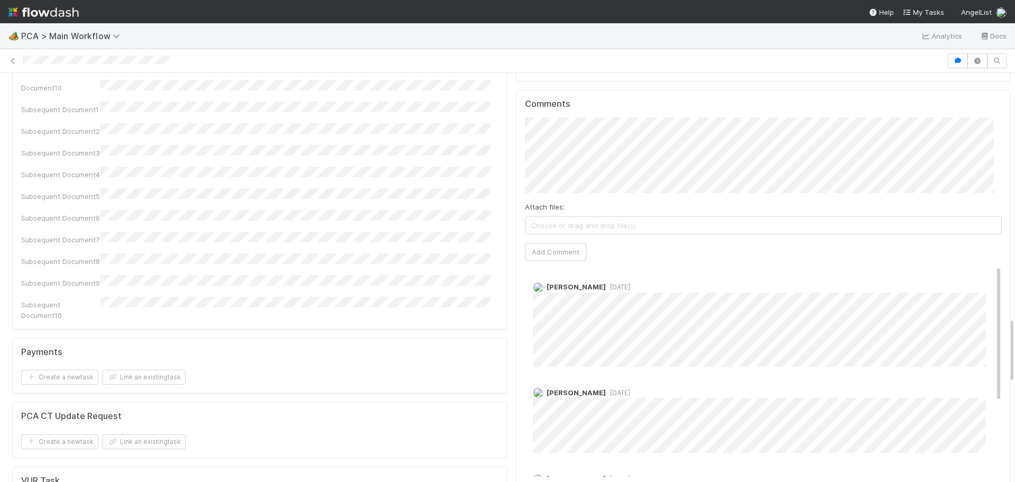
click at [606, 389] on span "6 months ago" at bounding box center [618, 393] width 24 height 8
click at [602, 273] on div "Zachary Conley 6 months ago" at bounding box center [767, 319] width 485 height 93
click at [606, 283] on span "6 months ago" at bounding box center [618, 287] width 24 height 8
click at [607, 389] on span "6 months ago" at bounding box center [618, 393] width 24 height 8
click at [606, 283] on span "6 months ago" at bounding box center [618, 287] width 24 height 8
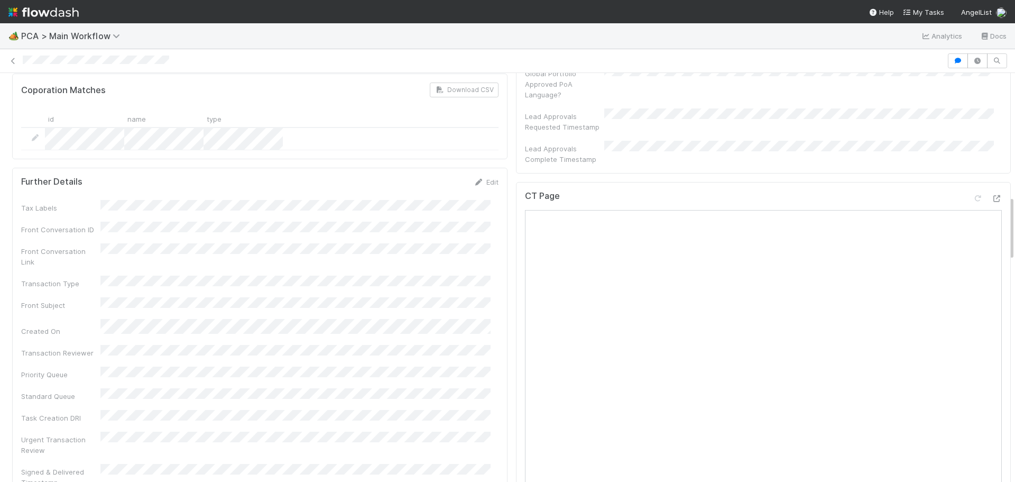
scroll to position [740, 0]
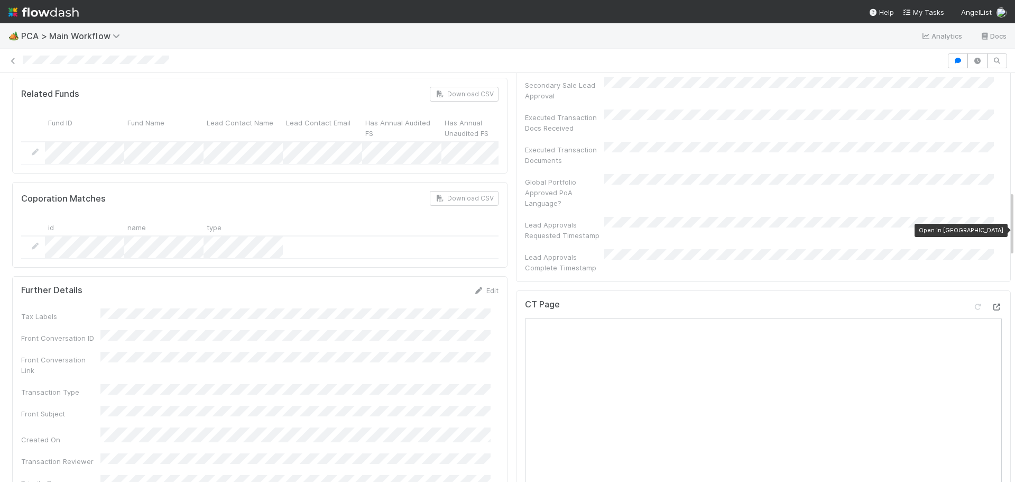
click at [991, 303] on icon at bounding box center [996, 306] width 11 height 7
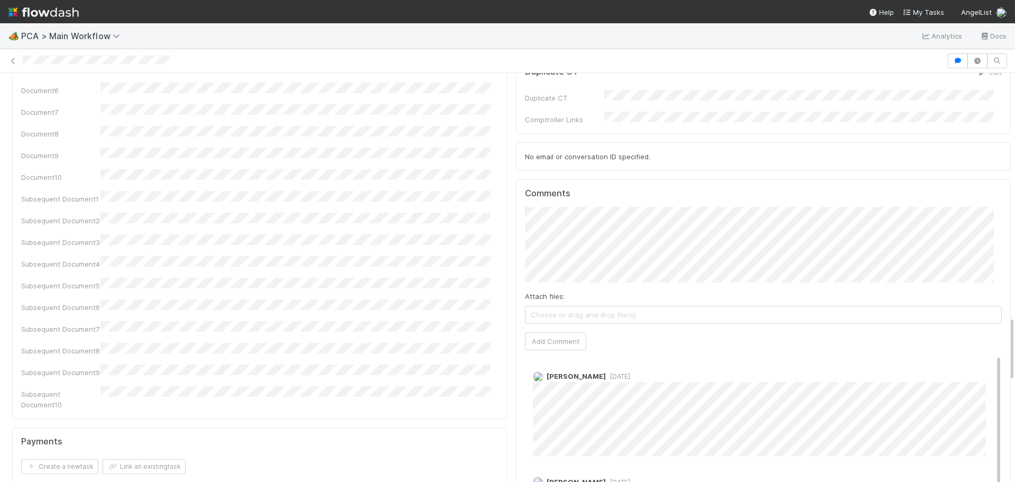
scroll to position [1533, 0]
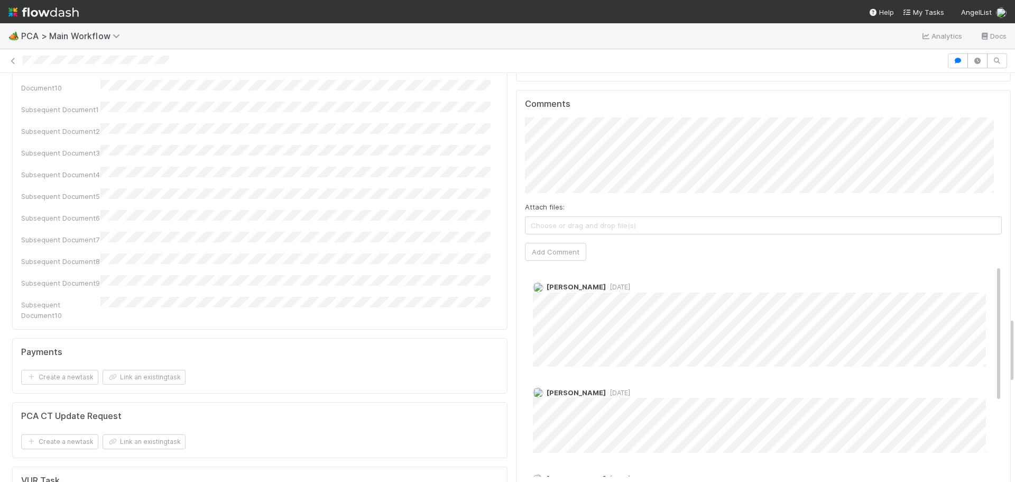
click at [606, 283] on span "6 months ago" at bounding box center [618, 287] width 24 height 8
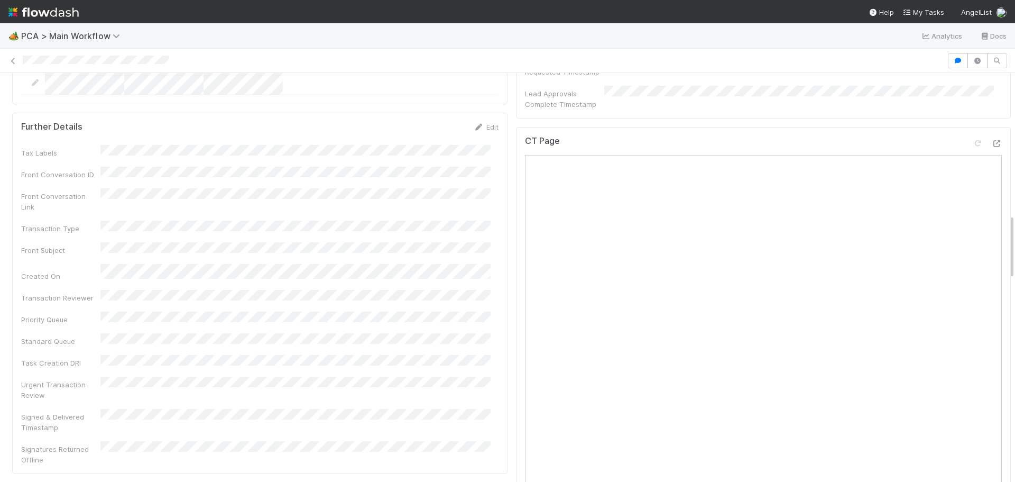
scroll to position [885, 0]
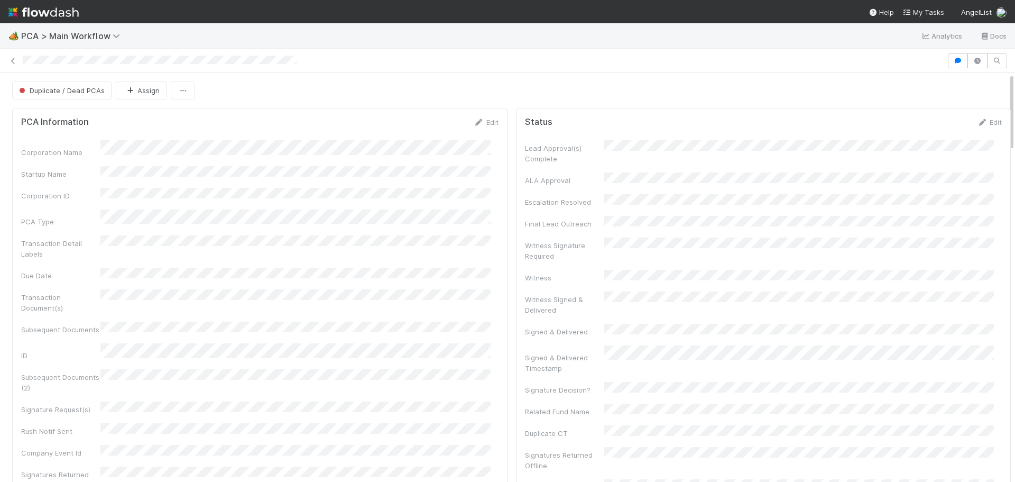
drag, startPoint x: 596, startPoint y: 57, endPoint x: 524, endPoint y: 174, distance: 138.3
drag, startPoint x: 524, startPoint y: 174, endPoint x: 512, endPoint y: 54, distance: 121.1
click at [513, 53] on div at bounding box center [507, 60] width 1015 height 15
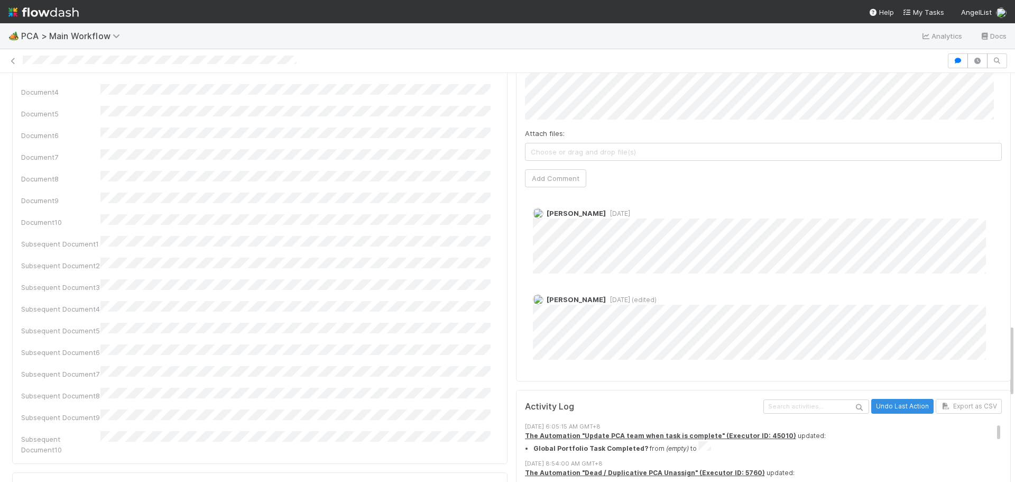
scroll to position [1321, 0]
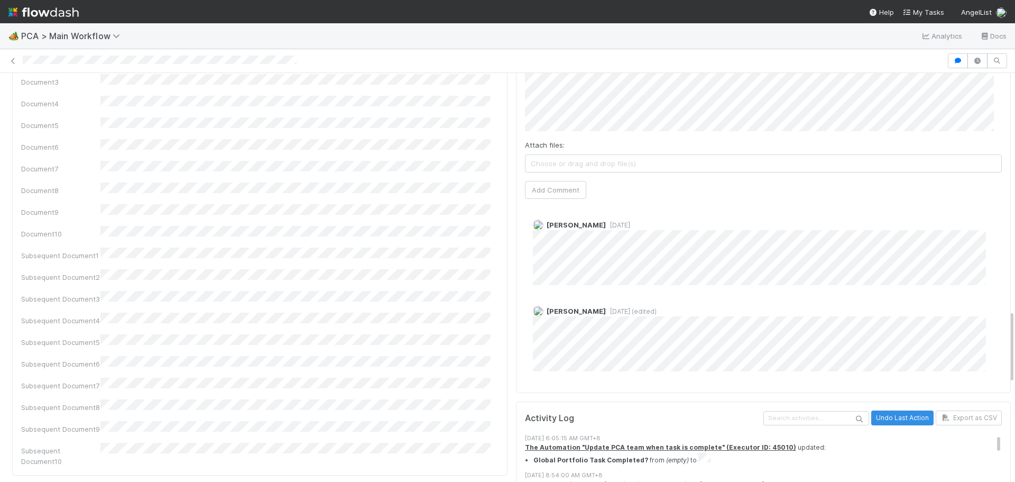
click at [610, 307] on span "[DATE] (edited)" at bounding box center [631, 311] width 51 height 8
click at [606, 221] on span "[DATE]" at bounding box center [618, 225] width 24 height 8
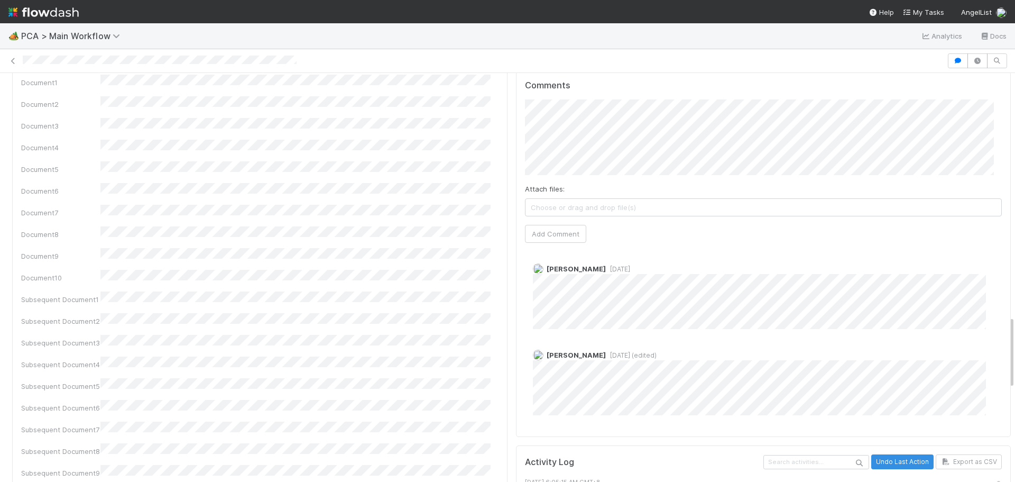
scroll to position [1374, 0]
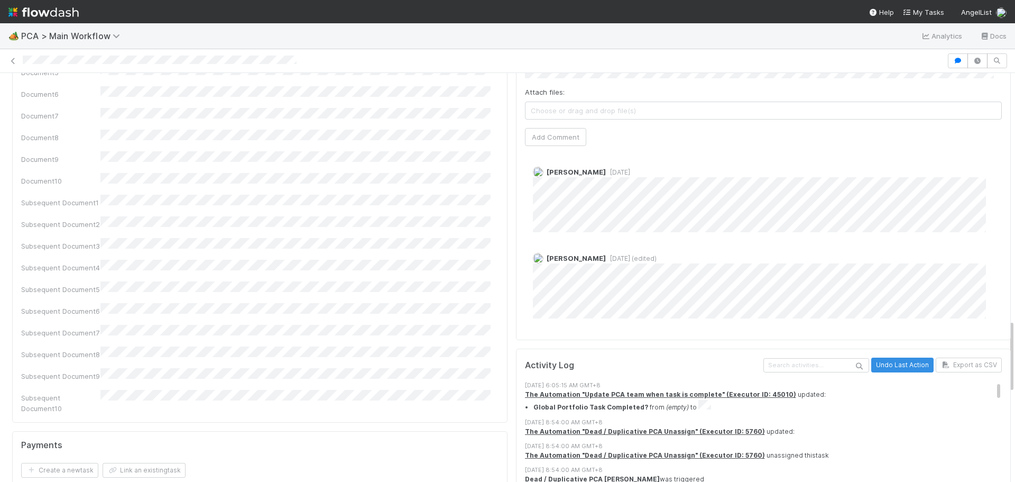
click at [602, 245] on div "[PERSON_NAME] [DATE] (edited)" at bounding box center [767, 281] width 485 height 73
click at [606, 254] on span "[DATE] (edited)" at bounding box center [631, 258] width 51 height 8
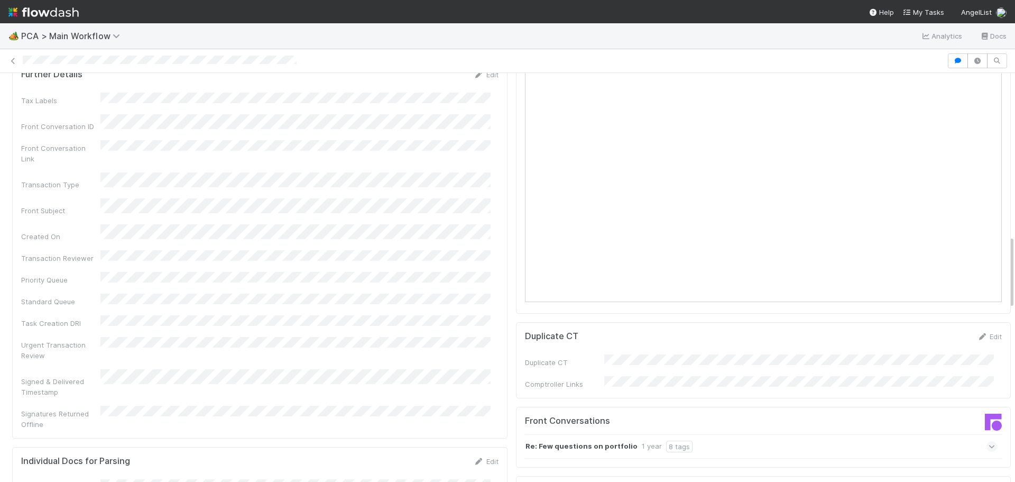
scroll to position [1004, 0]
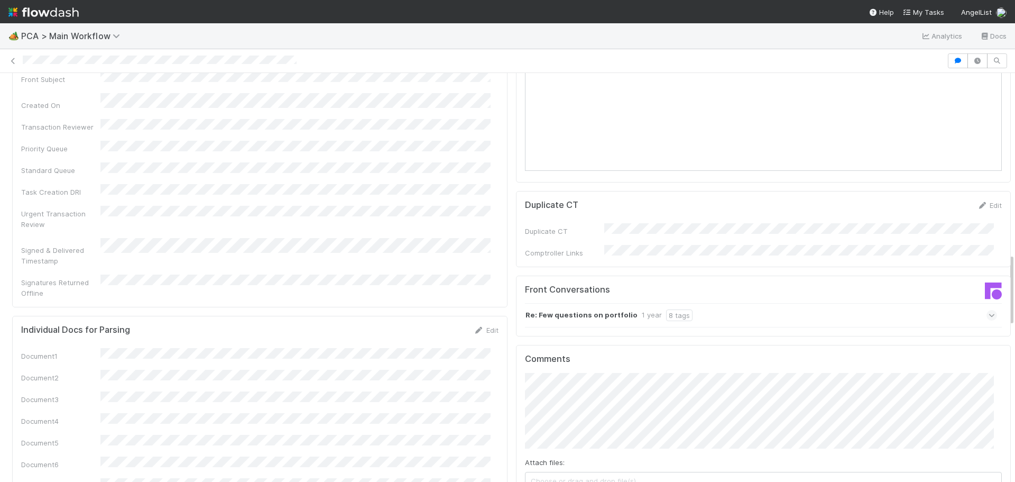
click at [986, 310] on span at bounding box center [991, 315] width 11 height 11
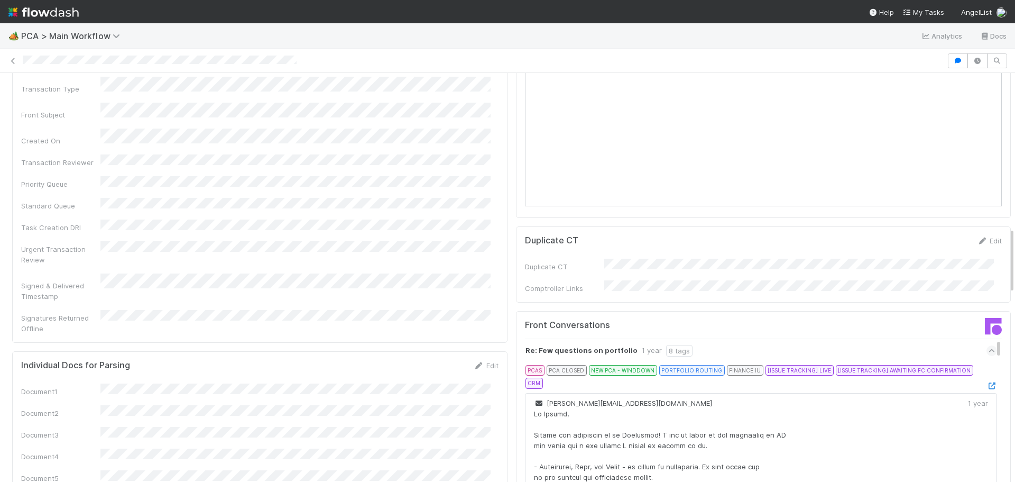
scroll to position [951, 0]
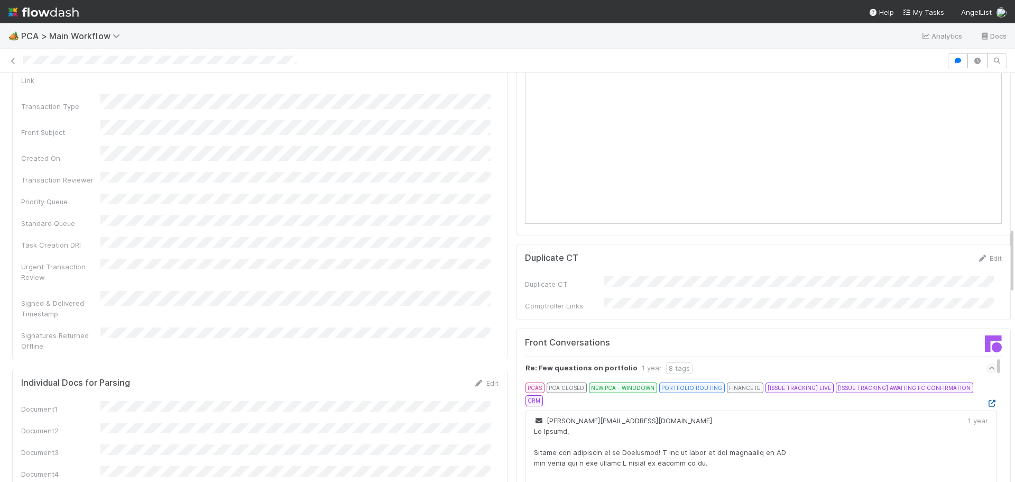
click at [986, 400] on icon at bounding box center [991, 403] width 11 height 7
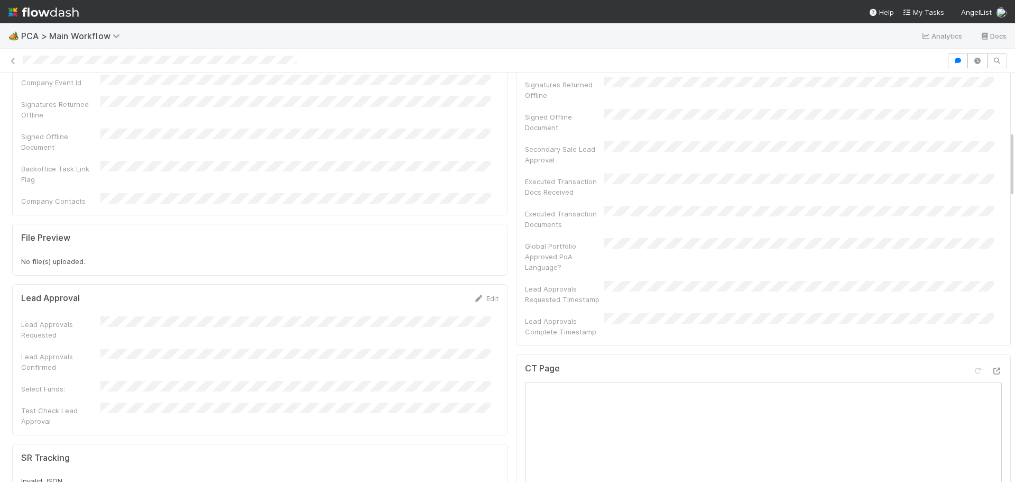
scroll to position [0, 0]
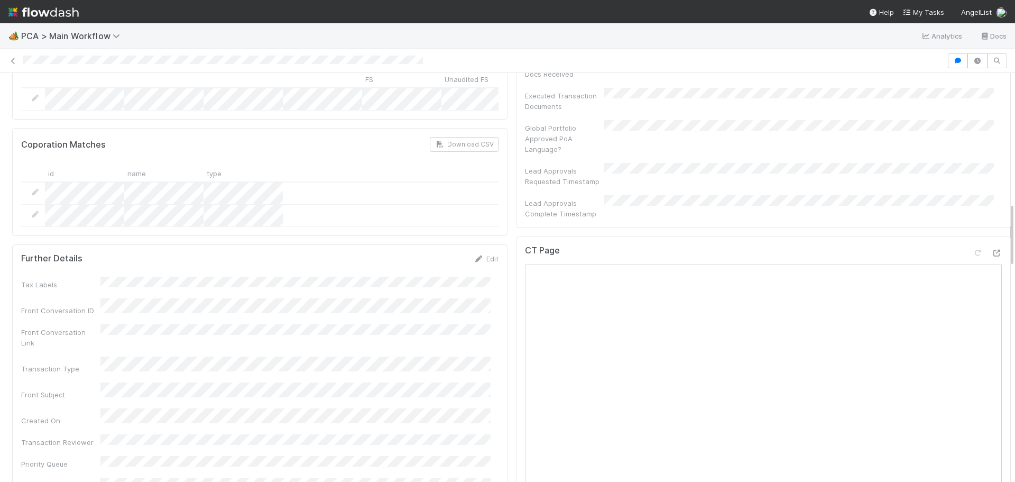
scroll to position [793, 0]
click at [991, 251] on icon at bounding box center [996, 254] width 11 height 7
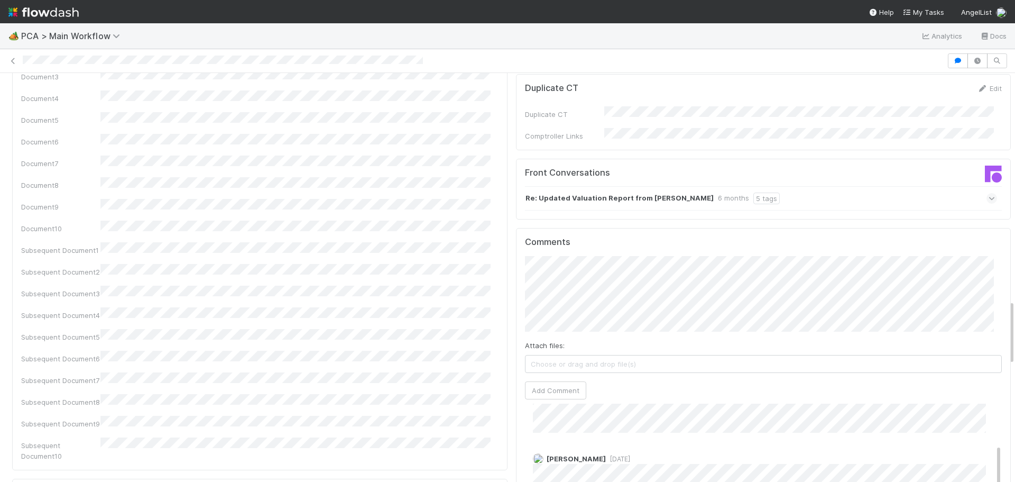
scroll to position [1374, 0]
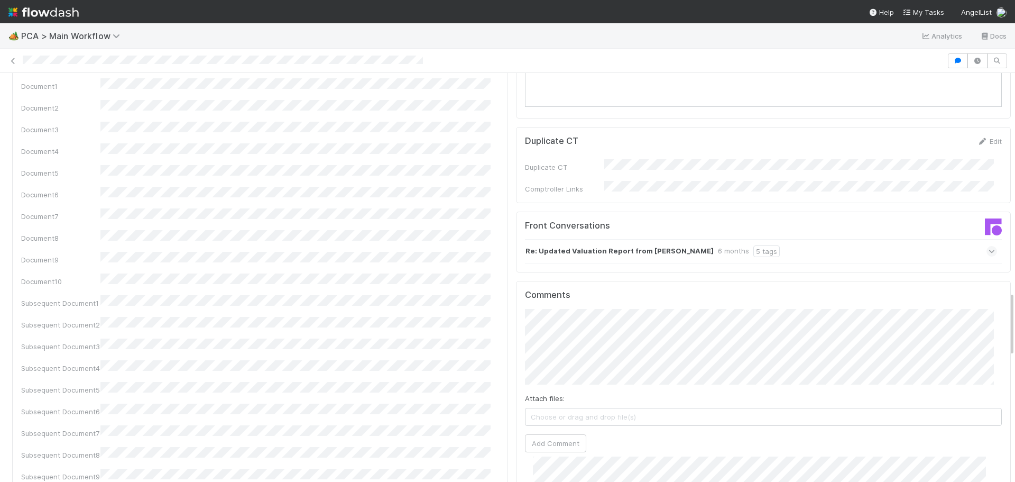
click at [988, 246] on icon at bounding box center [991, 251] width 7 height 11
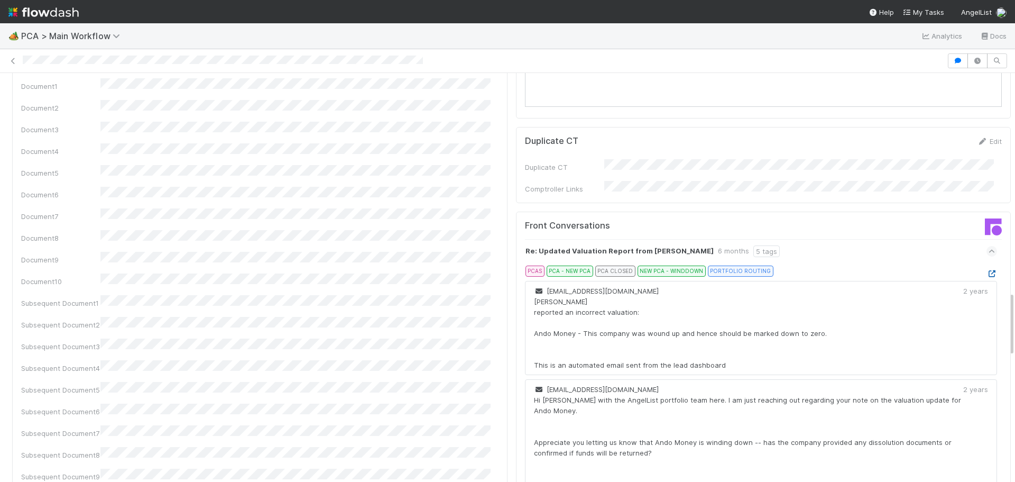
click at [986, 270] on icon at bounding box center [991, 273] width 11 height 7
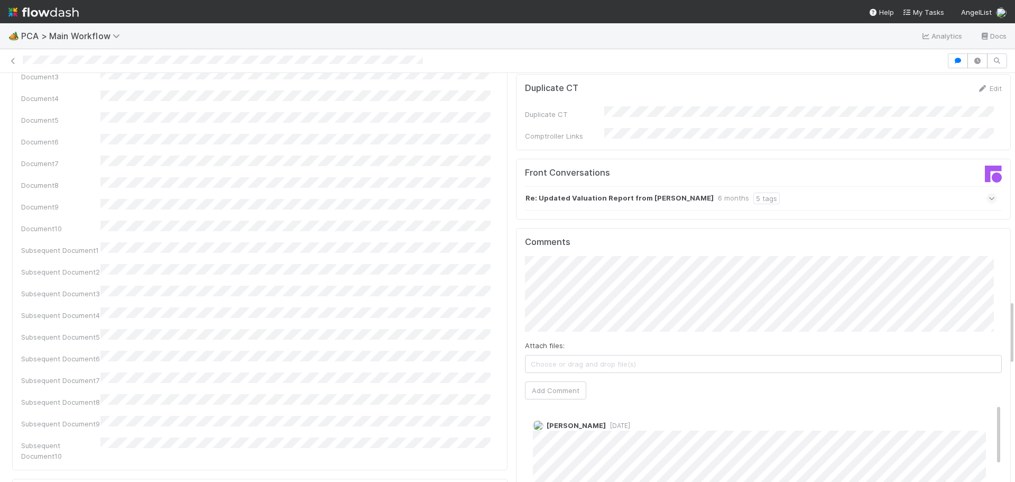
click at [606, 421] on span "[DATE]" at bounding box center [618, 425] width 24 height 8
click at [714, 412] on div "[PERSON_NAME] [DATE]" at bounding box center [767, 448] width 485 height 73
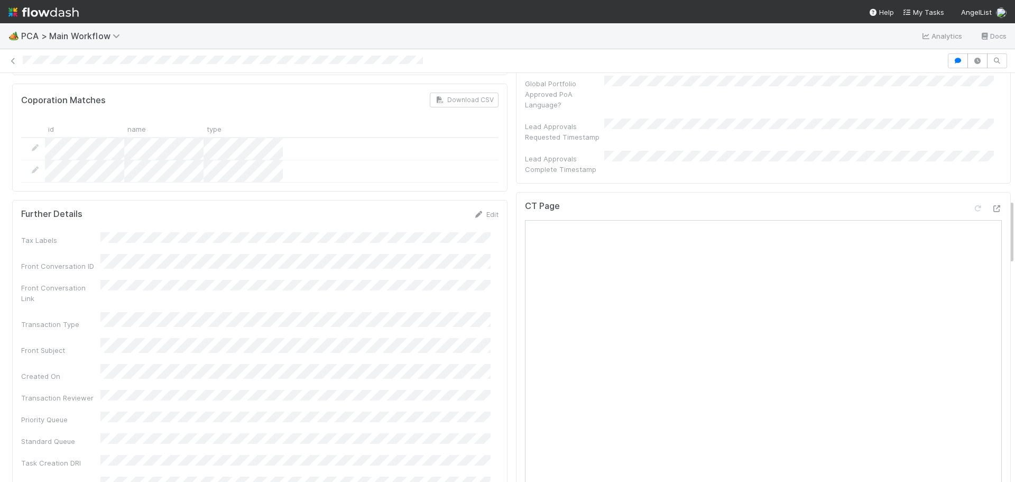
scroll to position [793, 0]
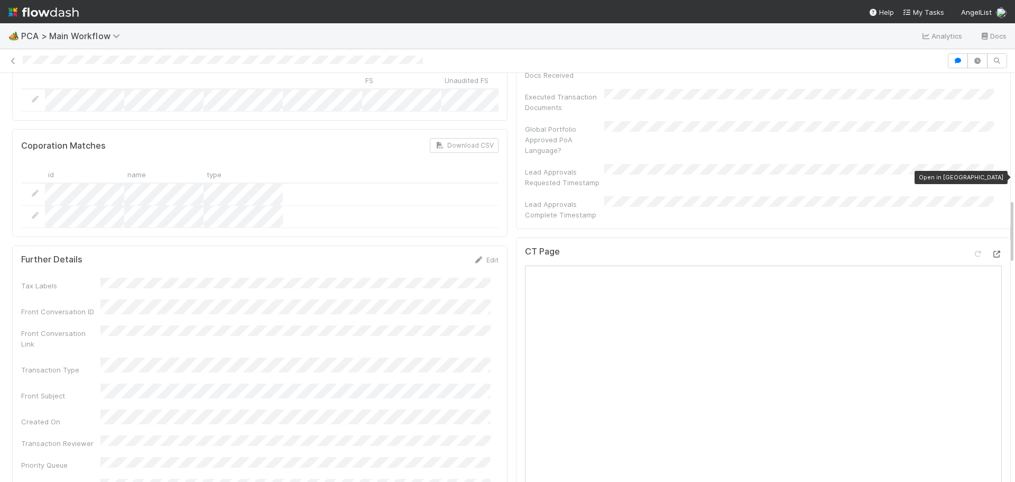
click at [991, 251] on icon at bounding box center [996, 254] width 11 height 7
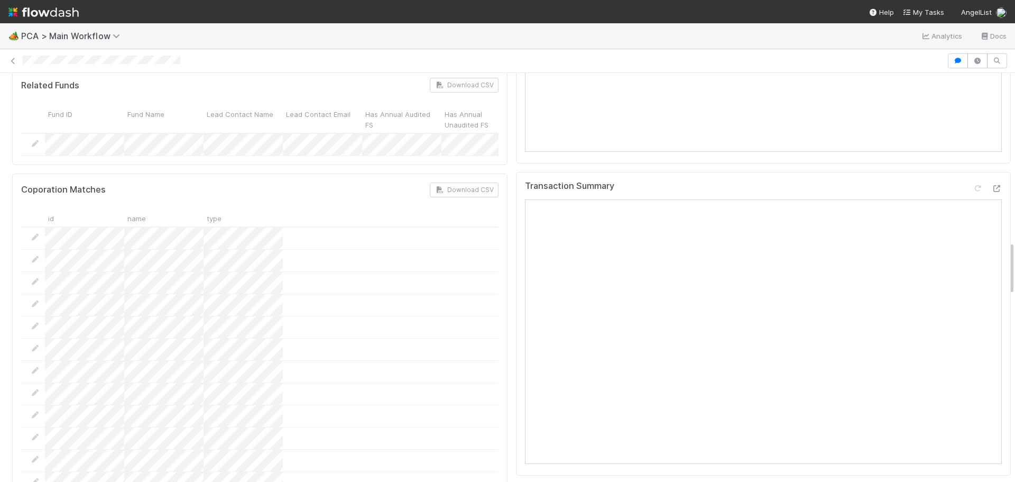
scroll to position [1269, 0]
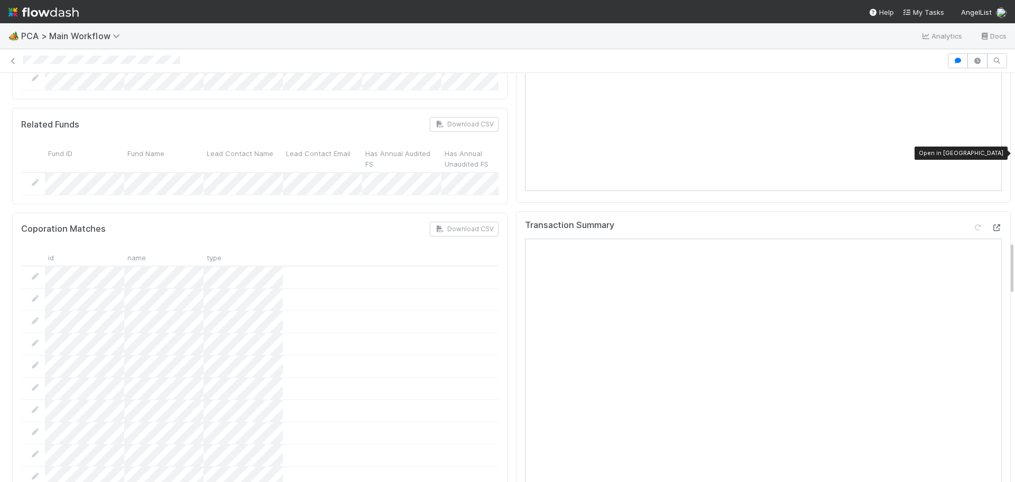
click at [991, 224] on icon at bounding box center [996, 227] width 11 height 7
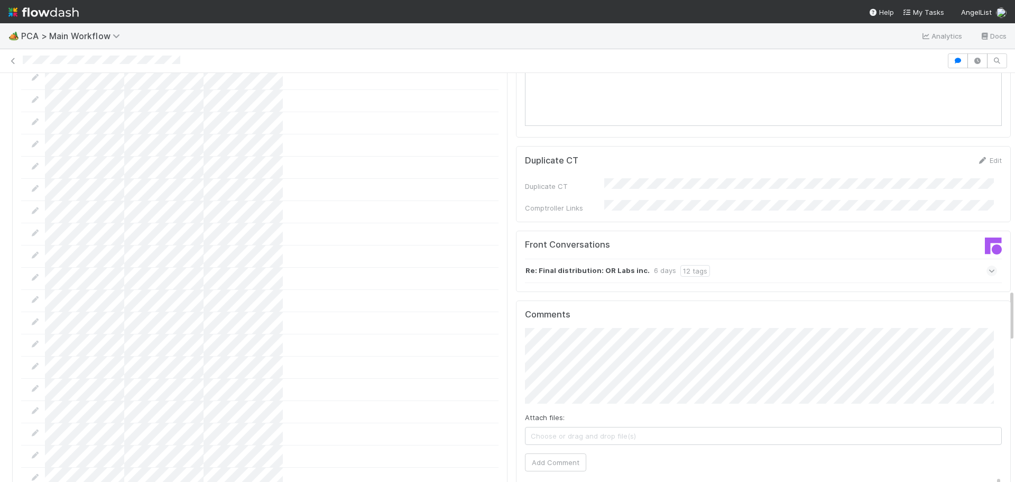
scroll to position [1693, 0]
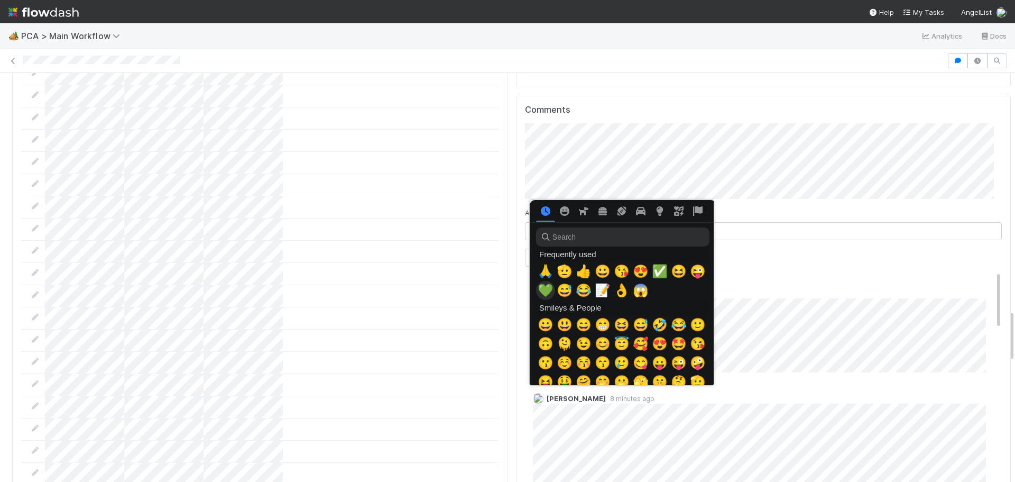
scroll to position [0, 4]
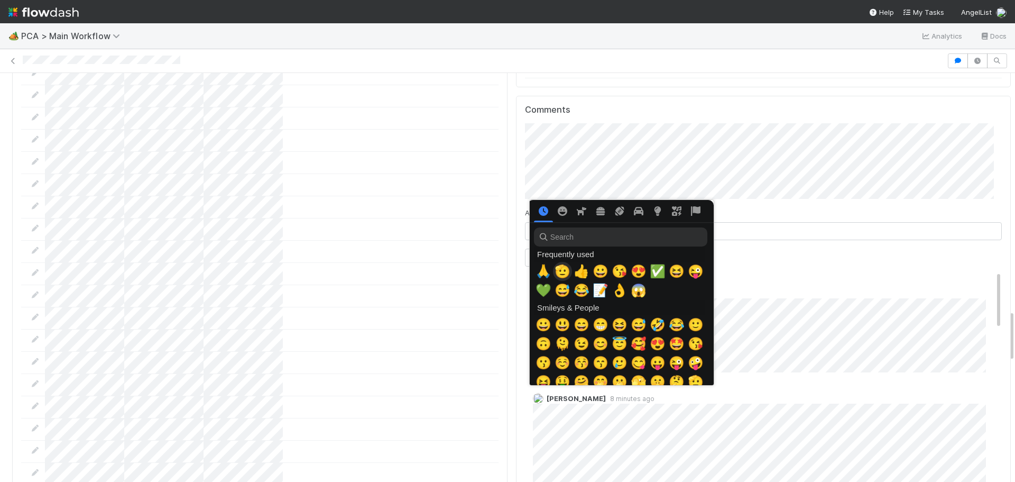
click at [560, 269] on span "🫡" at bounding box center [562, 271] width 16 height 15
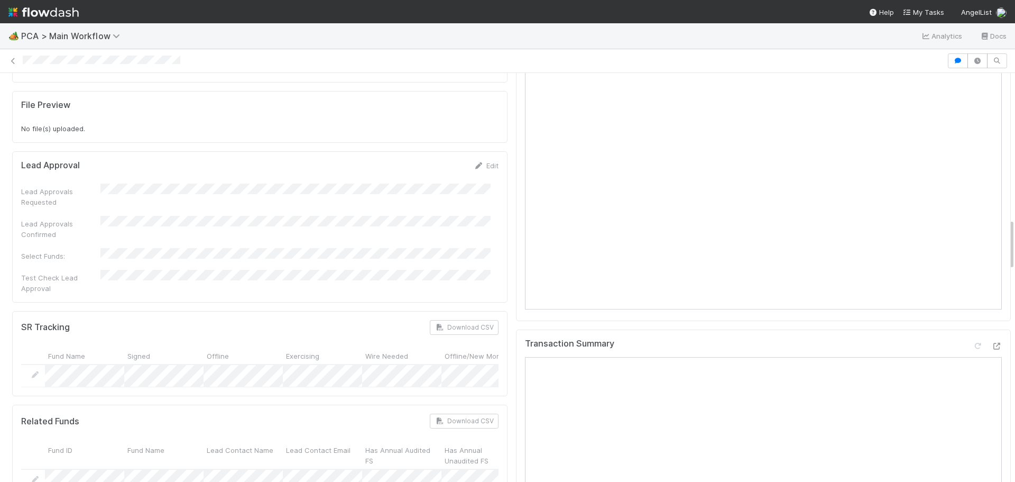
scroll to position [1110, 0]
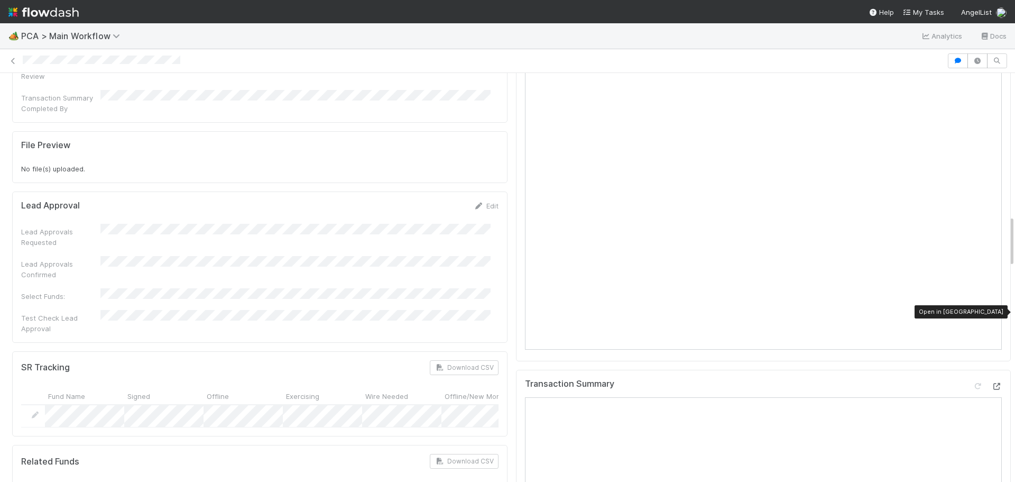
click at [991, 383] on icon at bounding box center [996, 386] width 11 height 7
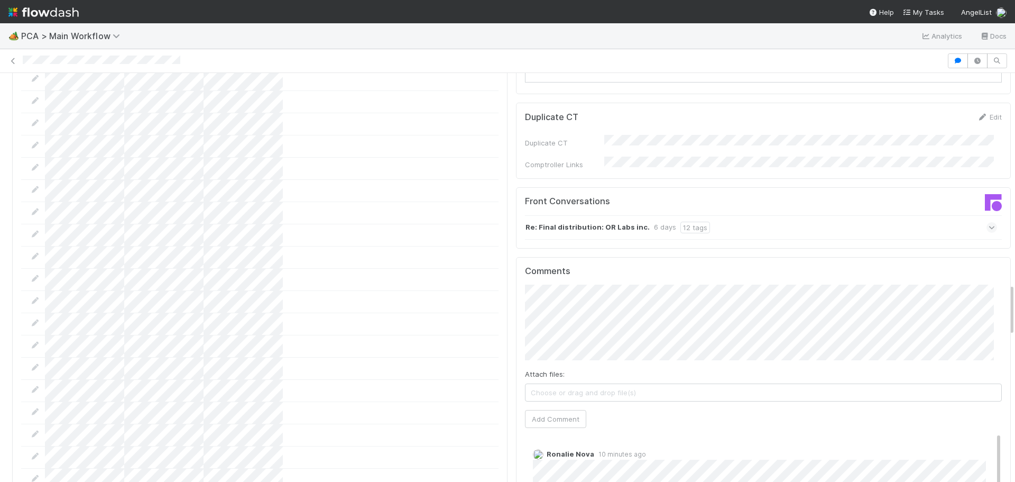
scroll to position [1692, 0]
click at [626, 302] on button "Ronalie Nova" at bounding box center [603, 306] width 80 height 15
click at [560, 407] on button "Add Comment" at bounding box center [555, 416] width 61 height 18
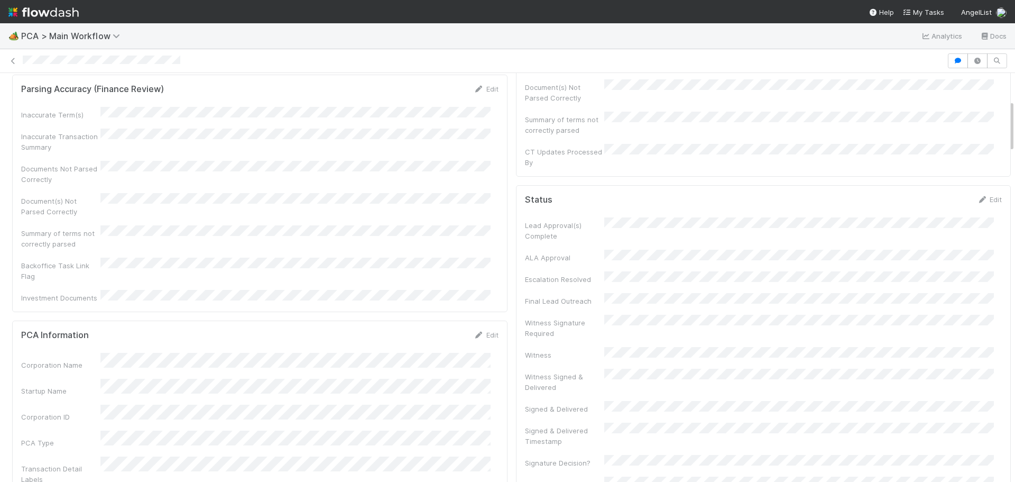
scroll to position [0, 0]
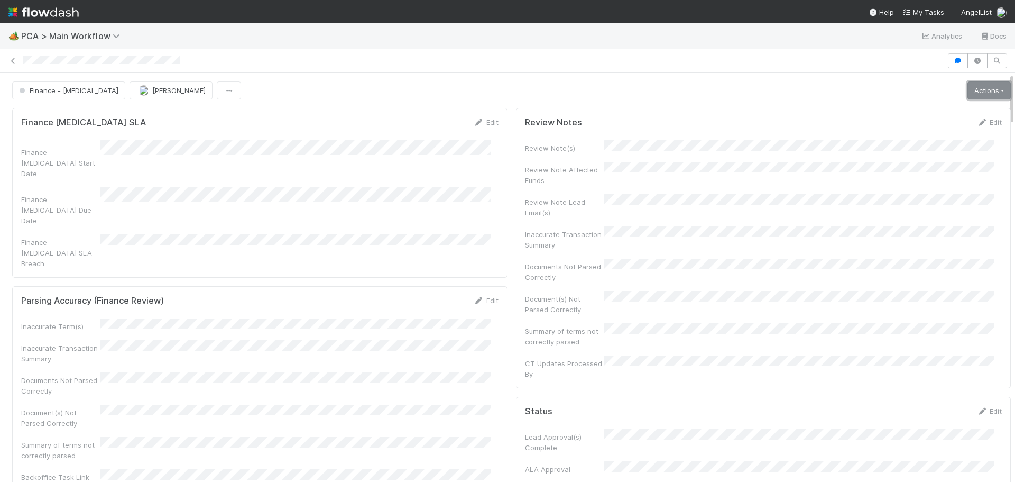
click at [980, 93] on link "Actions" at bounding box center [988, 90] width 43 height 18
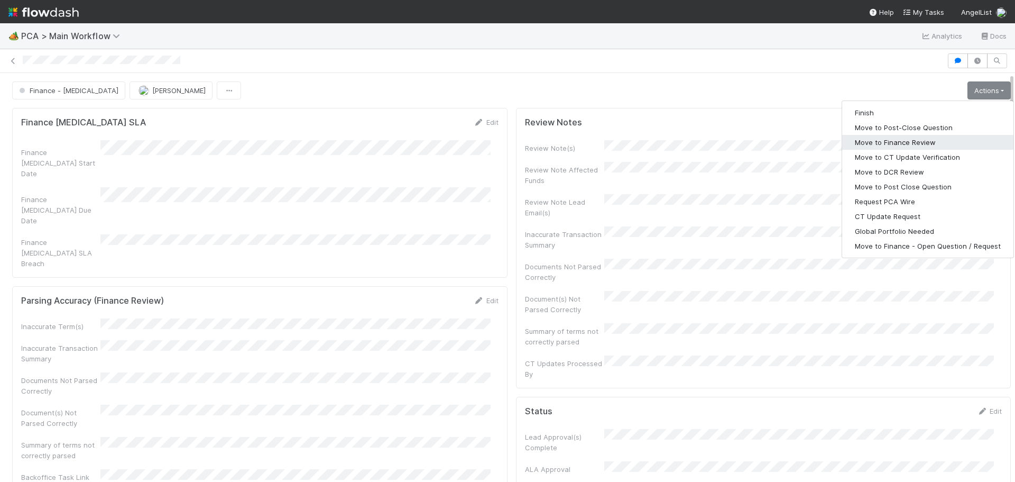
click at [898, 146] on button "Move to Finance Review" at bounding box center [927, 142] width 171 height 15
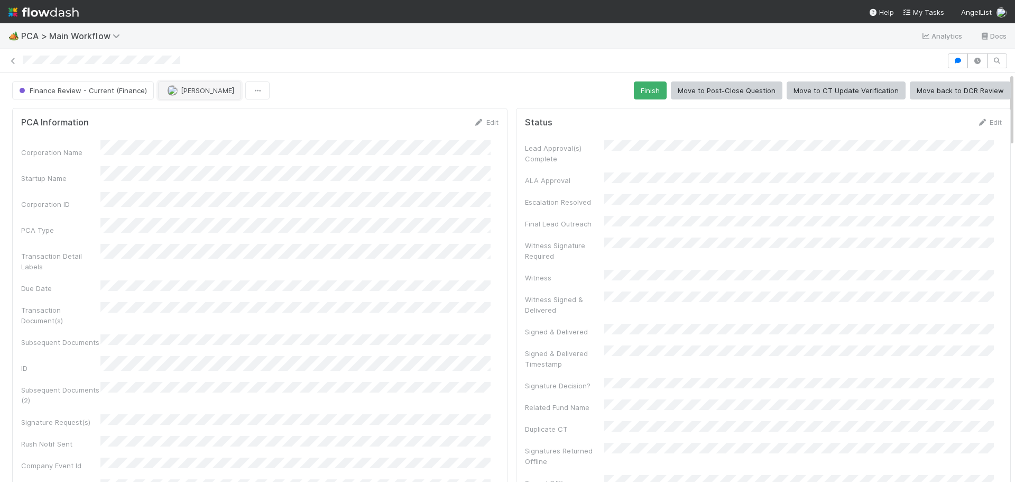
click at [173, 91] on img "button" at bounding box center [172, 90] width 11 height 11
click at [221, 116] on div "Ronalie Nova" at bounding box center [225, 116] width 149 height 19
click at [15, 60] on icon at bounding box center [13, 61] width 11 height 7
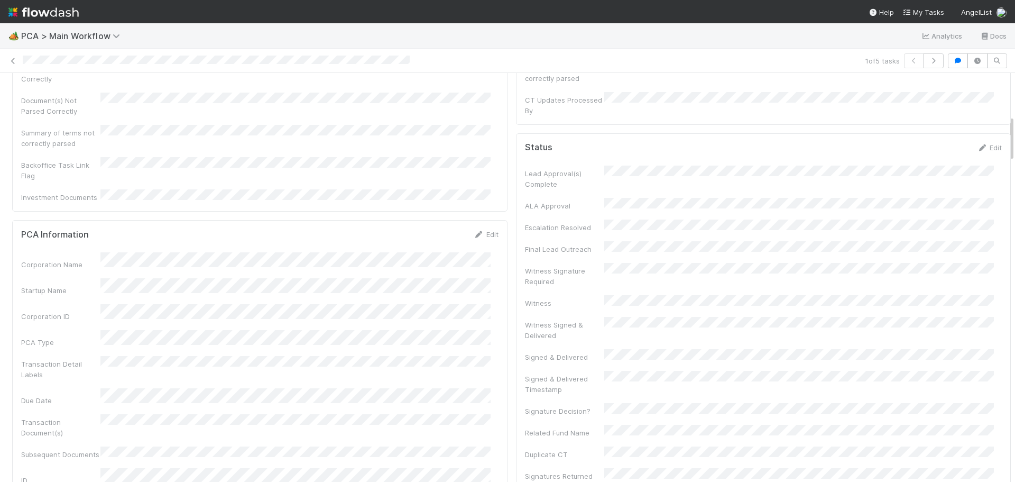
scroll to position [370, 0]
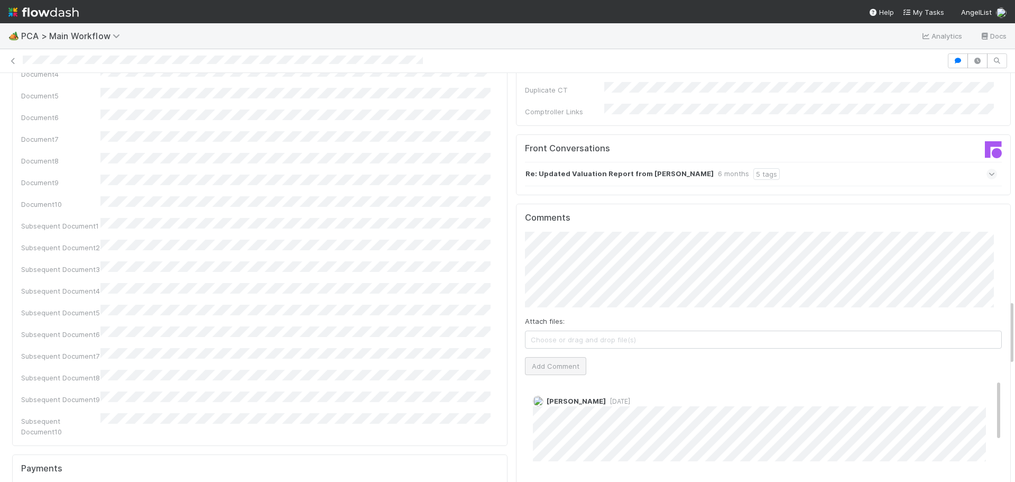
scroll to position [1427, 0]
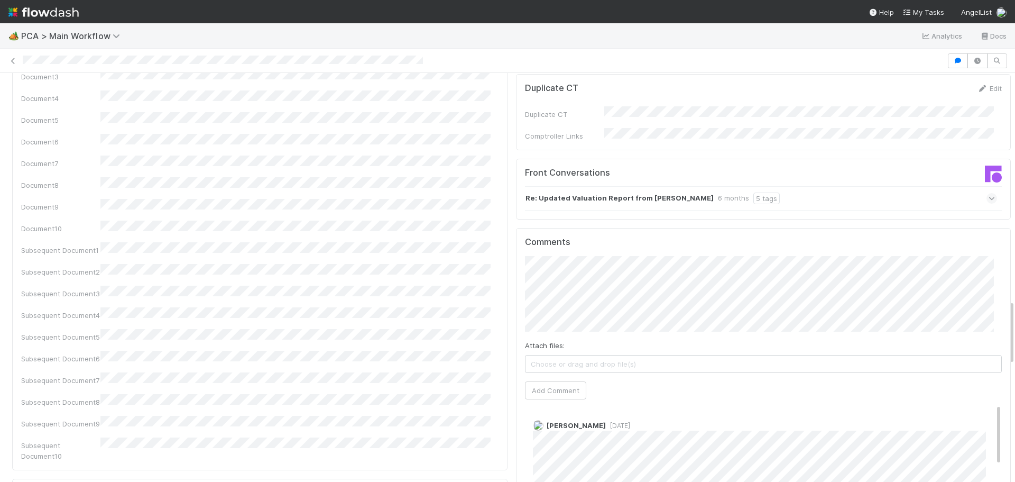
click at [382, 188] on div "PCA Information Edit Corporation Name Startup Name Corporation ID PCA Type Tran…" at bounding box center [511, 1] width 1007 height 2651
type input "[URL][DOMAIN_NAME]"
click at [736, 207] on button "Ok" at bounding box center [738, 207] width 23 height 18
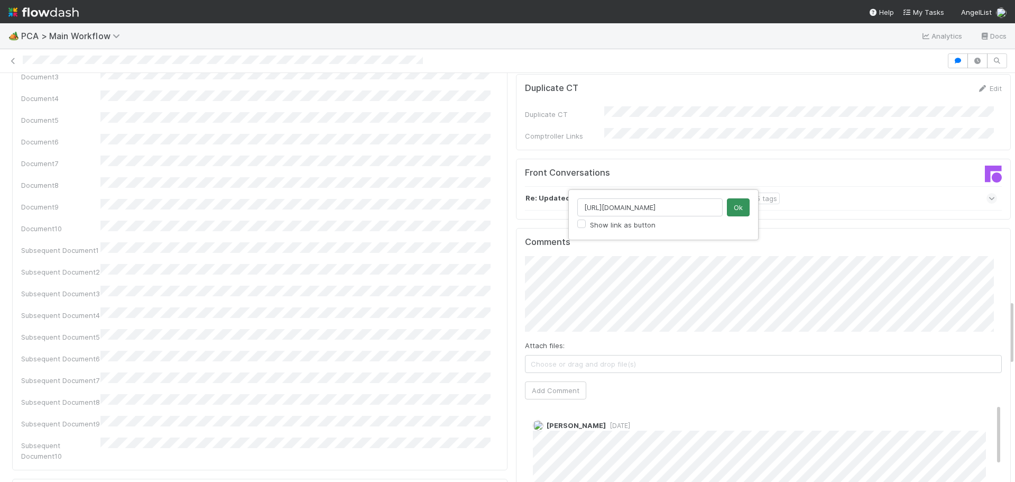
type input "[URL][DOMAIN_NAME]"
click at [735, 206] on button "Ok" at bounding box center [738, 207] width 23 height 18
click at [328, 177] on div "PCA Information Edit Corporation Name Startup Name Corporation ID PCA Type Tran…" at bounding box center [511, 1] width 1007 height 2651
click at [363, 165] on div "PCA Information Edit Corporation Name Startup Name Corporation ID PCA Type Tran…" at bounding box center [511, 1] width 1007 height 2651
click at [501, 219] on div "PCA Information Edit Corporation Name Startup Name Corporation ID PCA Type Tran…" at bounding box center [511, 1] width 1007 height 2651
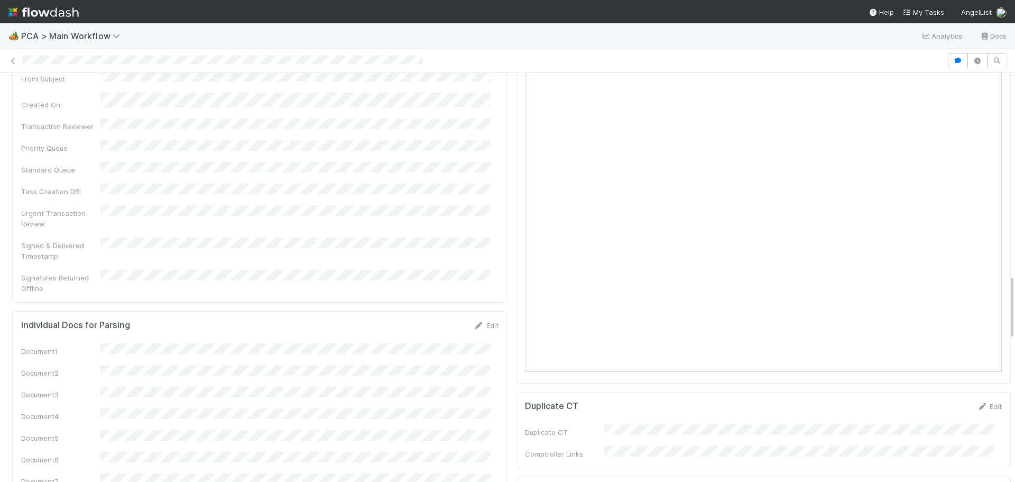
scroll to position [1269, 0]
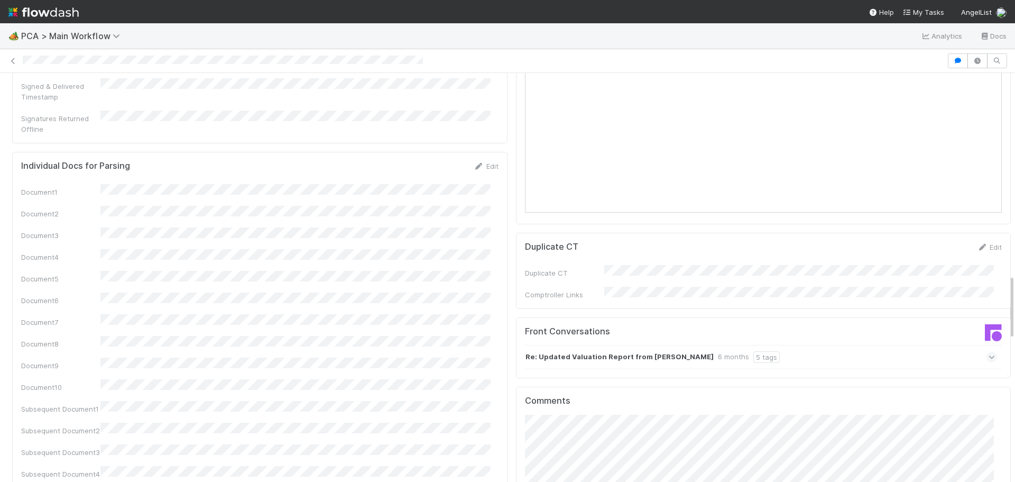
type input "[URL][DOMAIN_NAME]"
click at [746, 367] on button "Ok" at bounding box center [738, 366] width 23 height 18
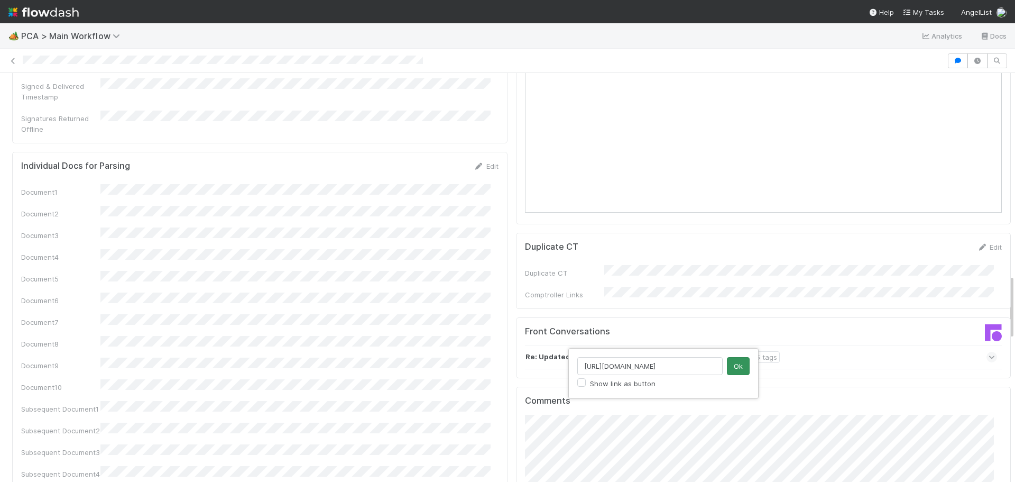
type input "[URL][DOMAIN_NAME]"
click at [746, 368] on button "Ok" at bounding box center [738, 366] width 23 height 18
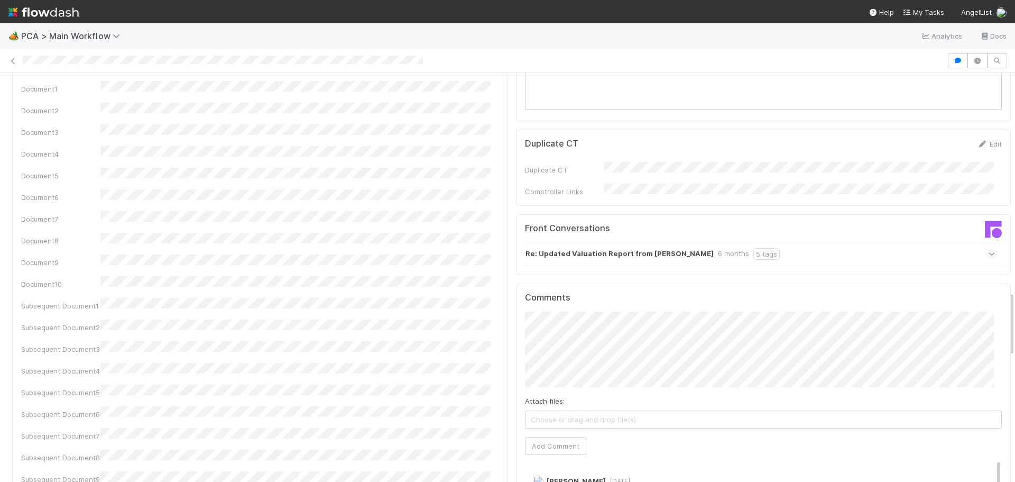
scroll to position [1374, 0]
click at [555, 434] on button "Add Comment" at bounding box center [555, 443] width 61 height 18
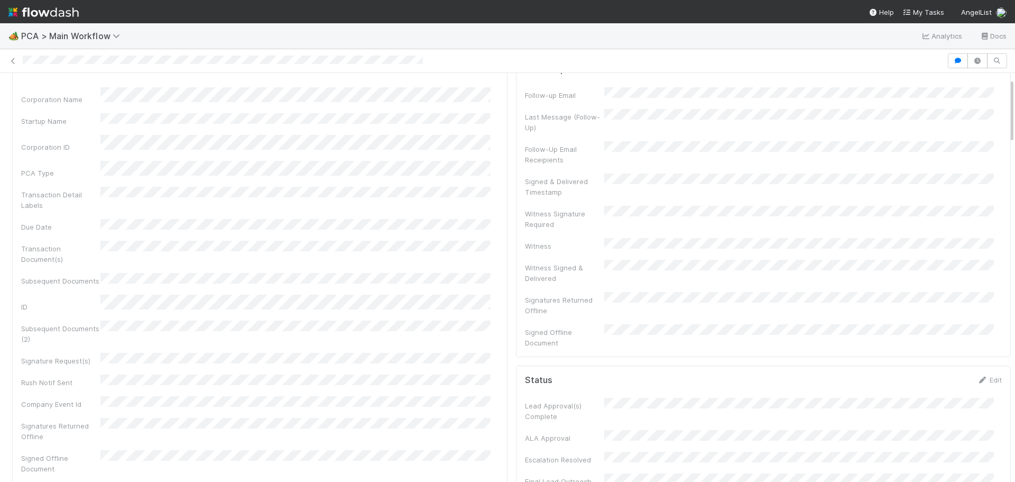
scroll to position [0, 0]
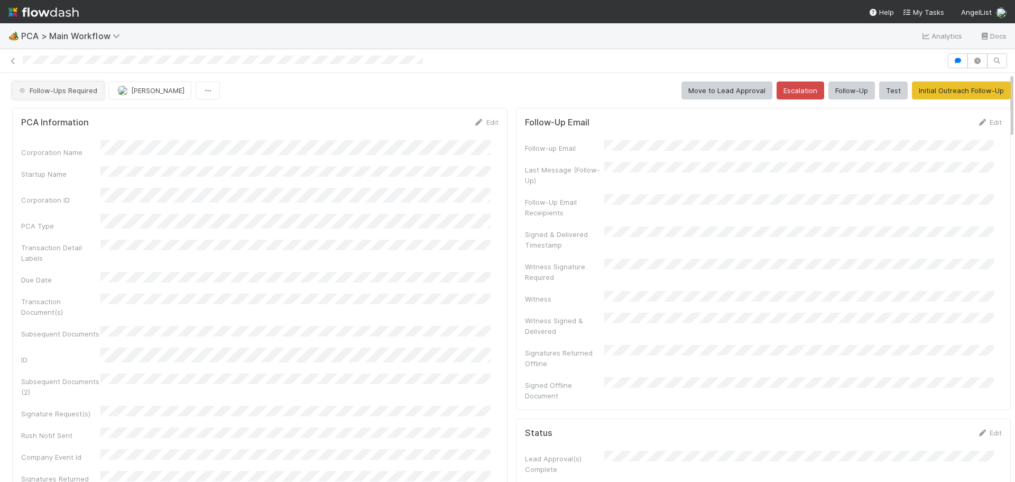
click at [86, 98] on button "Follow-Ups Required" at bounding box center [58, 90] width 92 height 18
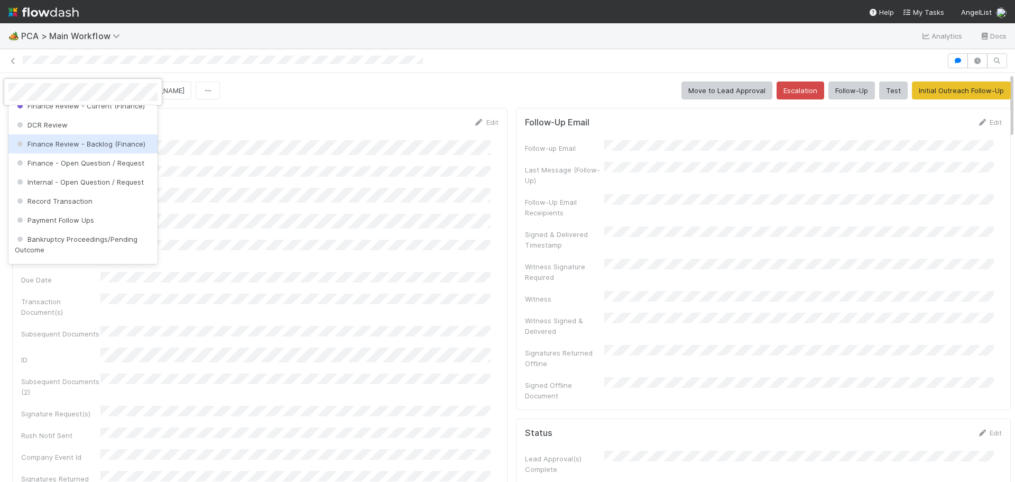
scroll to position [581, 0]
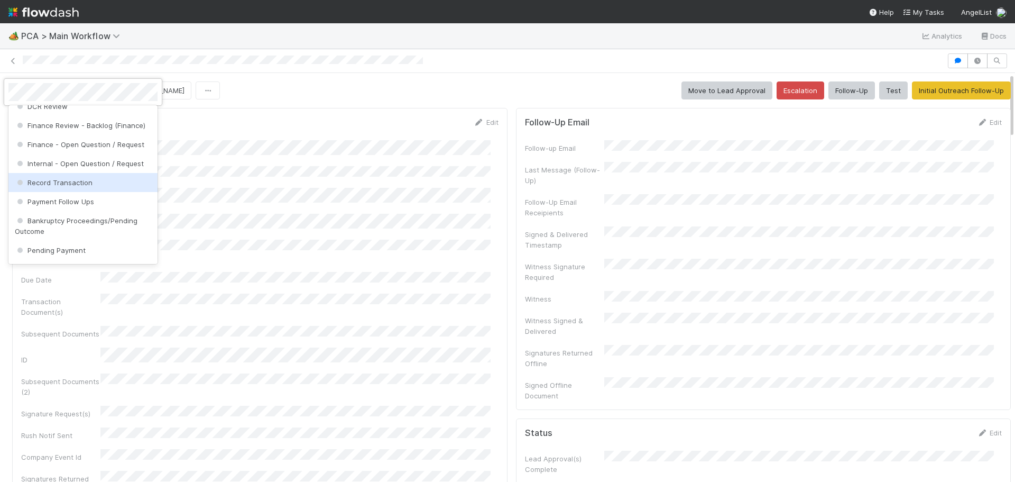
click at [62, 187] on span "Record Transaction" at bounding box center [54, 182] width 78 height 8
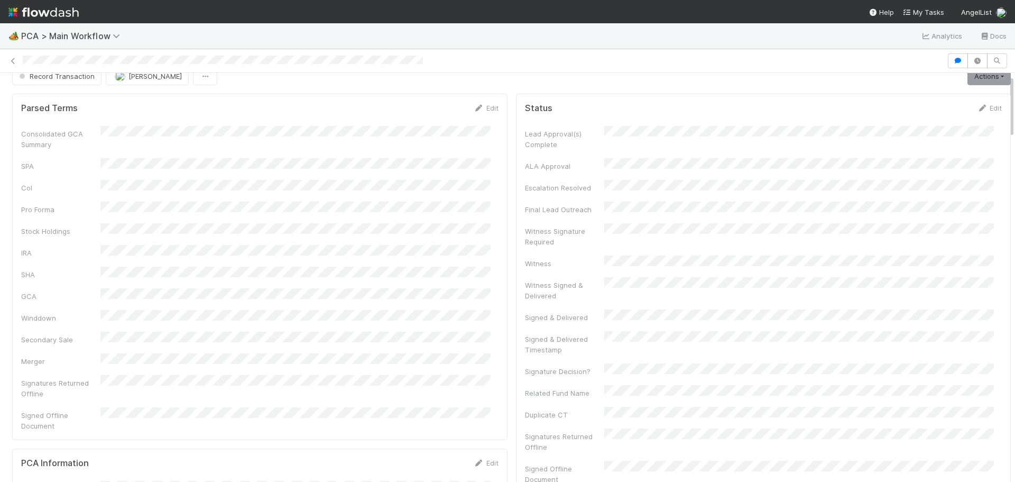
scroll to position [0, 0]
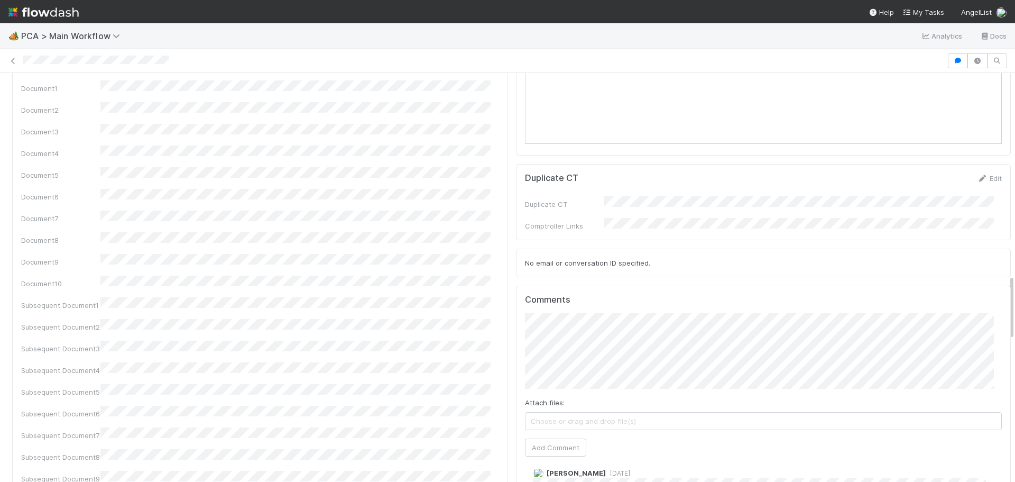
scroll to position [1466, 0]
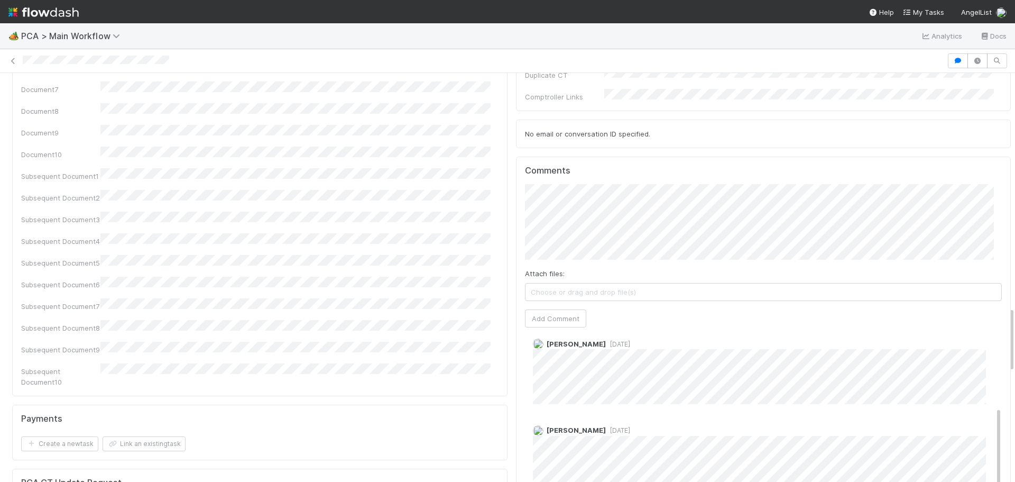
click at [606, 340] on span "[DATE]" at bounding box center [618, 344] width 24 height 8
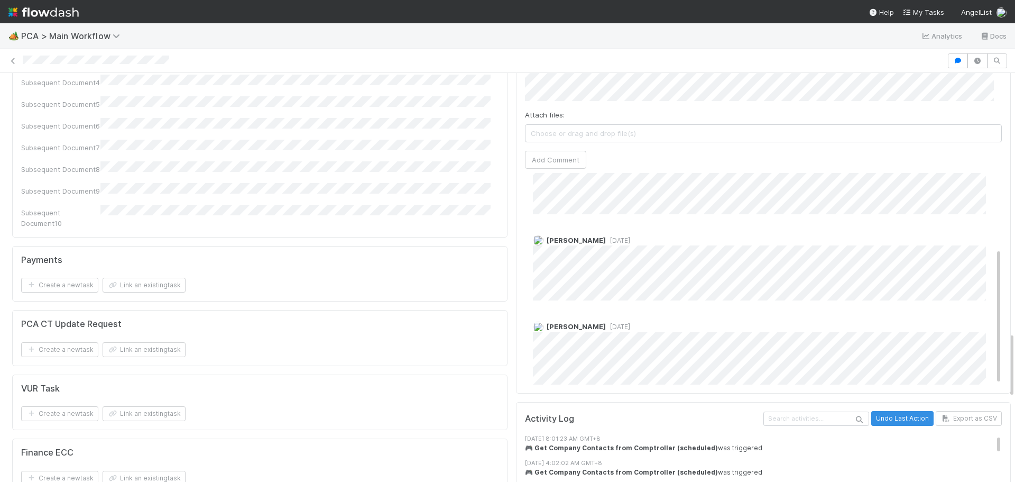
scroll to position [115, 0]
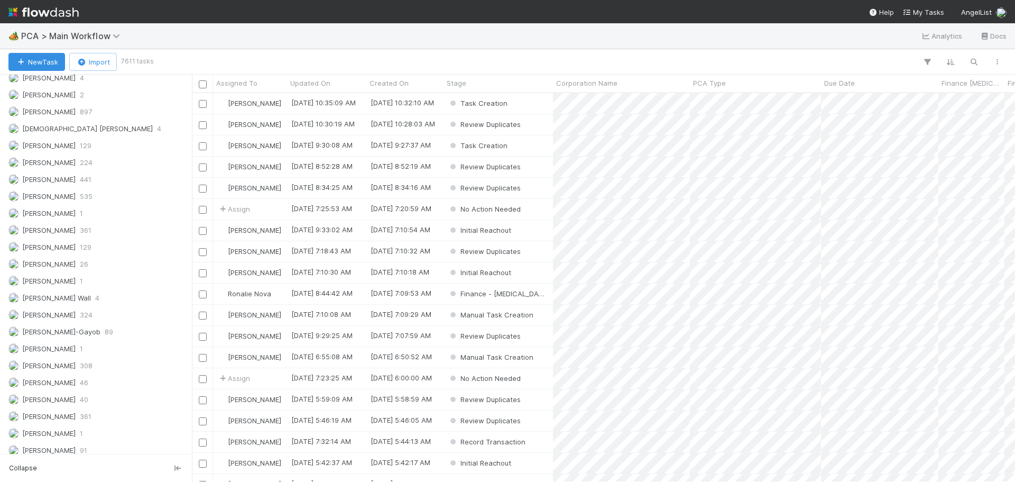
scroll to position [1063, 0]
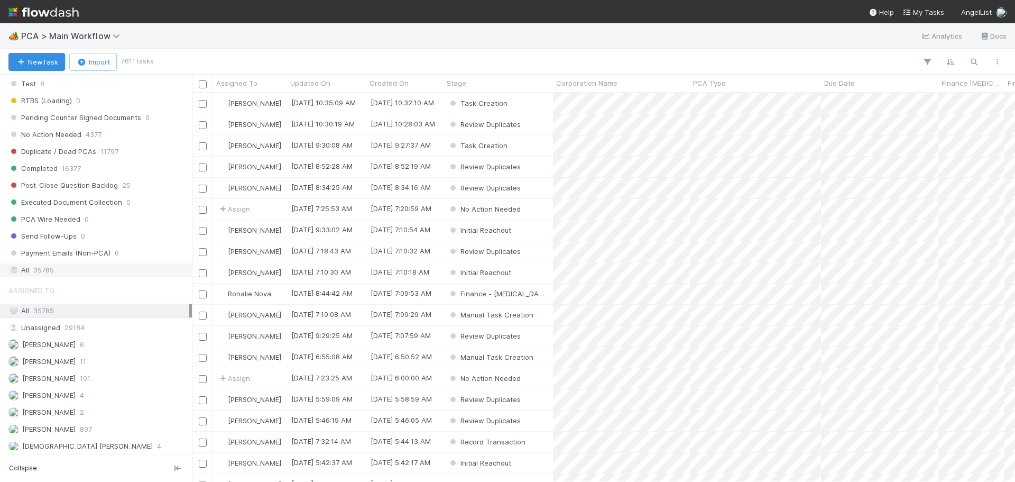
drag, startPoint x: 81, startPoint y: 271, endPoint x: 104, endPoint y: 267, distance: 22.9
click at [82, 270] on div "All 35785" at bounding box center [98, 269] width 181 height 13
click at [978, 61] on icon "button" at bounding box center [973, 62] width 11 height 10
click at [909, 45] on input at bounding box center [919, 44] width 106 height 13
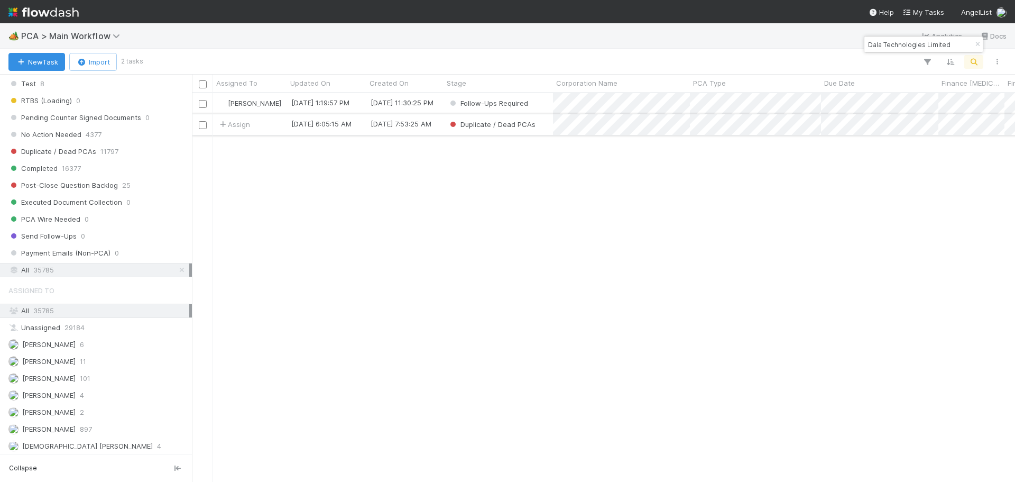
type input "Dala Technologies Limited"
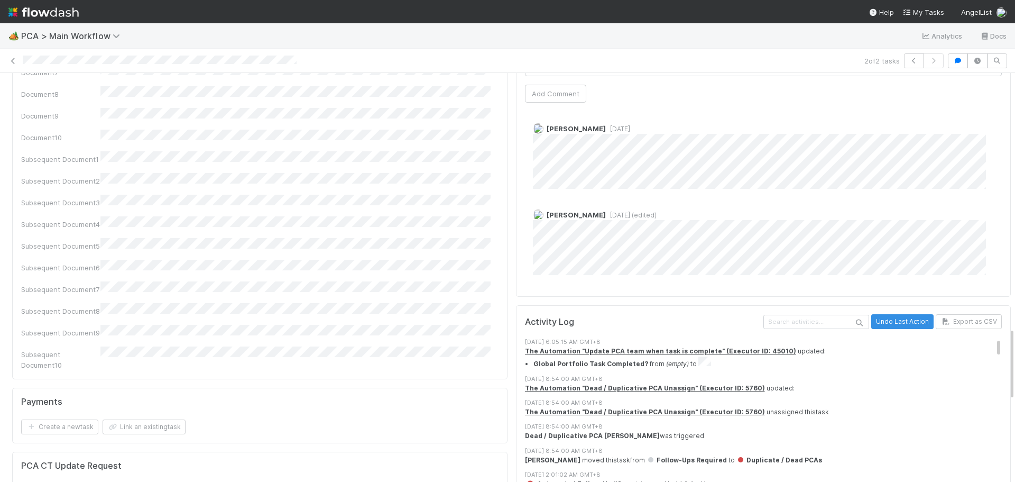
scroll to position [1269, 0]
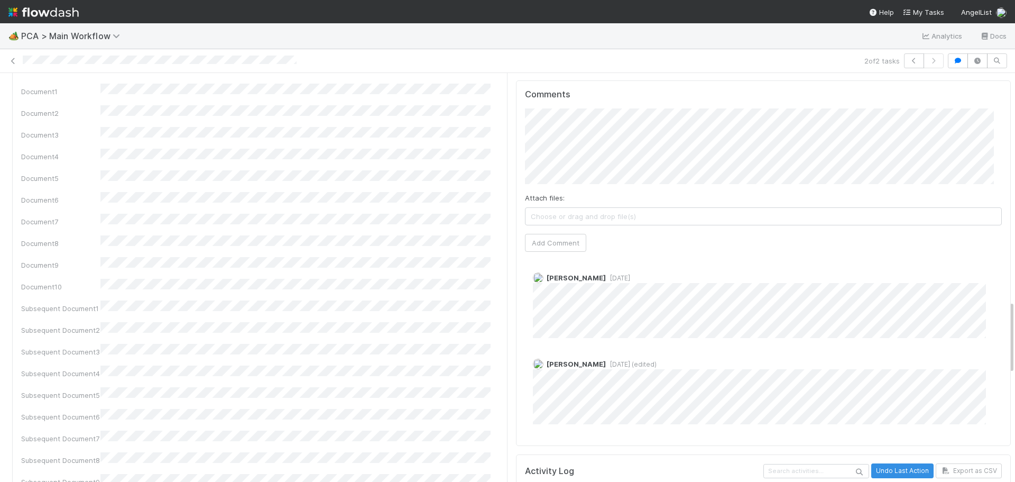
click at [606, 274] on span "7 months ago" at bounding box center [618, 278] width 24 height 8
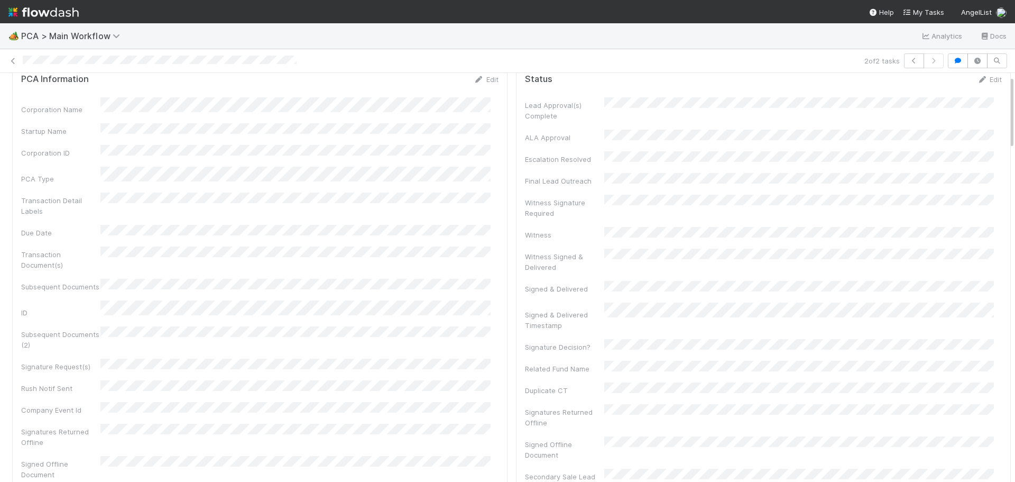
scroll to position [0, 0]
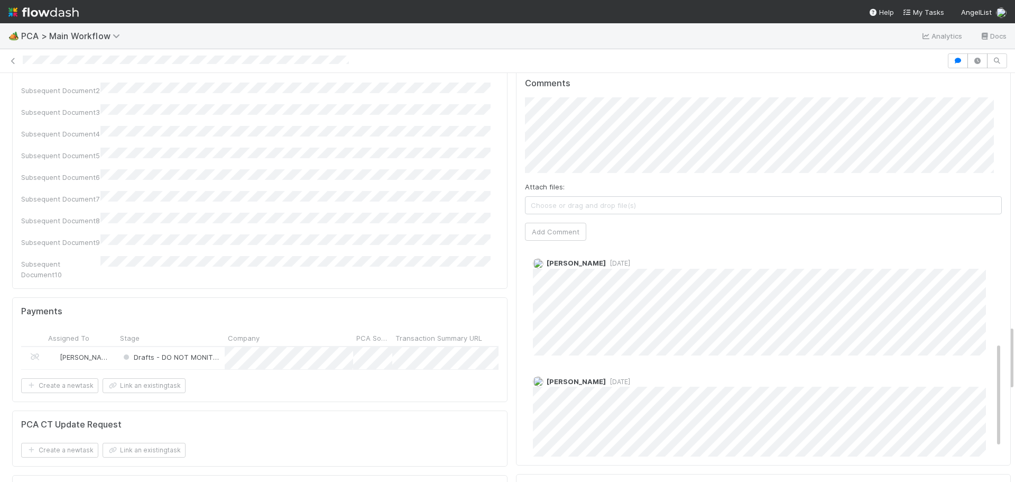
scroll to position [212, 0]
click at [606, 361] on span "[DATE]" at bounding box center [618, 365] width 24 height 8
click at [606, 361] on span "6 months ago" at bounding box center [618, 365] width 24 height 8
click at [742, 260] on div "Meg Castanare 5 months ago Nathalie Gualito 5 months ago Meg Castanare 5 months…" at bounding box center [767, 245] width 485 height 424
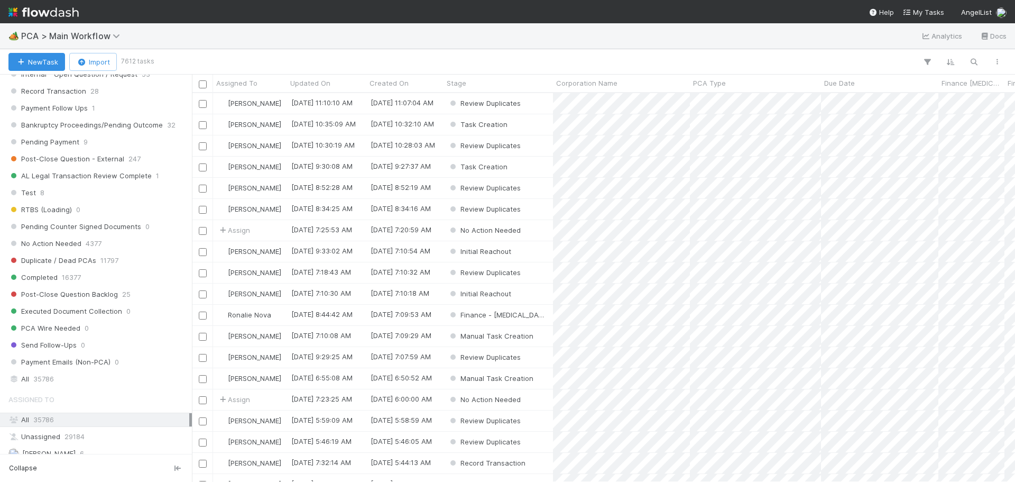
scroll to position [951, 0]
click at [57, 386] on div "All 35786" at bounding box center [98, 381] width 181 height 13
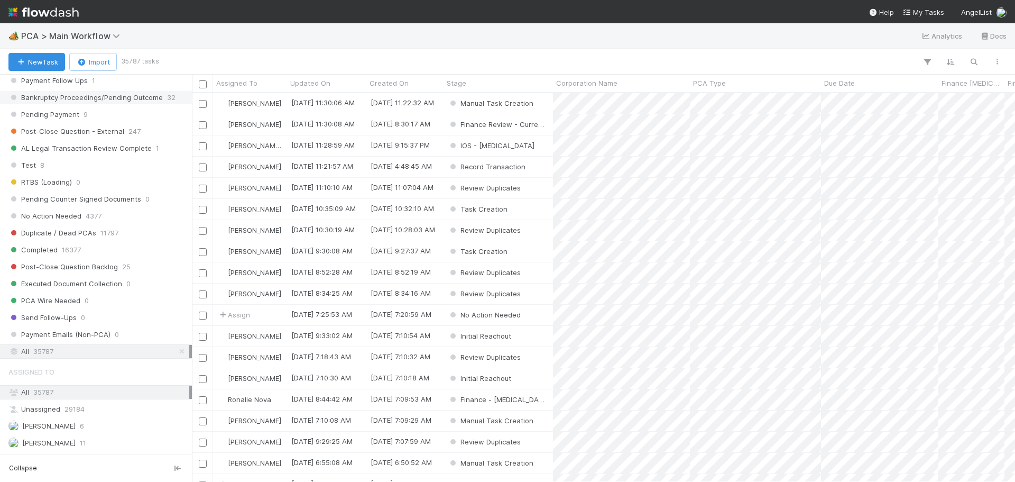
scroll to position [1057, 0]
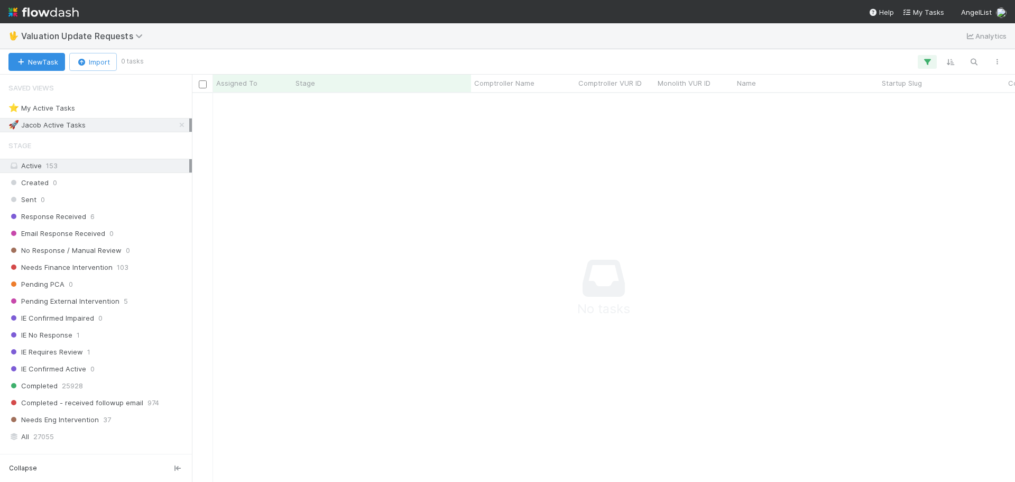
scroll to position [8, 8]
click at [177, 123] on icon at bounding box center [182, 125] width 11 height 7
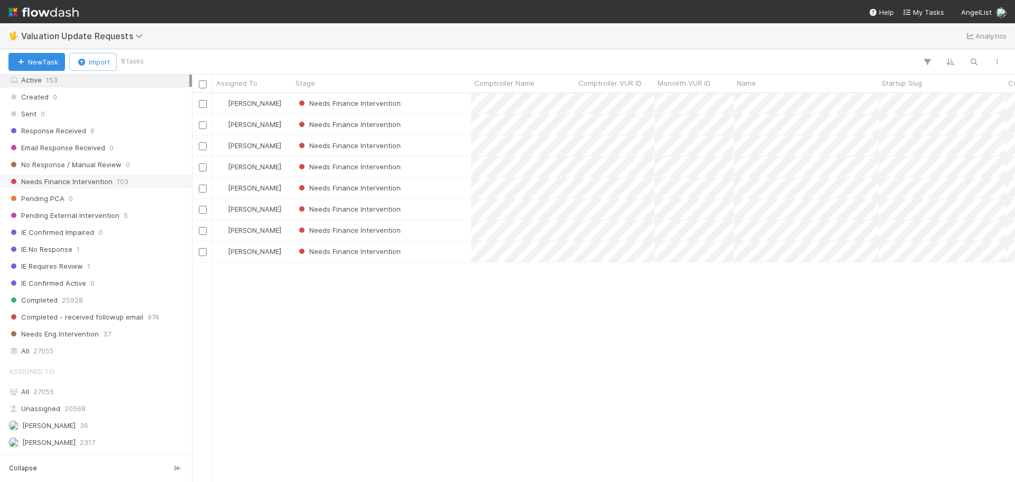
scroll to position [253, 0]
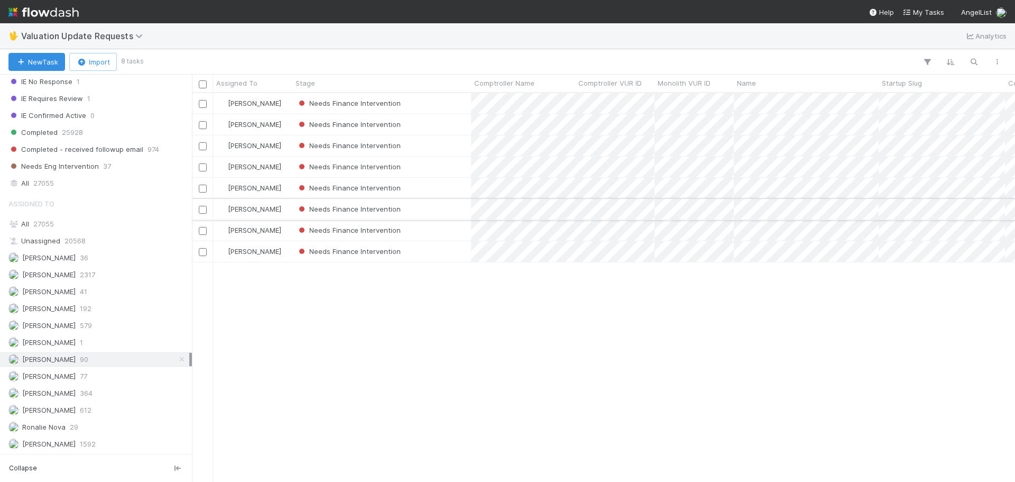
click at [454, 205] on div "Needs Finance Intervention" at bounding box center [381, 209] width 179 height 21
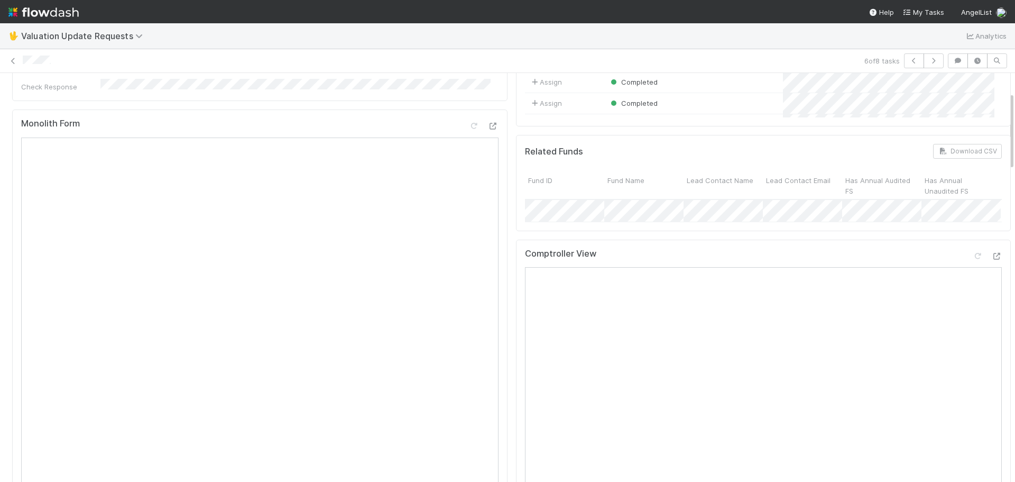
scroll to position [264, 0]
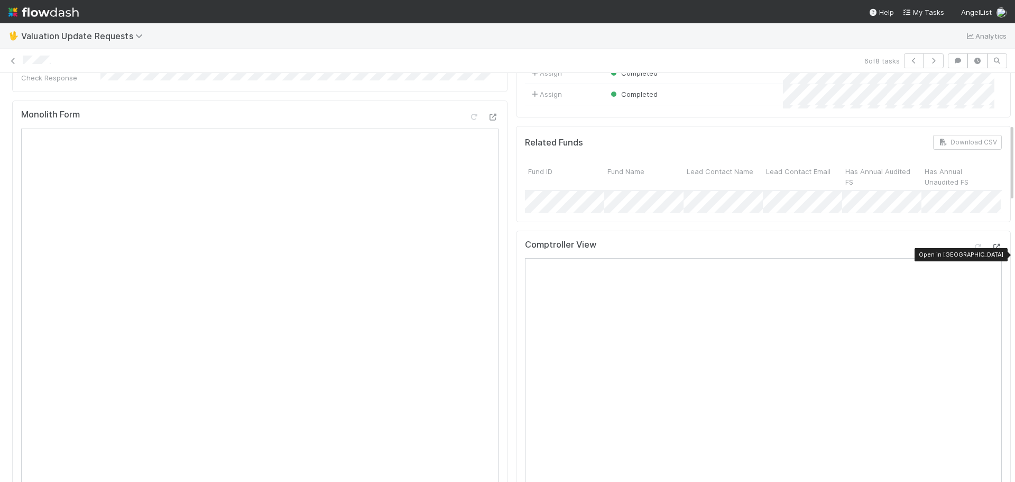
click at [991, 251] on icon at bounding box center [996, 247] width 11 height 7
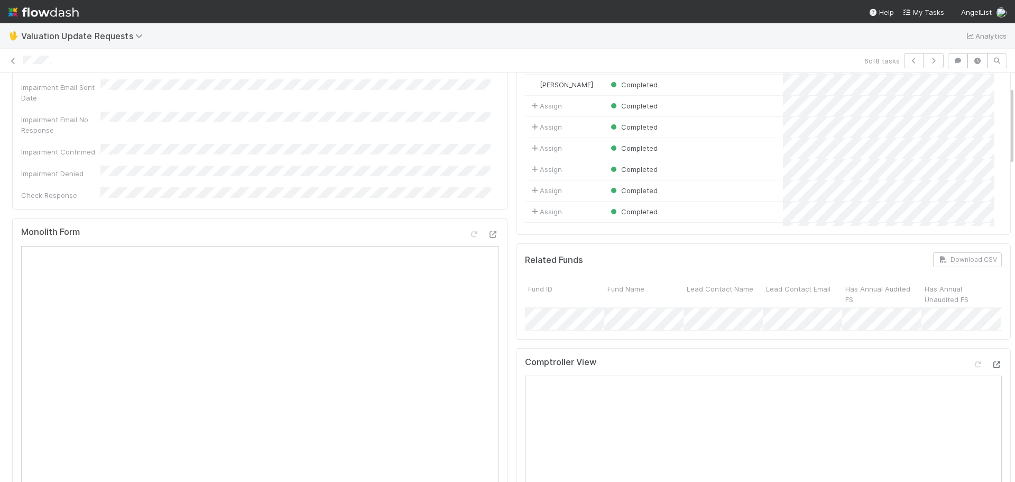
scroll to position [0, 0]
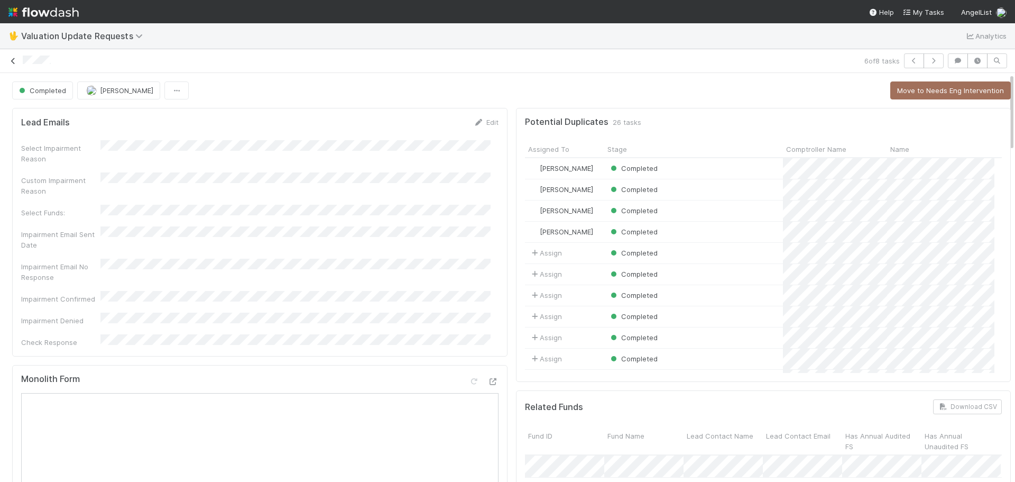
click at [11, 64] on icon at bounding box center [13, 61] width 11 height 7
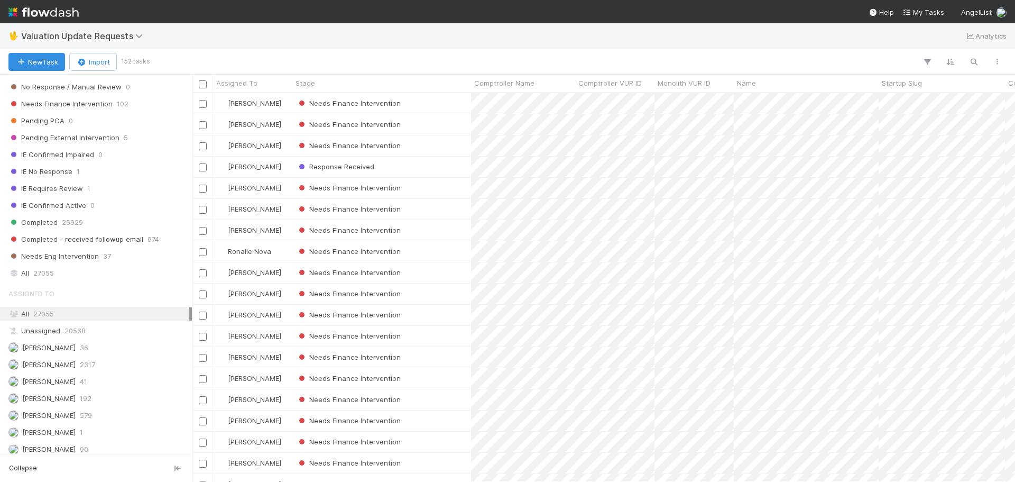
scroll to position [253, 0]
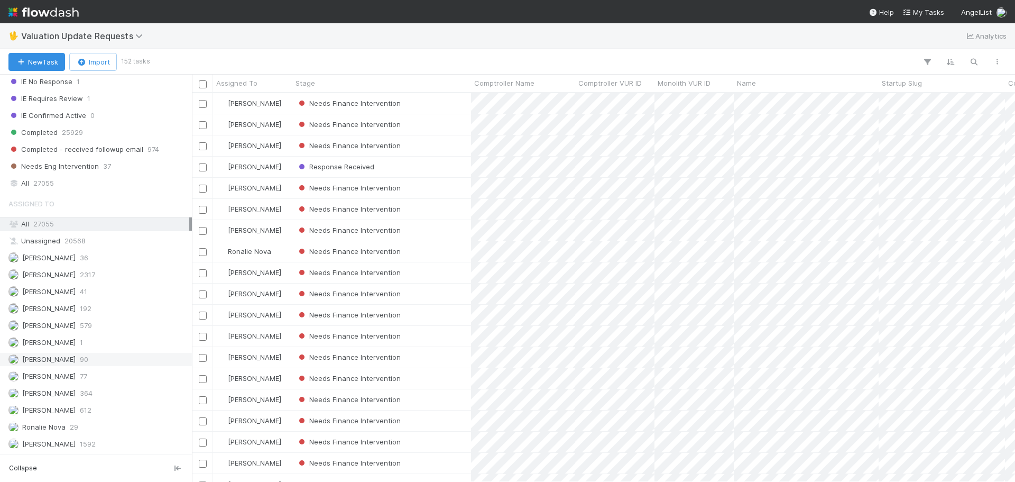
click at [69, 364] on span "[PERSON_NAME]" at bounding box center [41, 359] width 67 height 13
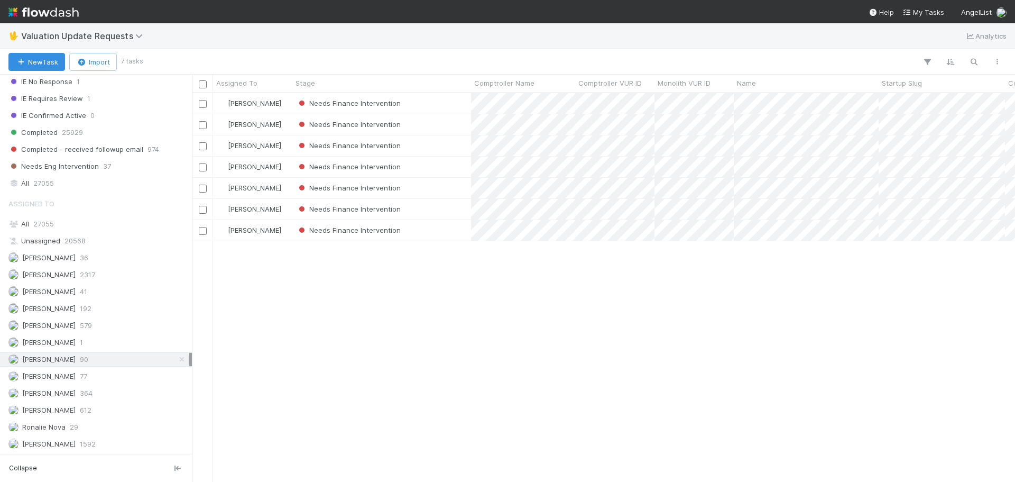
scroll to position [381, 815]
click at [452, 168] on div "Needs Finance Intervention" at bounding box center [381, 166] width 179 height 21
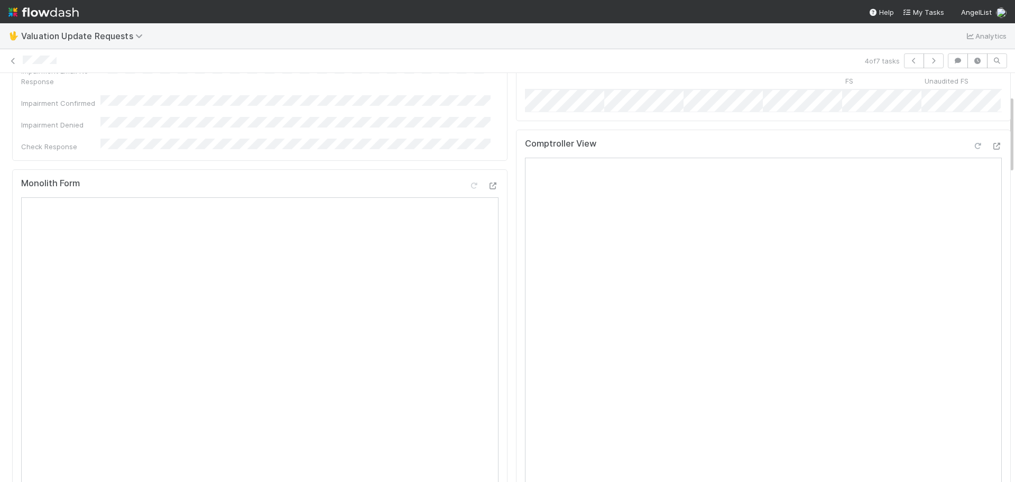
scroll to position [106, 0]
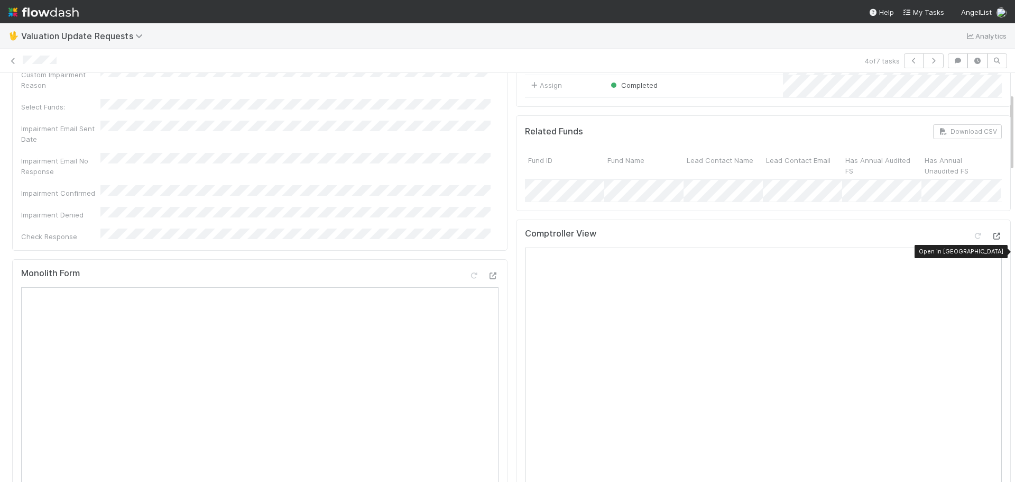
click at [991, 239] on icon at bounding box center [996, 236] width 11 height 7
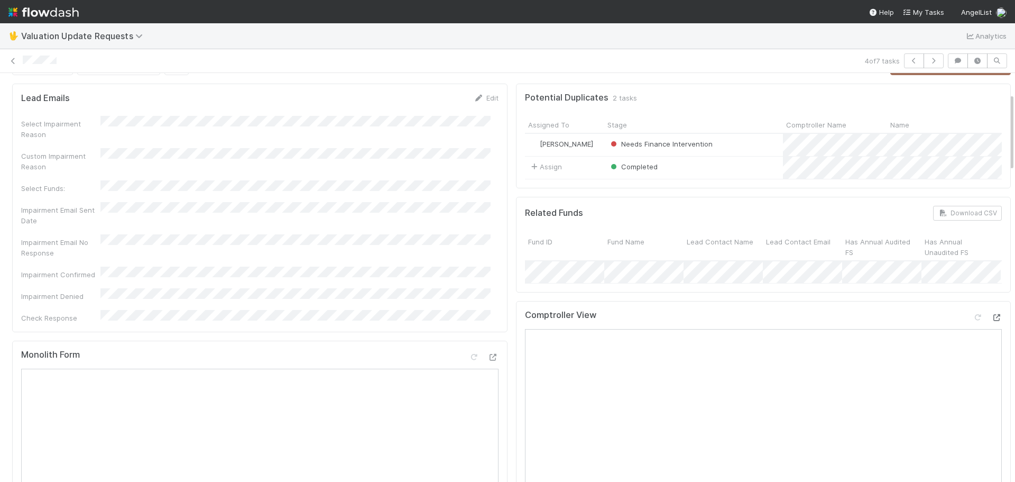
scroll to position [0, 0]
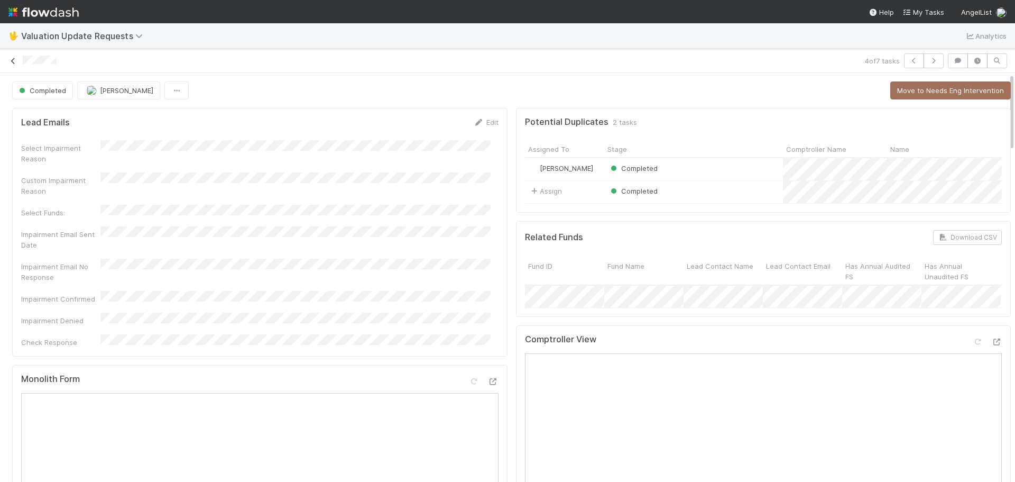
click at [11, 60] on icon at bounding box center [13, 61] width 11 height 7
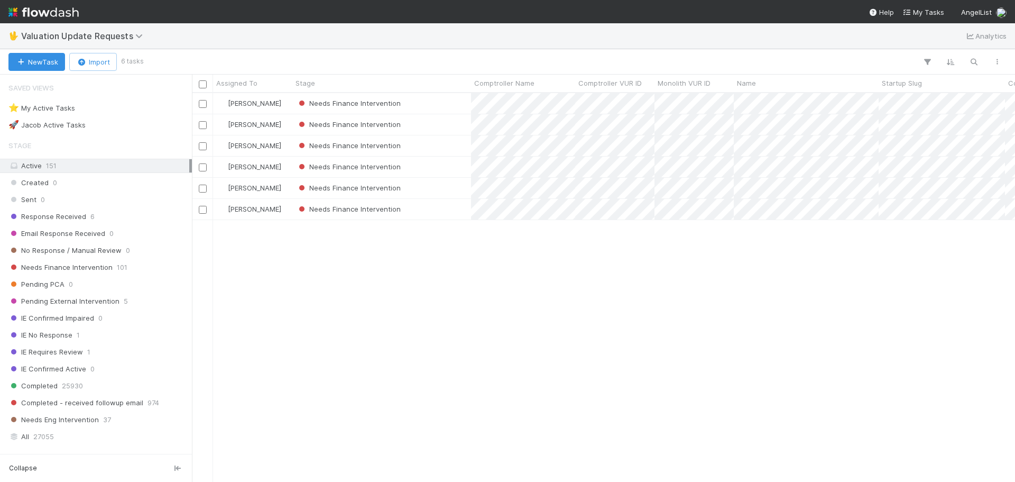
scroll to position [381, 815]
click at [450, 123] on div "Needs Finance Intervention" at bounding box center [381, 124] width 179 height 21
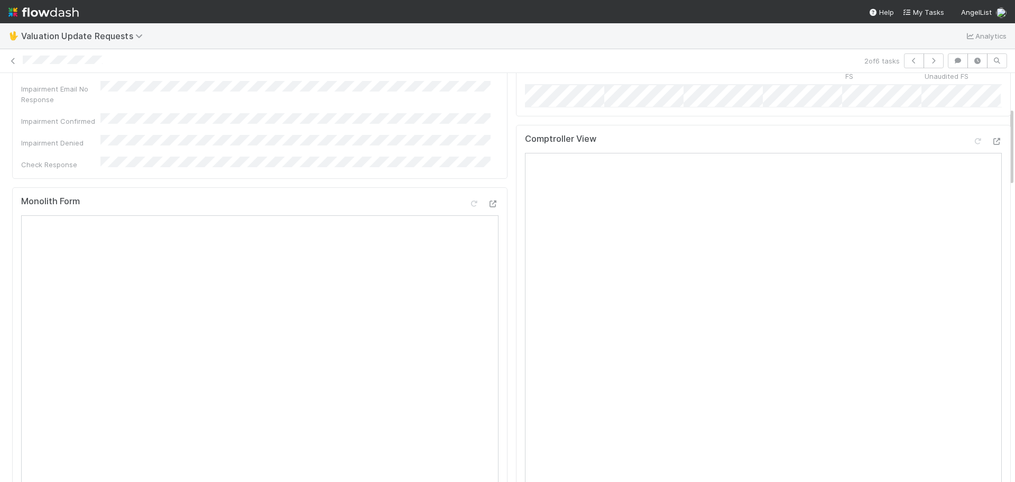
scroll to position [72, 0]
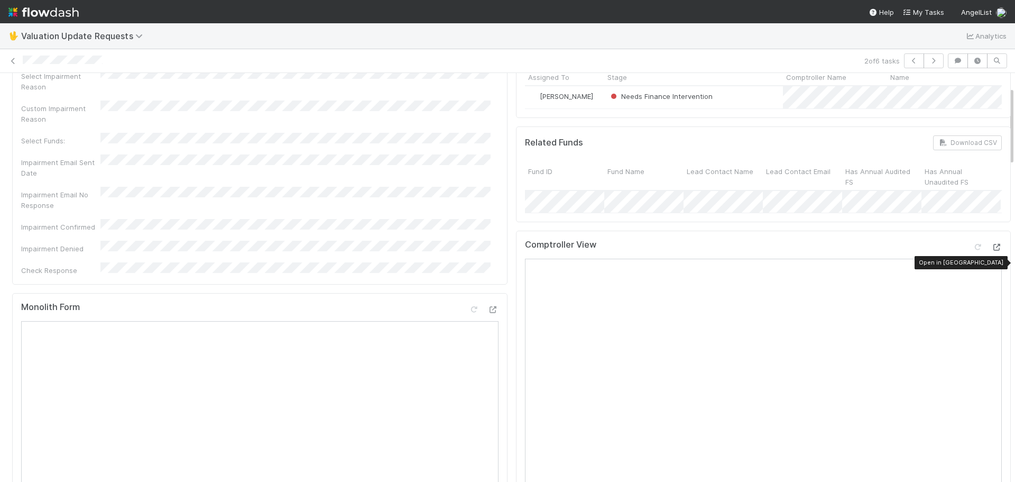
click at [991, 251] on icon at bounding box center [996, 247] width 11 height 7
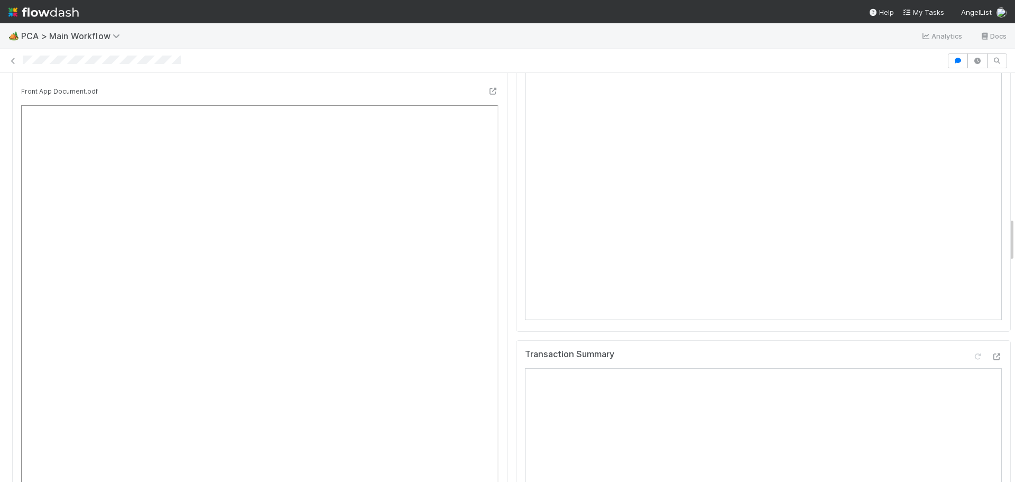
scroll to position [1321, 0]
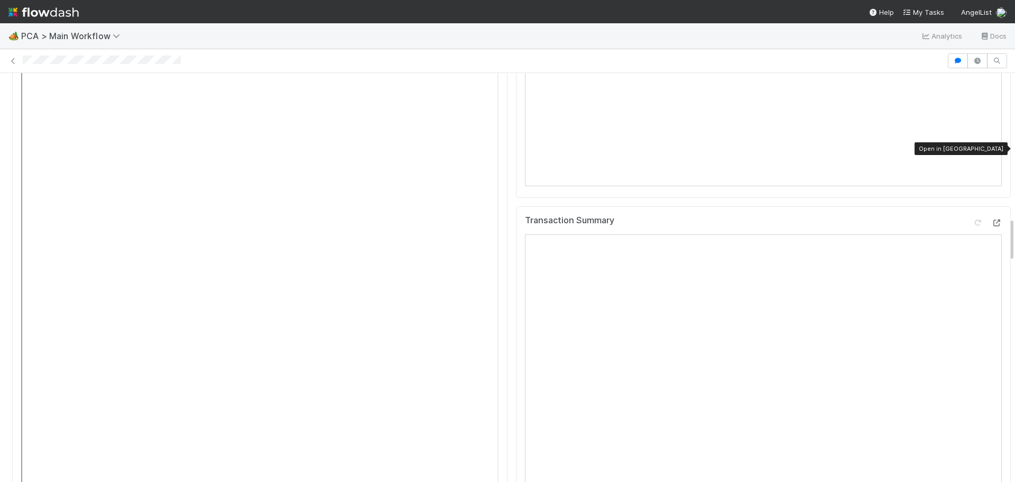
click at [991, 219] on icon at bounding box center [996, 222] width 11 height 7
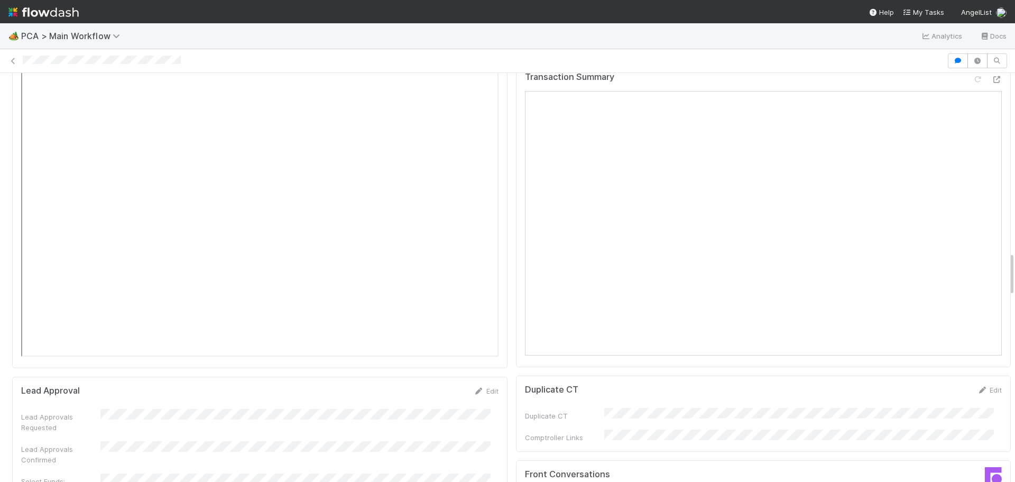
scroll to position [1639, 0]
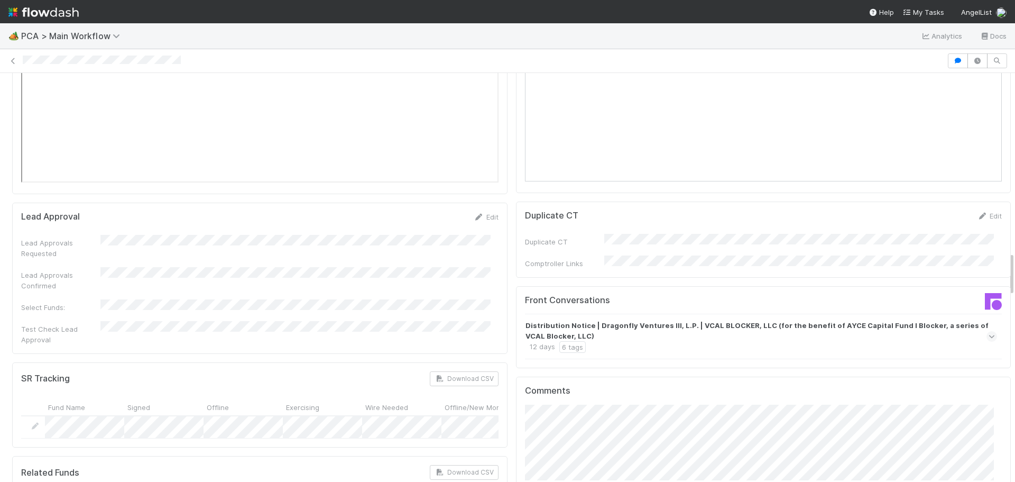
click at [988, 331] on icon at bounding box center [991, 336] width 7 height 11
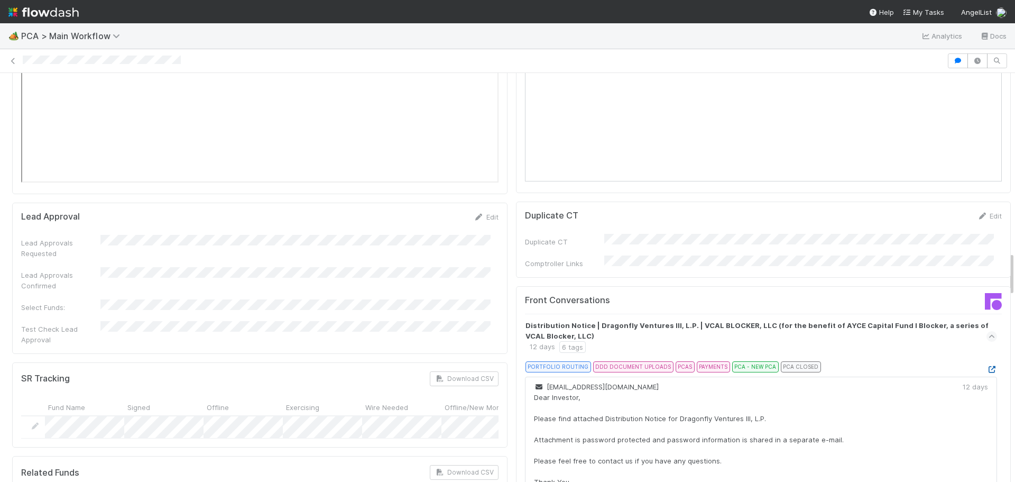
click at [986, 366] on icon at bounding box center [991, 369] width 11 height 7
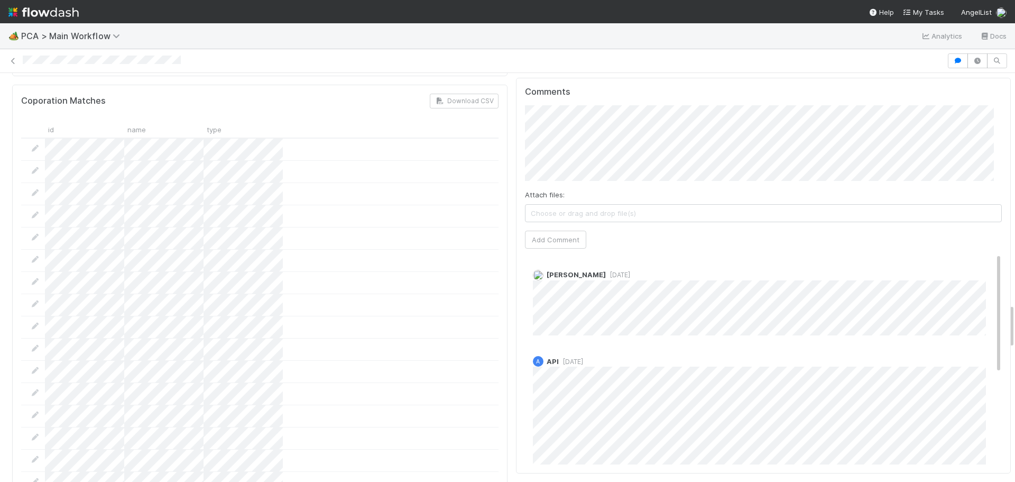
scroll to position [2009, 0]
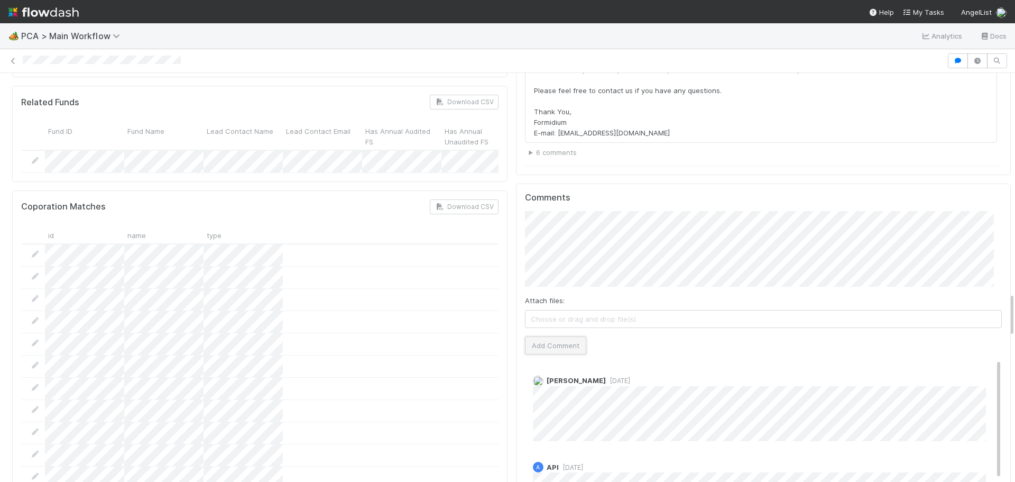
click at [552, 336] on button "Add Comment" at bounding box center [555, 345] width 61 height 18
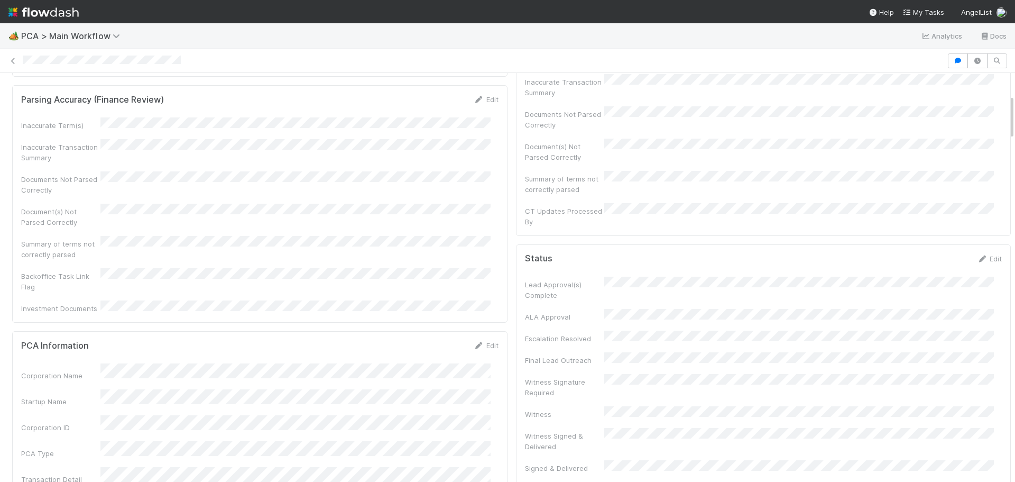
scroll to position [0, 0]
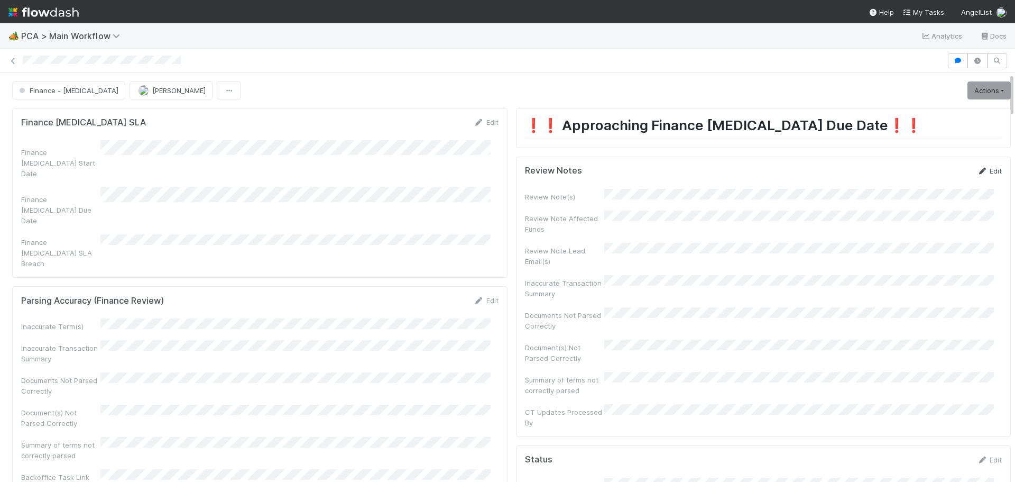
click at [977, 172] on link "Edit" at bounding box center [989, 171] width 25 height 8
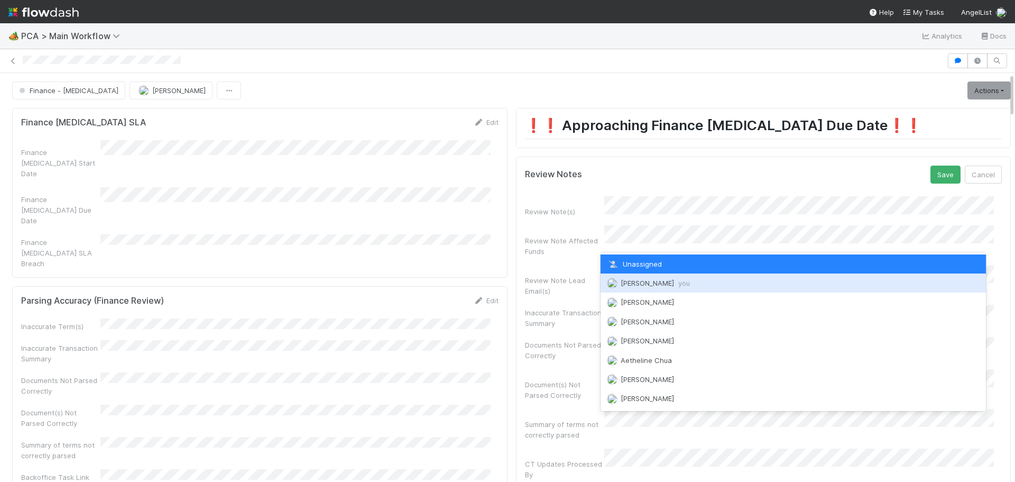
drag, startPoint x: 646, startPoint y: 285, endPoint x: 753, endPoint y: 254, distance: 110.7
click at [647, 285] on span "Marenz Trajano you" at bounding box center [655, 283] width 69 height 8
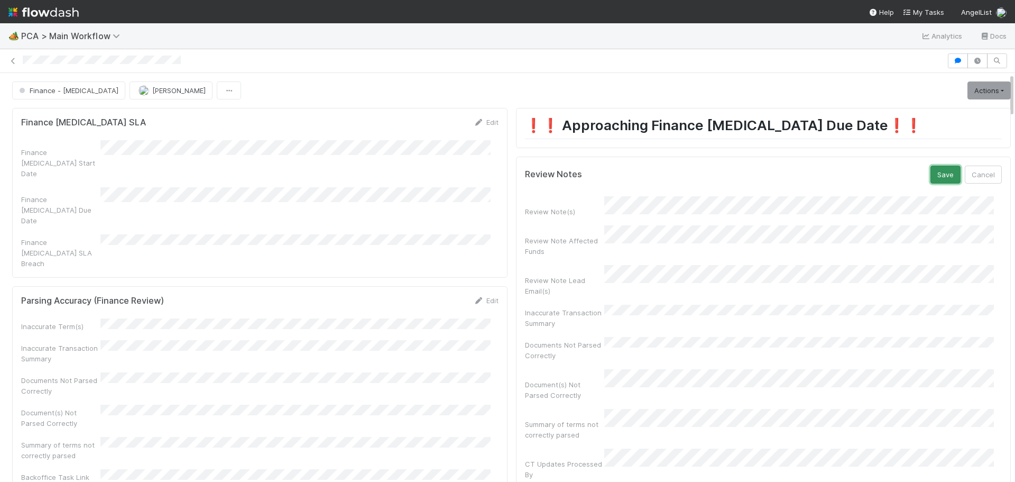
click at [930, 179] on button "Save" at bounding box center [945, 174] width 30 height 18
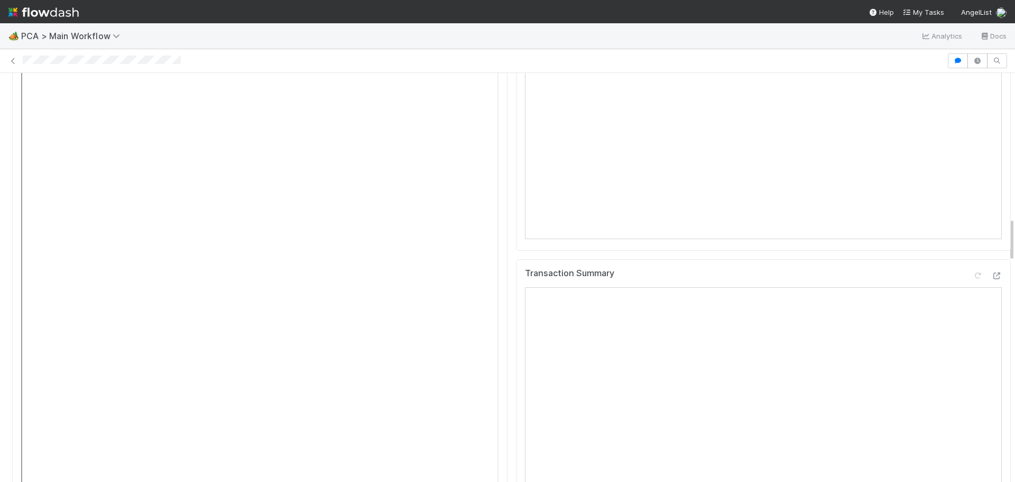
scroll to position [1321, 0]
click at [991, 219] on icon at bounding box center [996, 222] width 11 height 7
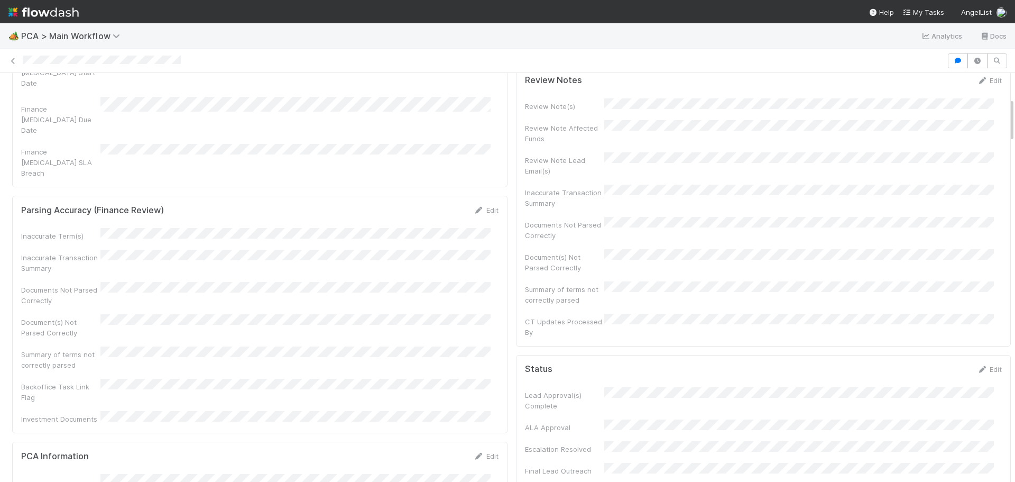
scroll to position [0, 0]
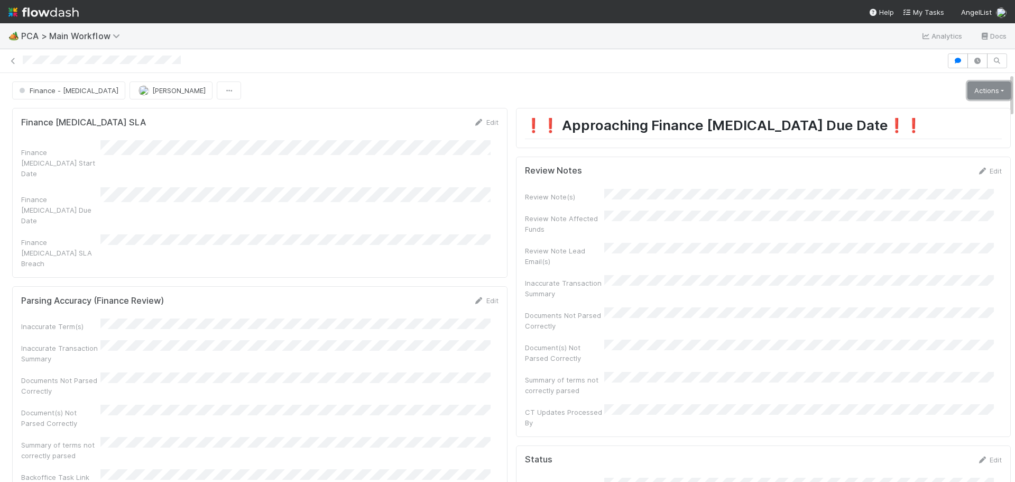
click at [967, 89] on link "Actions" at bounding box center [988, 90] width 43 height 18
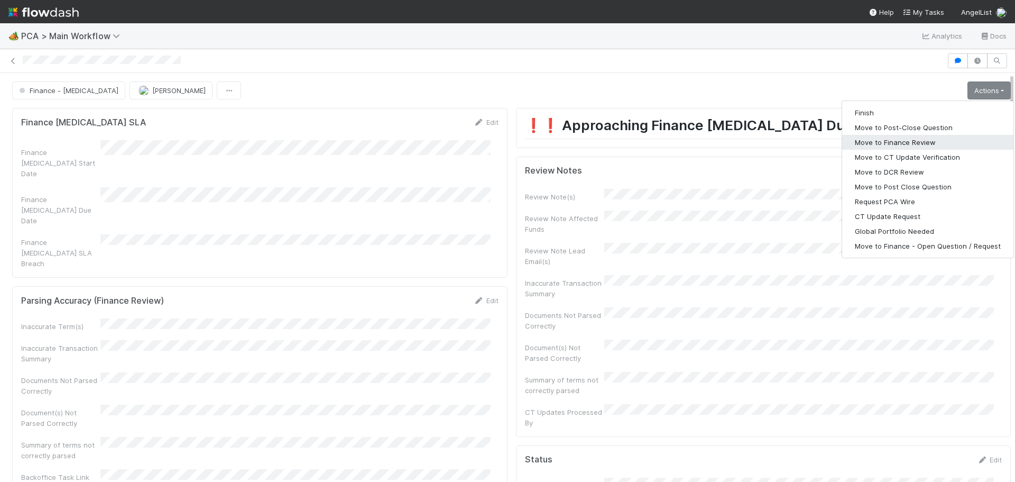
click at [889, 145] on button "Move to Finance Review" at bounding box center [927, 142] width 171 height 15
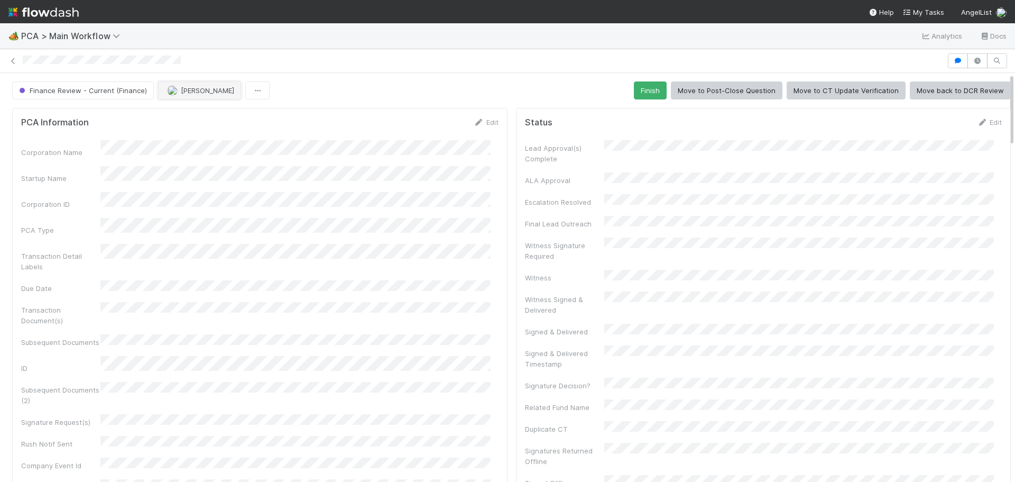
click at [194, 97] on button "[PERSON_NAME]" at bounding box center [199, 90] width 83 height 18
click at [217, 116] on div "Ronalie Nova" at bounding box center [225, 116] width 149 height 19
click at [13, 63] on icon at bounding box center [13, 61] width 11 height 7
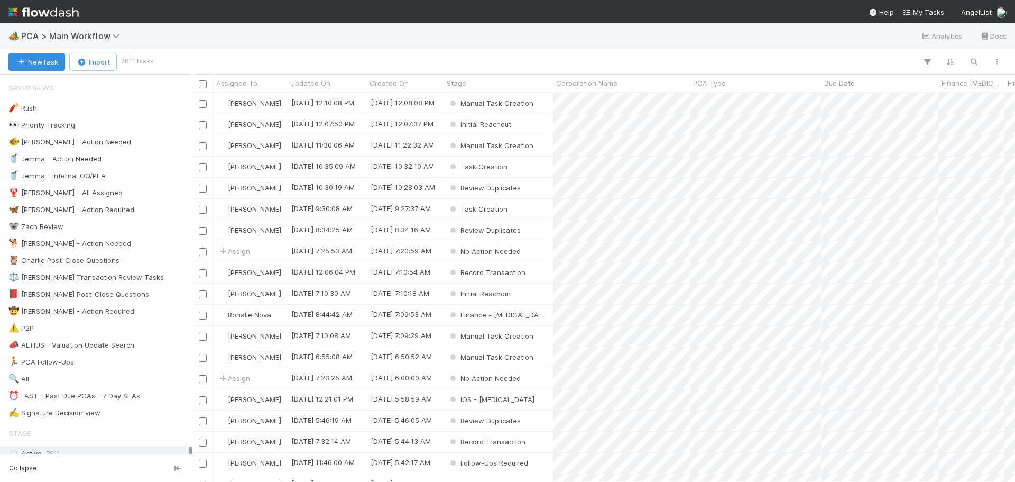
scroll to position [381, 815]
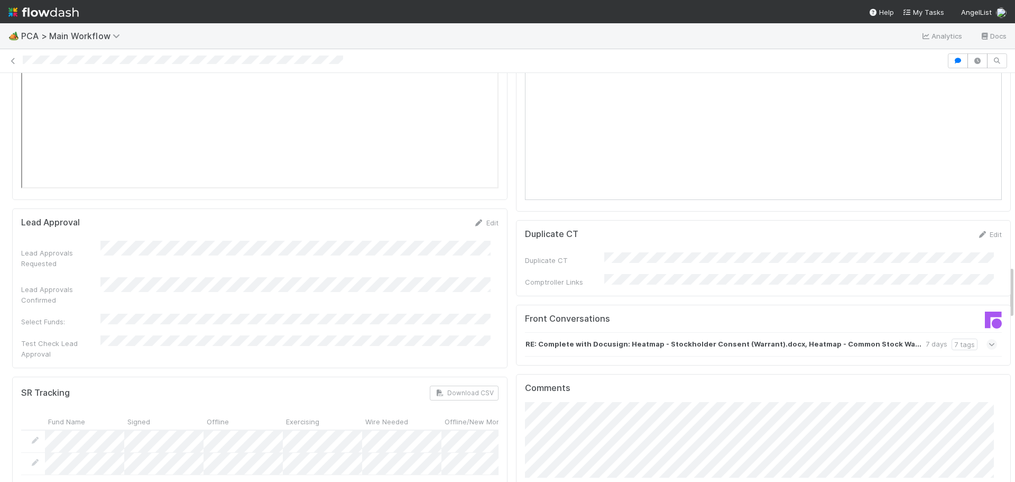
scroll to position [1744, 0]
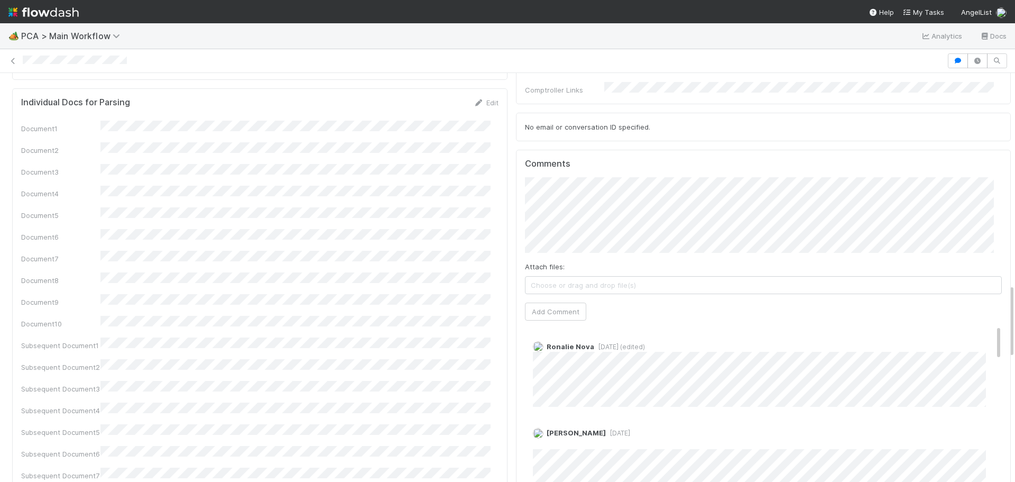
scroll to position [106, 0]
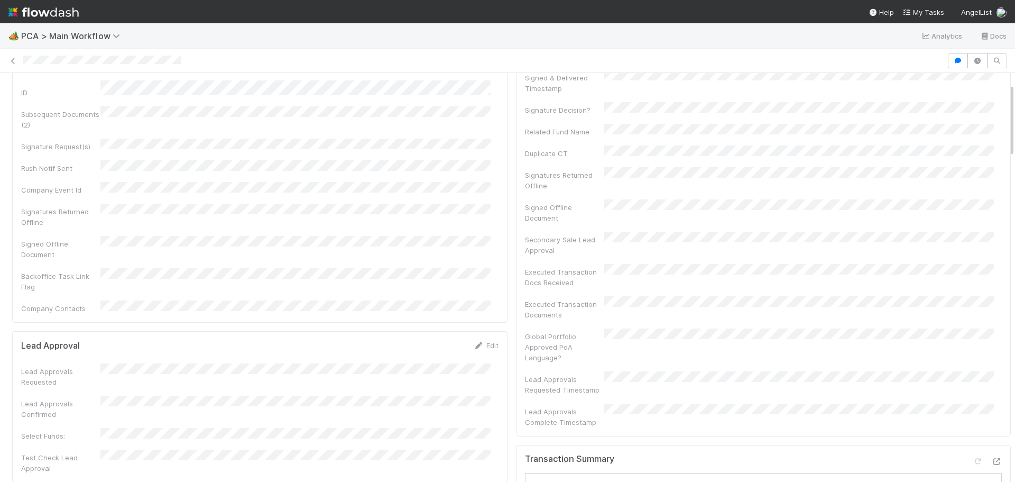
scroll to position [423, 0]
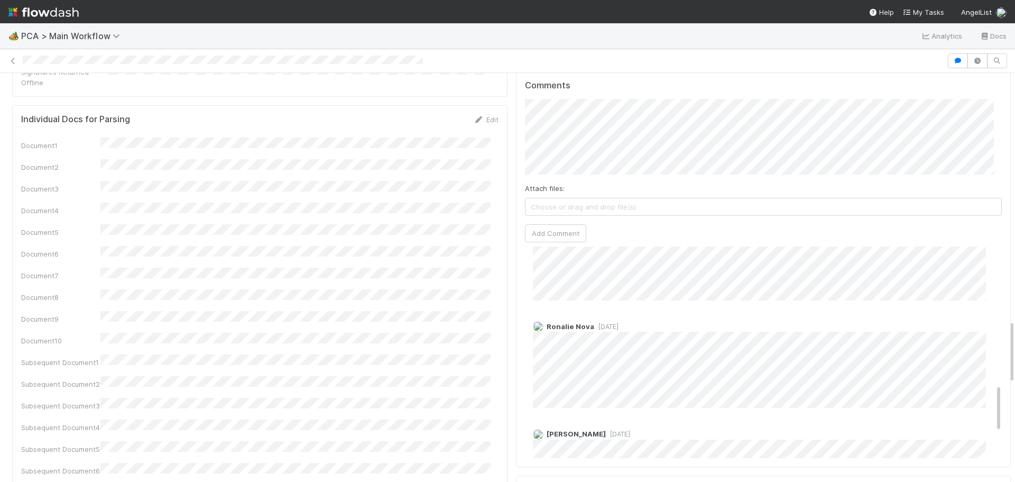
scroll to position [556, 0]
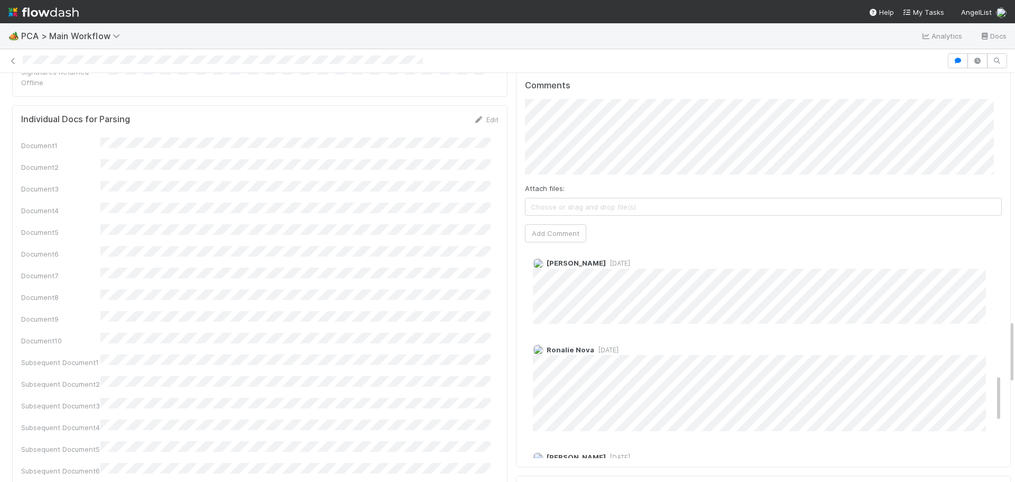
click at [594, 346] on span "[DATE]" at bounding box center [606, 350] width 24 height 8
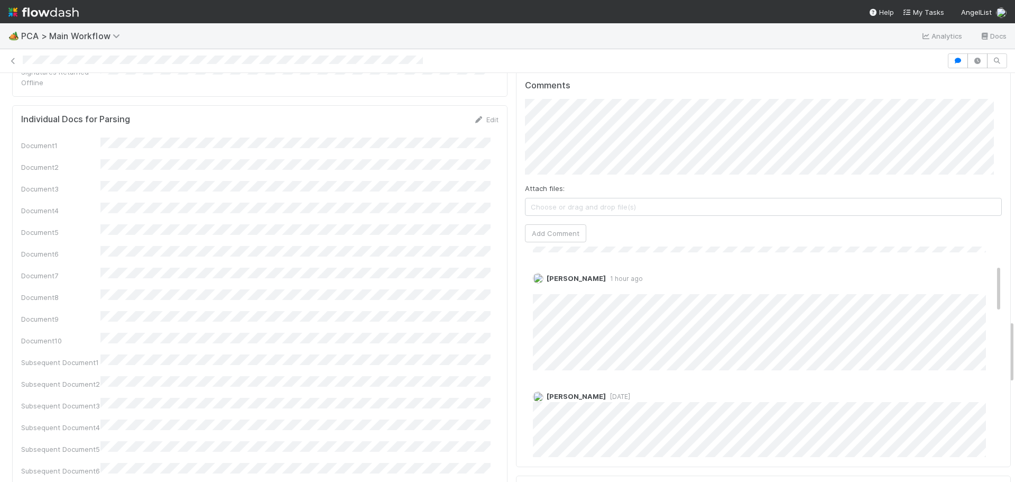
scroll to position [0, 0]
